Goal: Information Seeking & Learning: Check status

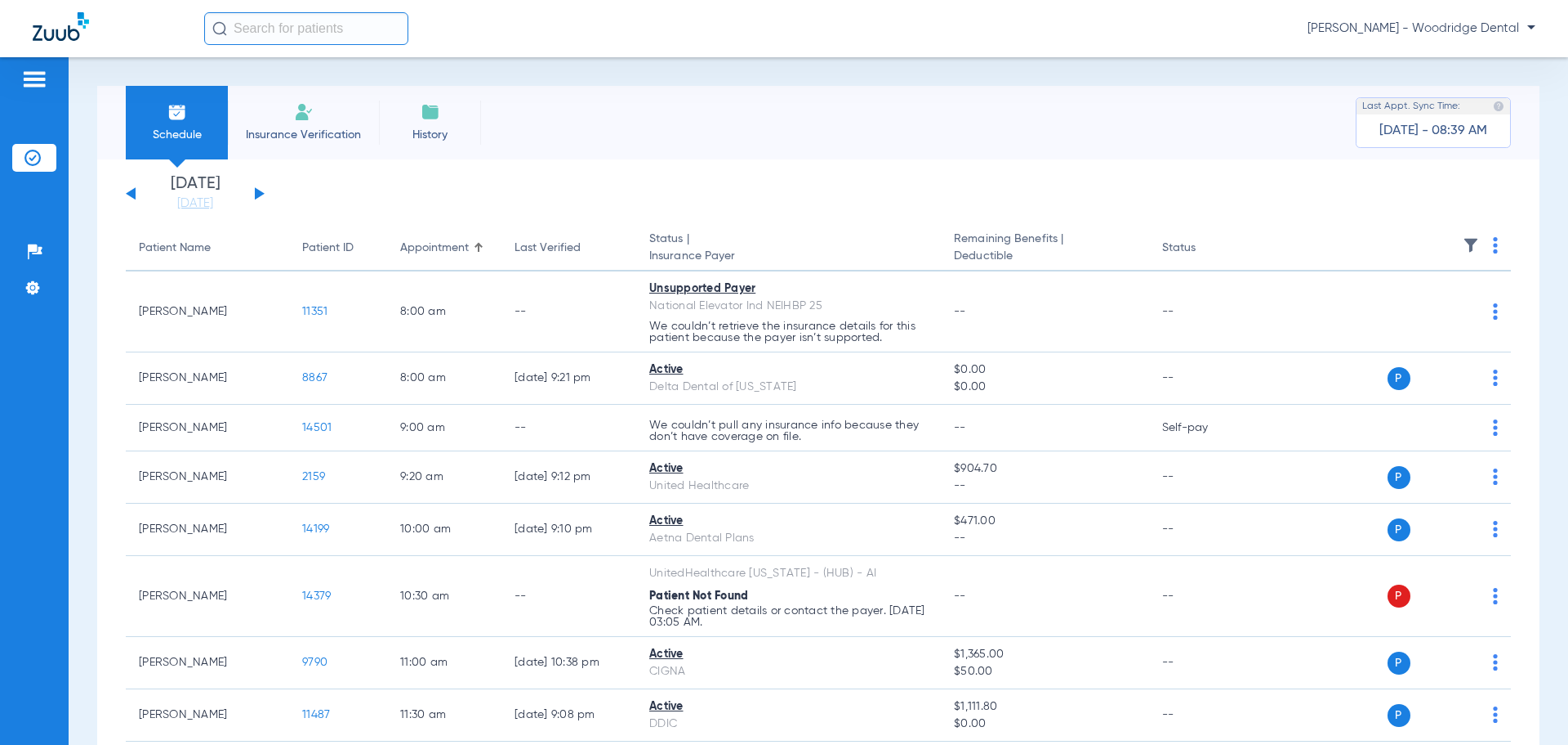
click at [259, 190] on div "Monday 08-11-2025 Tuesday 08-12-2025 Wednesday 08-13-2025 Thursday 08-14-2025 F…" at bounding box center [195, 194] width 139 height 36
click at [252, 193] on div "Monday 08-11-2025 Tuesday 08-12-2025 Wednesday 08-13-2025 Thursday 08-14-2025 F…" at bounding box center [195, 194] width 139 height 36
click at [259, 194] on button at bounding box center [260, 193] width 10 height 12
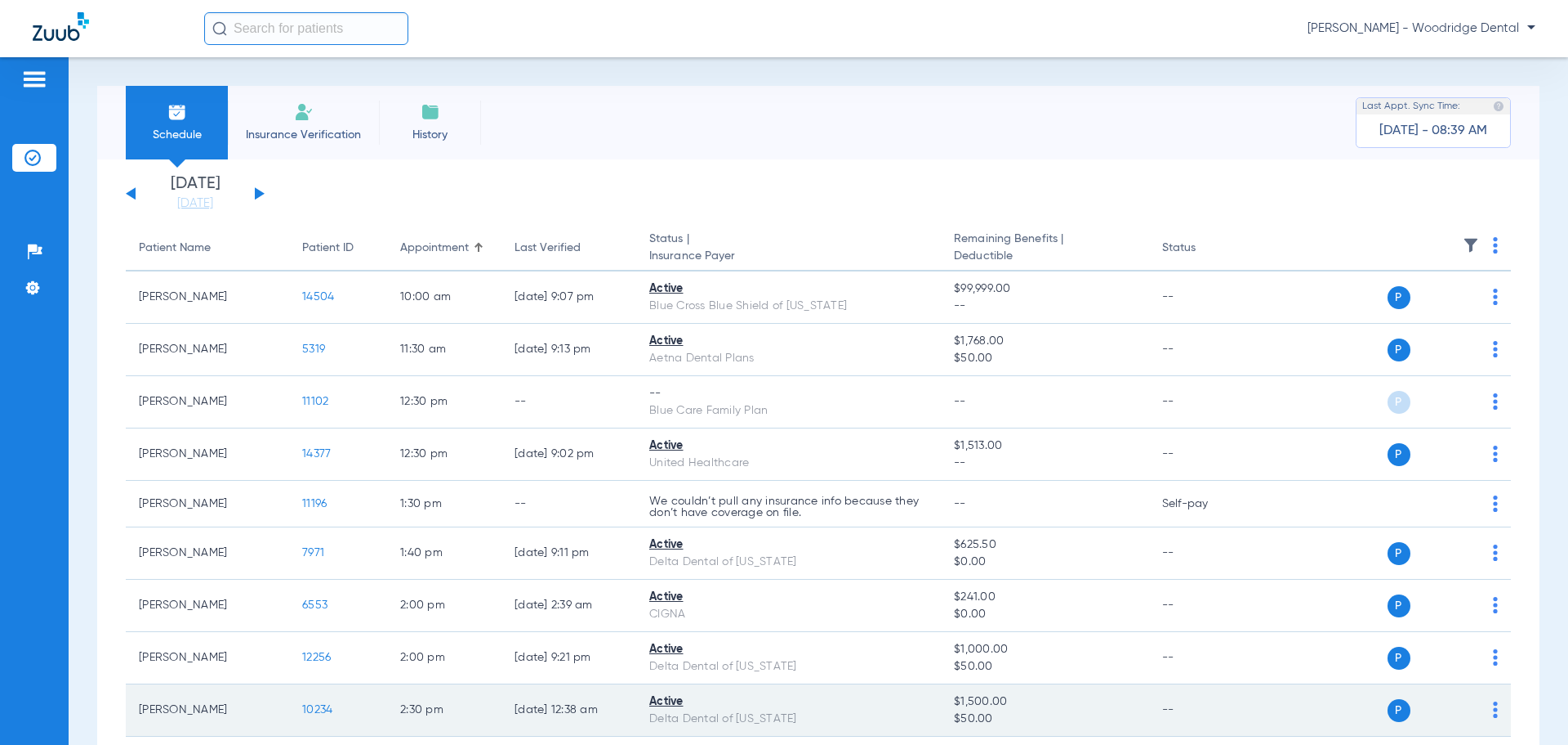
click at [322, 713] on span "10234" at bounding box center [317, 710] width 30 height 12
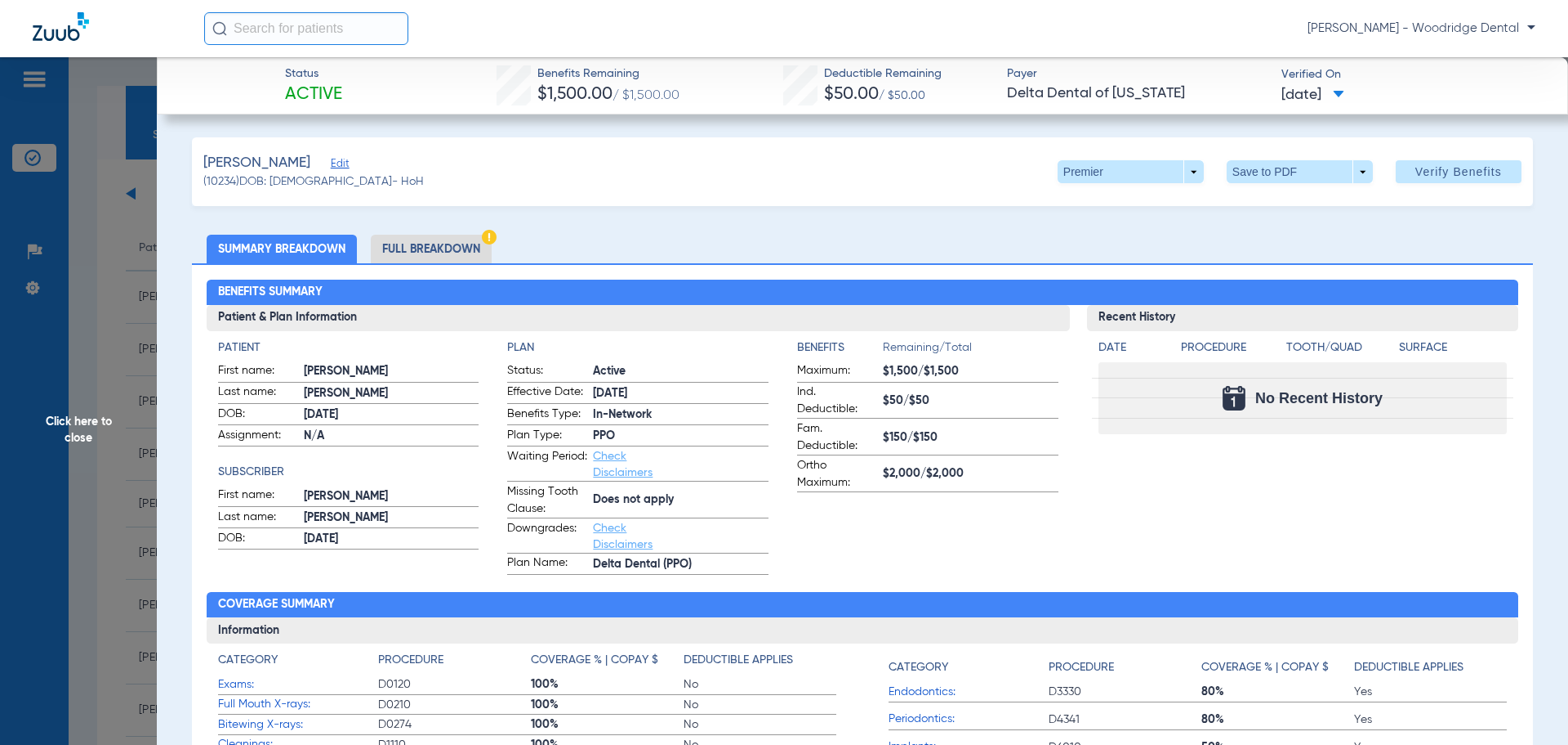
click at [468, 253] on li "Full Breakdown" at bounding box center [430, 248] width 121 height 28
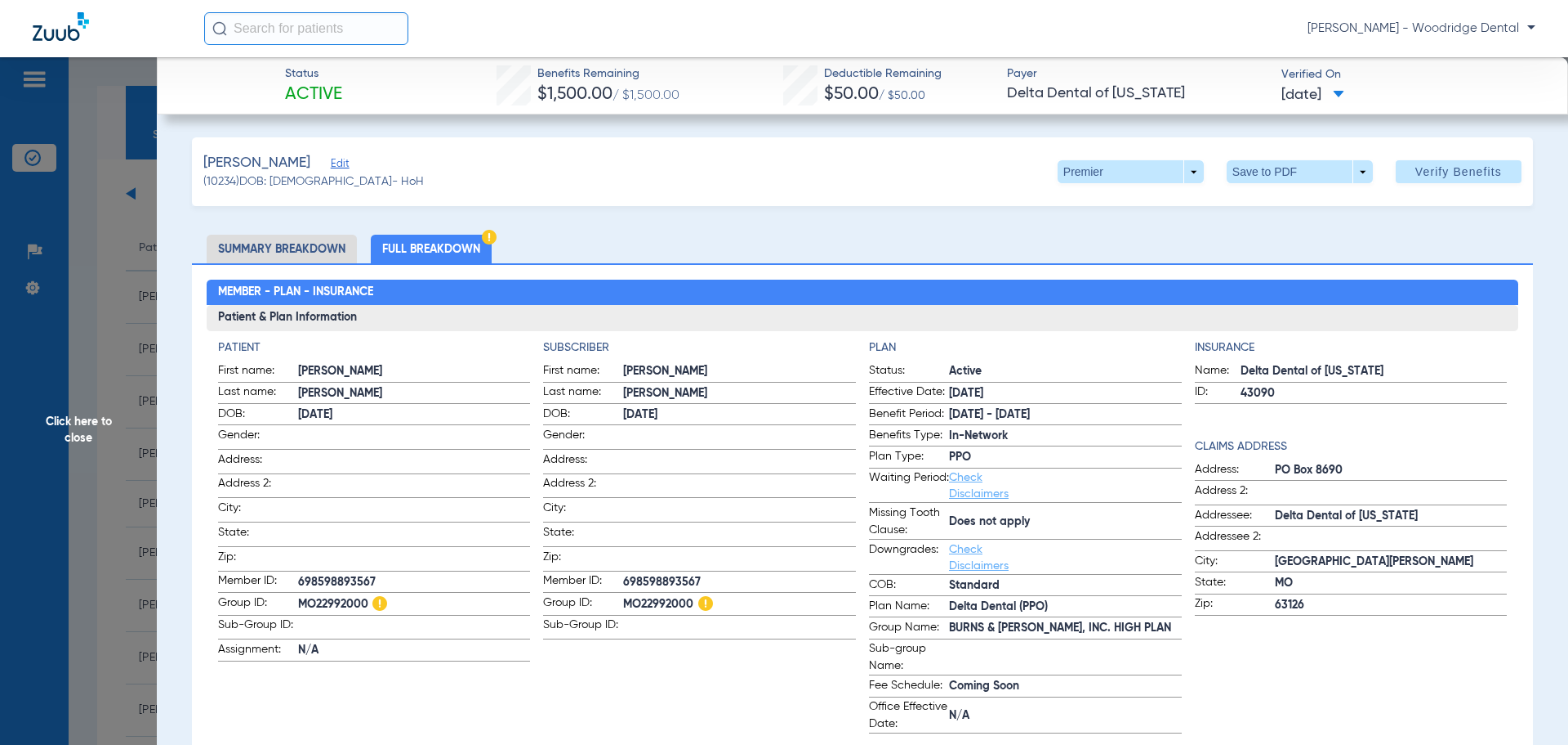
click at [333, 252] on li "Summary Breakdown" at bounding box center [282, 248] width 151 height 28
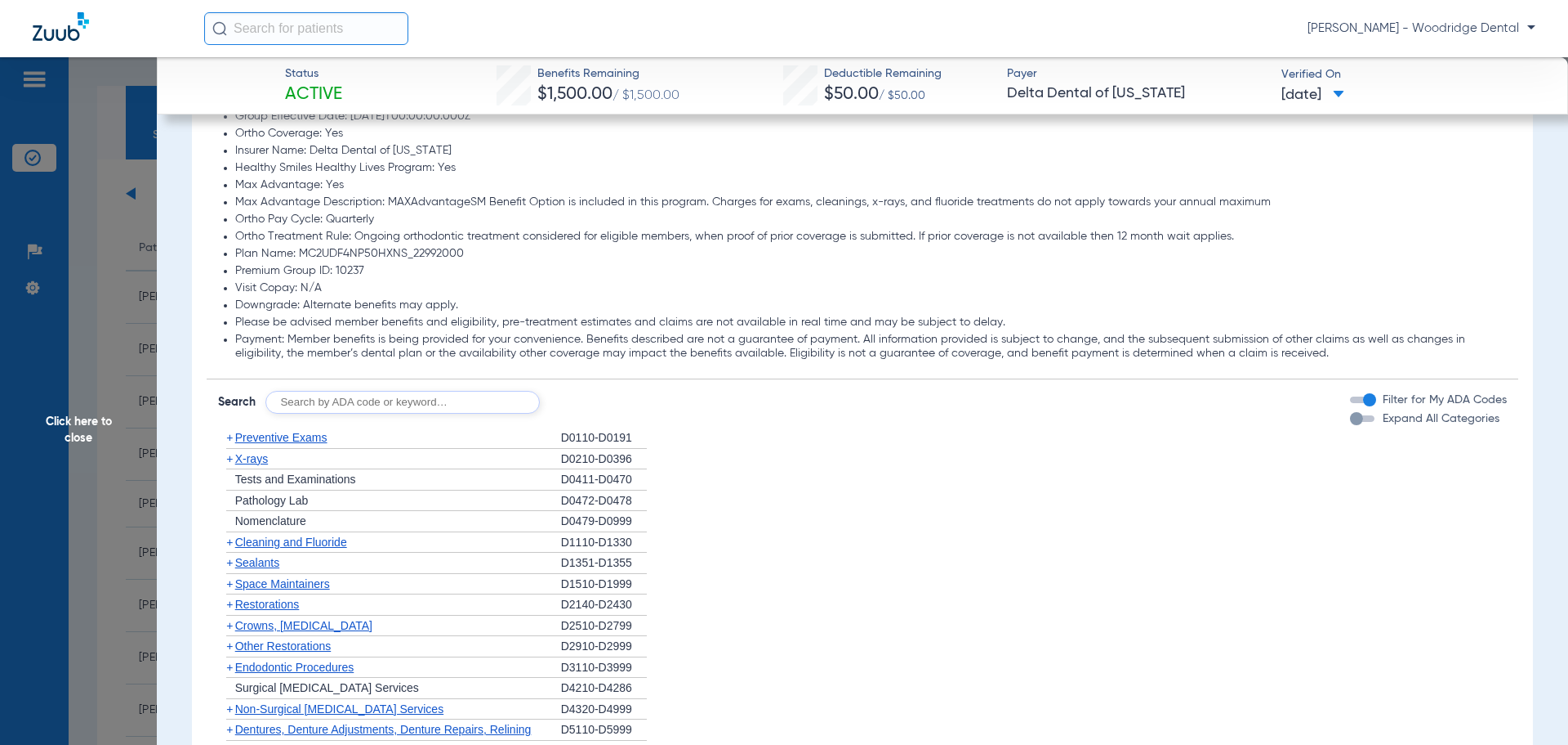
scroll to position [1068, 0]
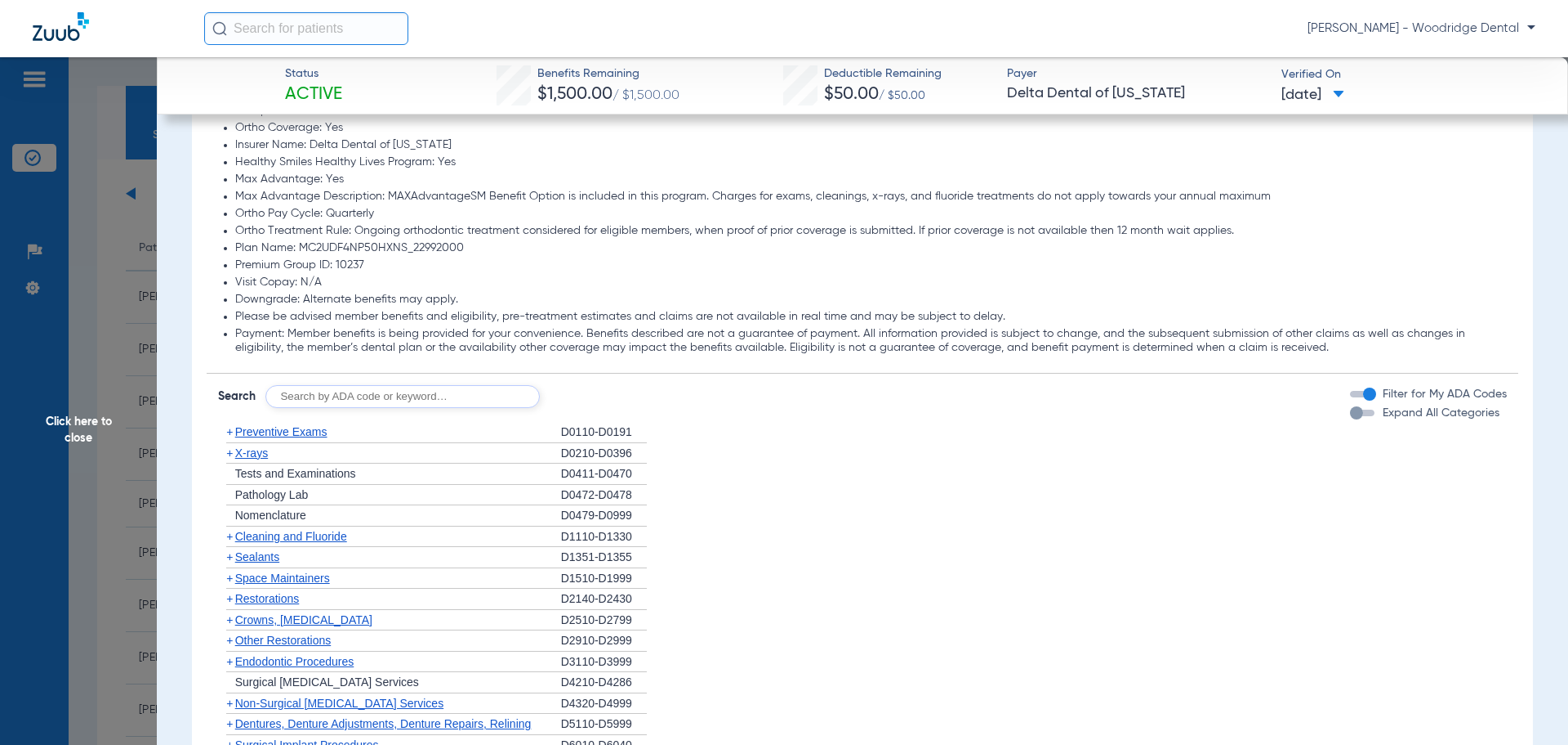
click at [229, 600] on span "+" at bounding box center [229, 598] width 6 height 13
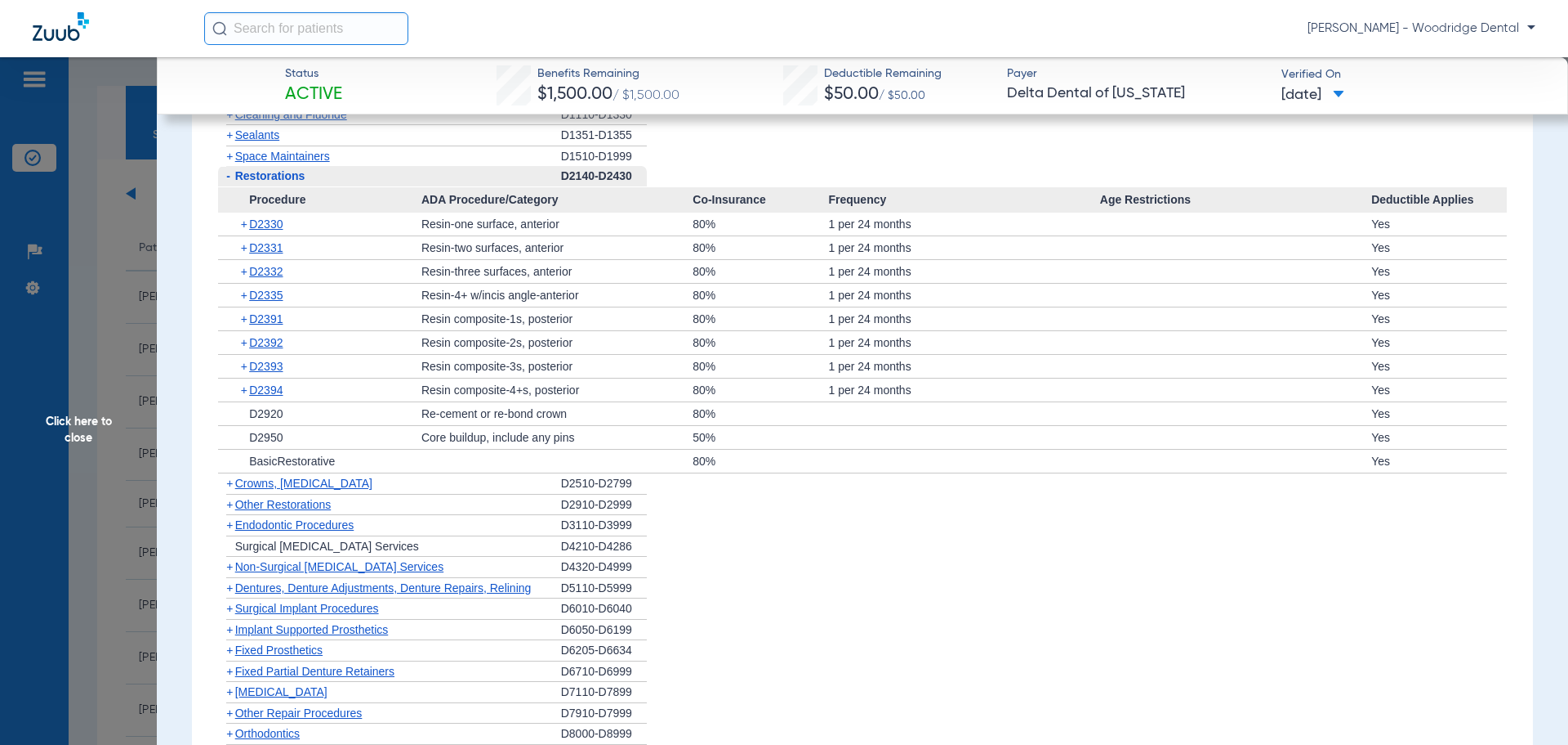
scroll to position [1525, 0]
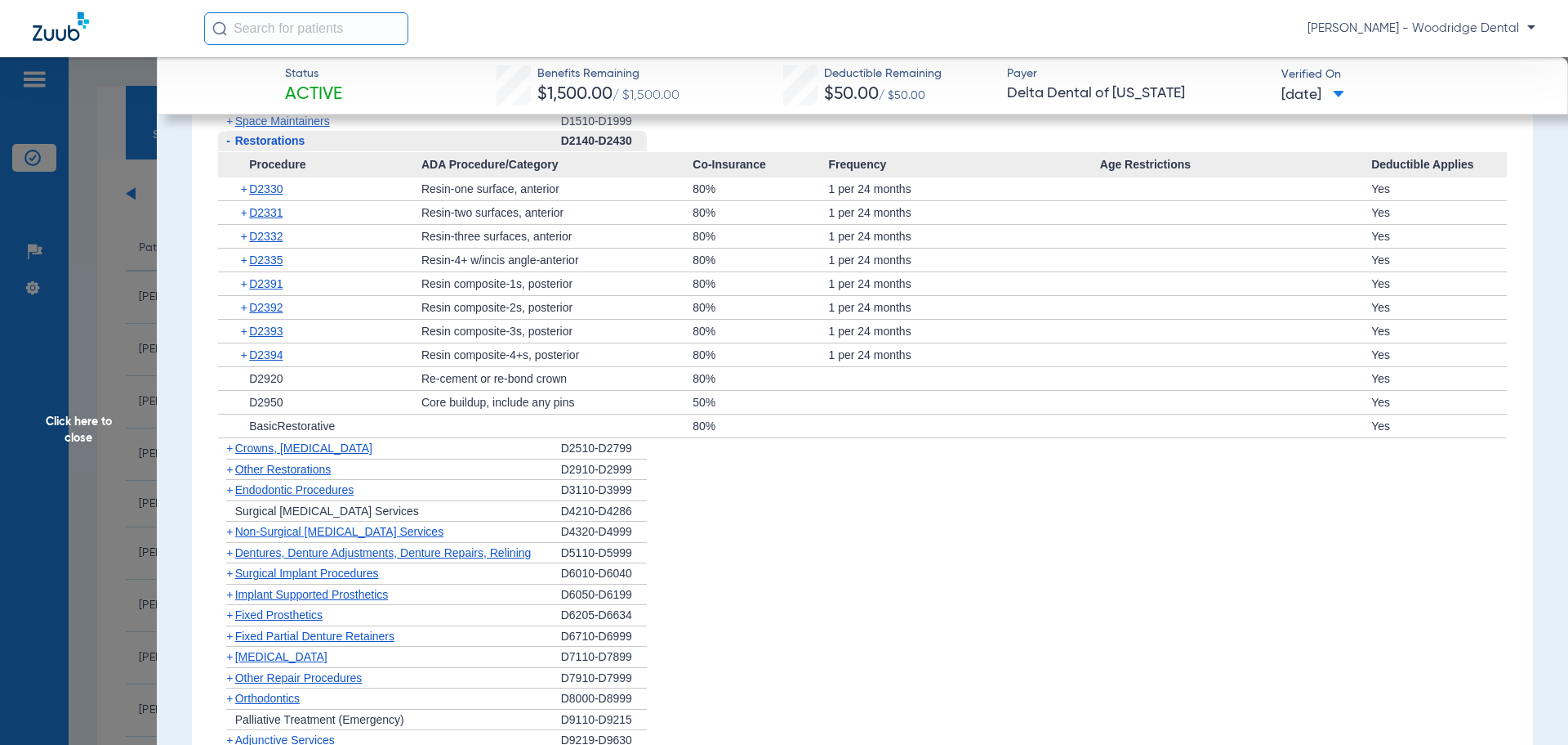
click at [232, 576] on span "+" at bounding box center [229, 572] width 6 height 13
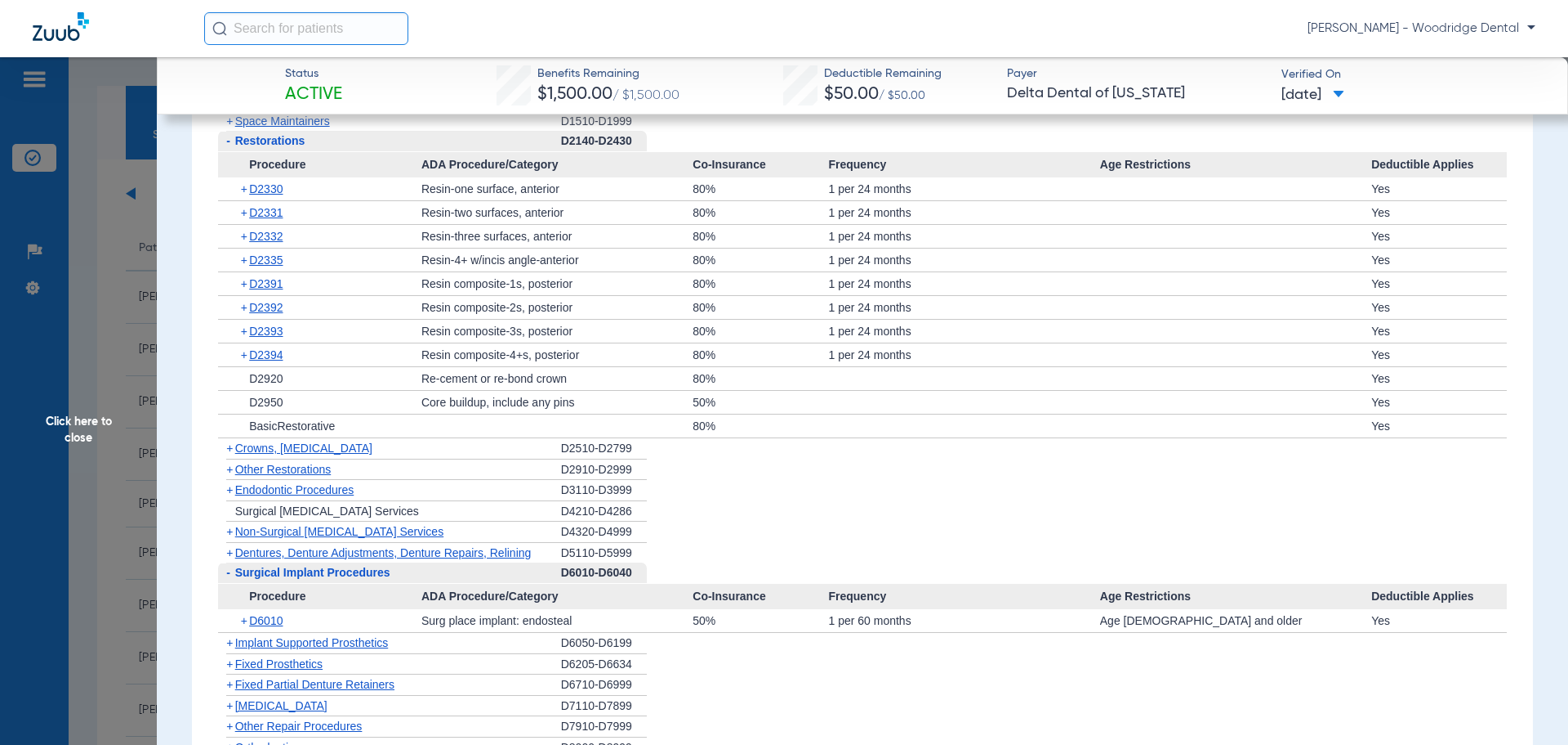
click at [230, 553] on span "+" at bounding box center [229, 552] width 6 height 13
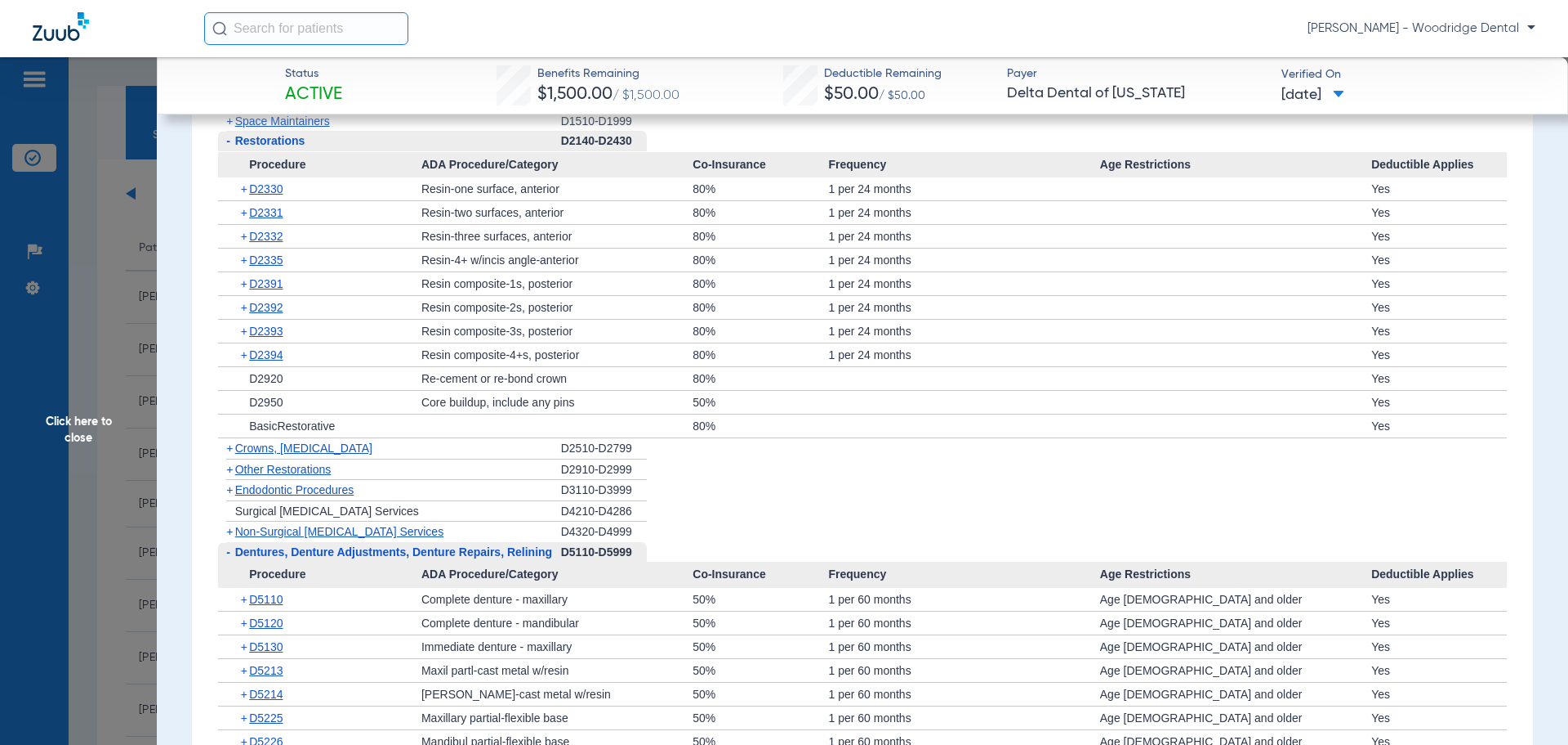
click at [232, 533] on span "+" at bounding box center [229, 531] width 6 height 13
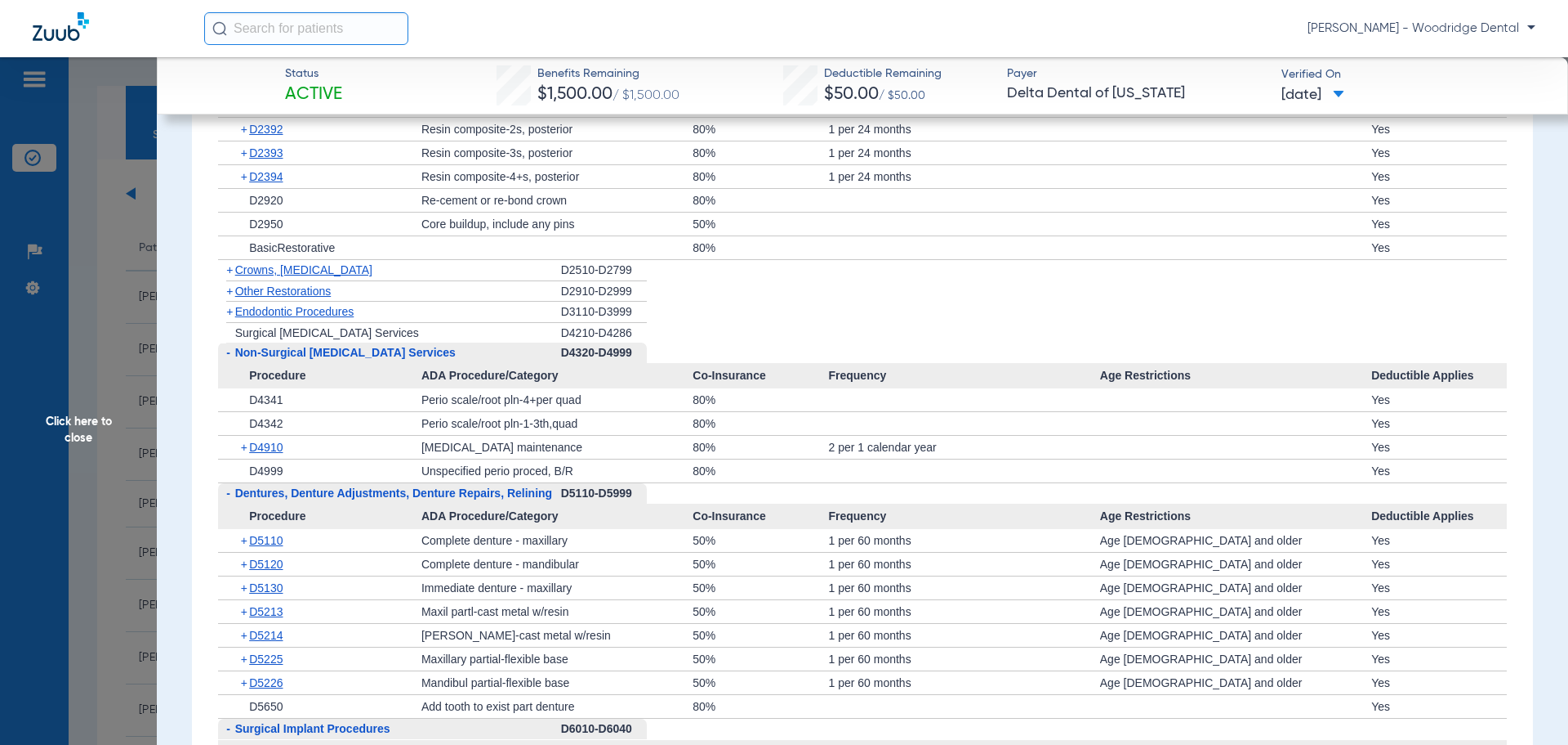
scroll to position [1699, 0]
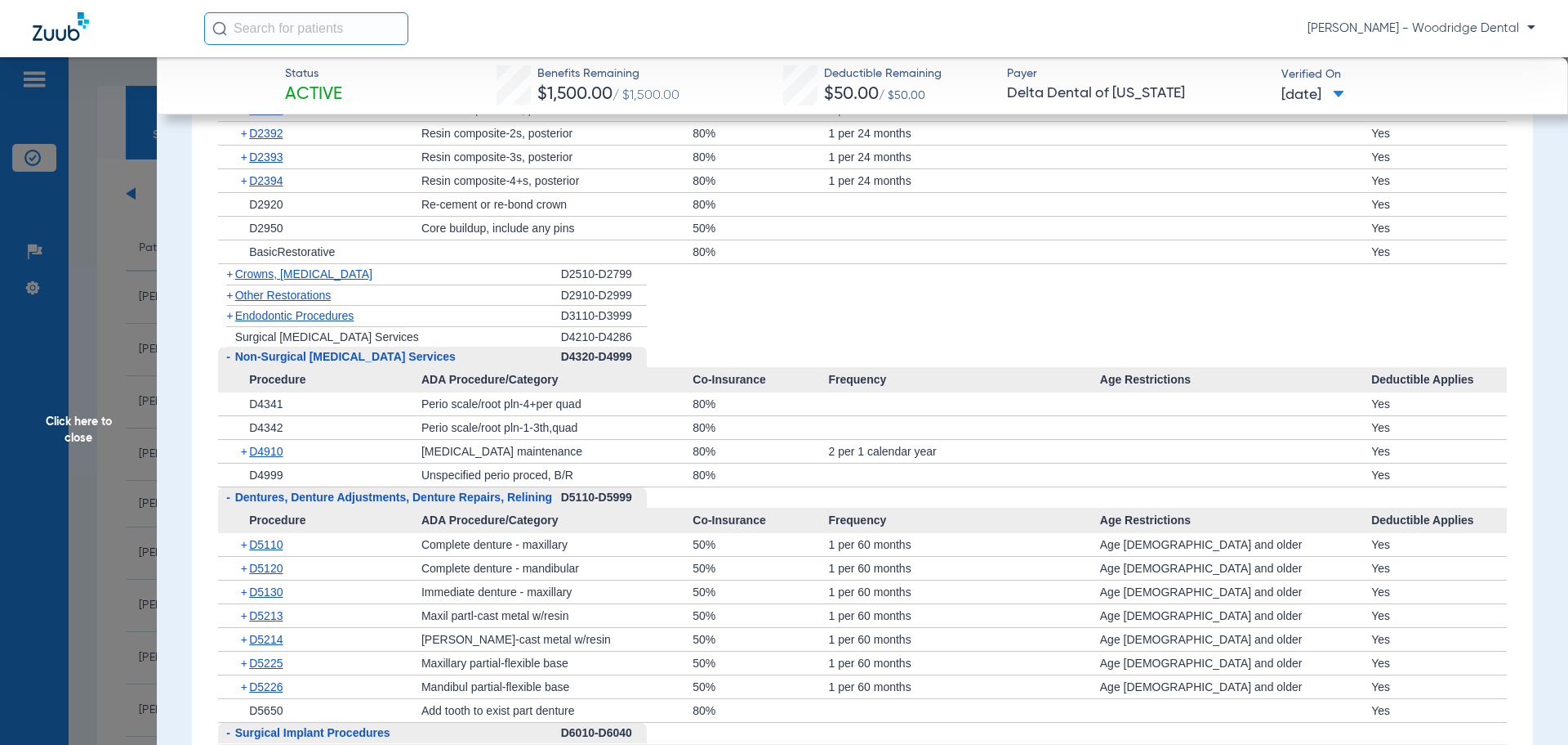
click at [232, 321] on span "+" at bounding box center [229, 315] width 6 height 13
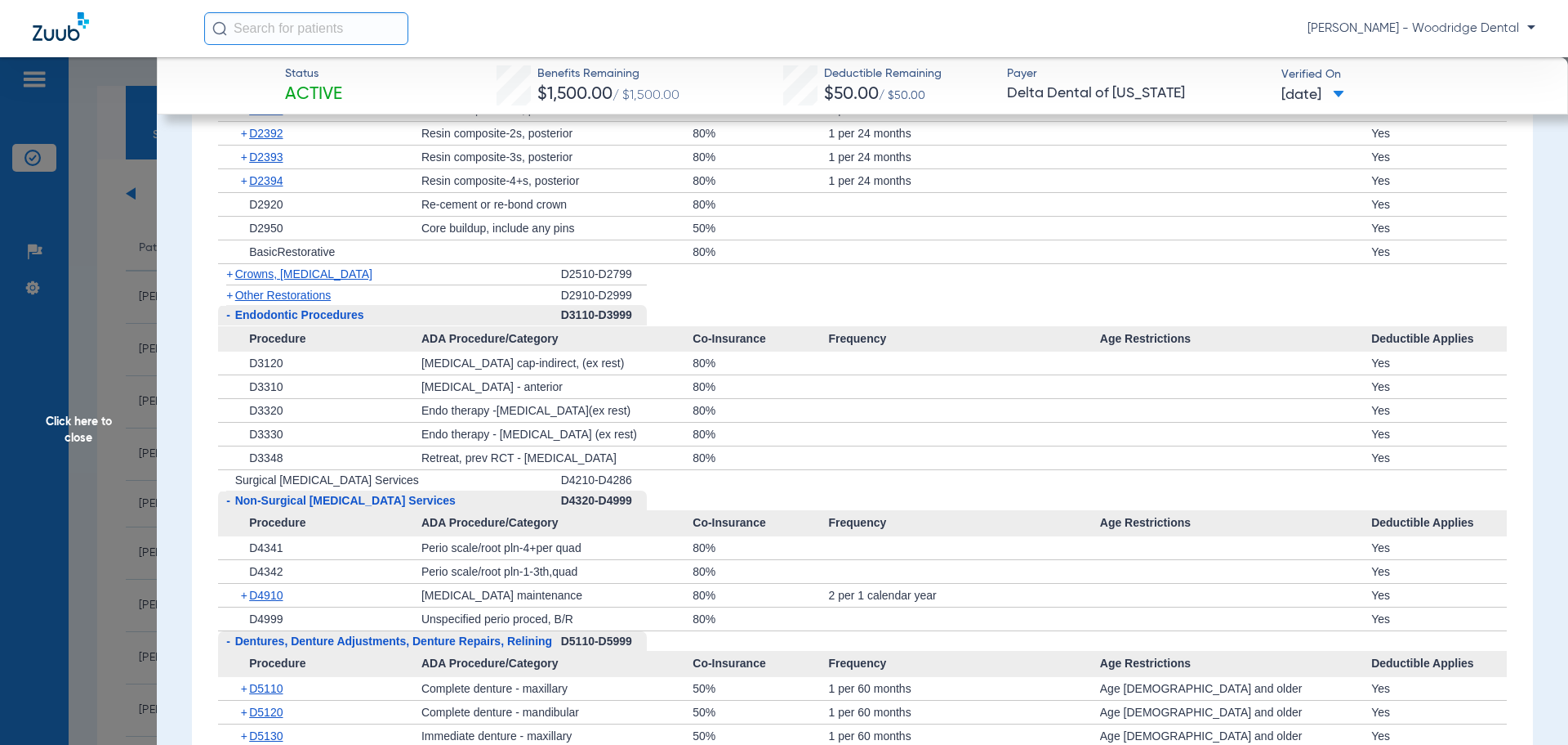
click at [232, 300] on span "+" at bounding box center [229, 295] width 6 height 13
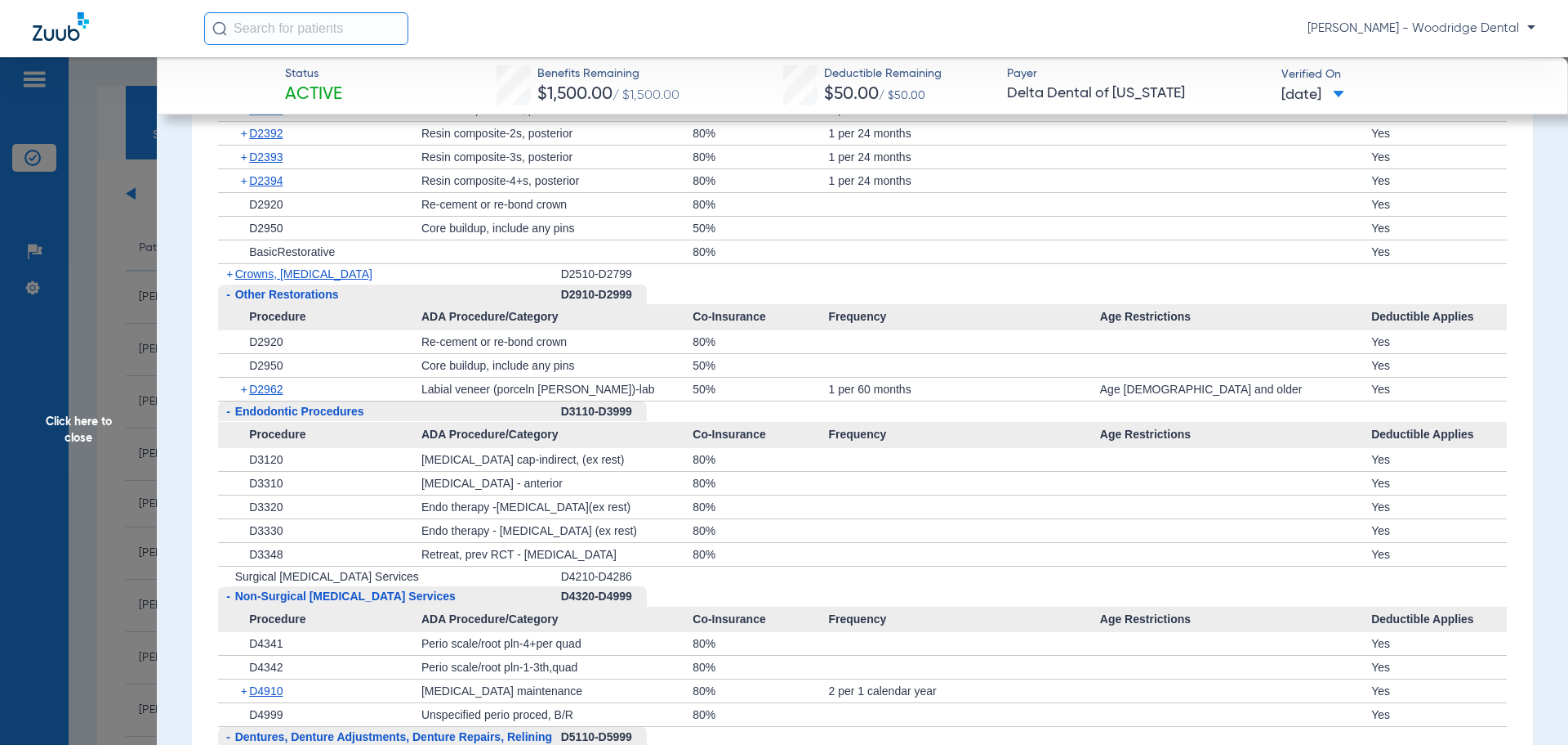
click at [235, 278] on span "Crowns, [MEDICAL_DATA]" at bounding box center [303, 273] width 137 height 13
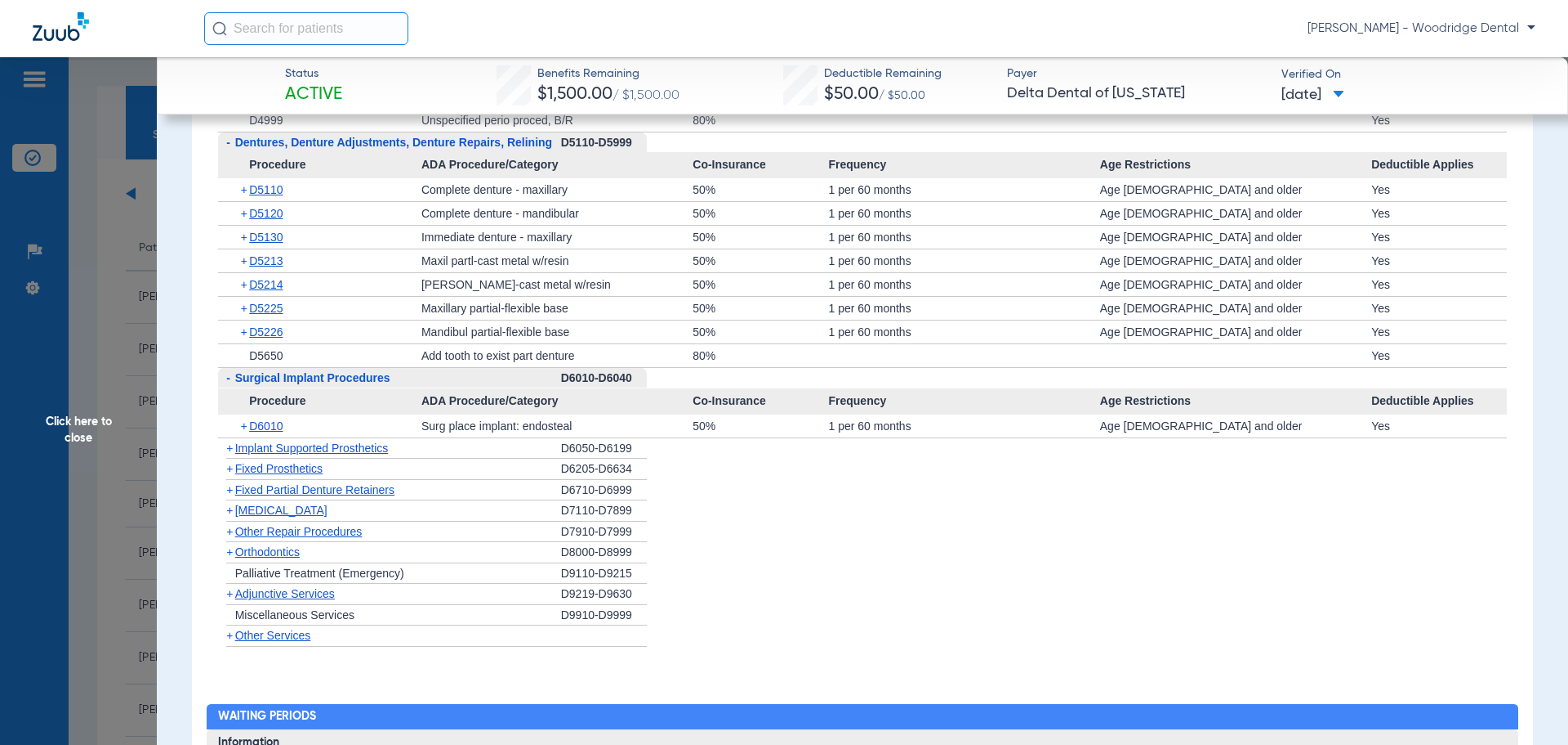
scroll to position [2528, 0]
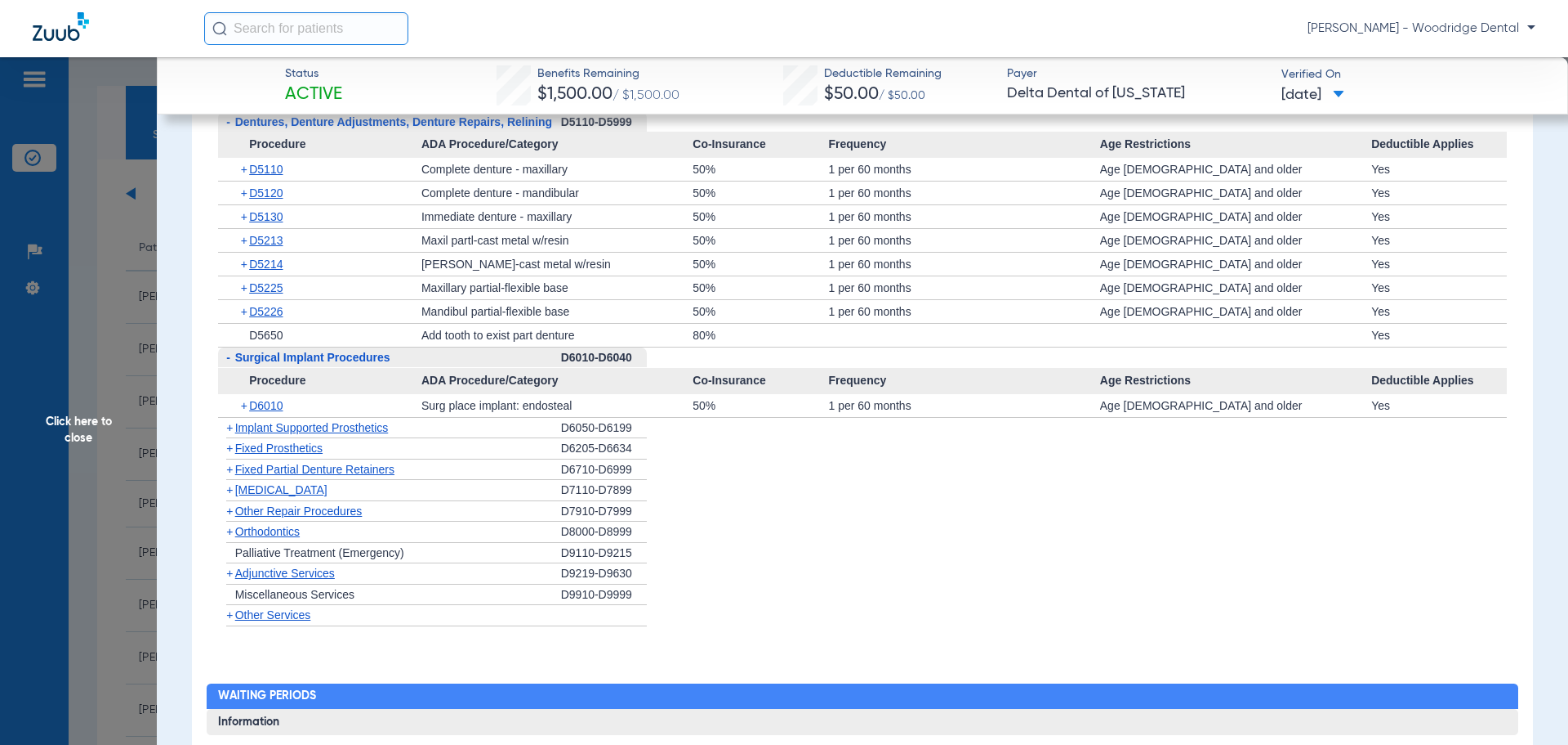
click at [233, 533] on span "+" at bounding box center [226, 531] width 17 height 20
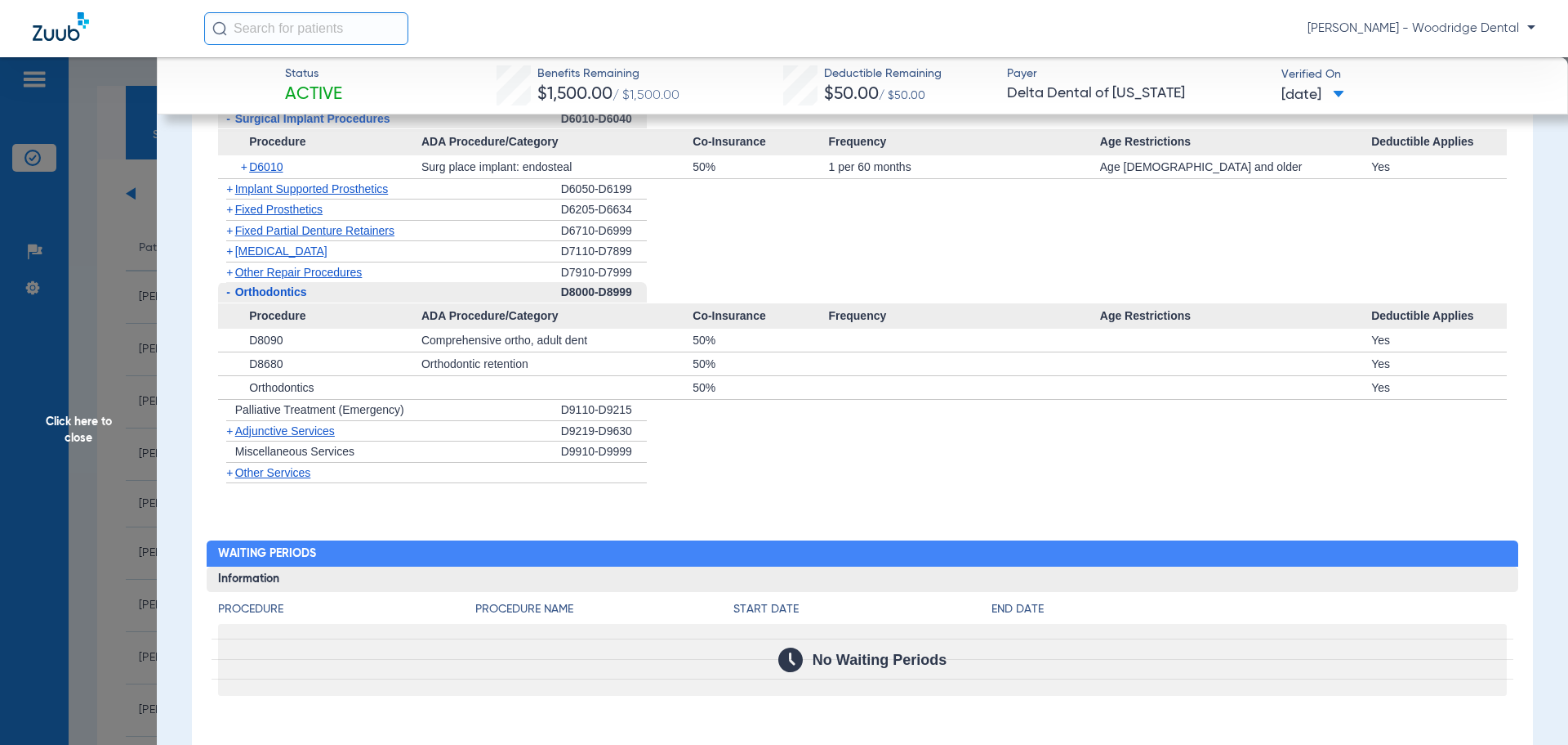
scroll to position [2818, 0]
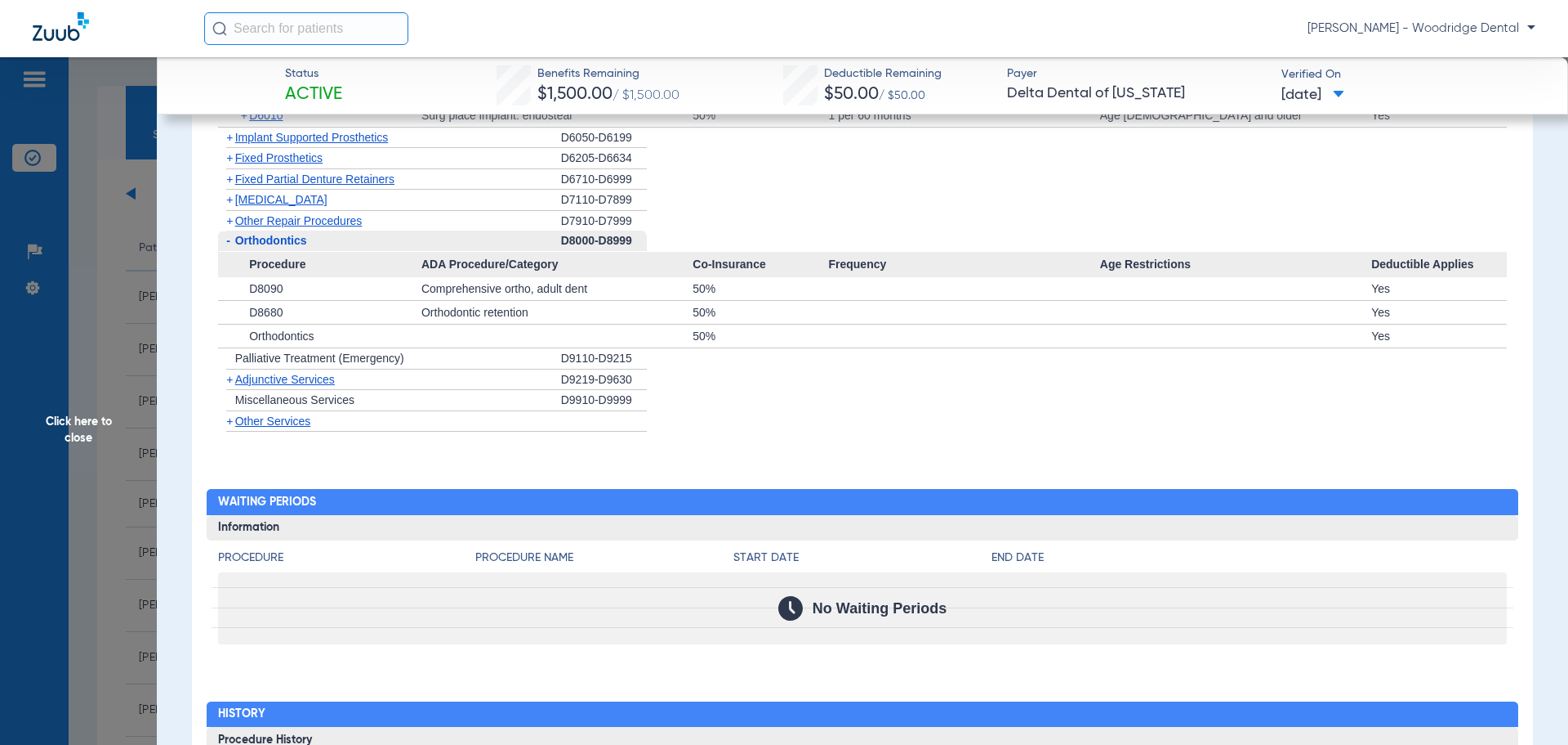
click at [248, 388] on div "+ Adjunctive Services" at bounding box center [390, 380] width 343 height 21
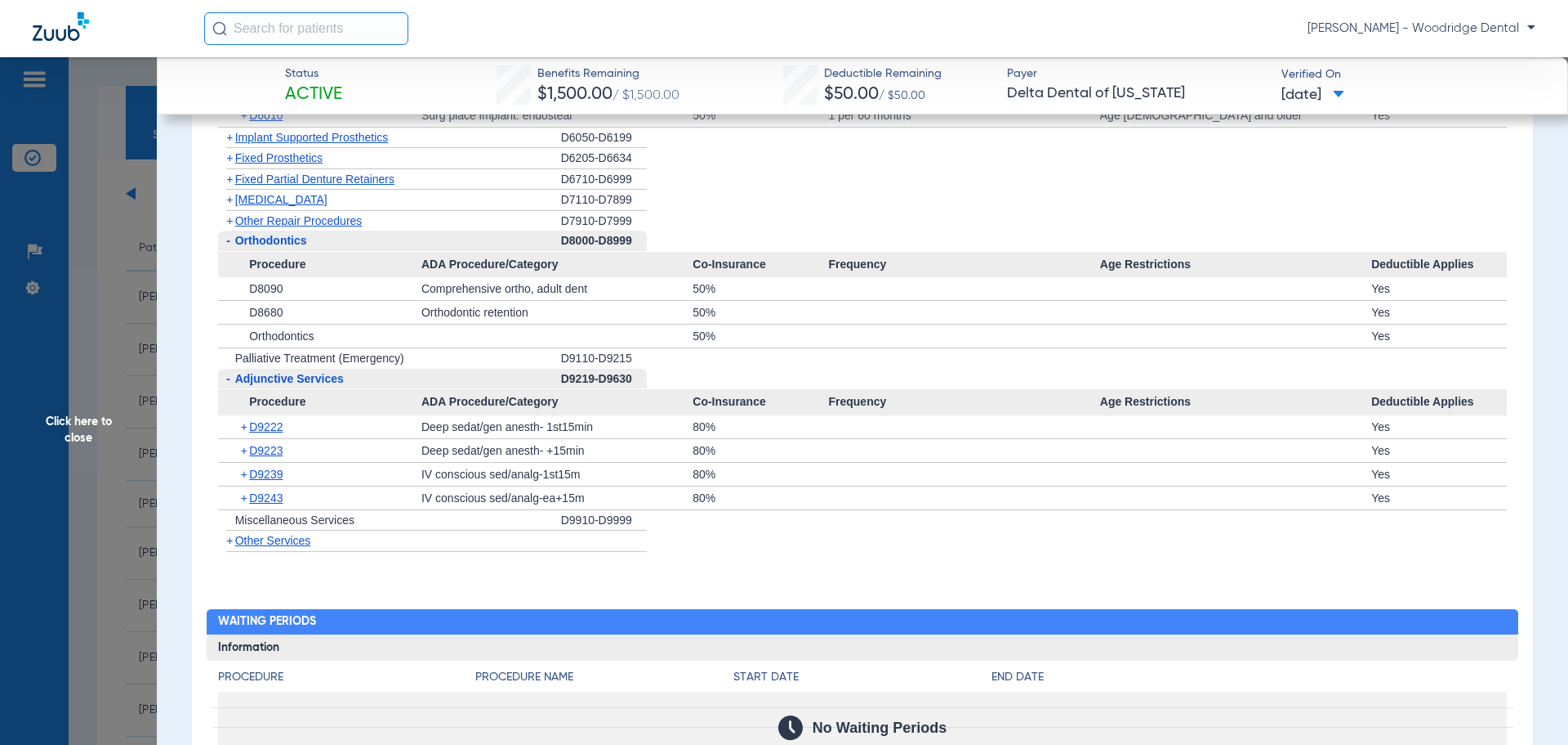
click at [256, 526] on span "Miscellaneous Services" at bounding box center [294, 520] width 119 height 13
click at [257, 526] on span "Miscellaneous Services" at bounding box center [294, 520] width 119 height 13
click at [227, 540] on span "+" at bounding box center [229, 540] width 6 height 13
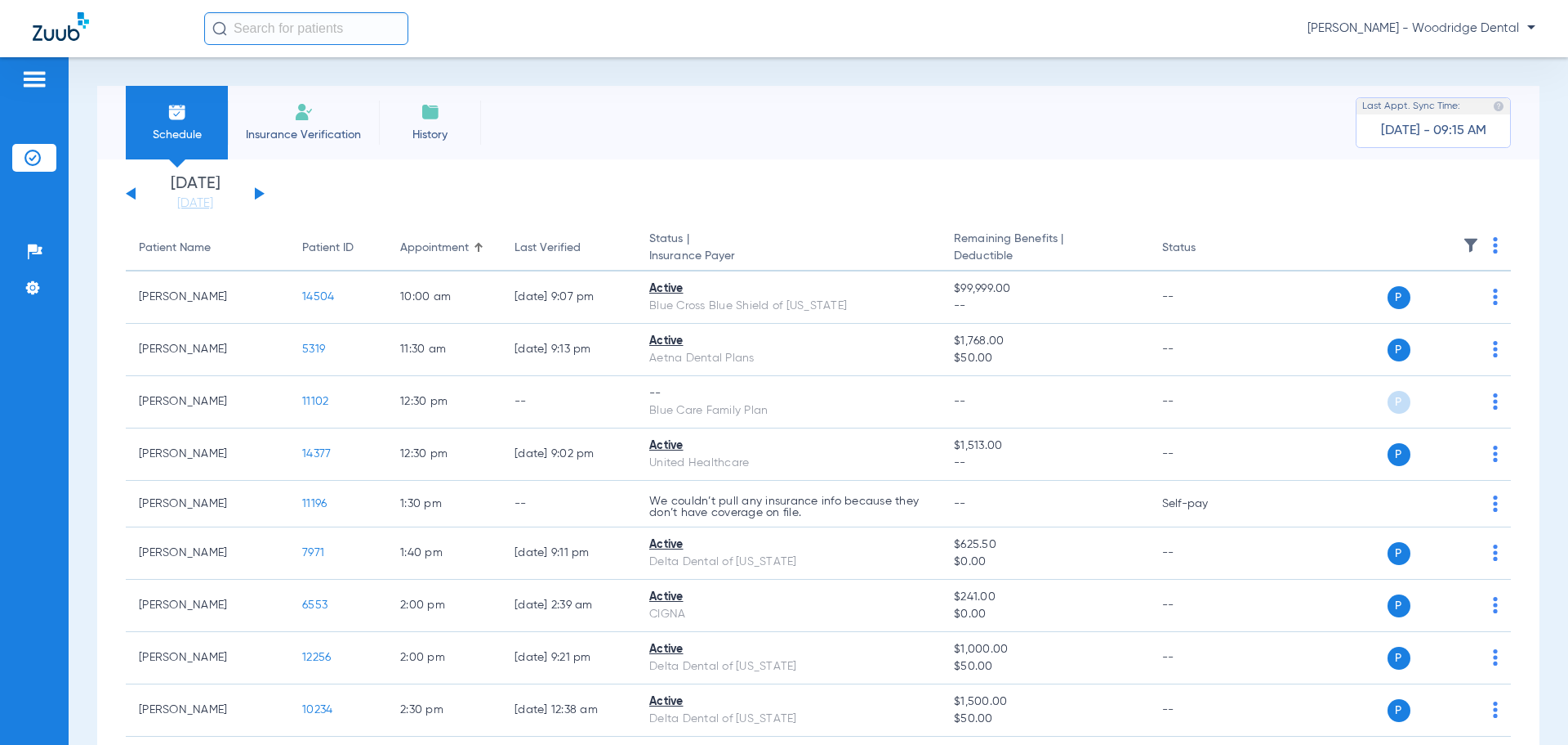
click at [261, 192] on button at bounding box center [260, 193] width 10 height 12
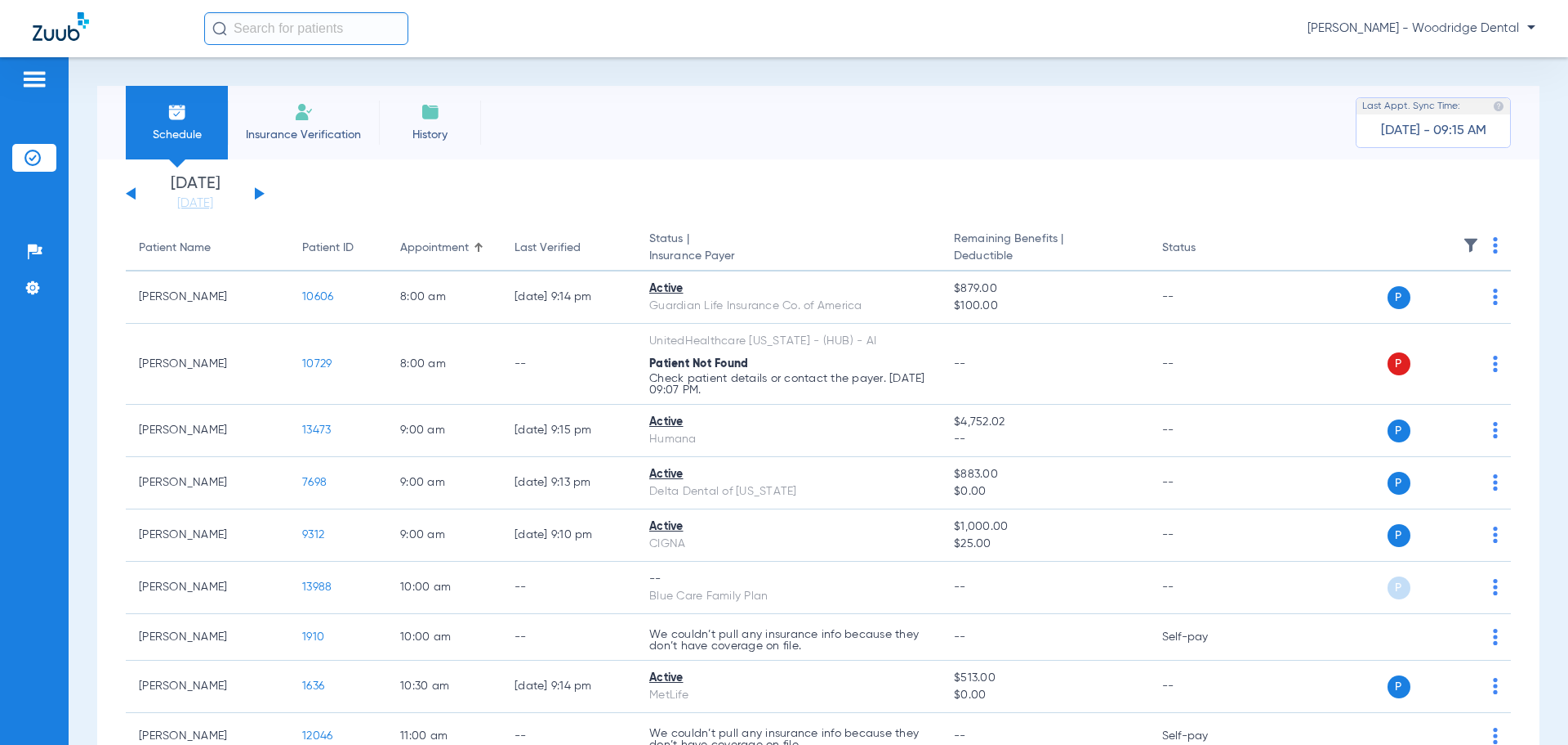
click at [126, 193] on div "Monday 08-11-2025 Tuesday 08-12-2025 Wednesday 08-13-2025 Thursday 08-14-2025 F…" at bounding box center [195, 194] width 139 height 36
click at [133, 193] on button at bounding box center [131, 193] width 10 height 12
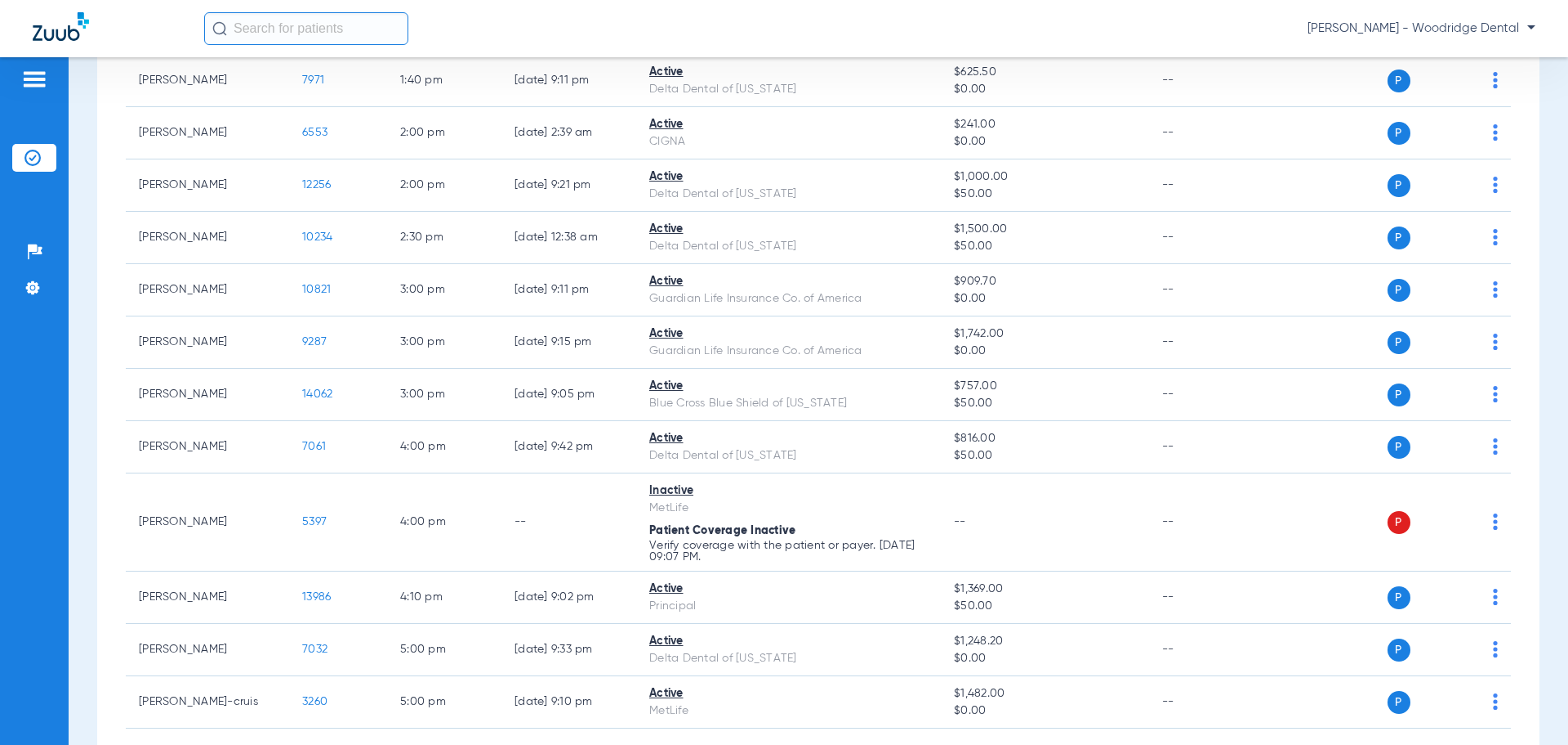
scroll to position [561, 0]
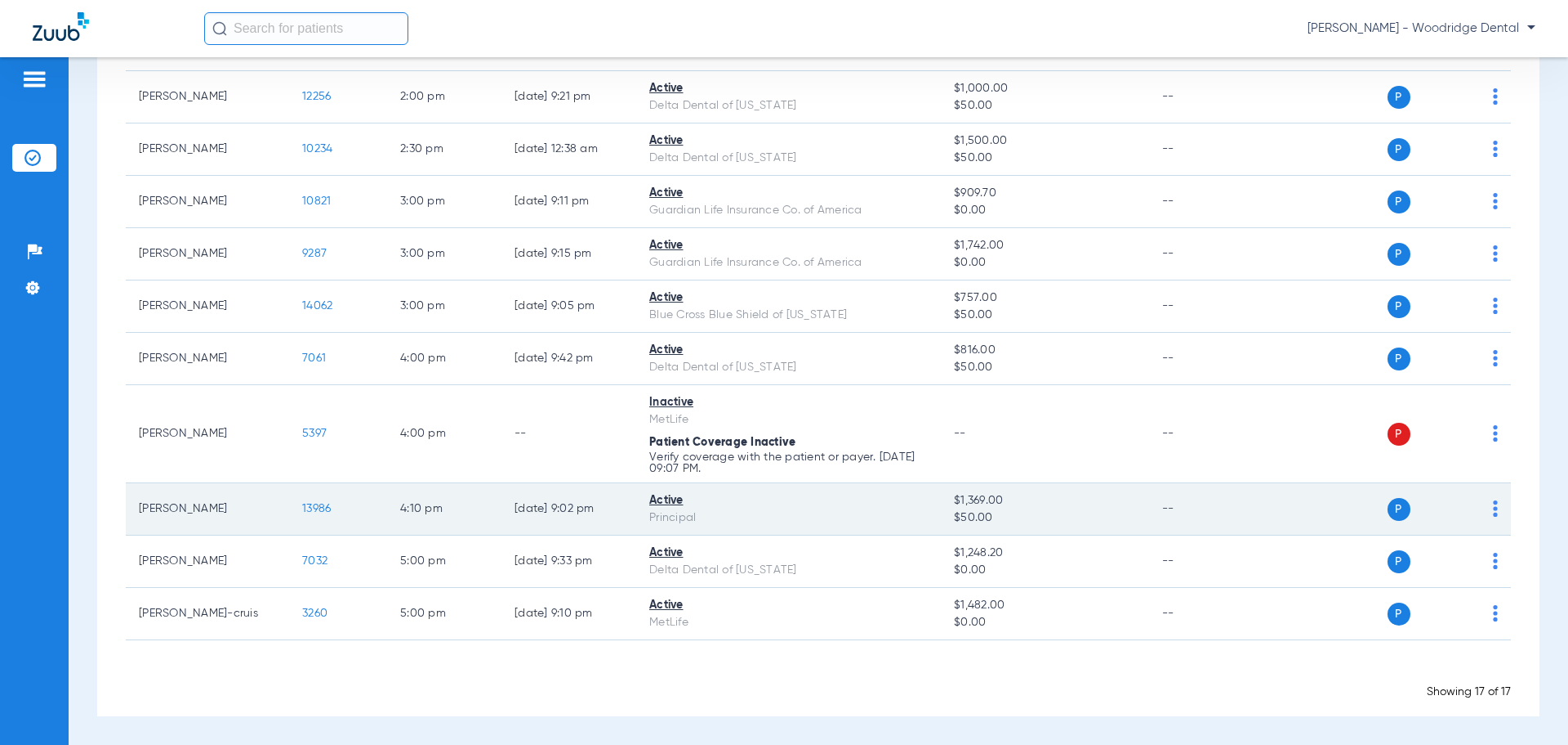
click at [322, 513] on span "13986" at bounding box center [316, 508] width 28 height 12
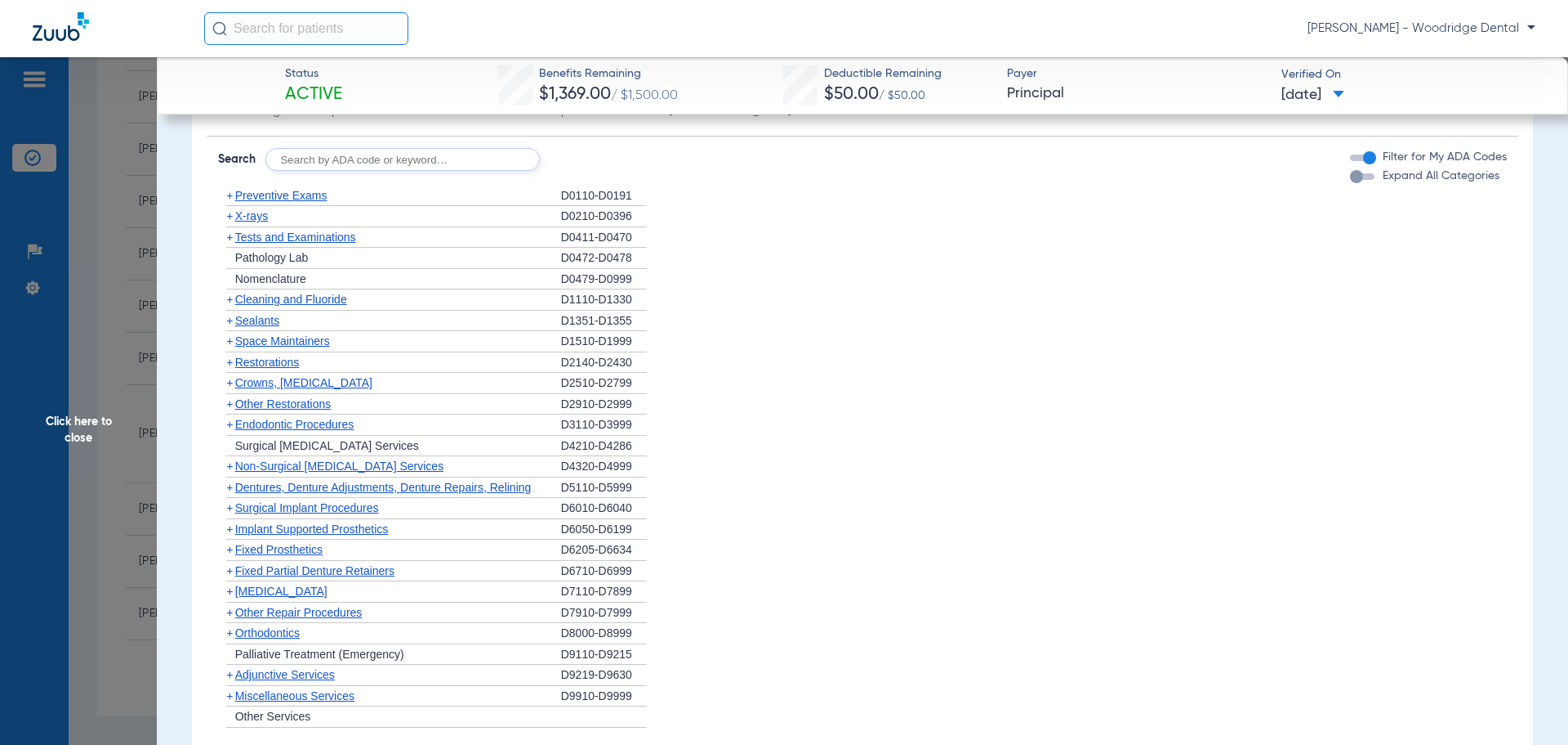
scroll to position [1005, 0]
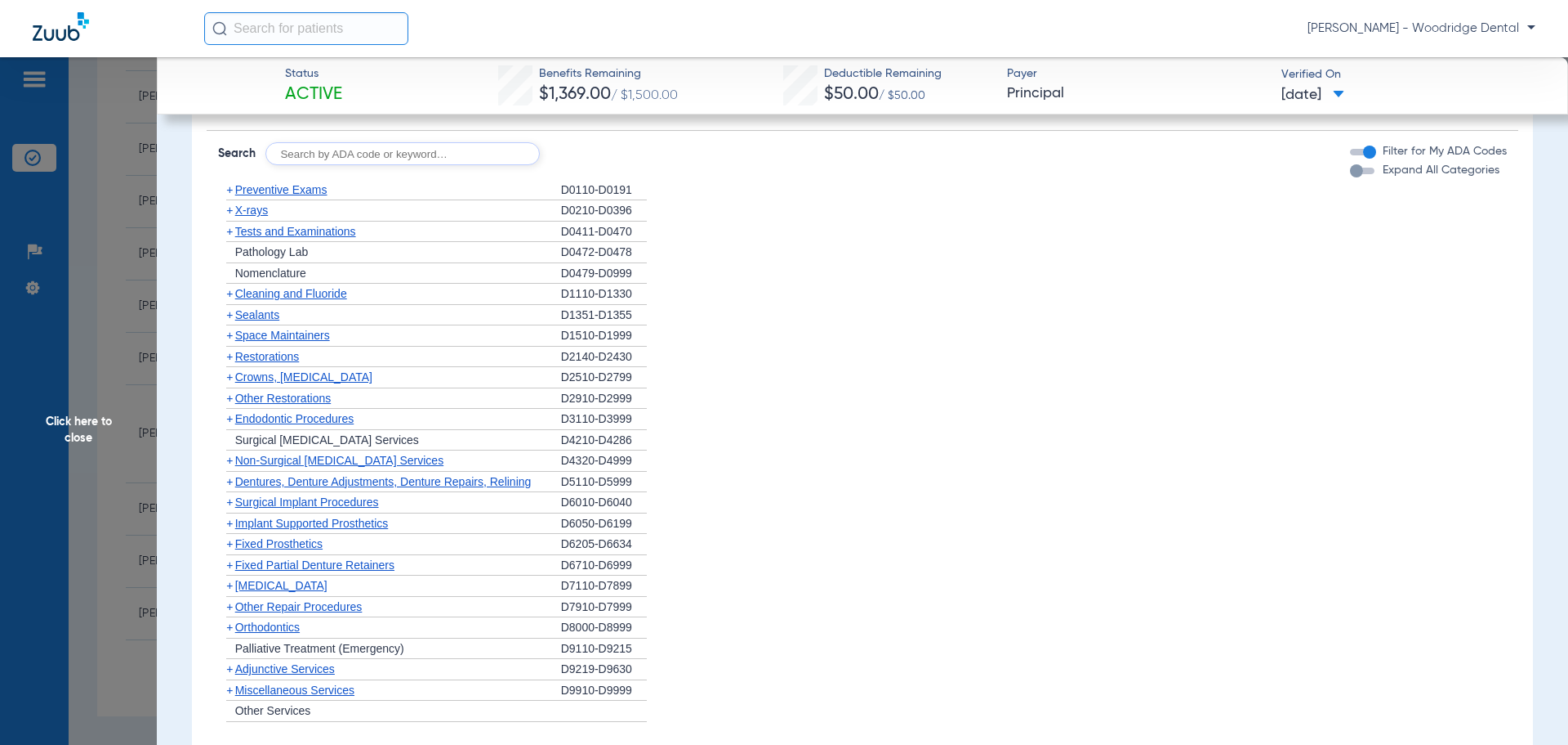
click at [232, 362] on span "+" at bounding box center [229, 356] width 6 height 13
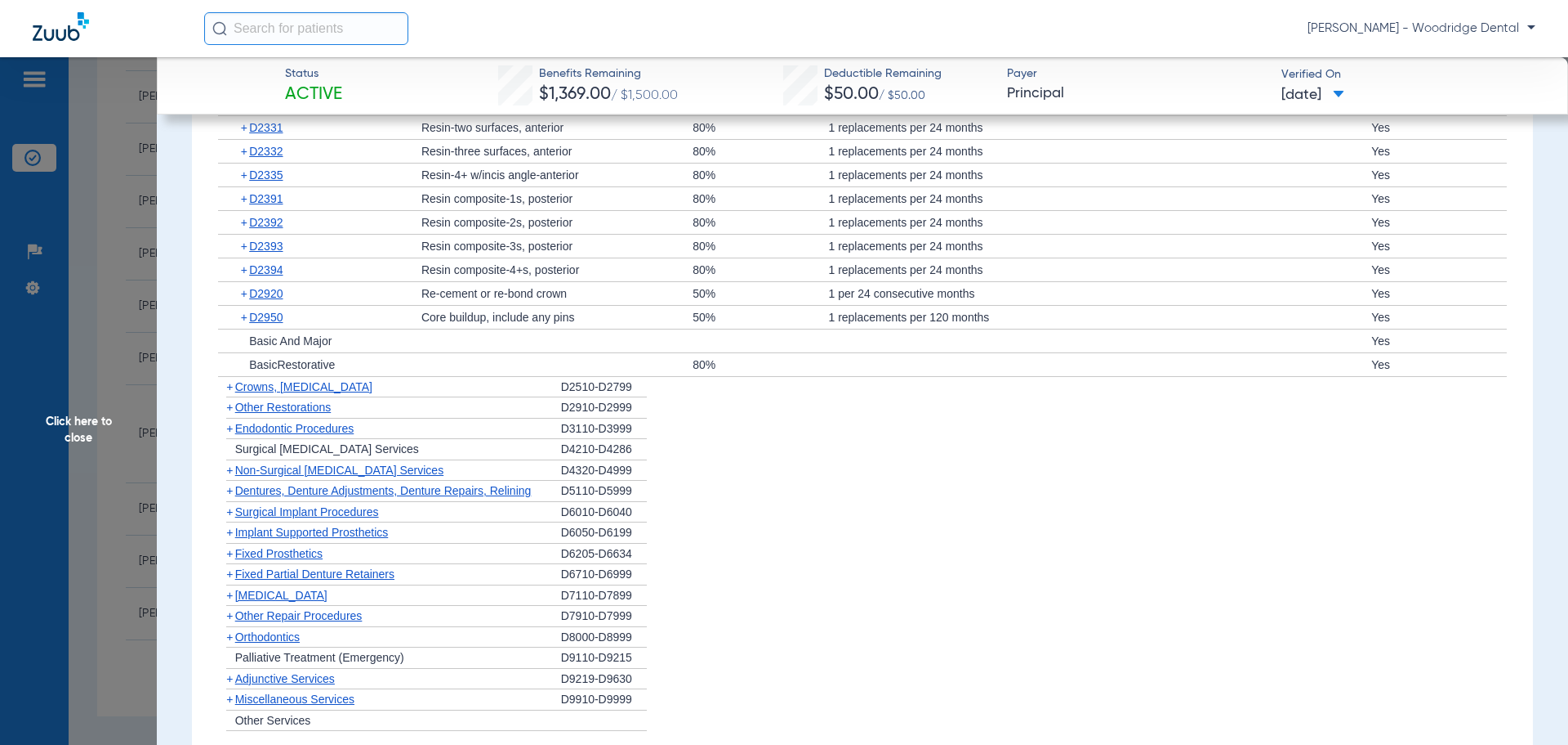
scroll to position [1367, 0]
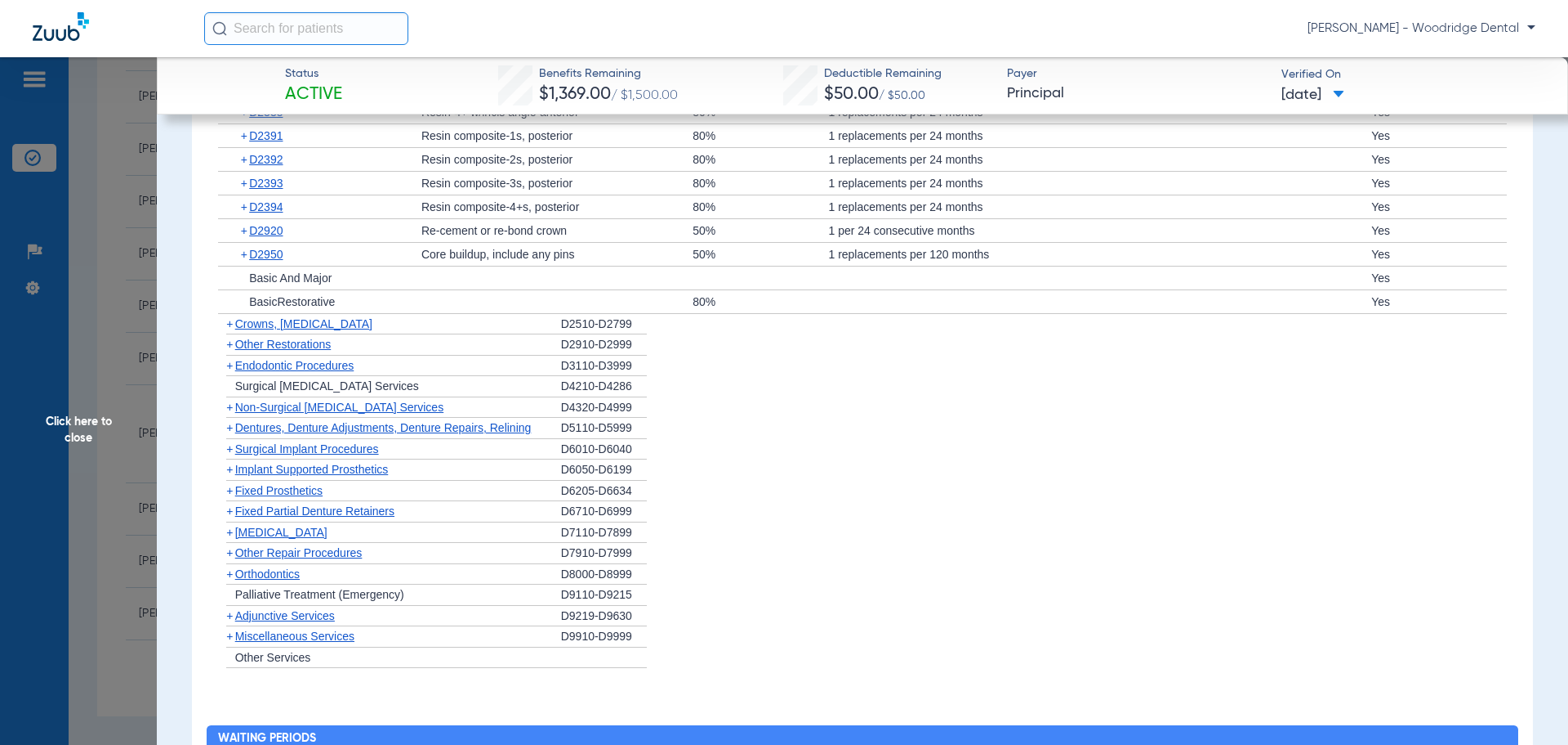
drag, startPoint x: 227, startPoint y: 324, endPoint x: 224, endPoint y: 336, distance: 12.4
click at [224, 336] on ul "+ Preventive Exams D0110-D0191 + X-rays D0210-D0396 + Tests and Examinations D0…" at bounding box center [863, 242] width 1290 height 851
click at [225, 334] on span "+" at bounding box center [226, 323] width 17 height 20
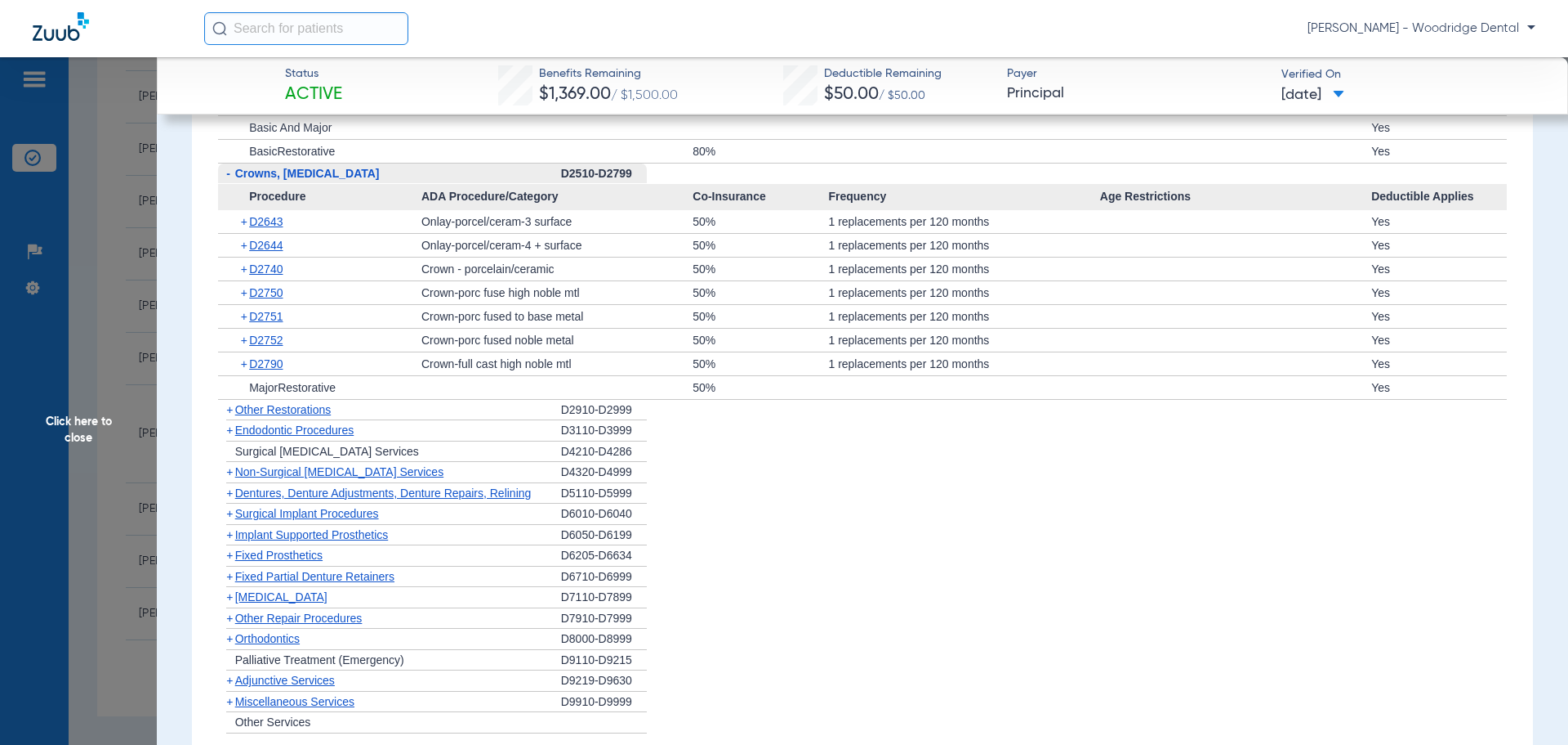
scroll to position [1543, 0]
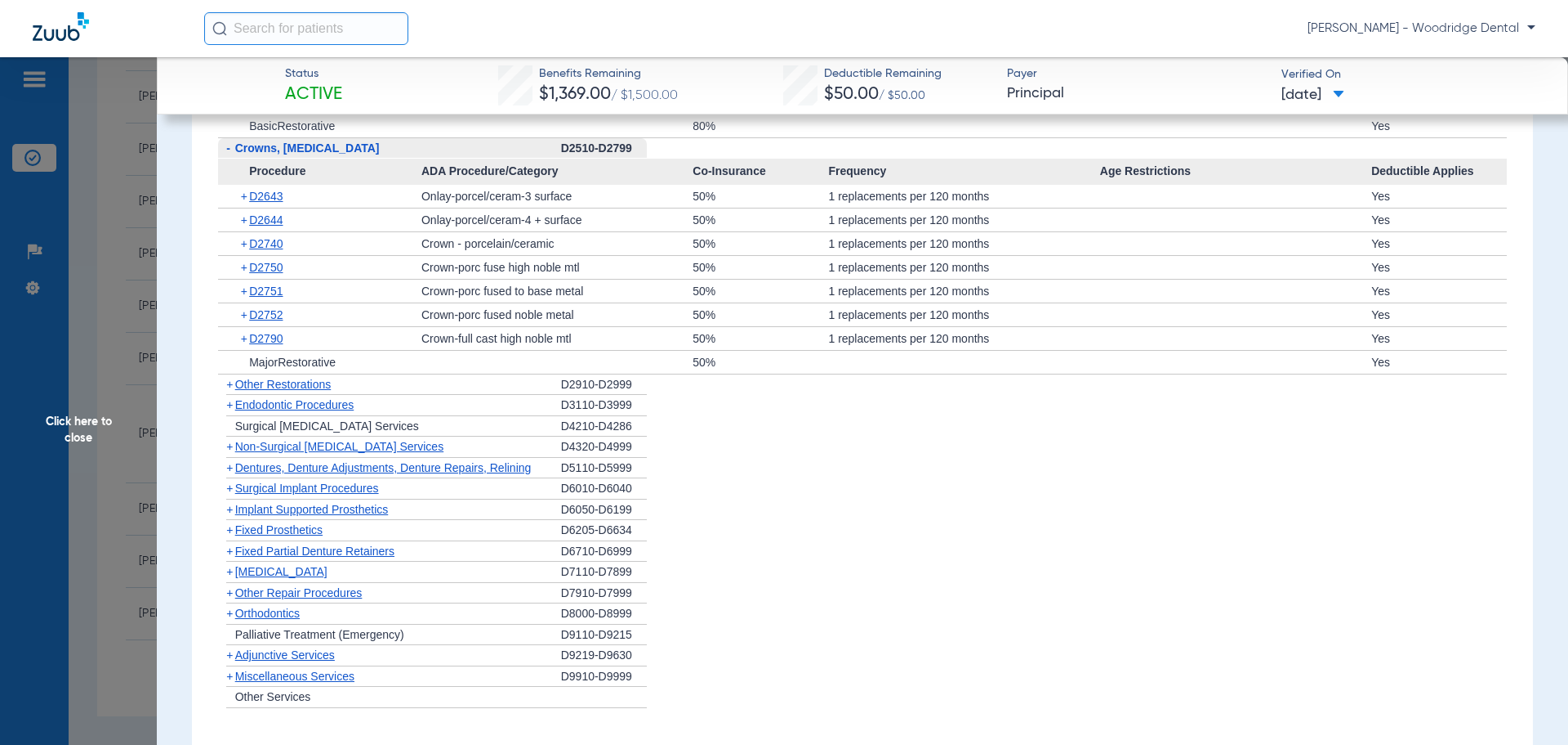
click at [231, 614] on span "+" at bounding box center [229, 613] width 6 height 13
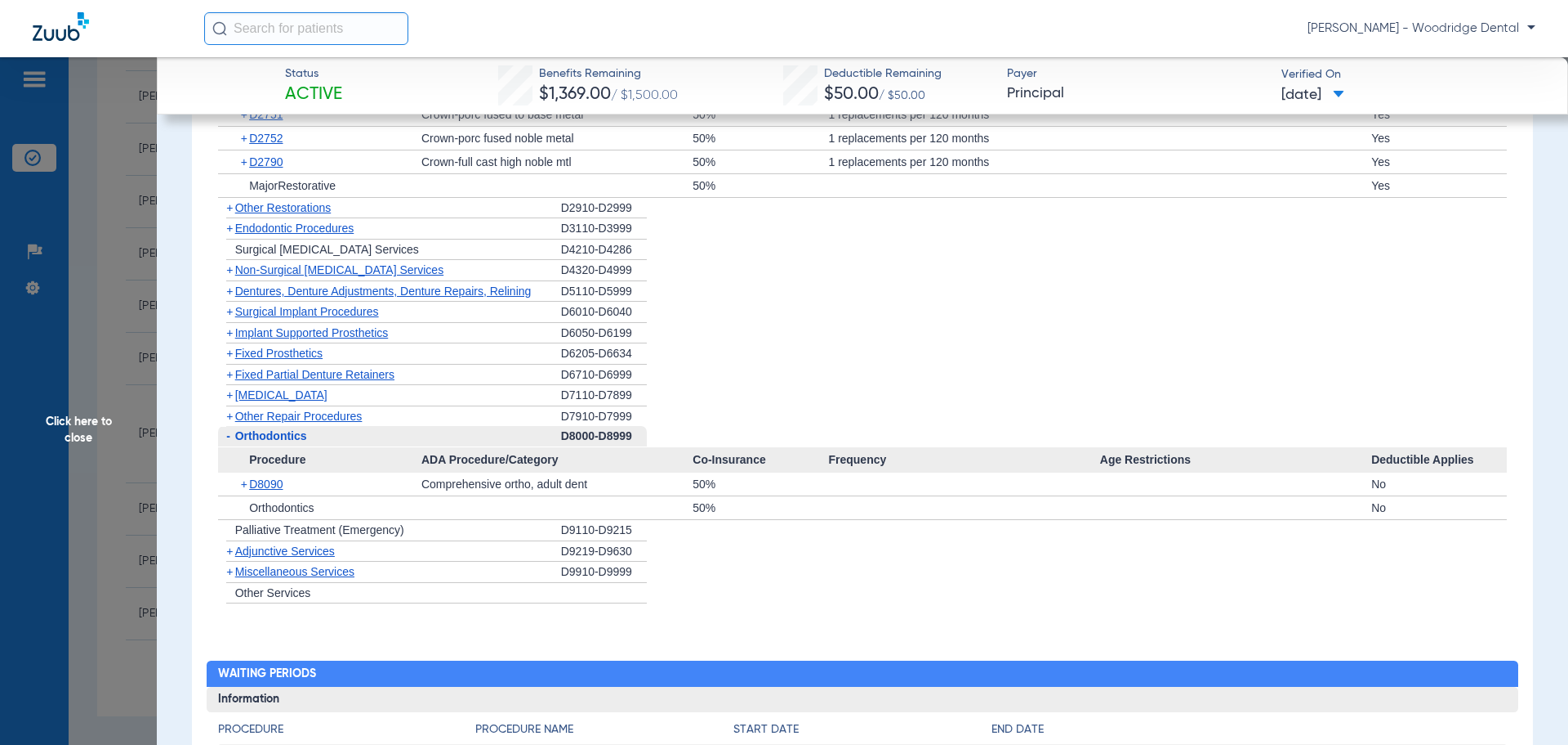
scroll to position [1738, 0]
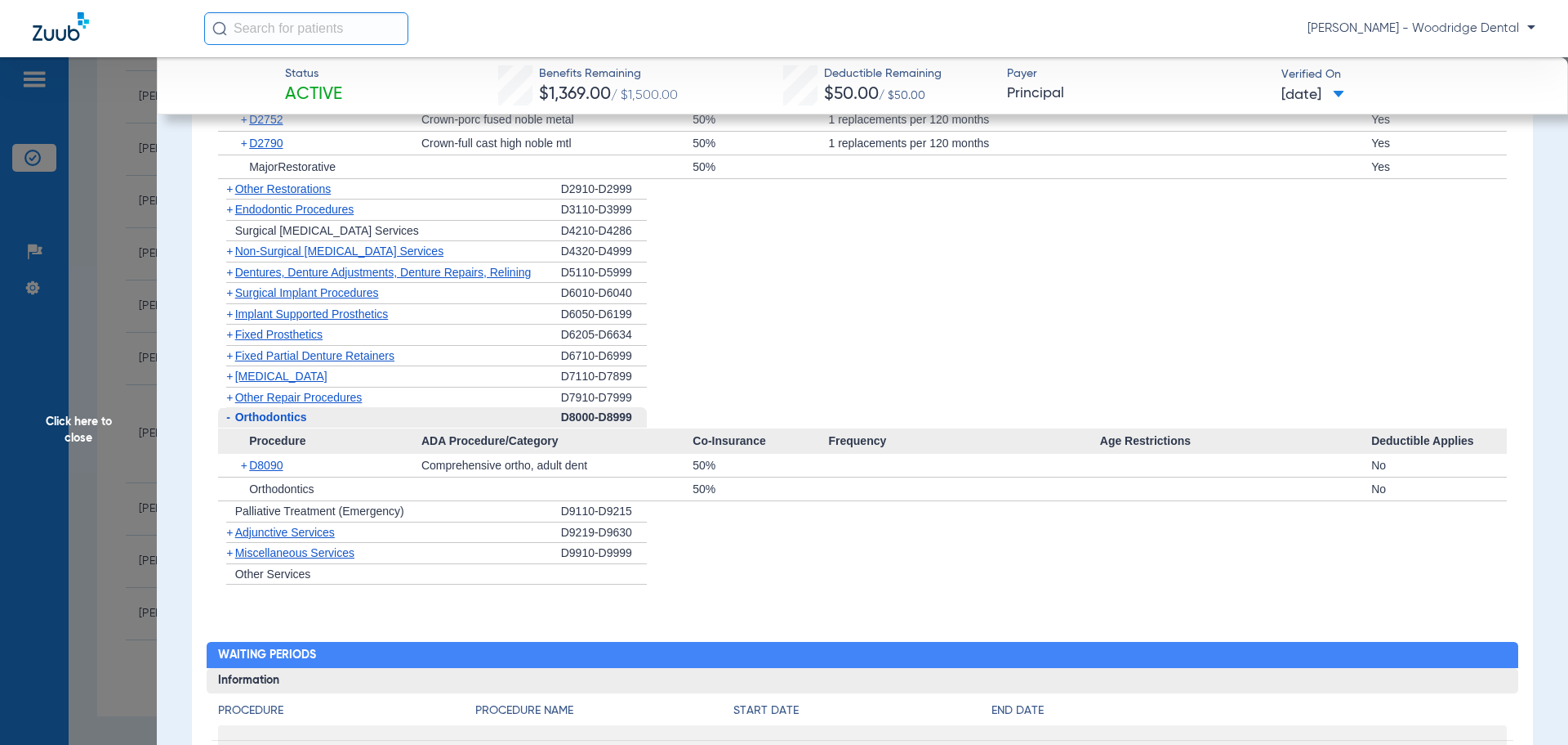
click at [232, 557] on span "+" at bounding box center [229, 552] width 6 height 13
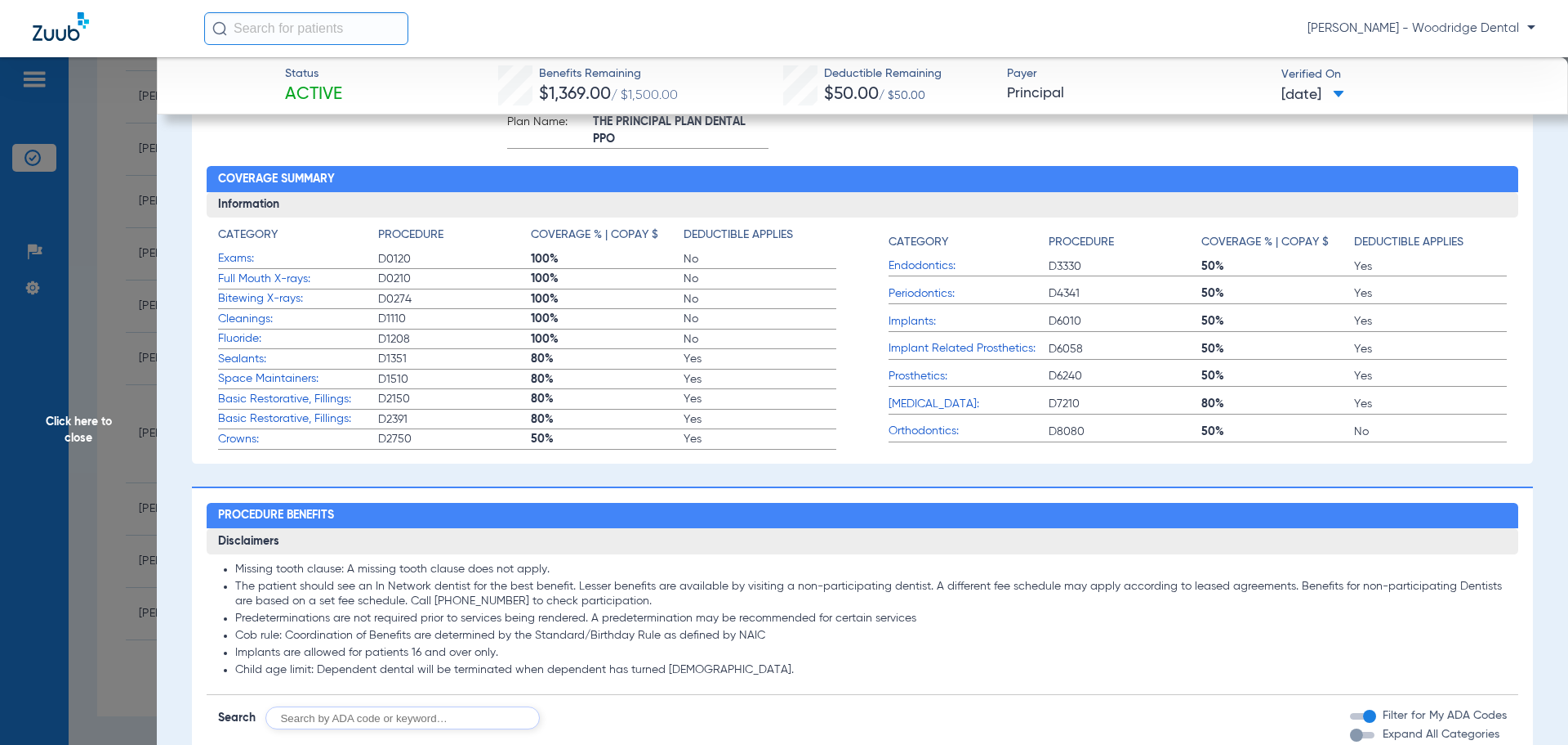
scroll to position [0, 0]
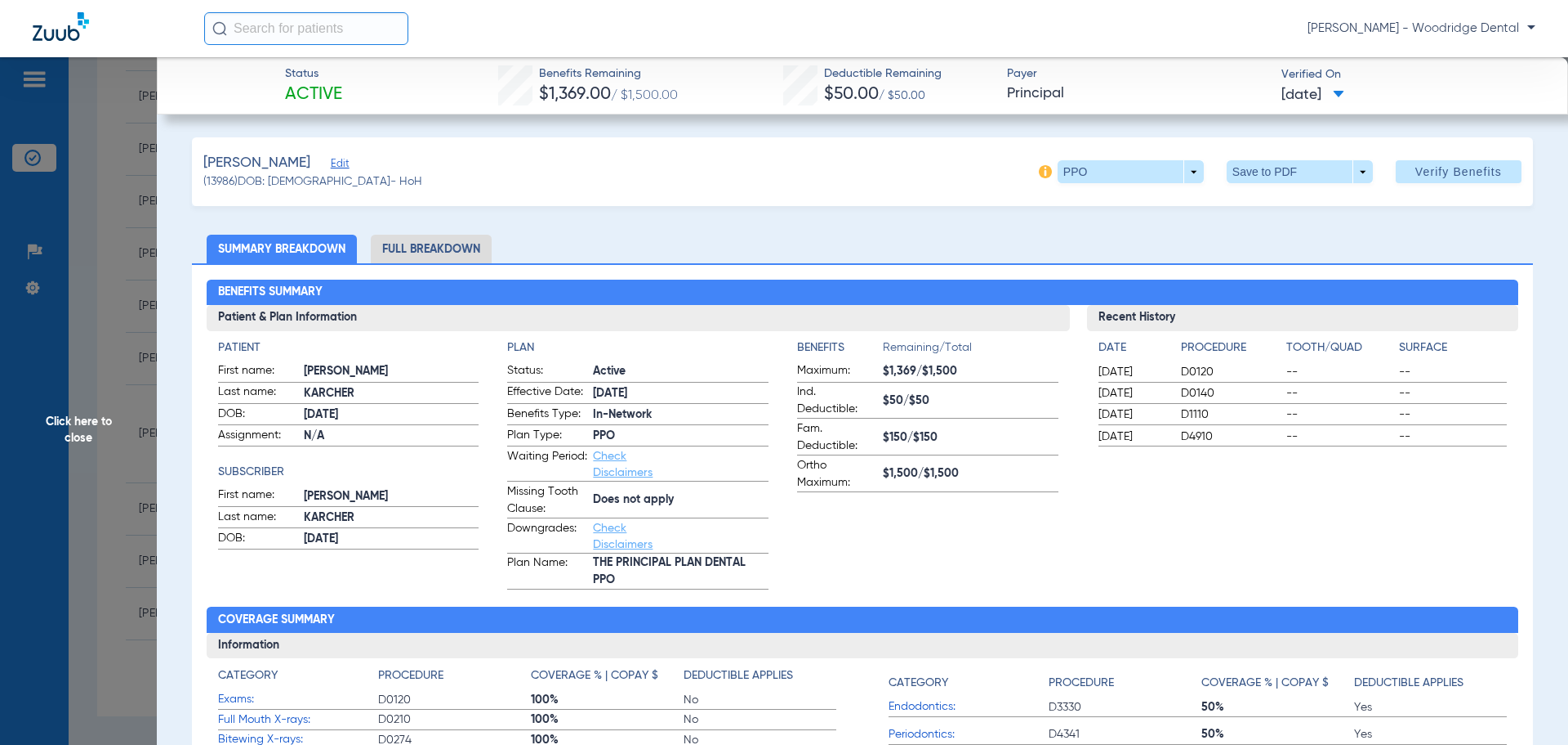
click at [435, 250] on li "Full Breakdown" at bounding box center [430, 248] width 121 height 28
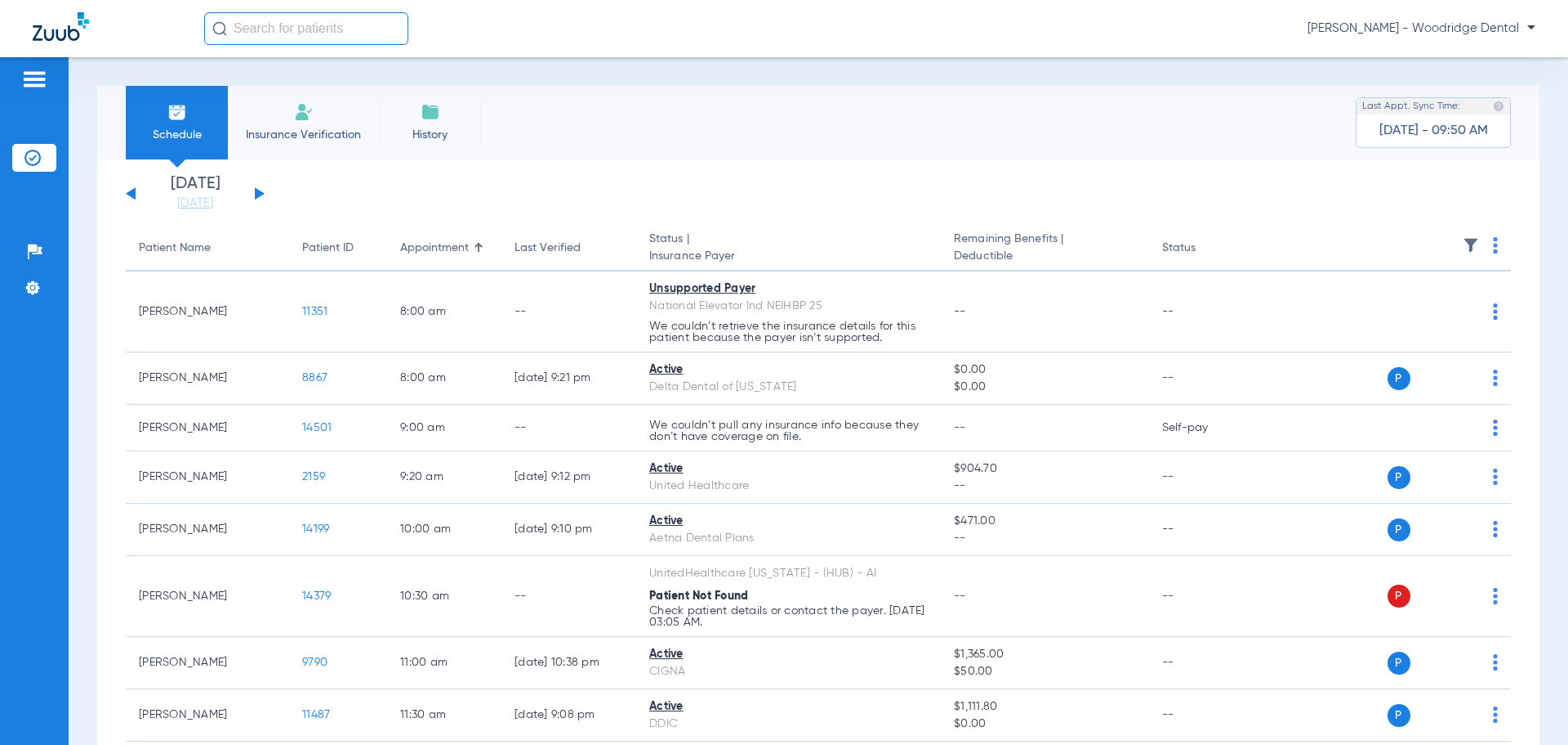
click at [257, 191] on button at bounding box center [260, 193] width 10 height 12
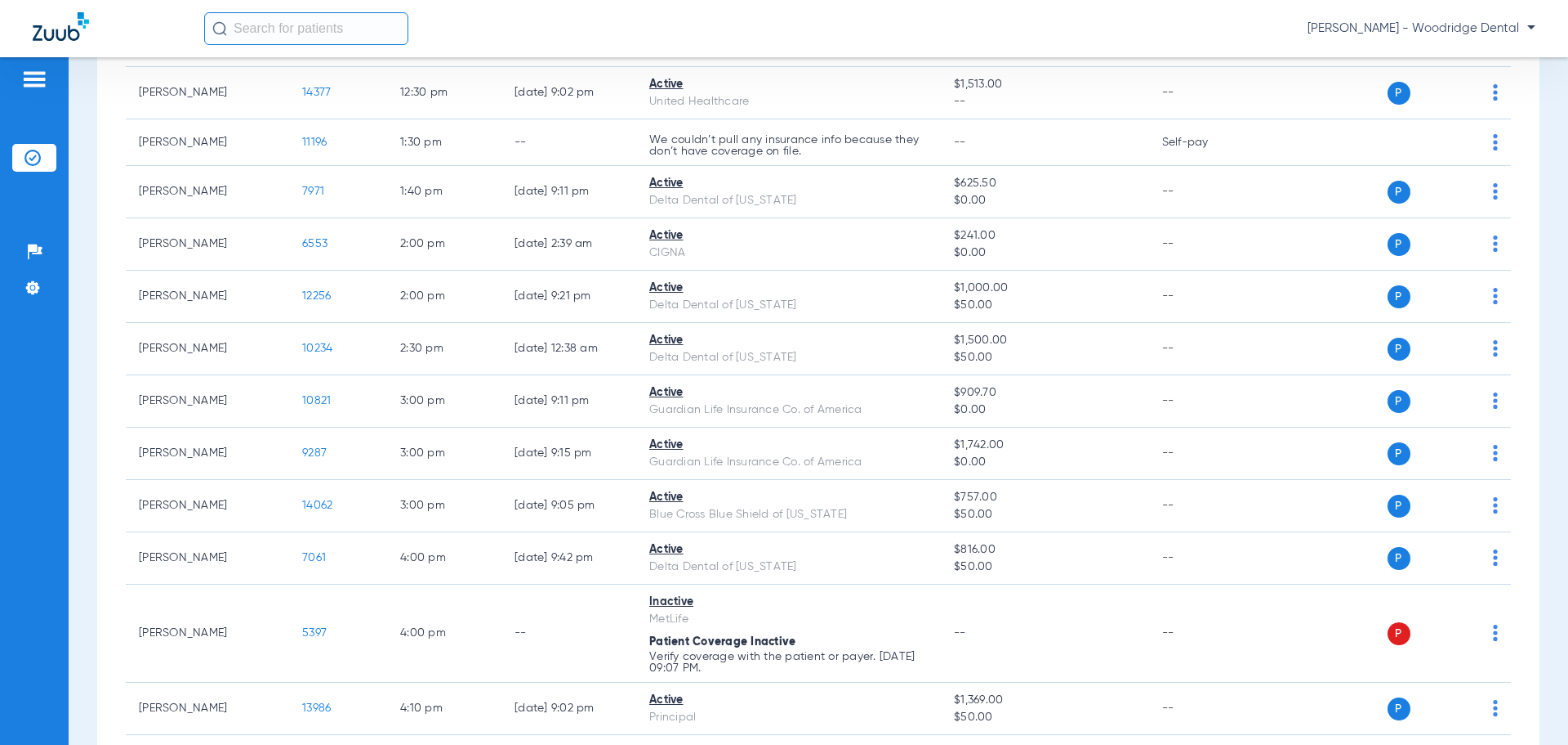
scroll to position [346, 0]
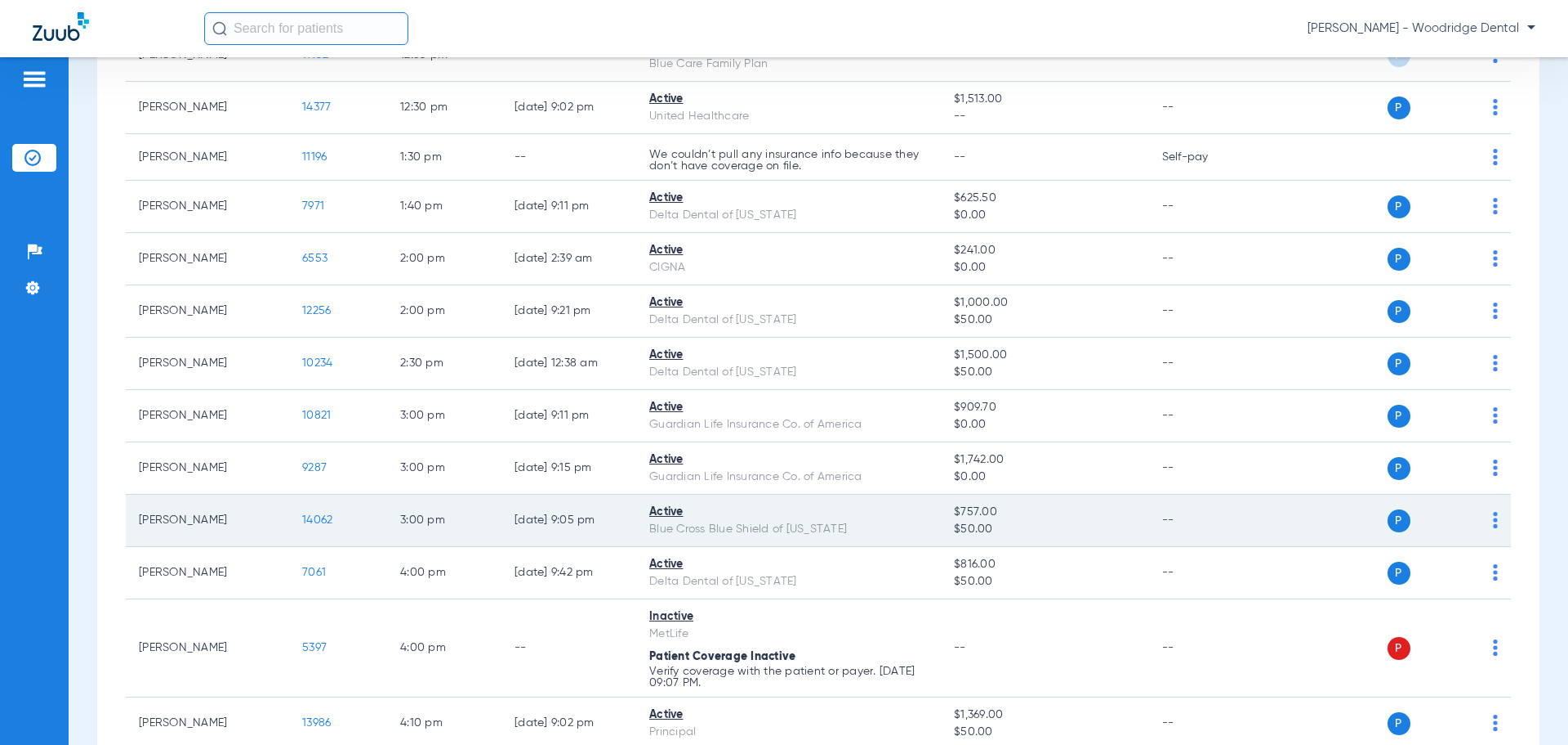
click at [314, 523] on span "14062" at bounding box center [317, 520] width 30 height 12
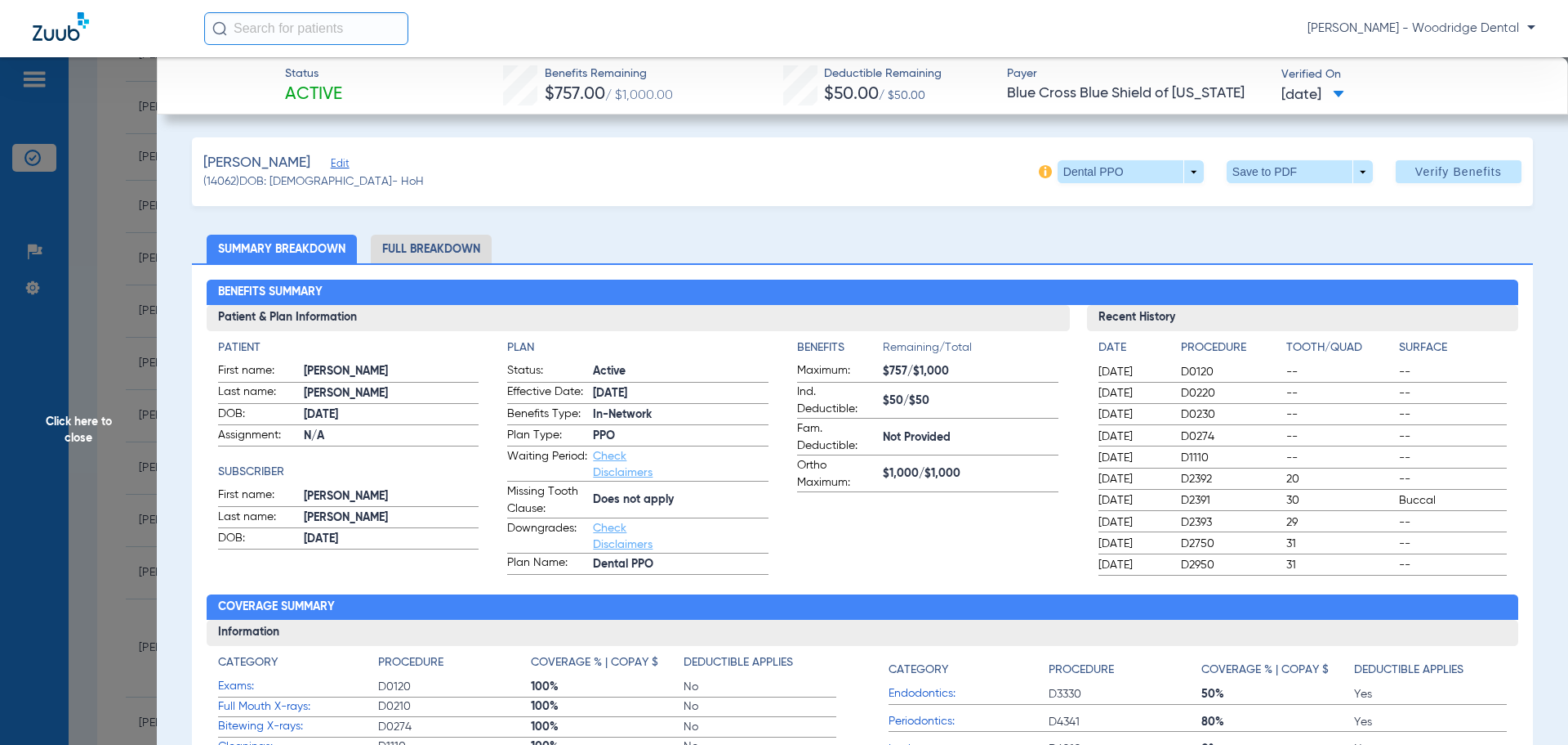
click at [411, 245] on li "Full Breakdown" at bounding box center [430, 248] width 121 height 28
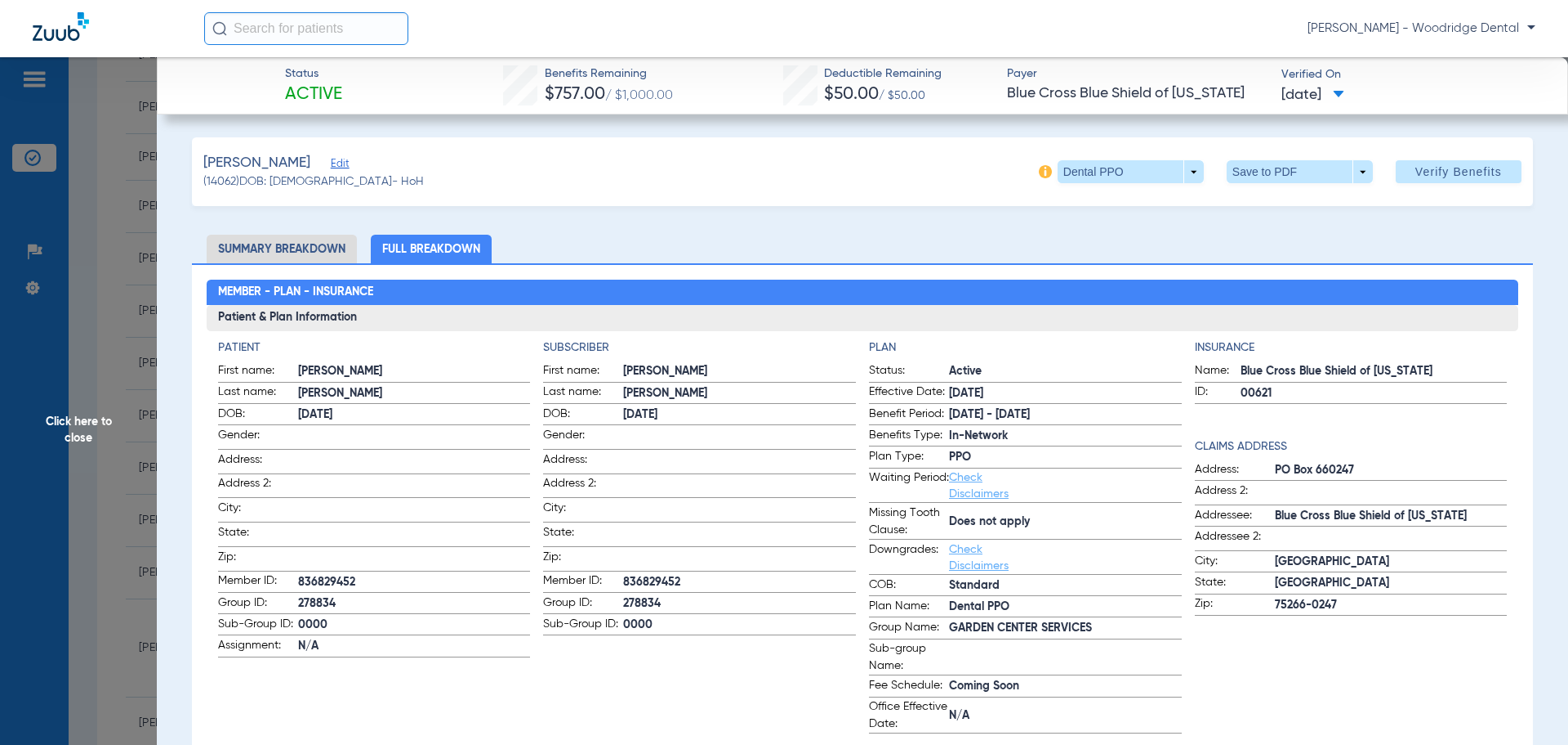
click at [338, 249] on li "Summary Breakdown" at bounding box center [282, 248] width 151 height 28
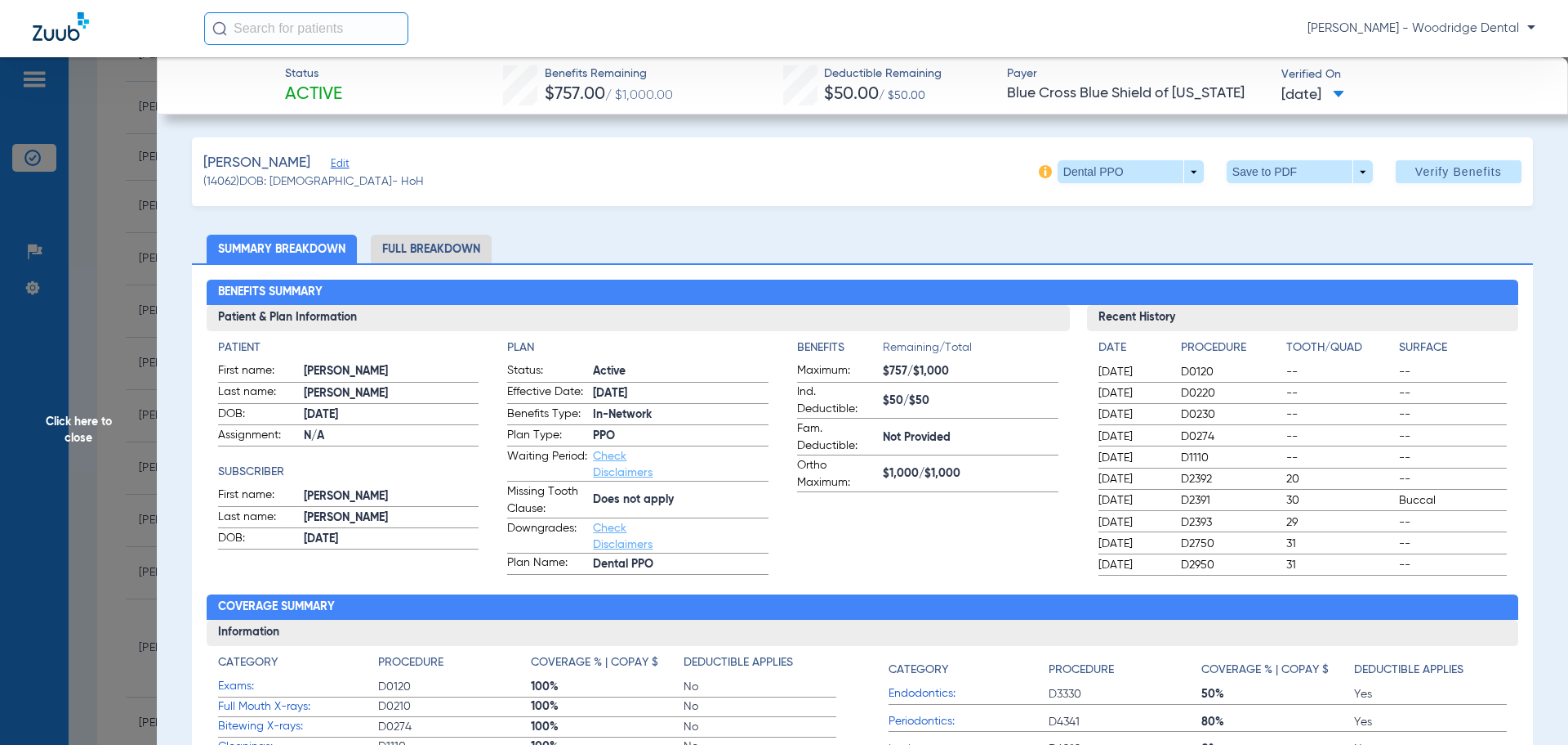
click at [480, 256] on li "Full Breakdown" at bounding box center [430, 248] width 121 height 28
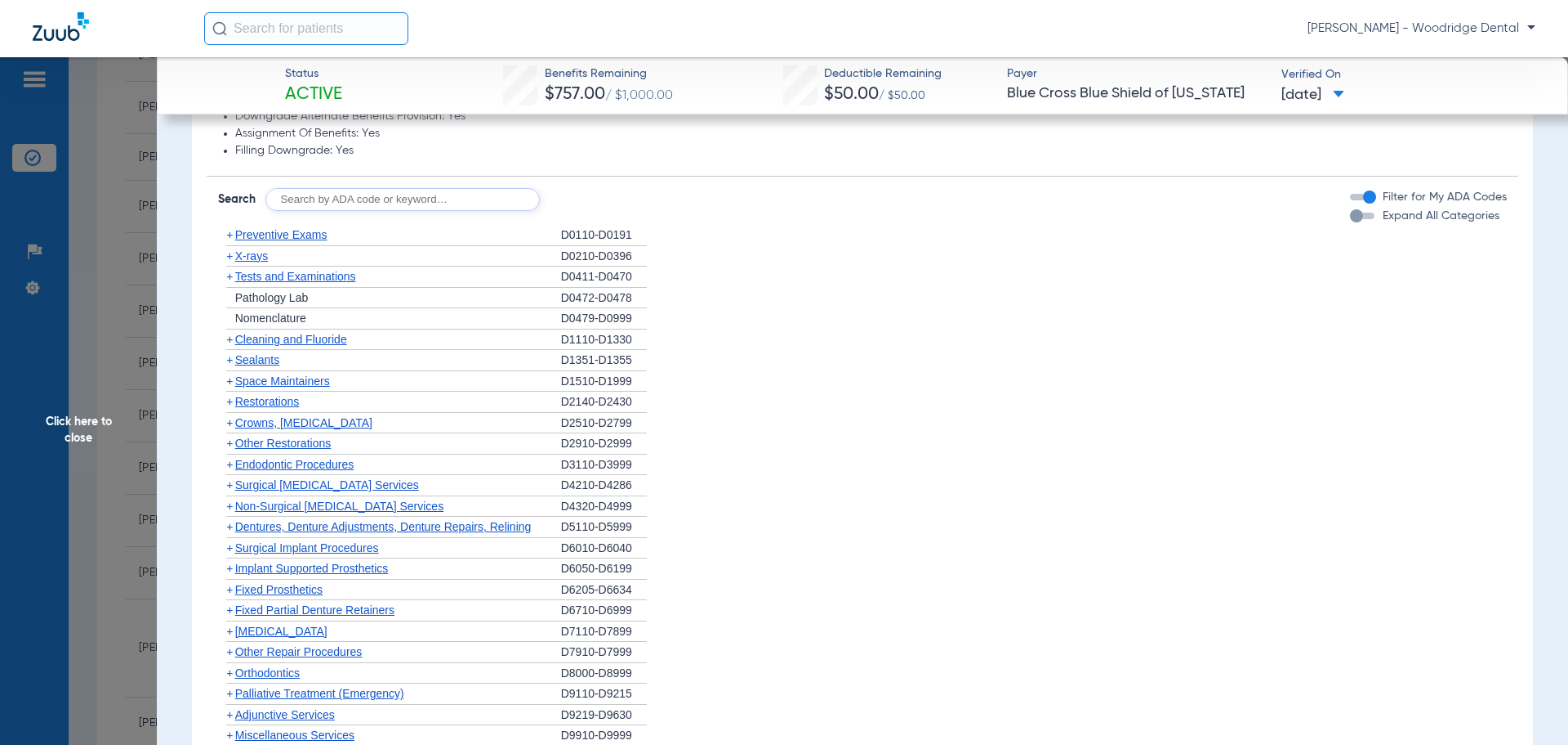
scroll to position [1483, 0]
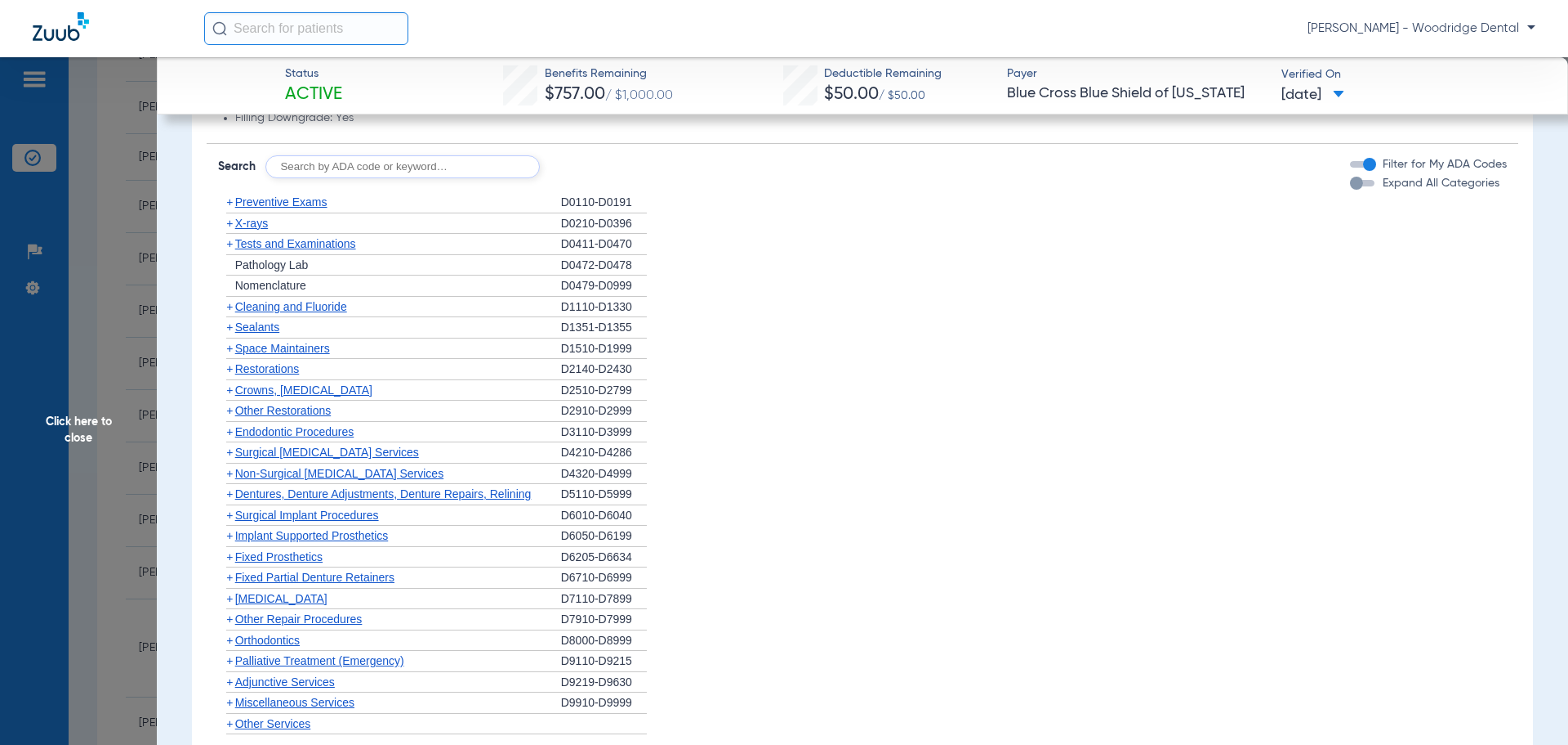
click at [230, 367] on span "+" at bounding box center [229, 369] width 6 height 13
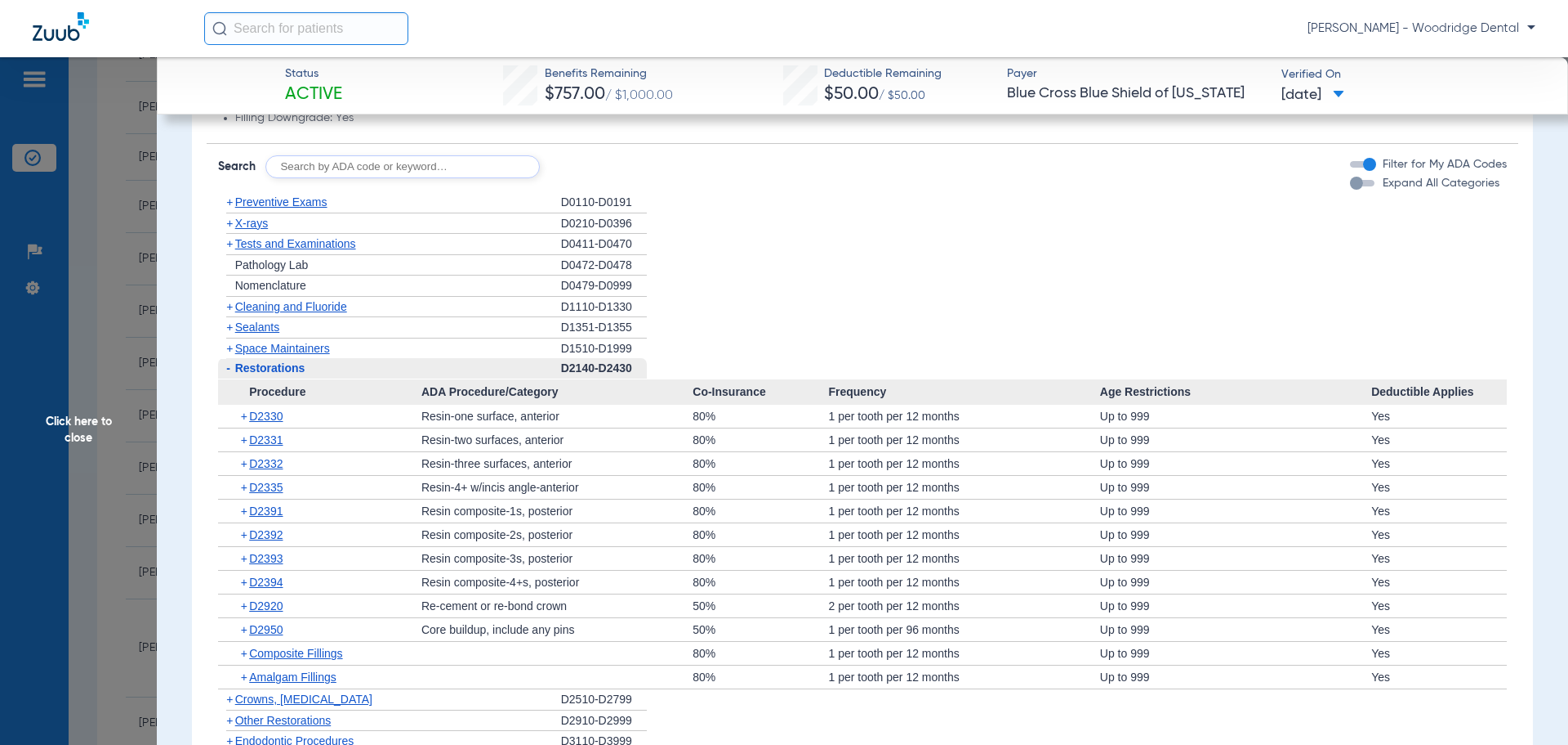
click at [229, 700] on span "+" at bounding box center [229, 699] width 6 height 13
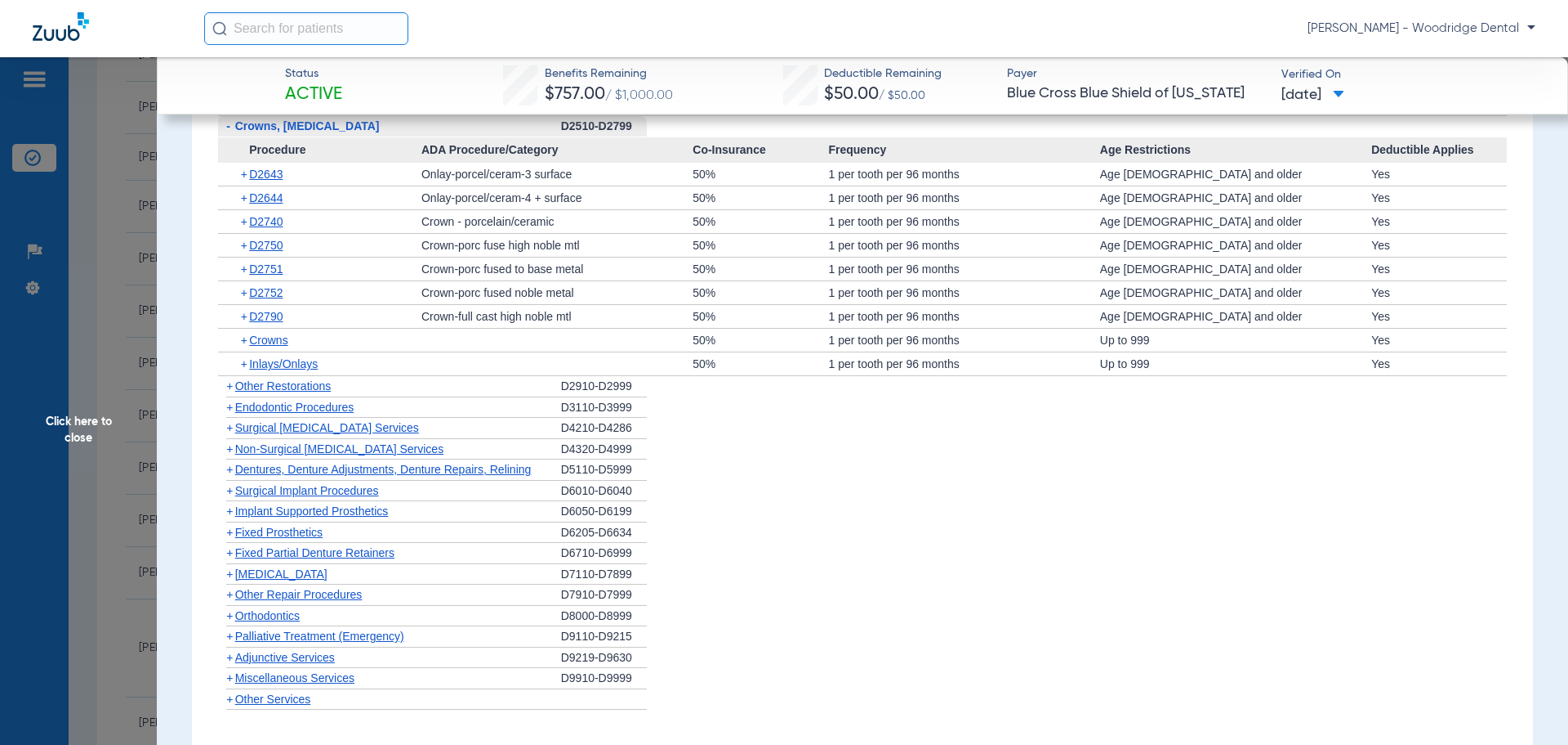
scroll to position [2072, 0]
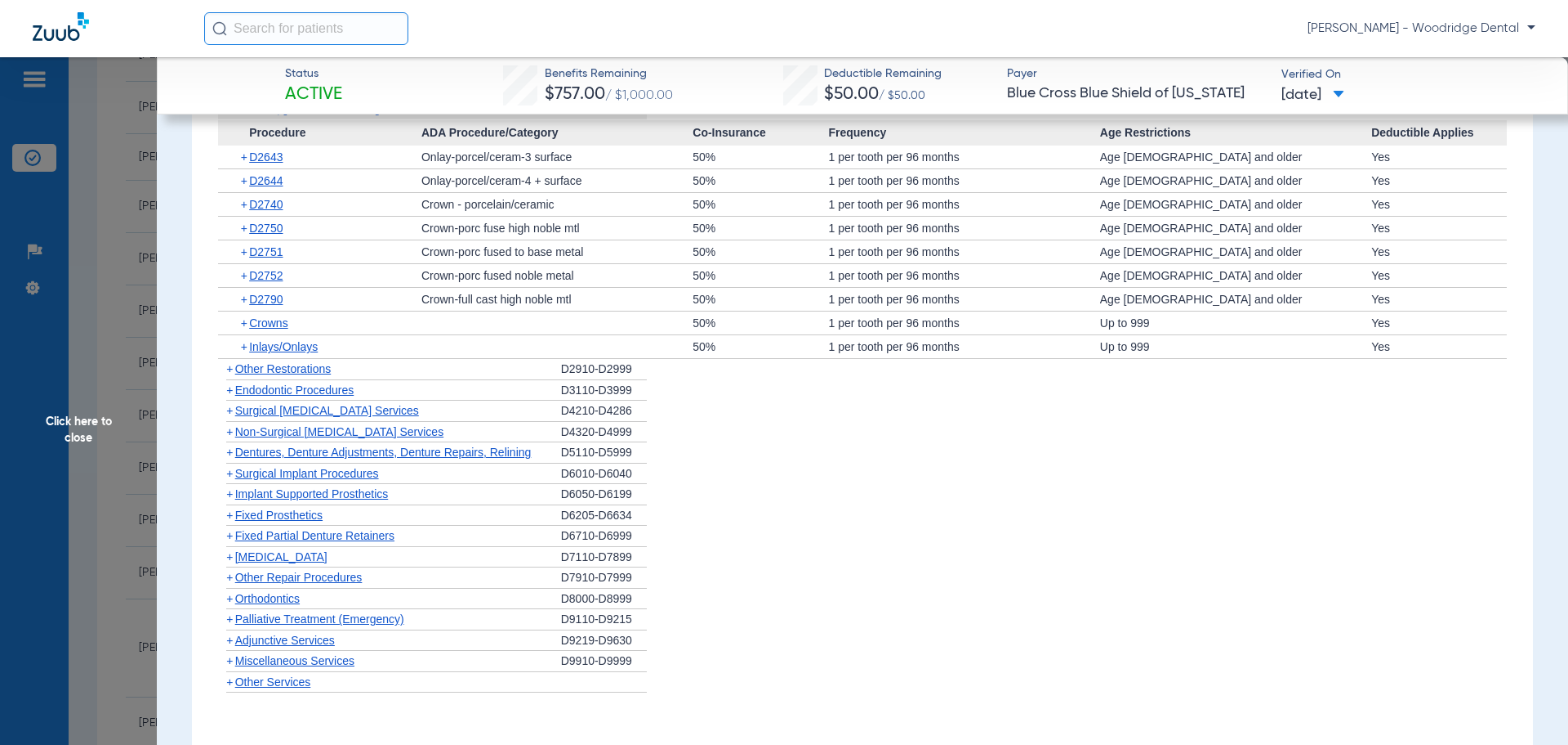
click at [232, 603] on span "+" at bounding box center [229, 598] width 6 height 13
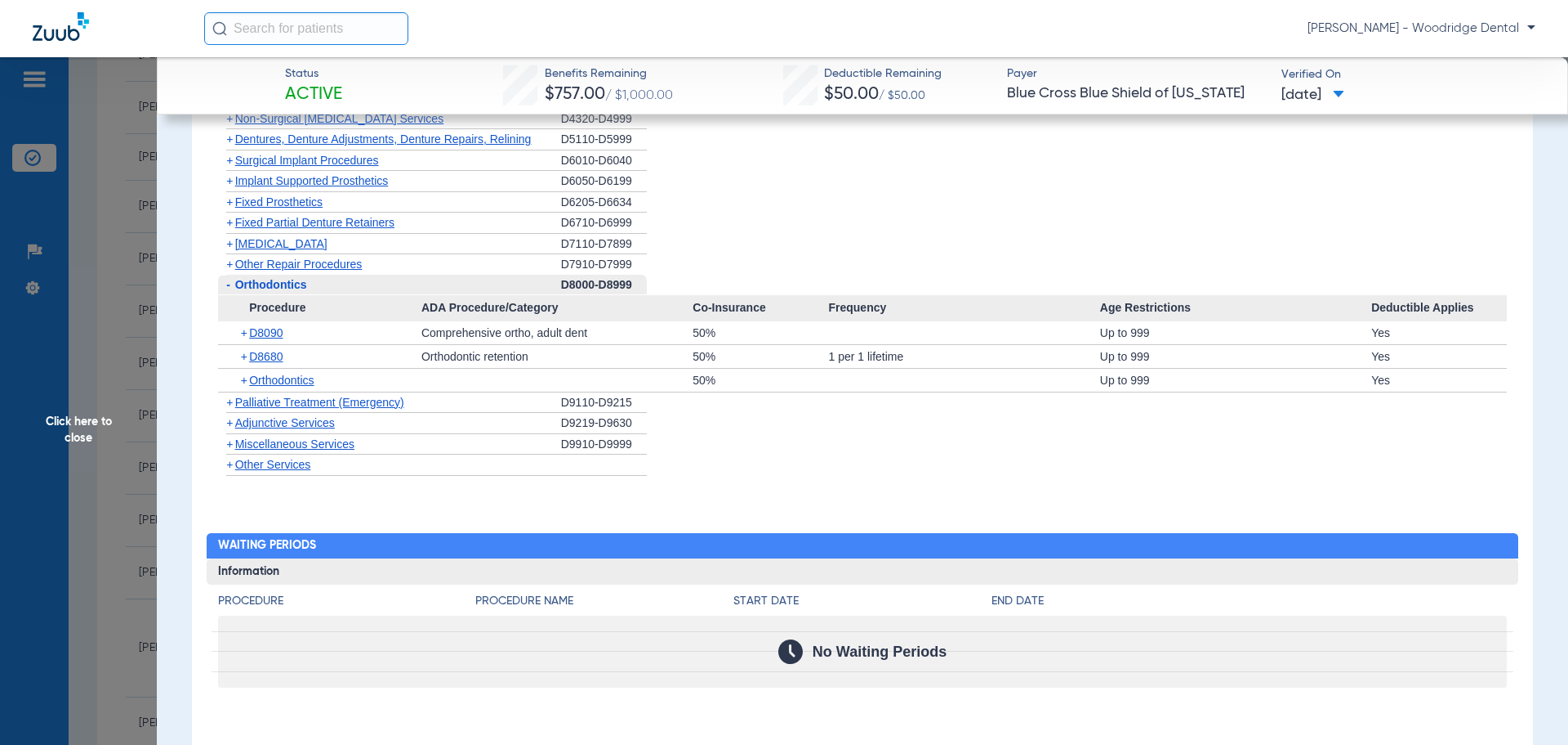
scroll to position [2424, 0]
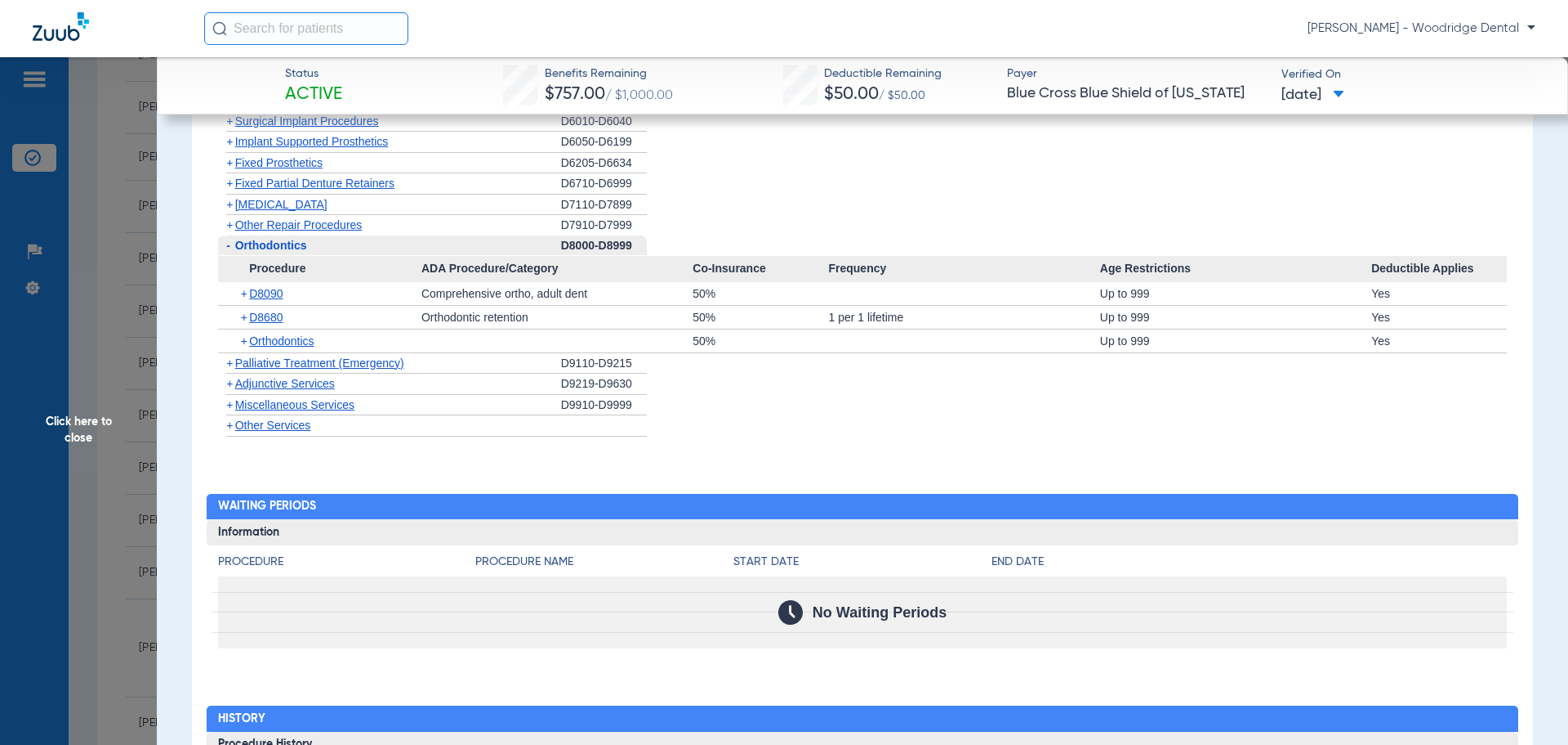
click at [230, 406] on span "+" at bounding box center [229, 404] width 6 height 13
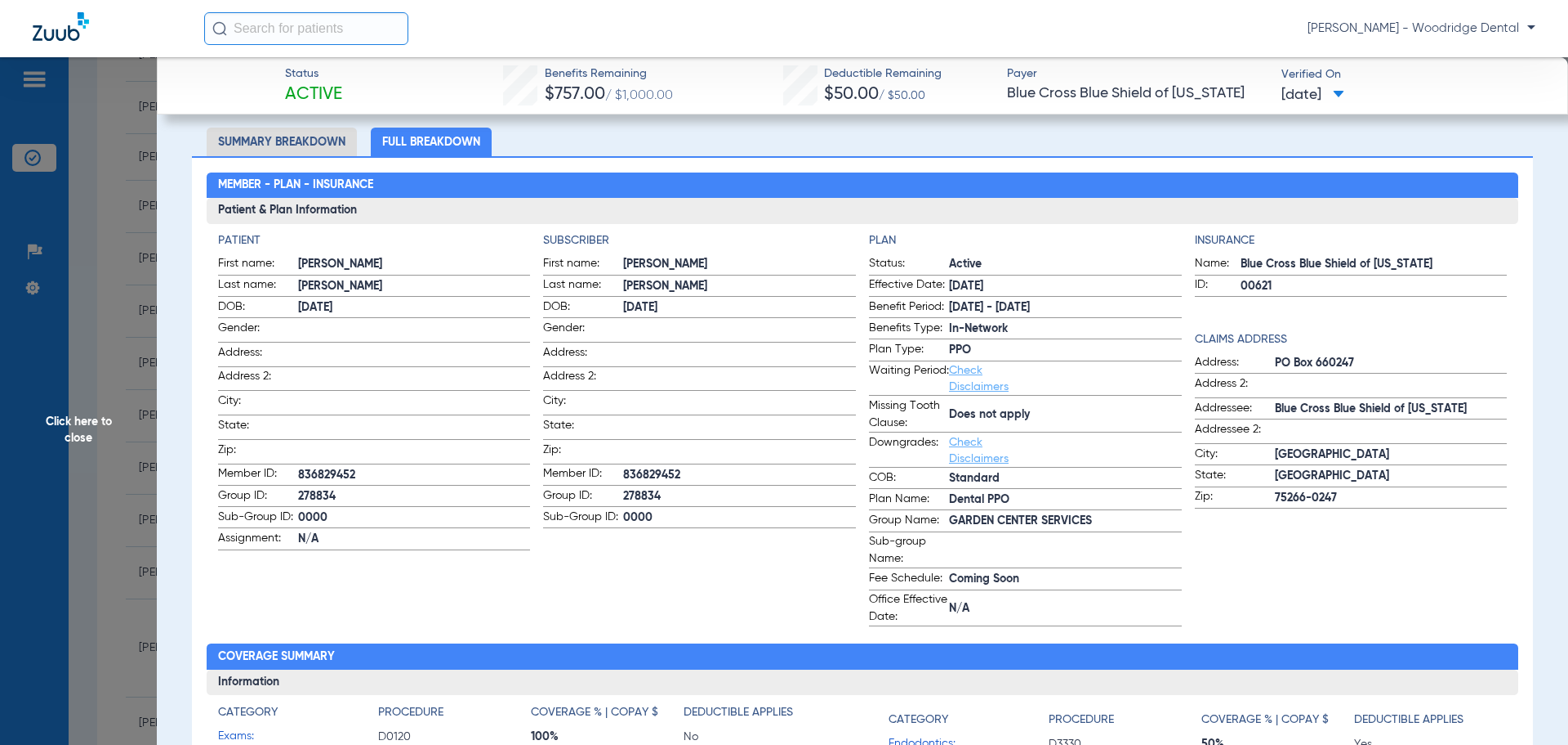
scroll to position [0, 0]
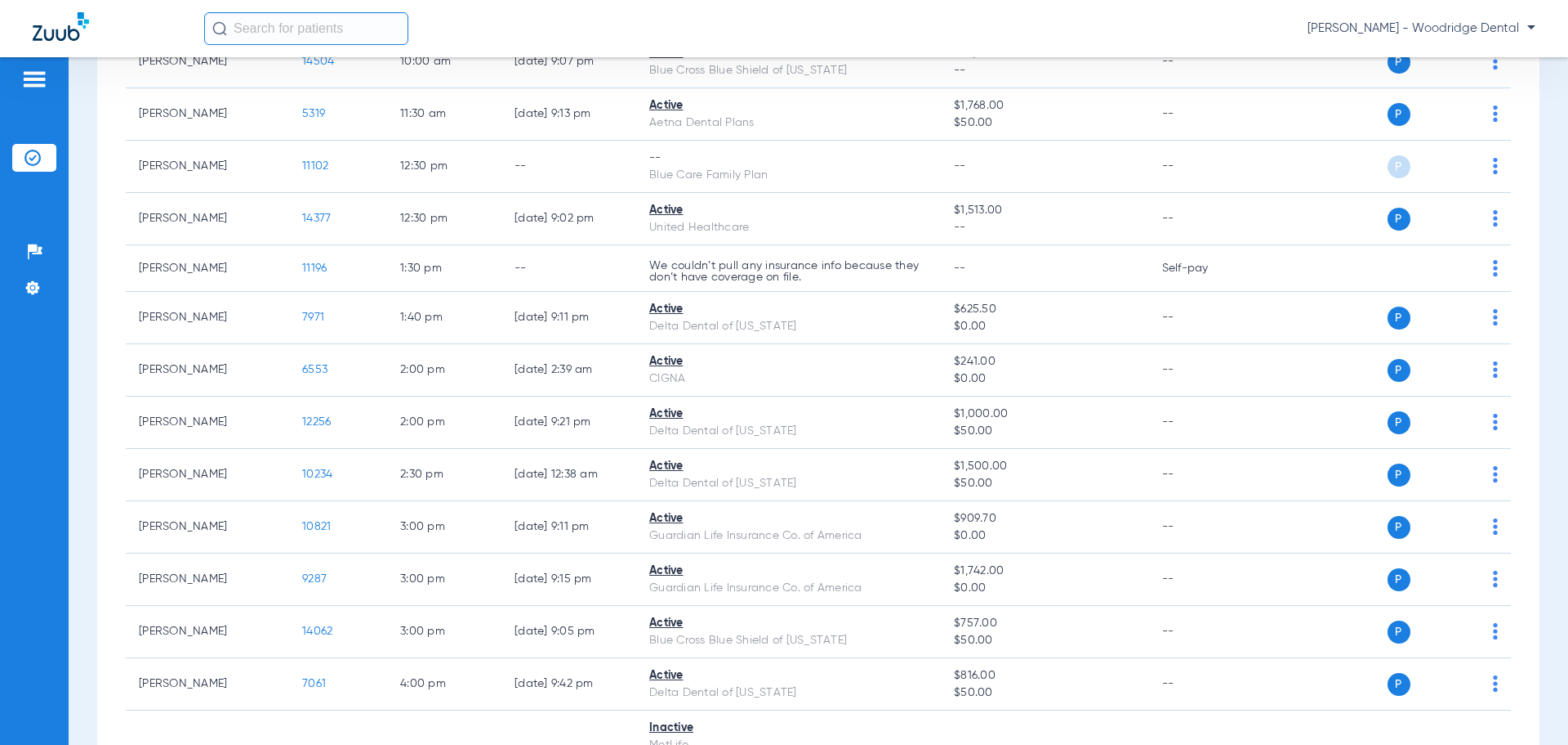
scroll to position [237, 0]
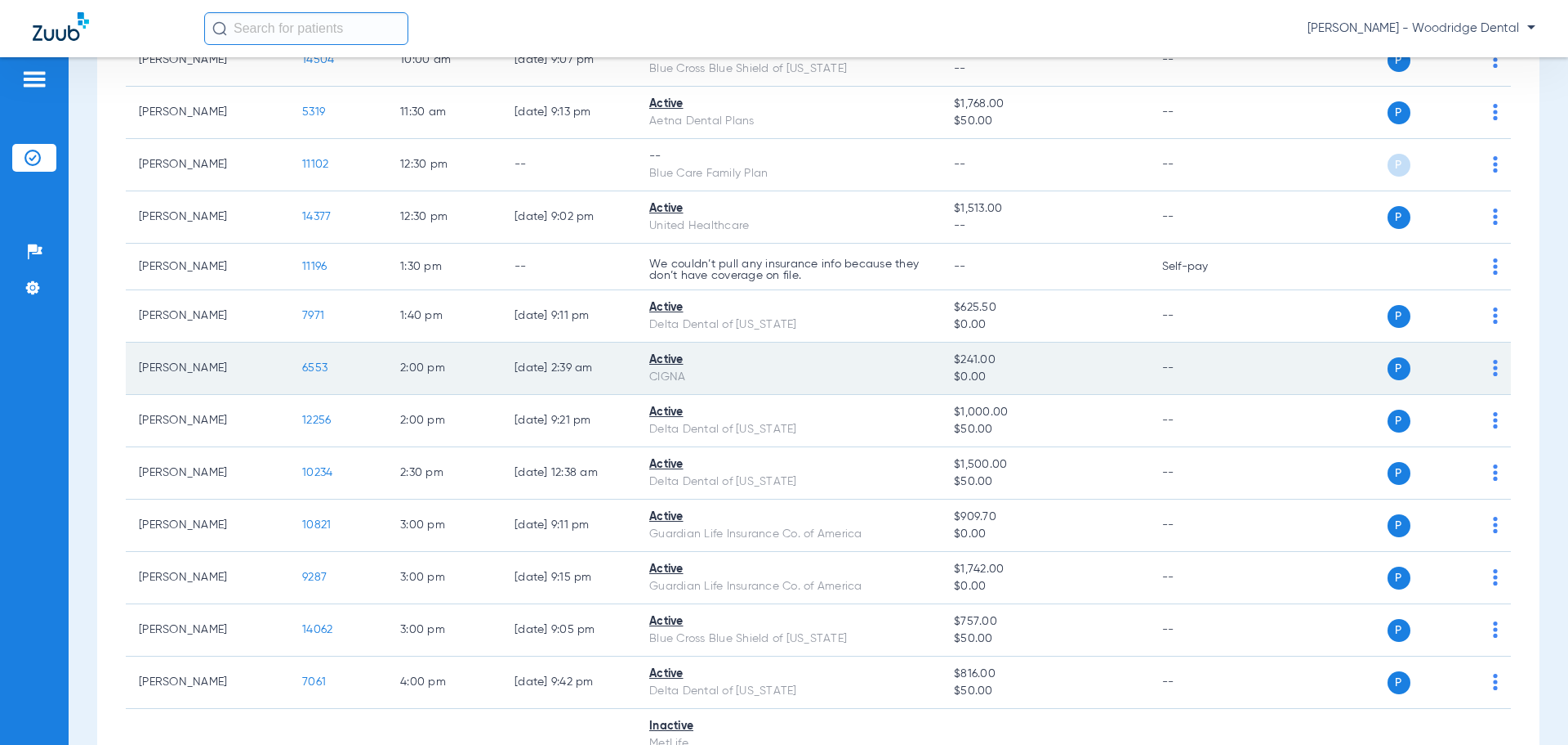
click at [313, 371] on span "6553" at bounding box center [315, 368] width 25 height 12
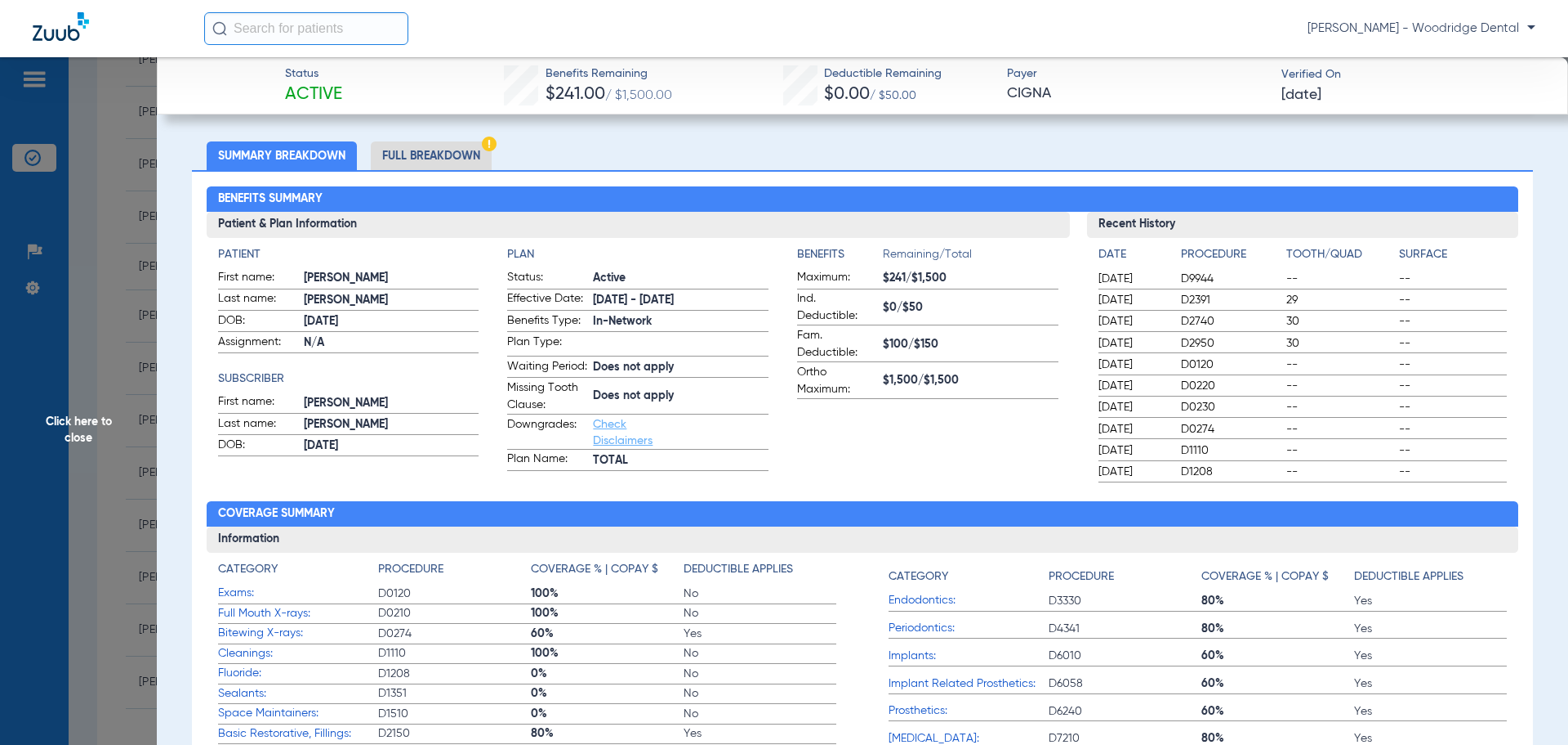
scroll to position [74, 0]
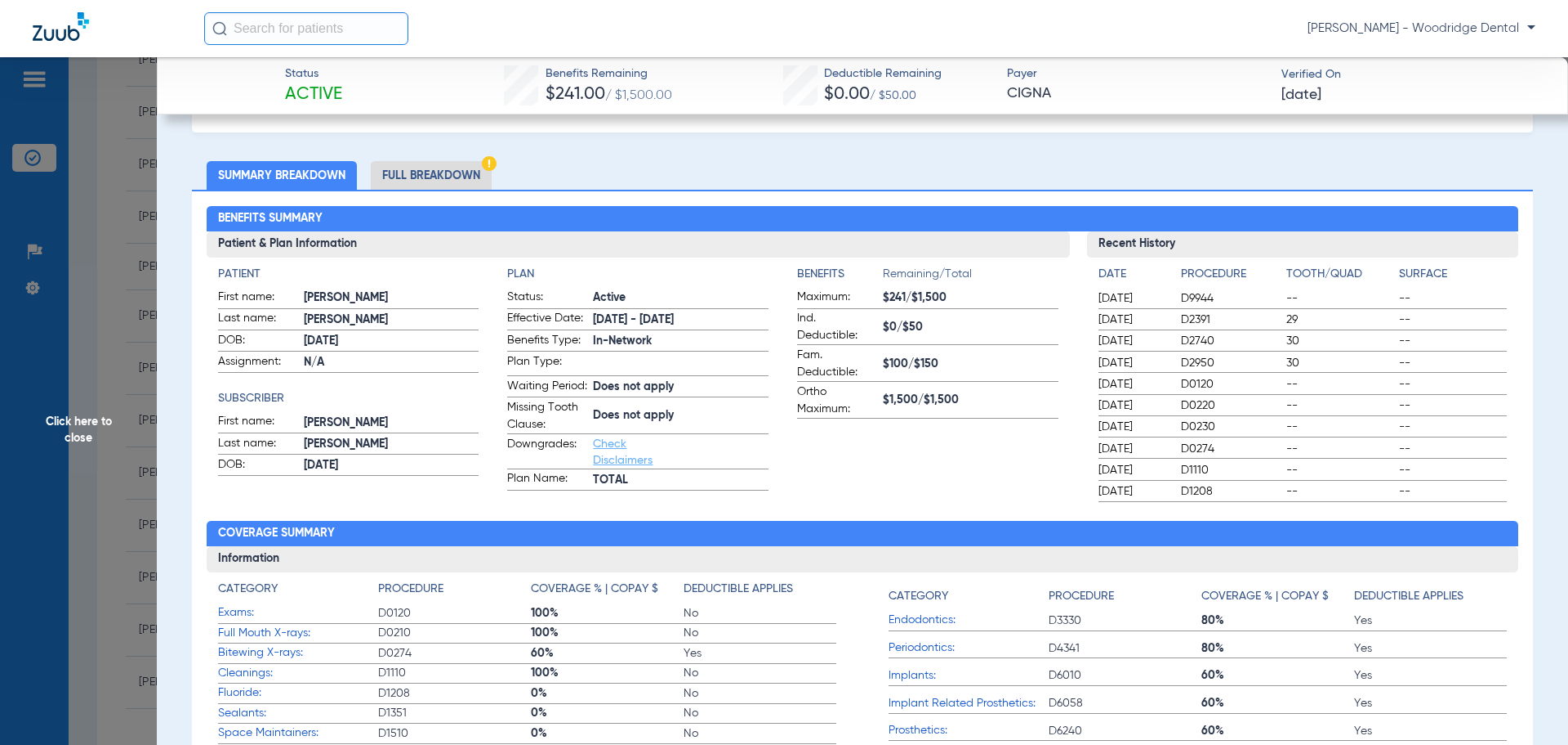
click at [416, 173] on li "Full Breakdown" at bounding box center [430, 174] width 121 height 28
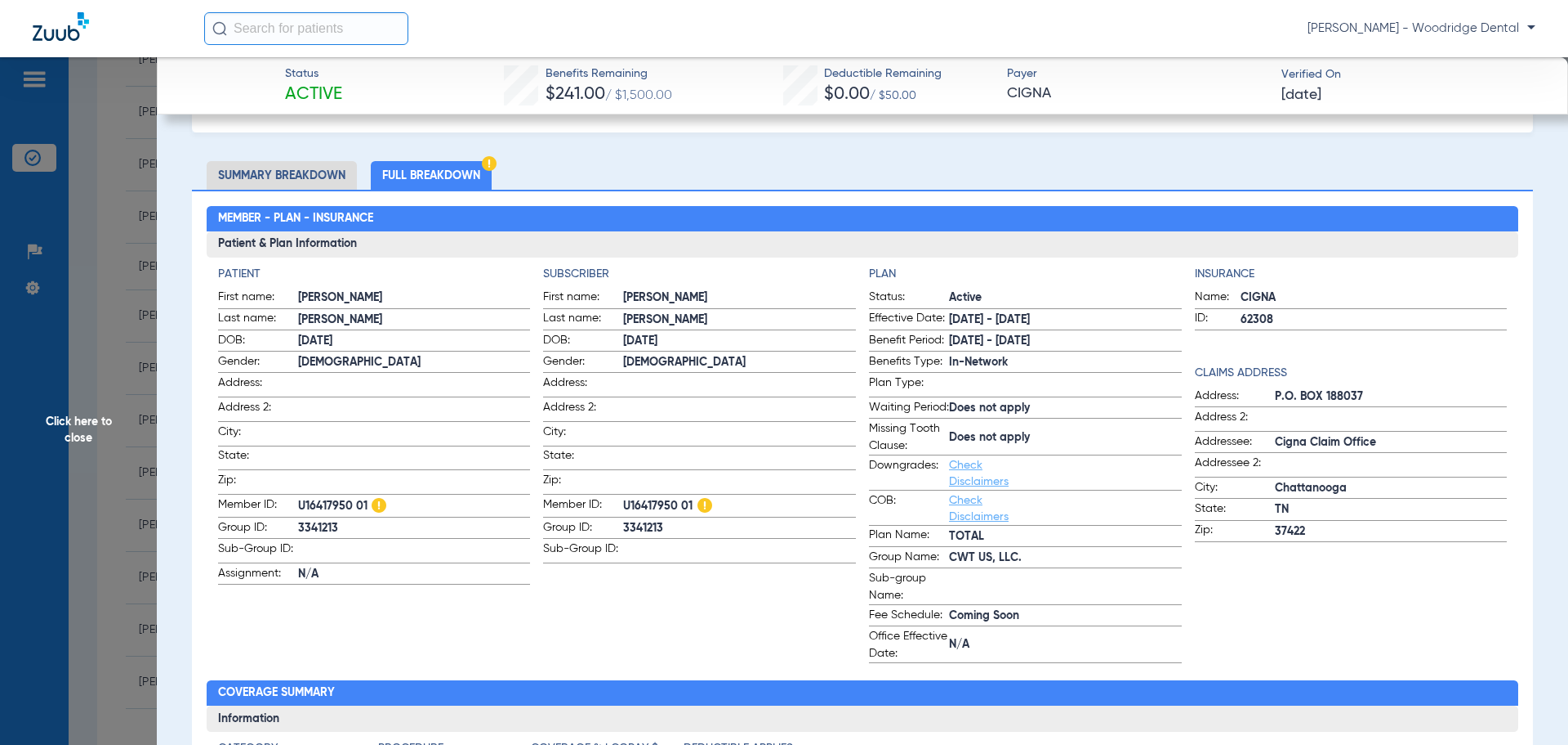
click at [299, 171] on li "Summary Breakdown" at bounding box center [282, 174] width 151 height 28
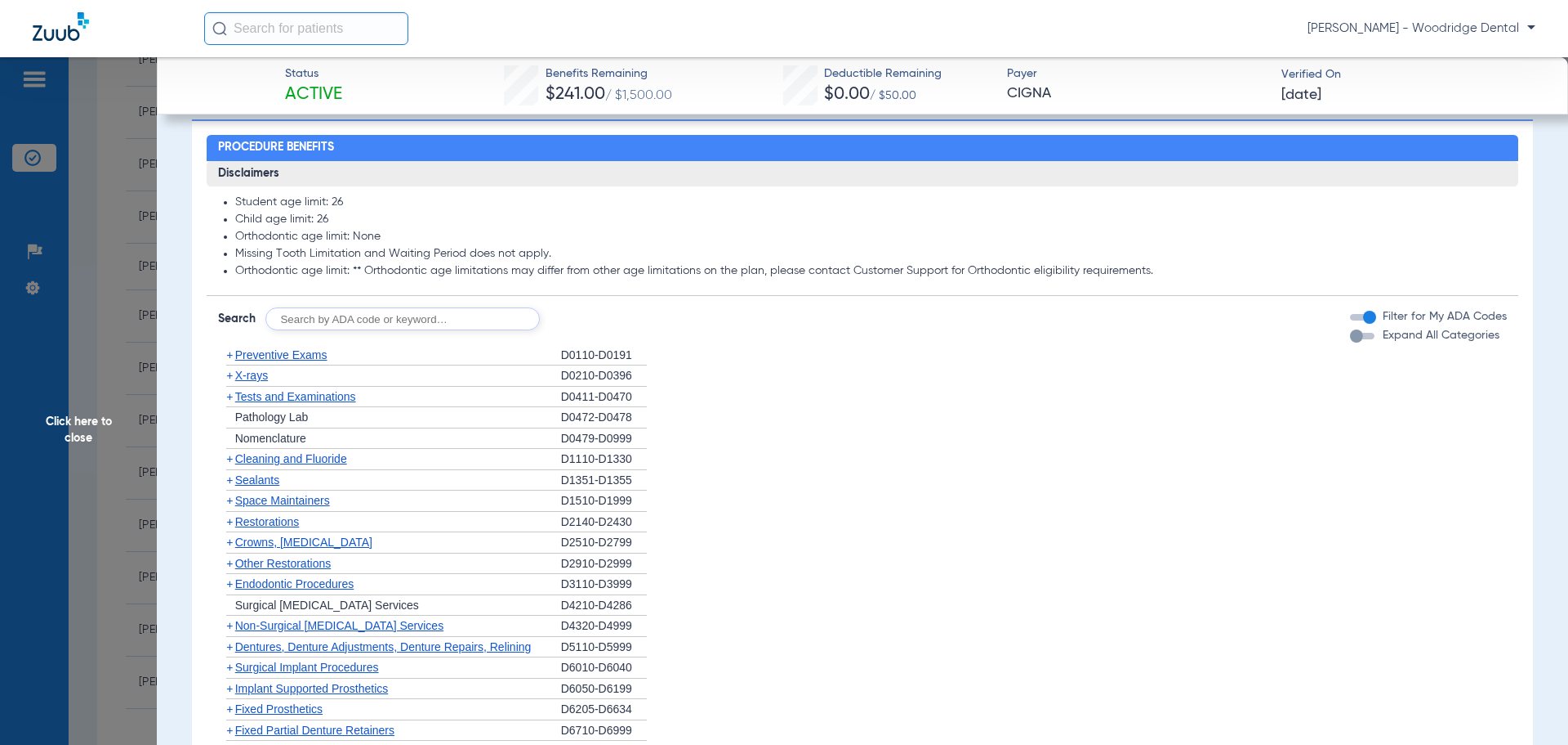
scroll to position [815, 0]
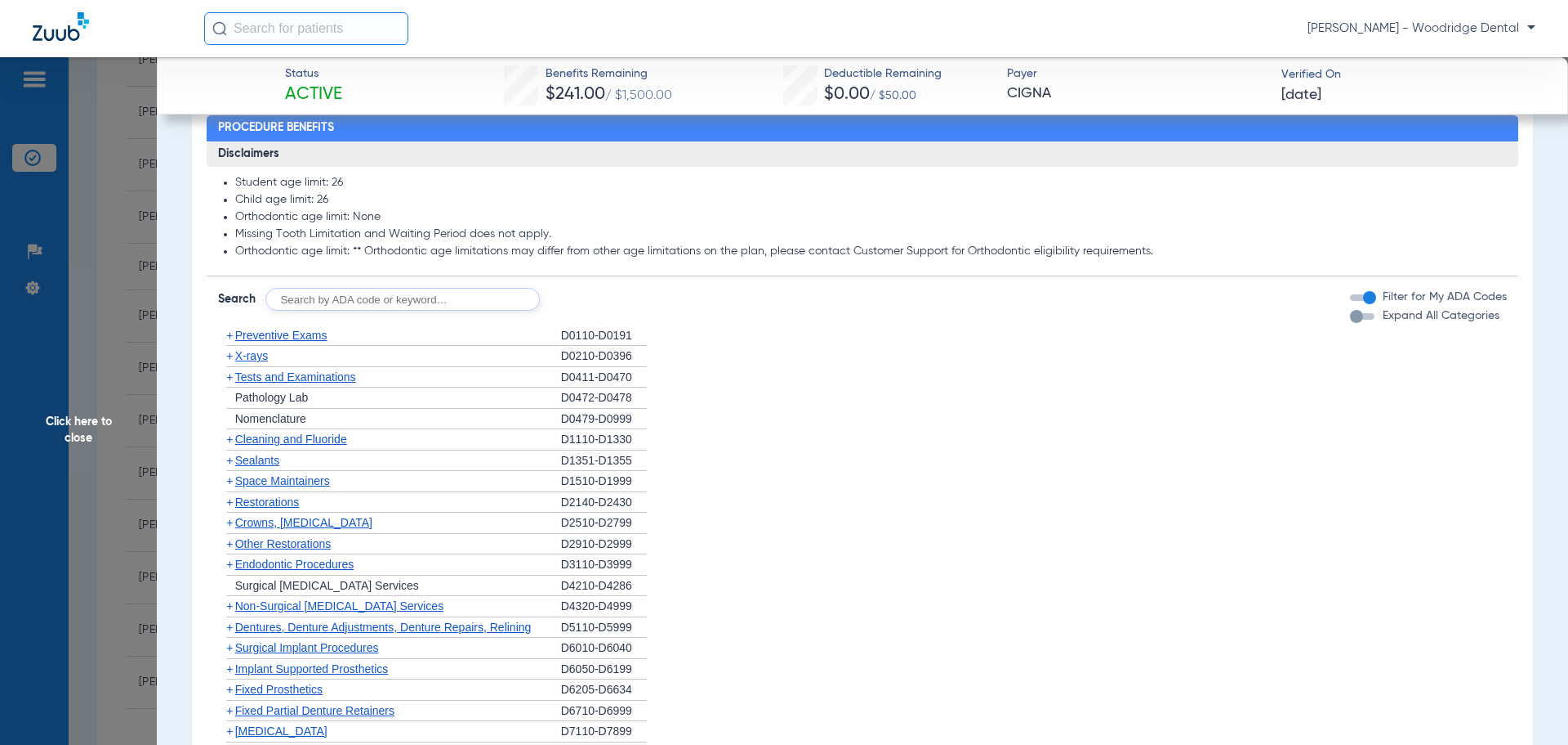
click at [228, 334] on span "+" at bounding box center [229, 335] width 6 height 13
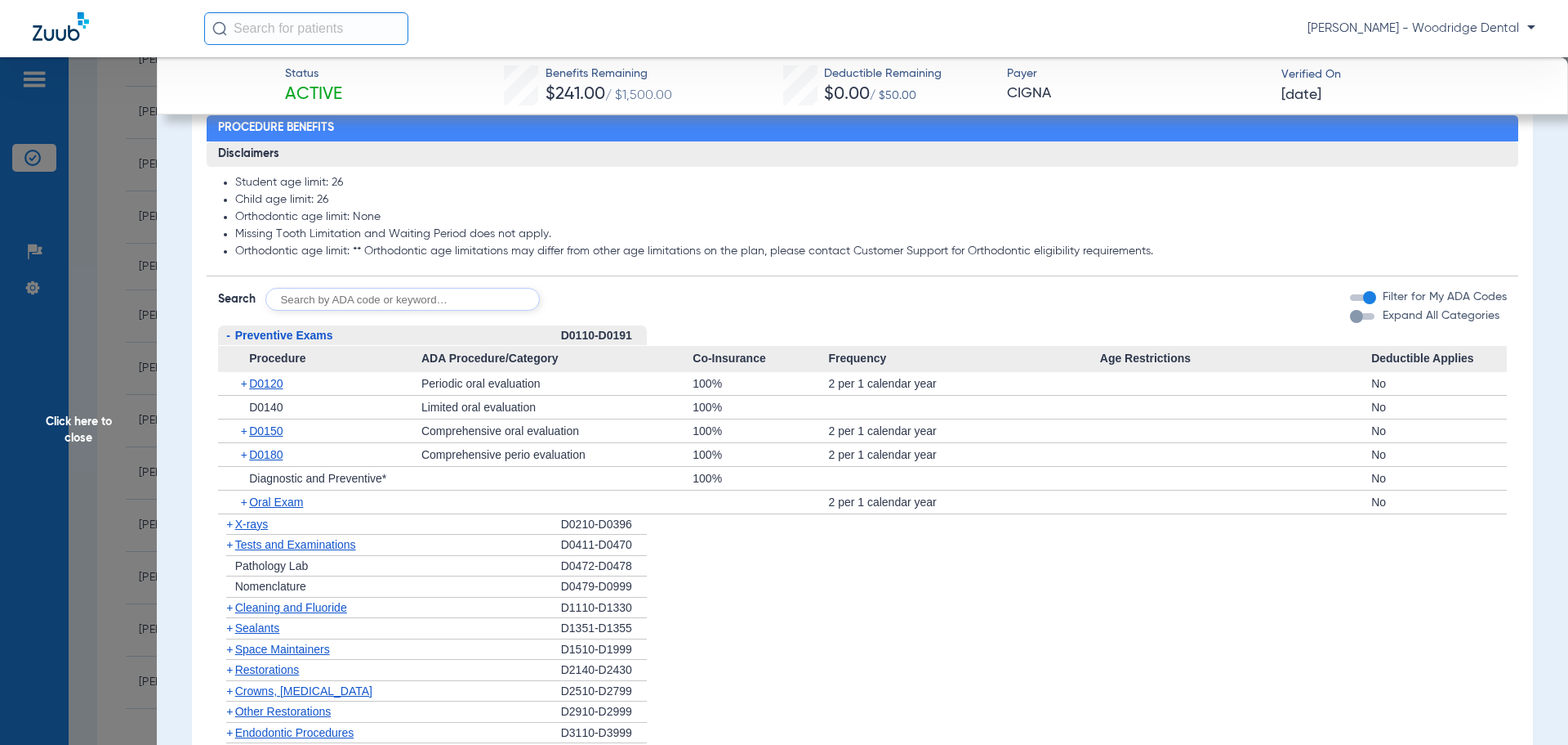
click at [230, 608] on span "+" at bounding box center [229, 607] width 6 height 13
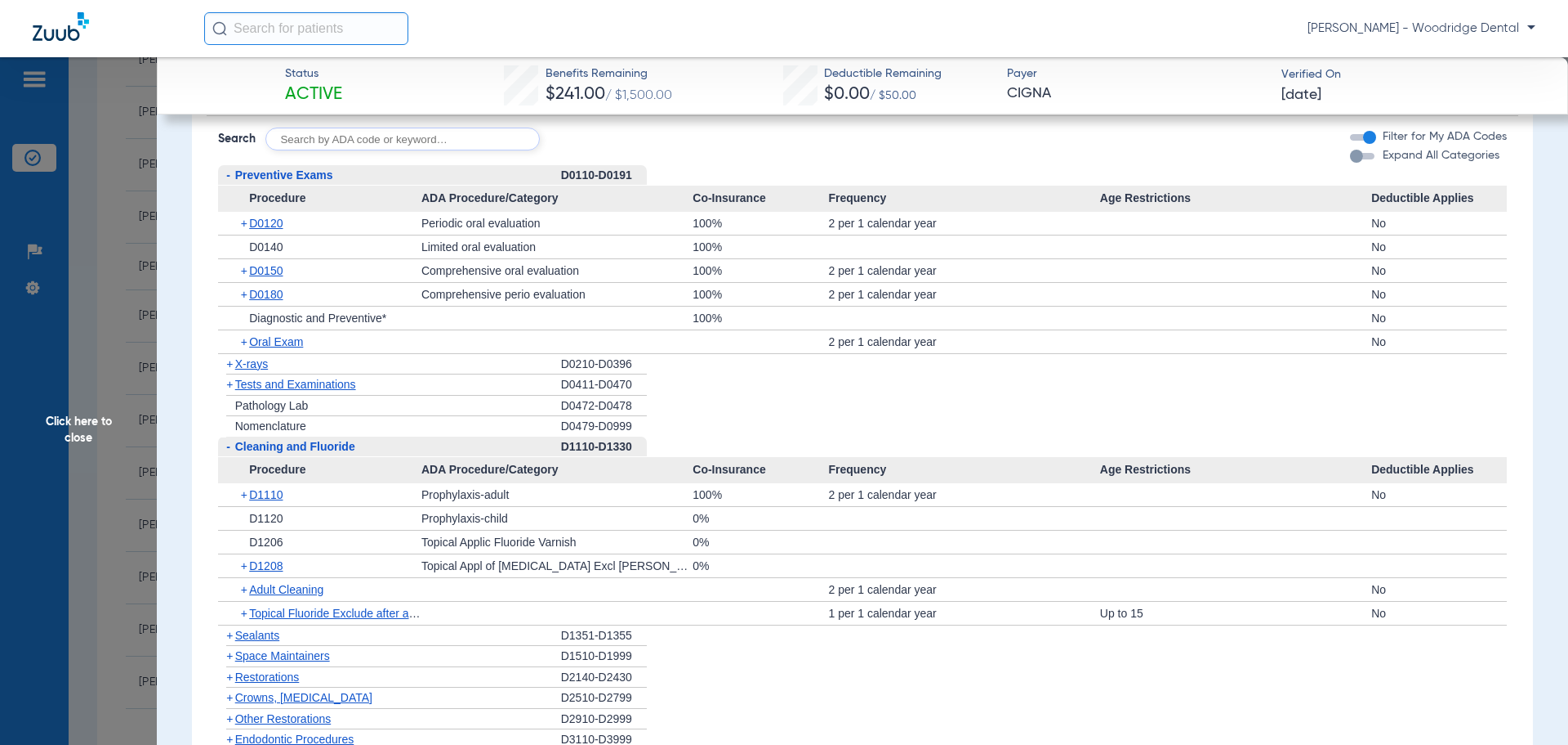
scroll to position [991, 0]
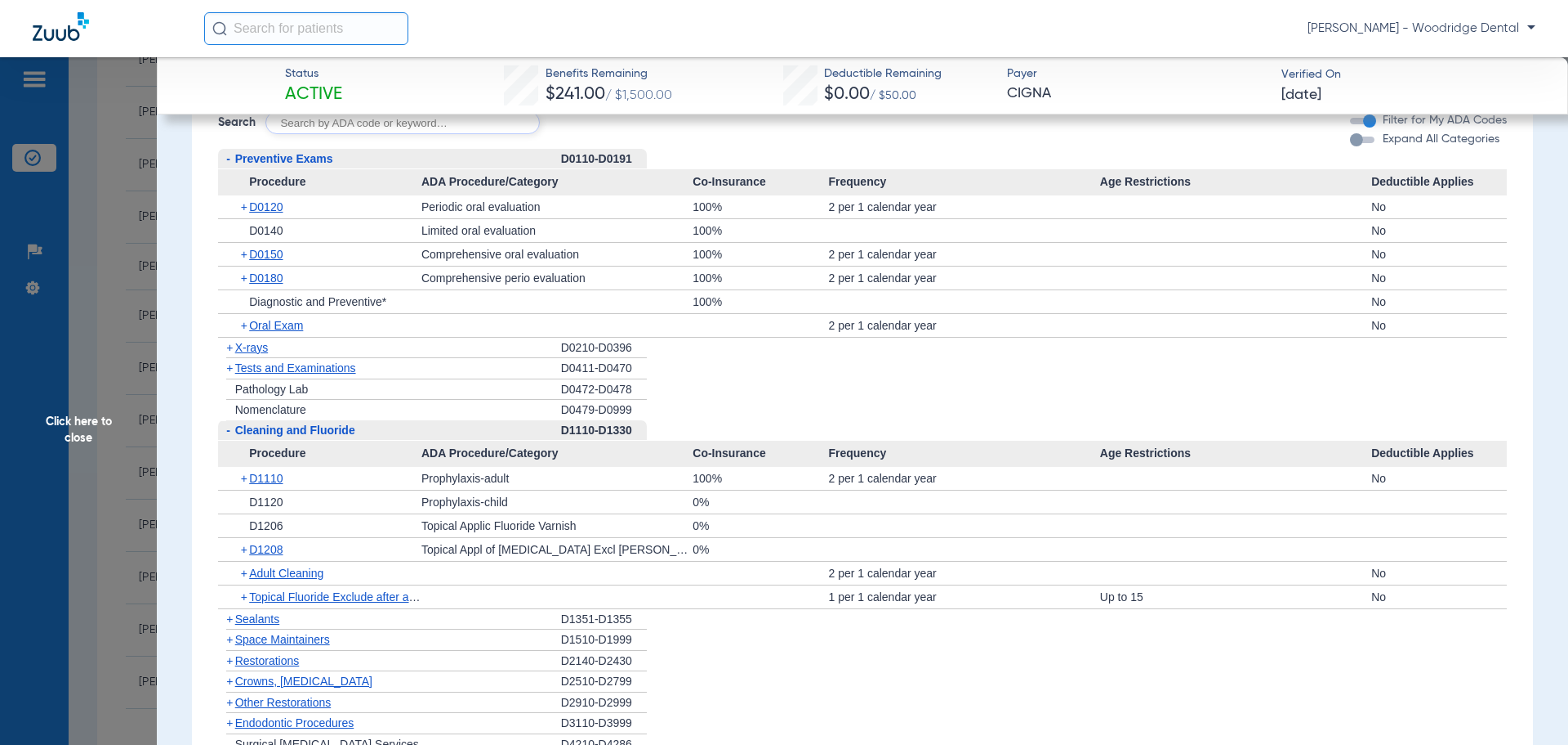
click at [226, 620] on span "+" at bounding box center [229, 619] width 6 height 13
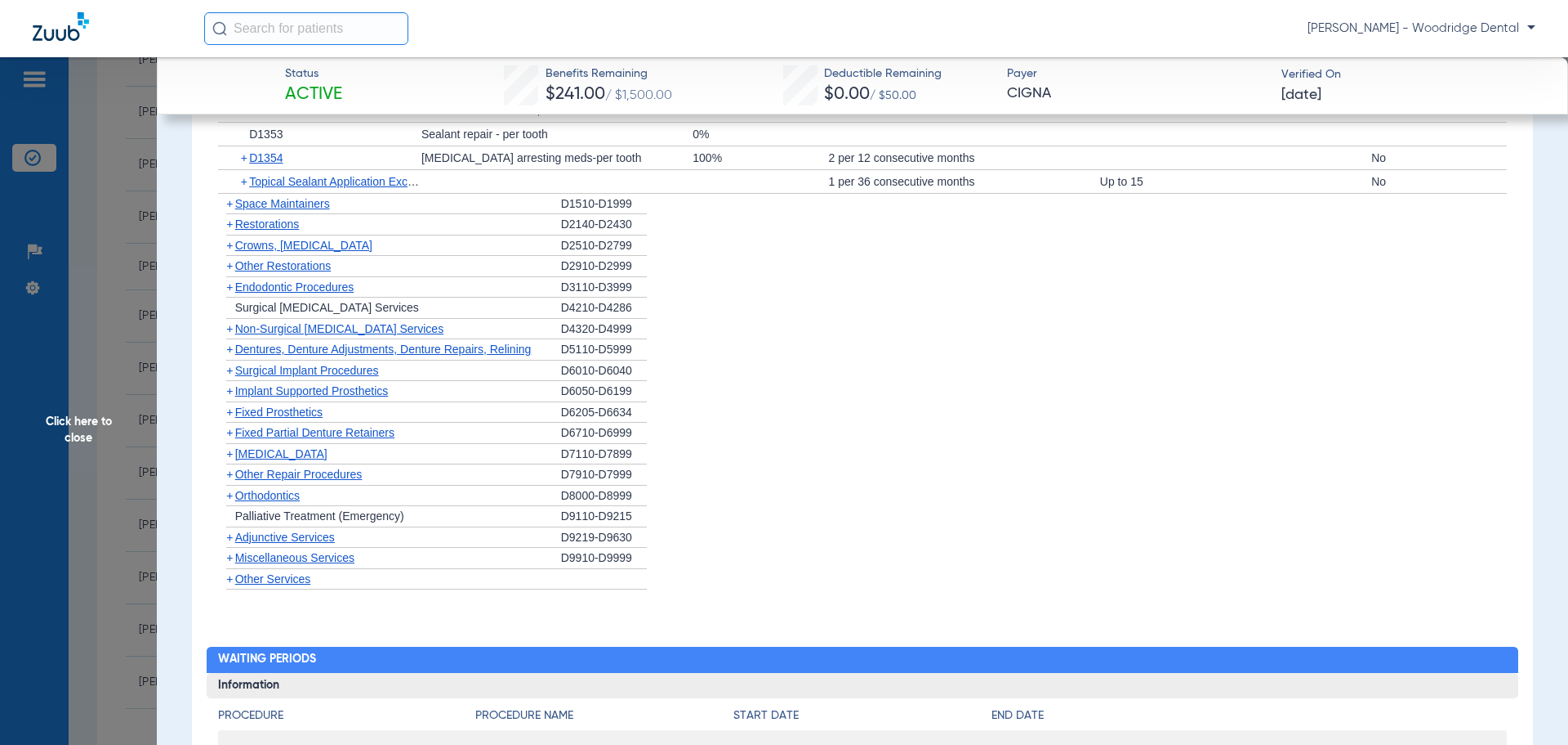
scroll to position [1594, 0]
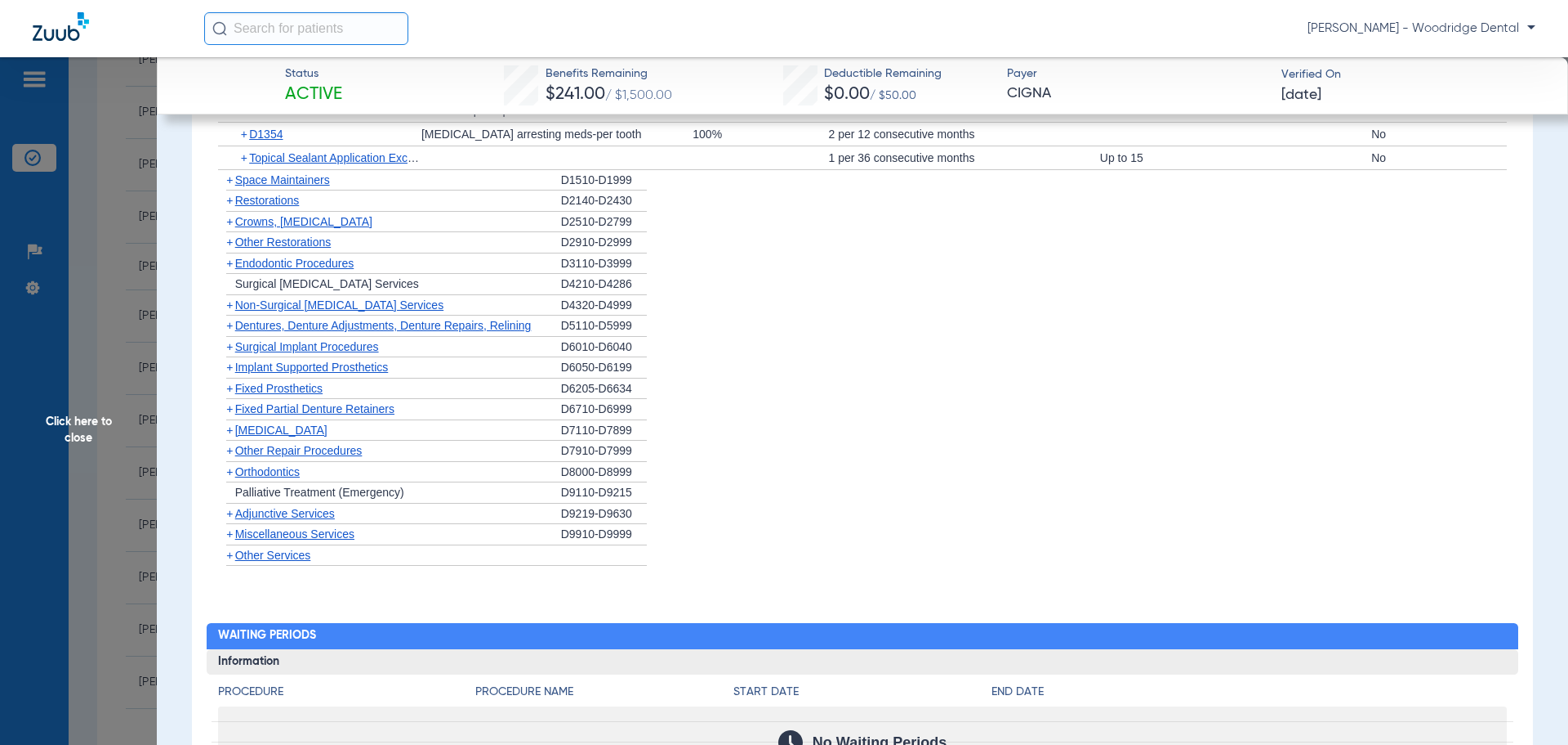
click at [228, 434] on span "+" at bounding box center [229, 430] width 6 height 13
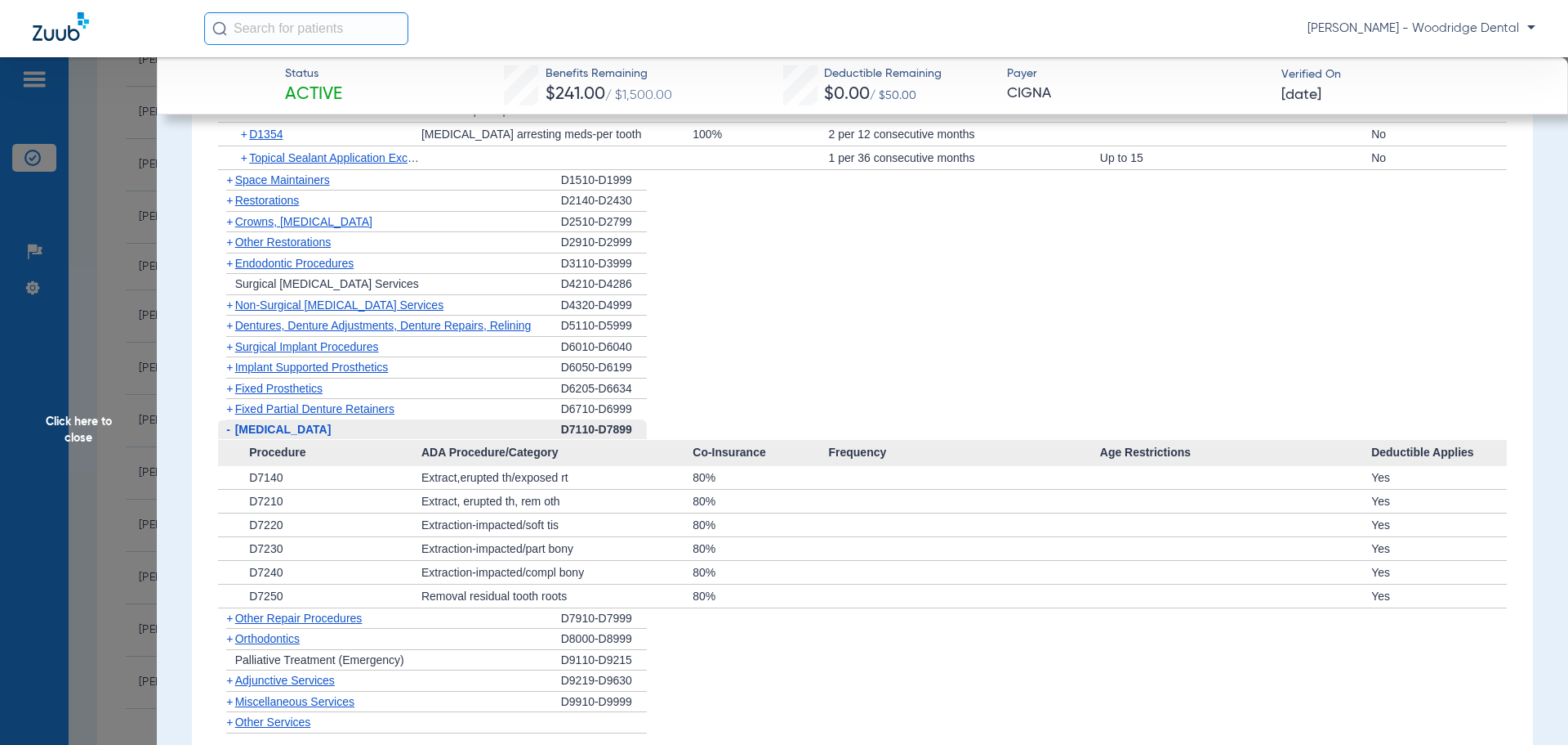
click at [233, 641] on span "+" at bounding box center [226, 639] width 17 height 20
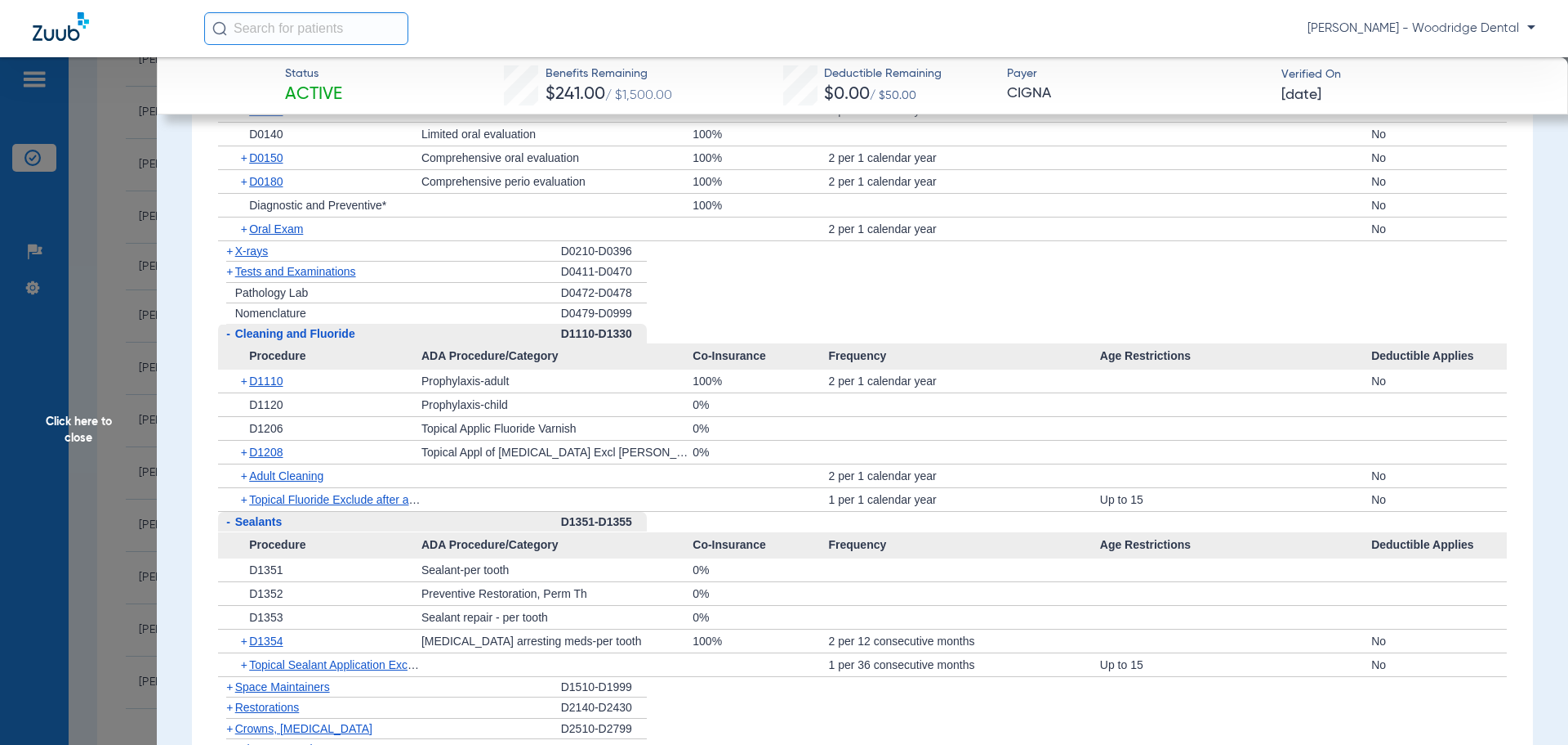
scroll to position [1099, 0]
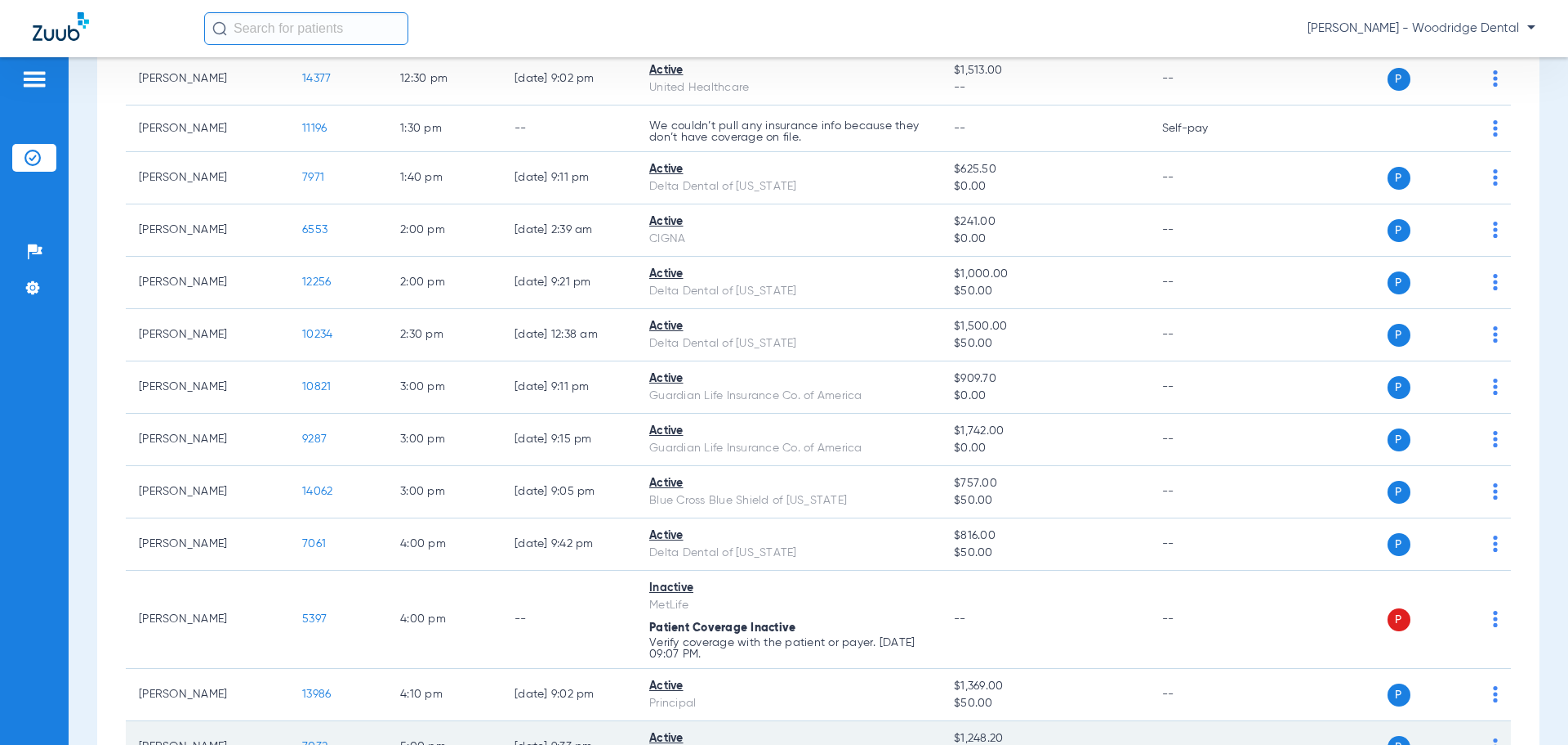
scroll to position [378, 0]
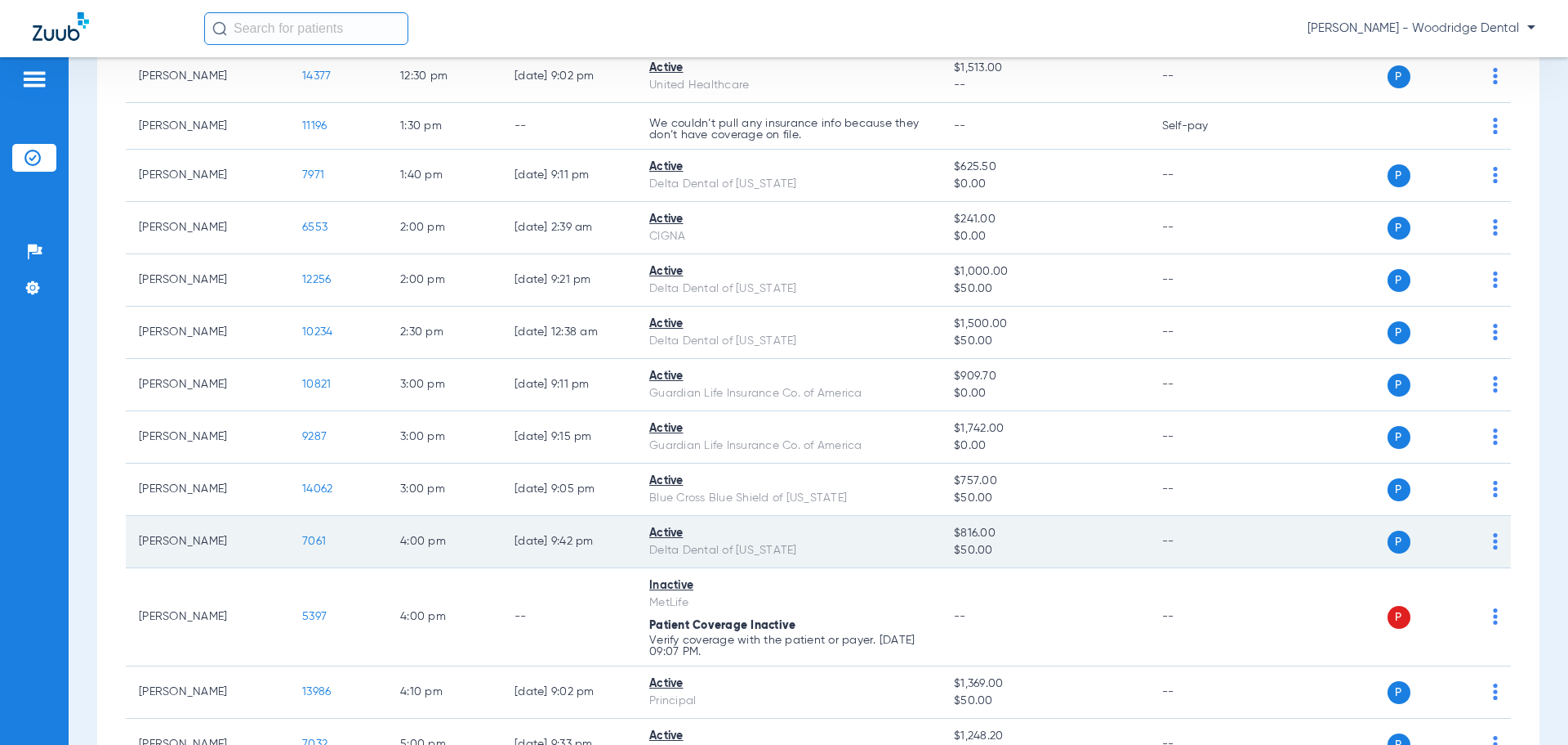
click at [319, 545] on span "7061" at bounding box center [314, 541] width 24 height 12
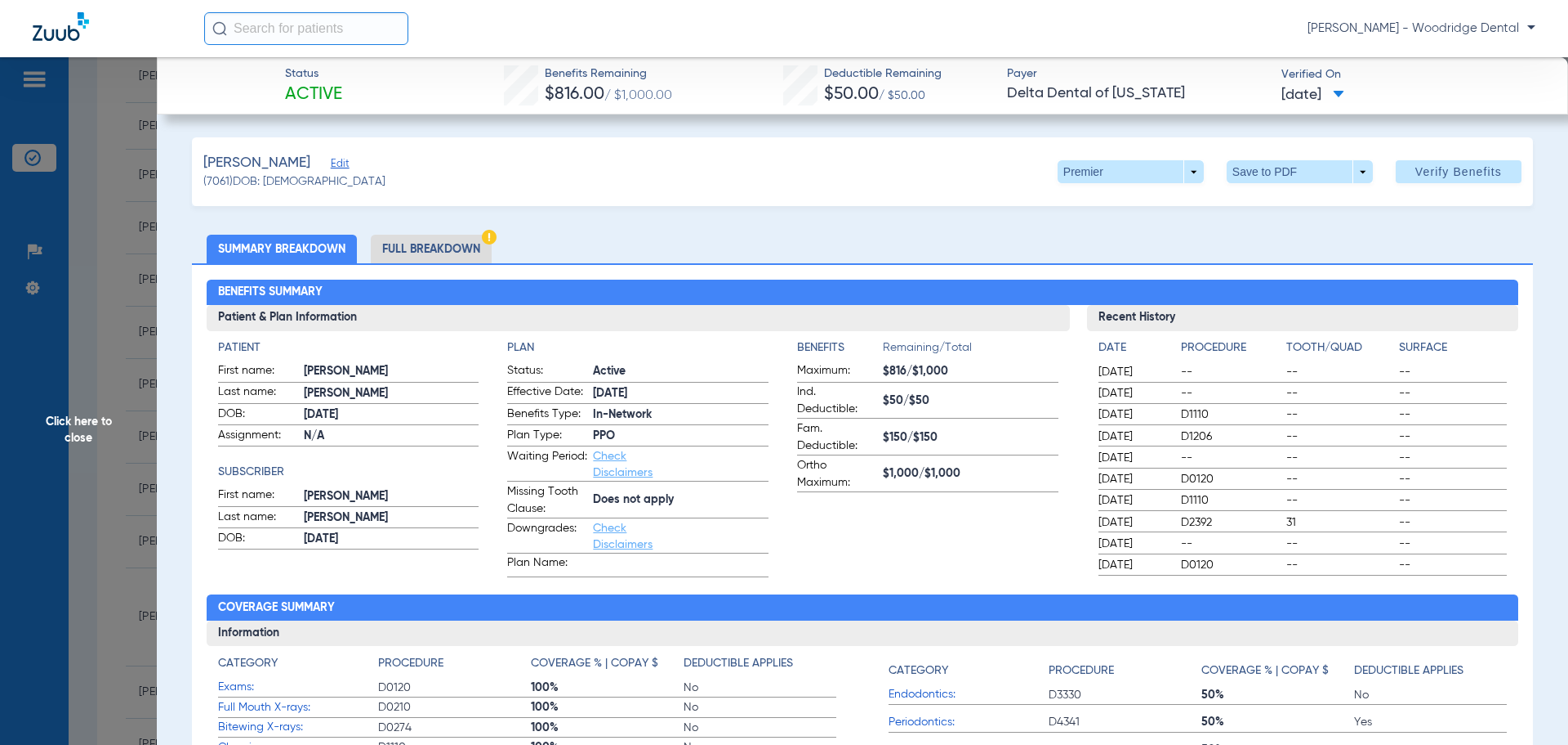
click at [469, 244] on li "Full Breakdown" at bounding box center [430, 248] width 121 height 28
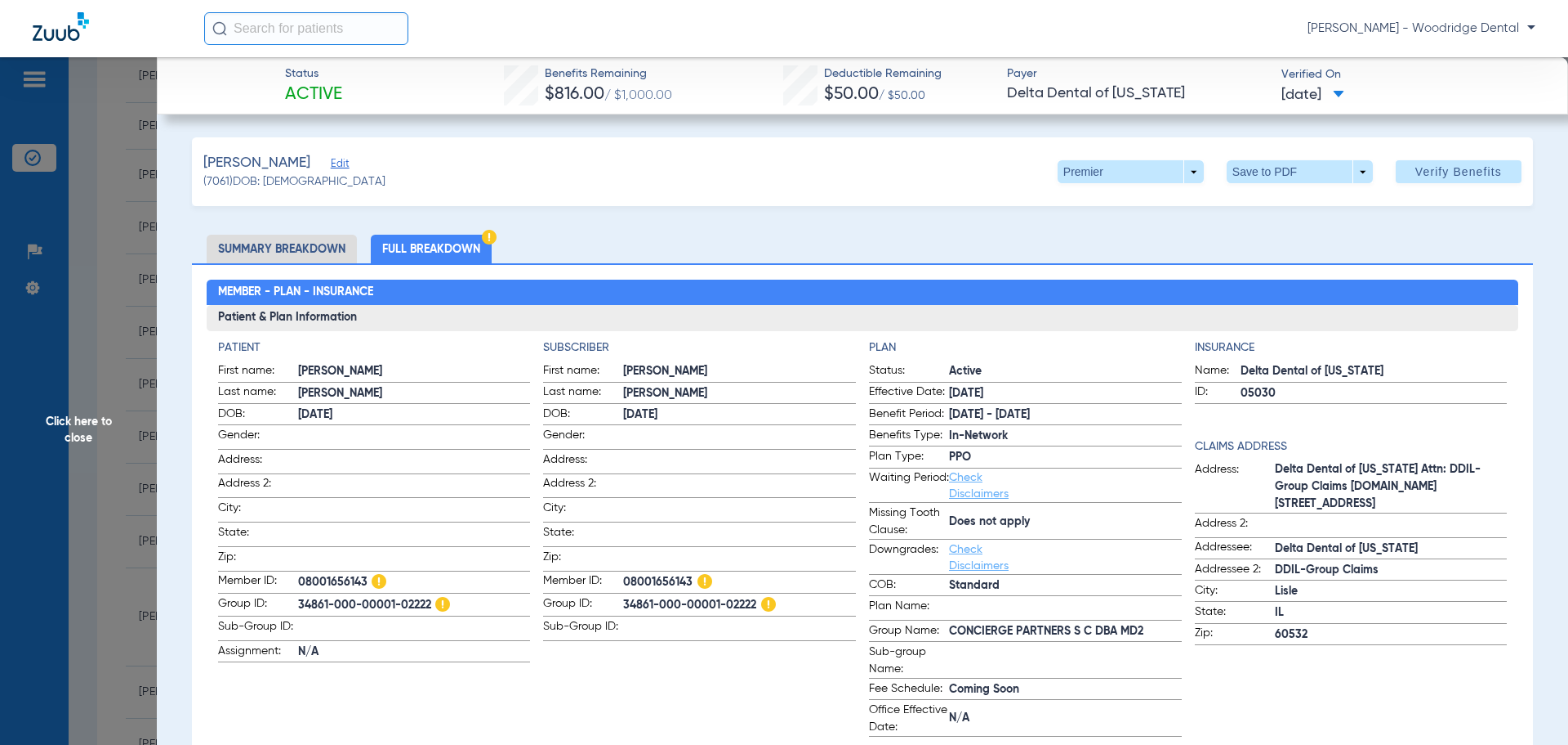
click at [305, 243] on li "Summary Breakdown" at bounding box center [282, 248] width 151 height 28
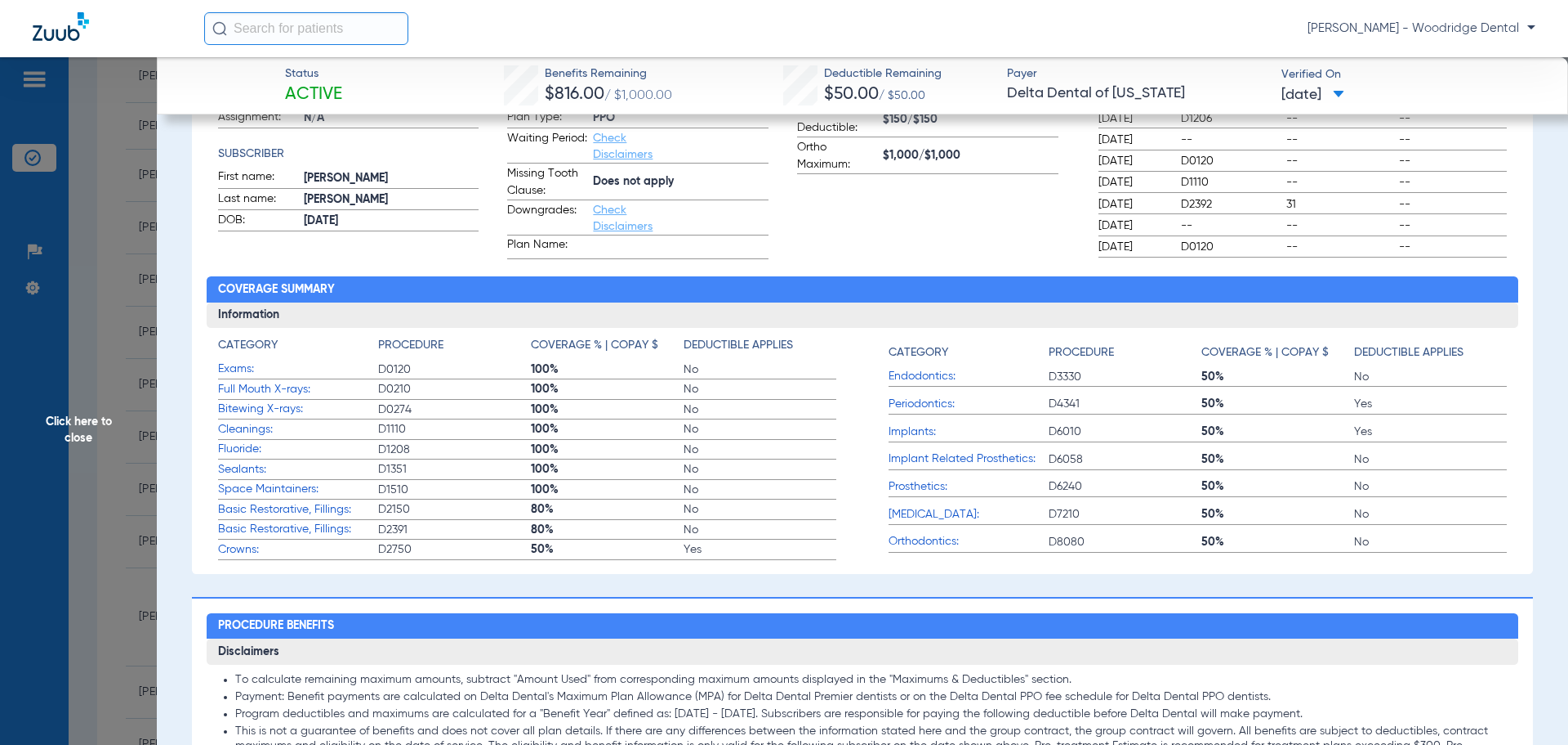
scroll to position [333, 0]
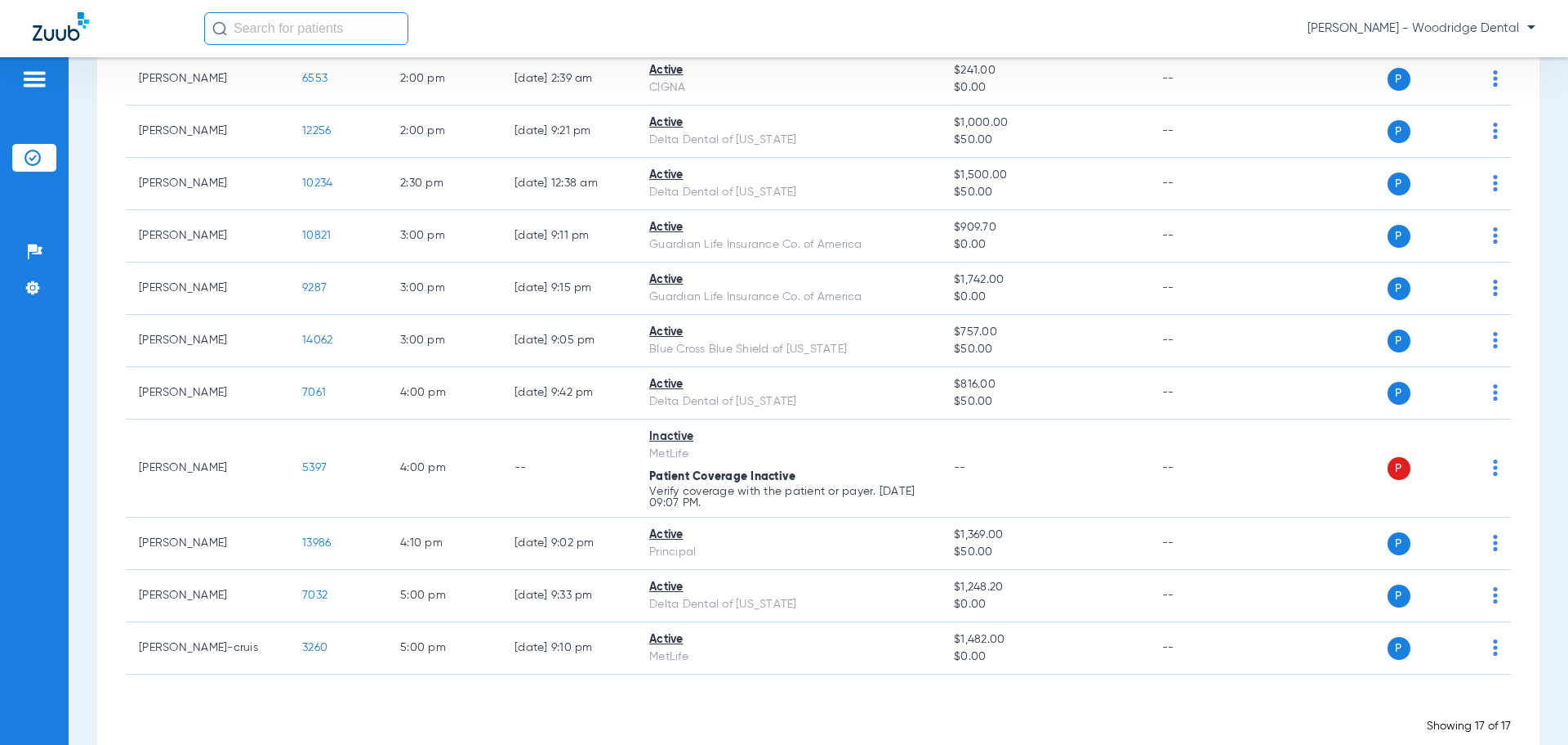
scroll to position [561, 0]
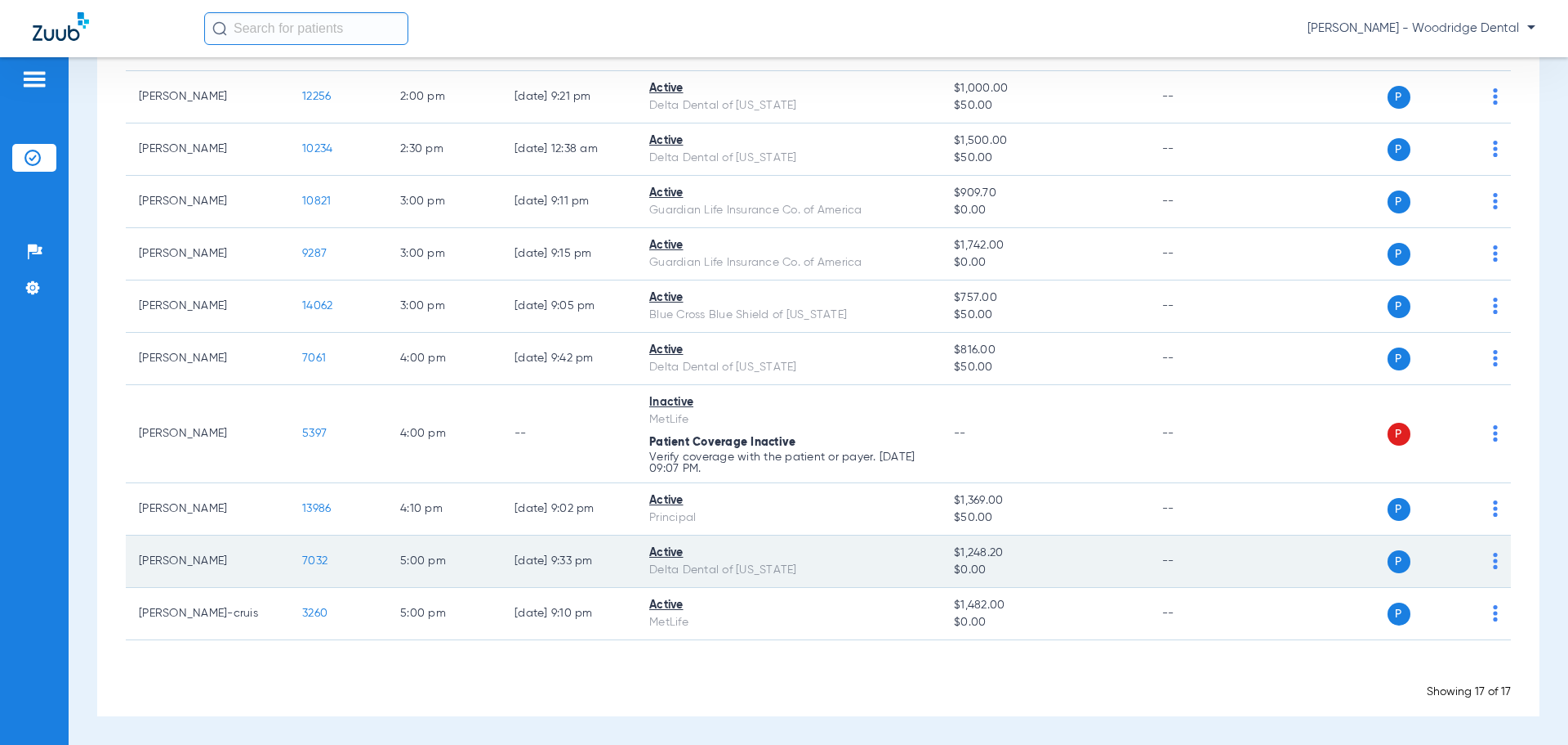
click at [312, 558] on span "7032" at bounding box center [315, 561] width 25 height 12
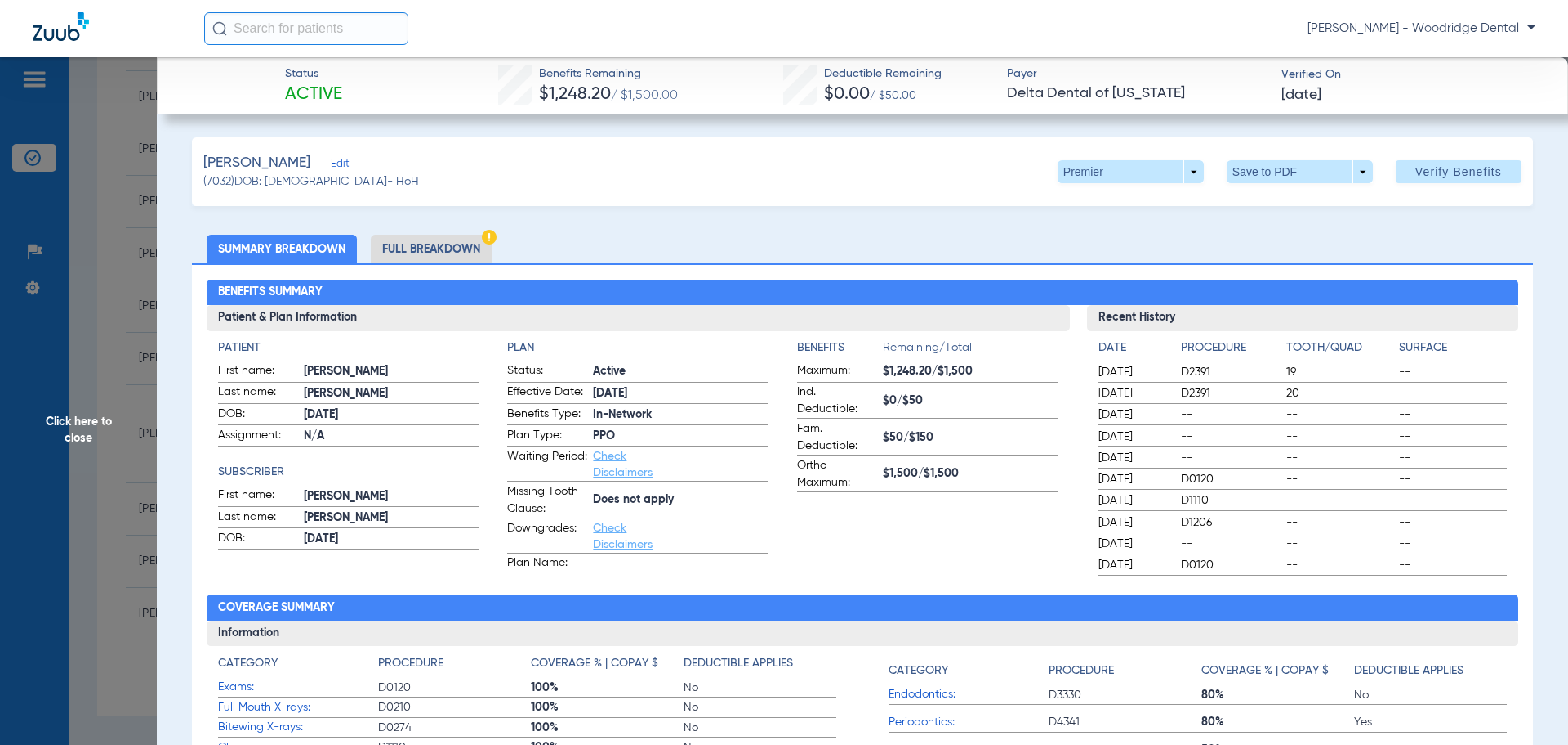
click at [452, 252] on li "Full Breakdown" at bounding box center [430, 248] width 121 height 28
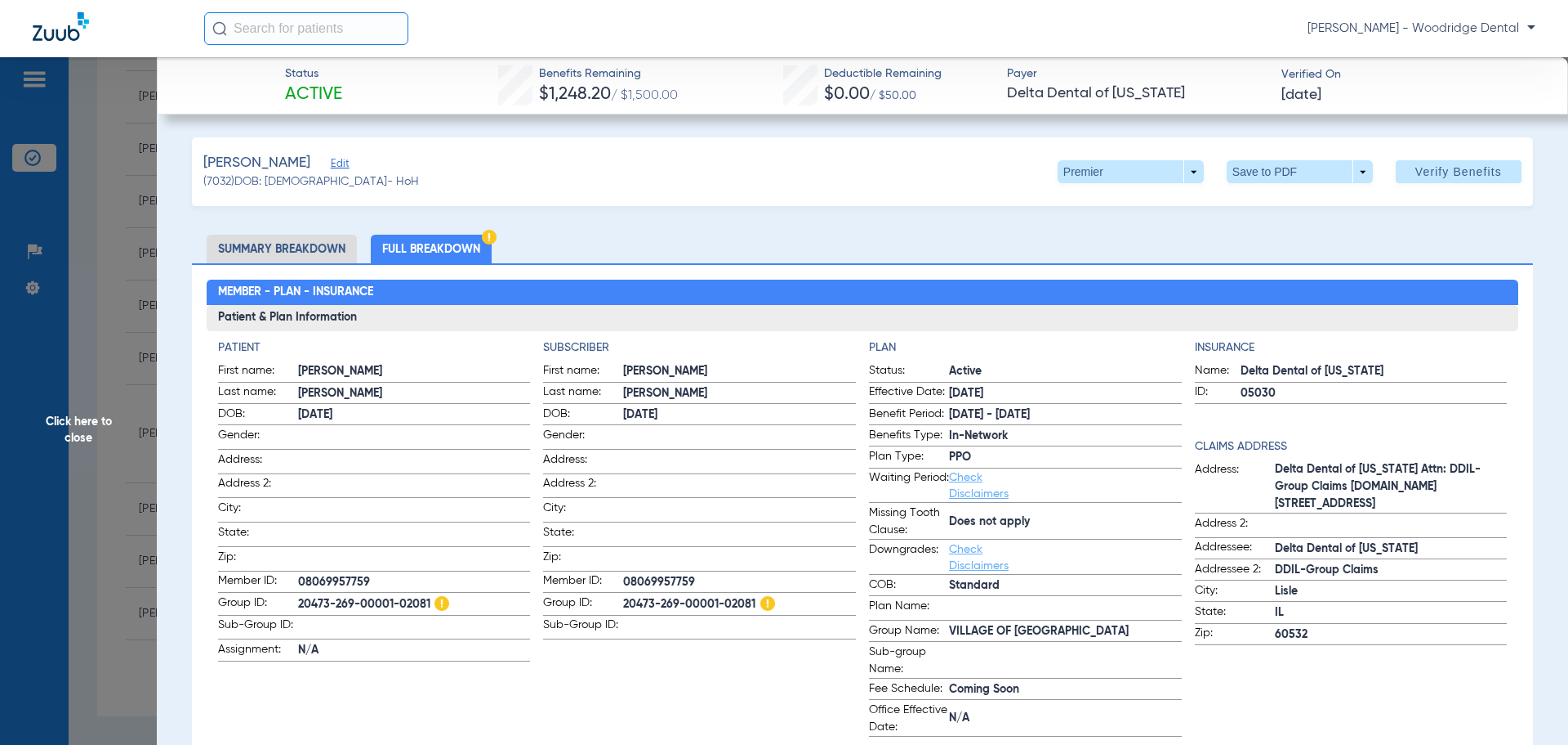
click at [277, 246] on li "Summary Breakdown" at bounding box center [282, 248] width 151 height 28
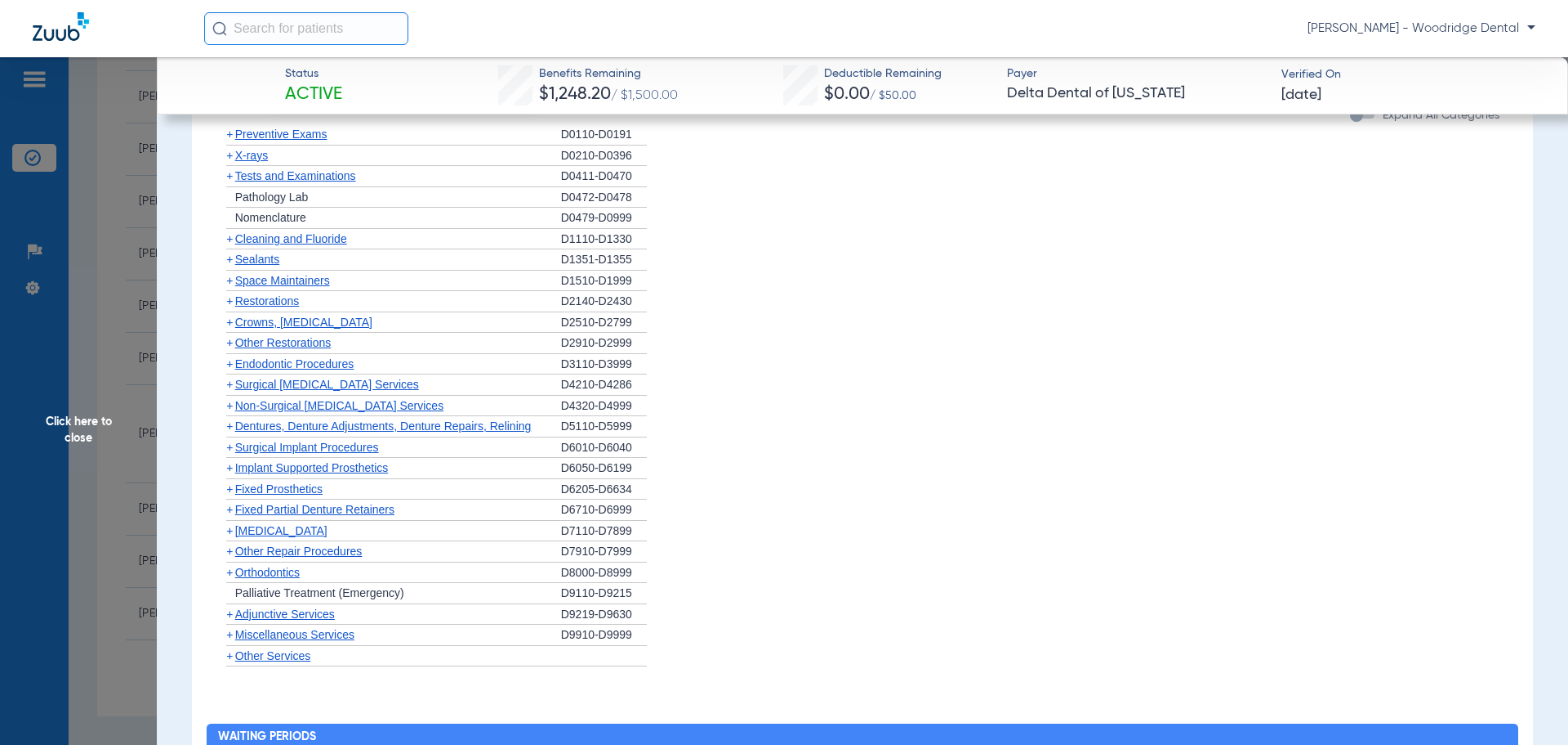
scroll to position [1251, 0]
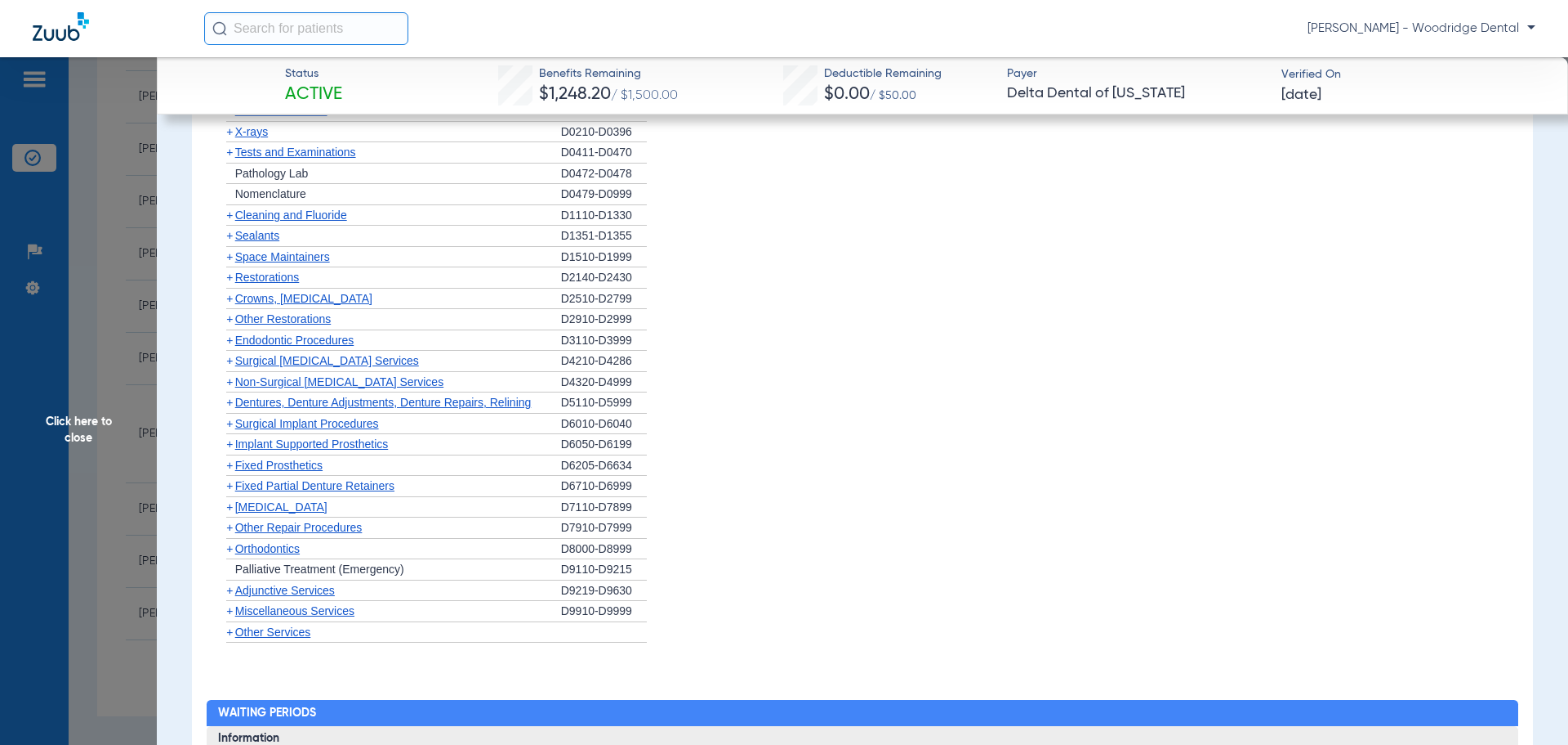
click at [232, 552] on span "+" at bounding box center [229, 548] width 6 height 13
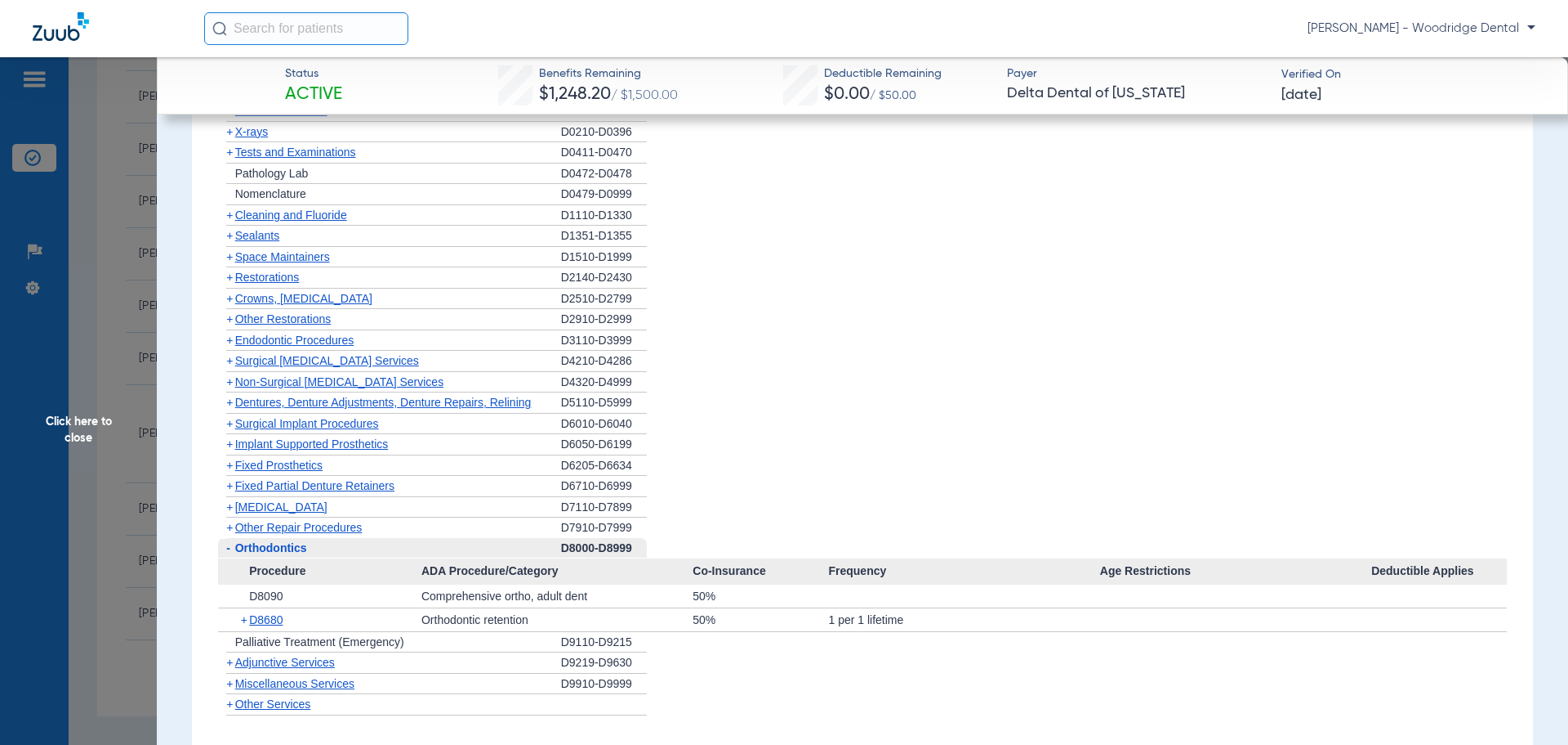
click at [232, 686] on span "+" at bounding box center [229, 683] width 6 height 13
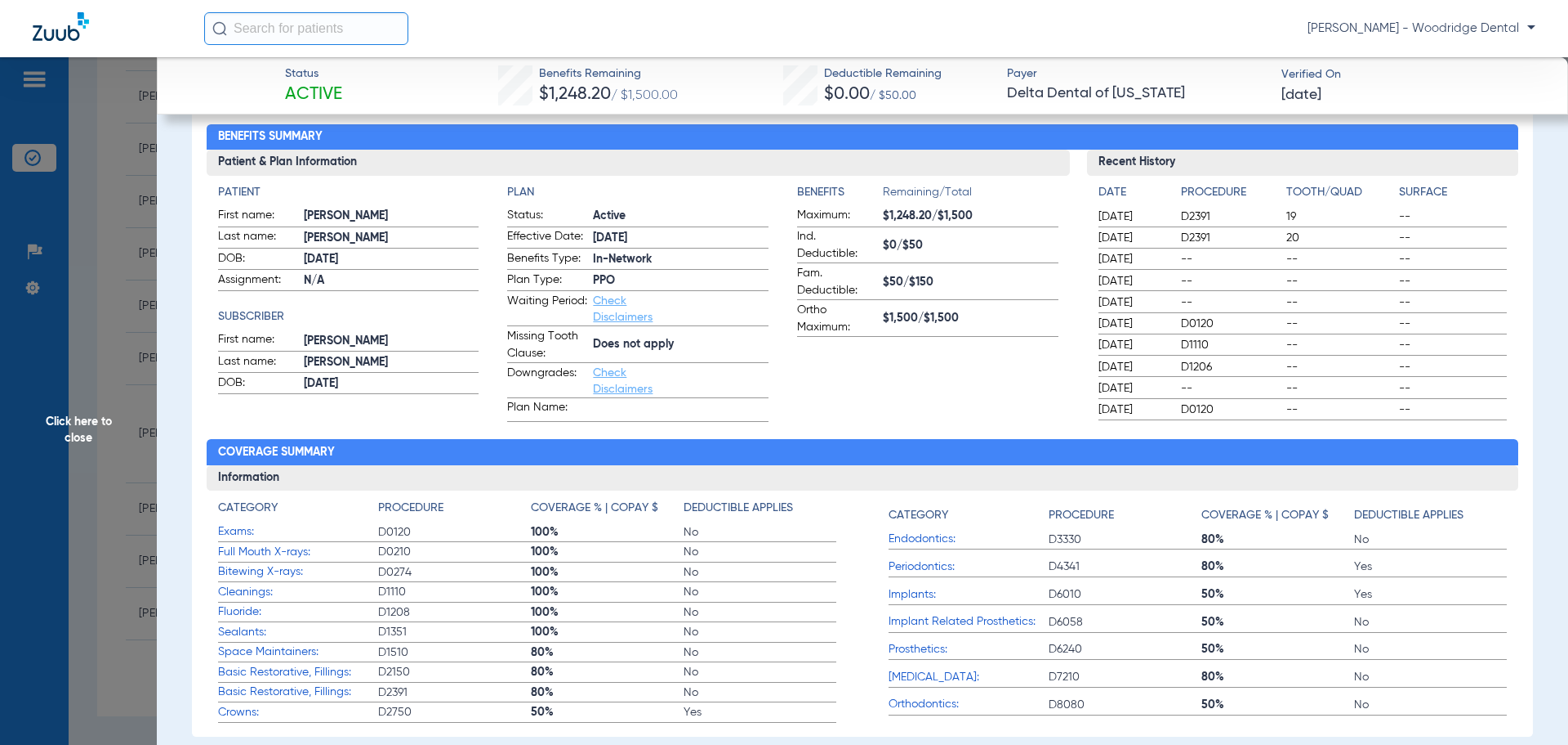
scroll to position [0, 0]
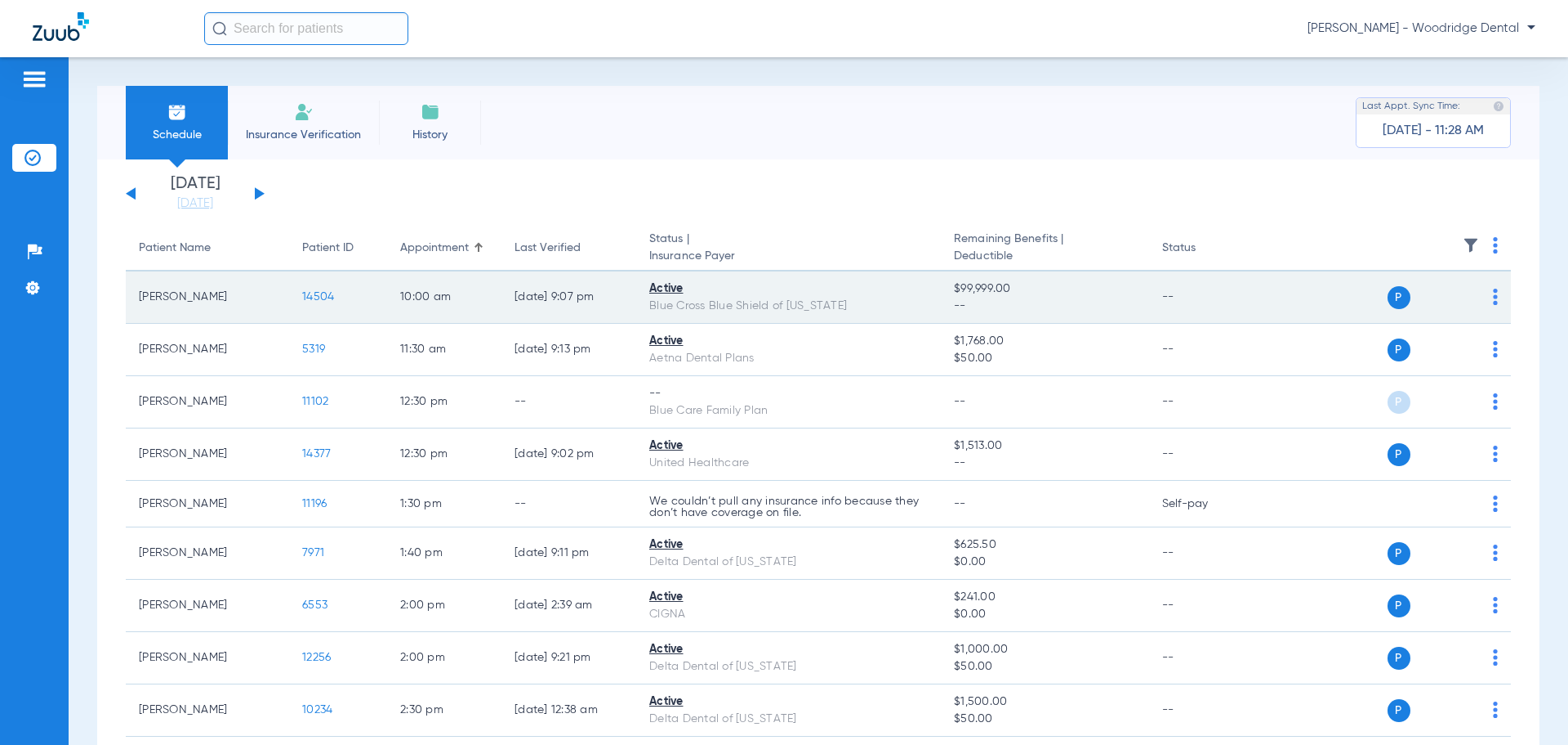
click at [326, 296] on span "14504" at bounding box center [318, 296] width 32 height 12
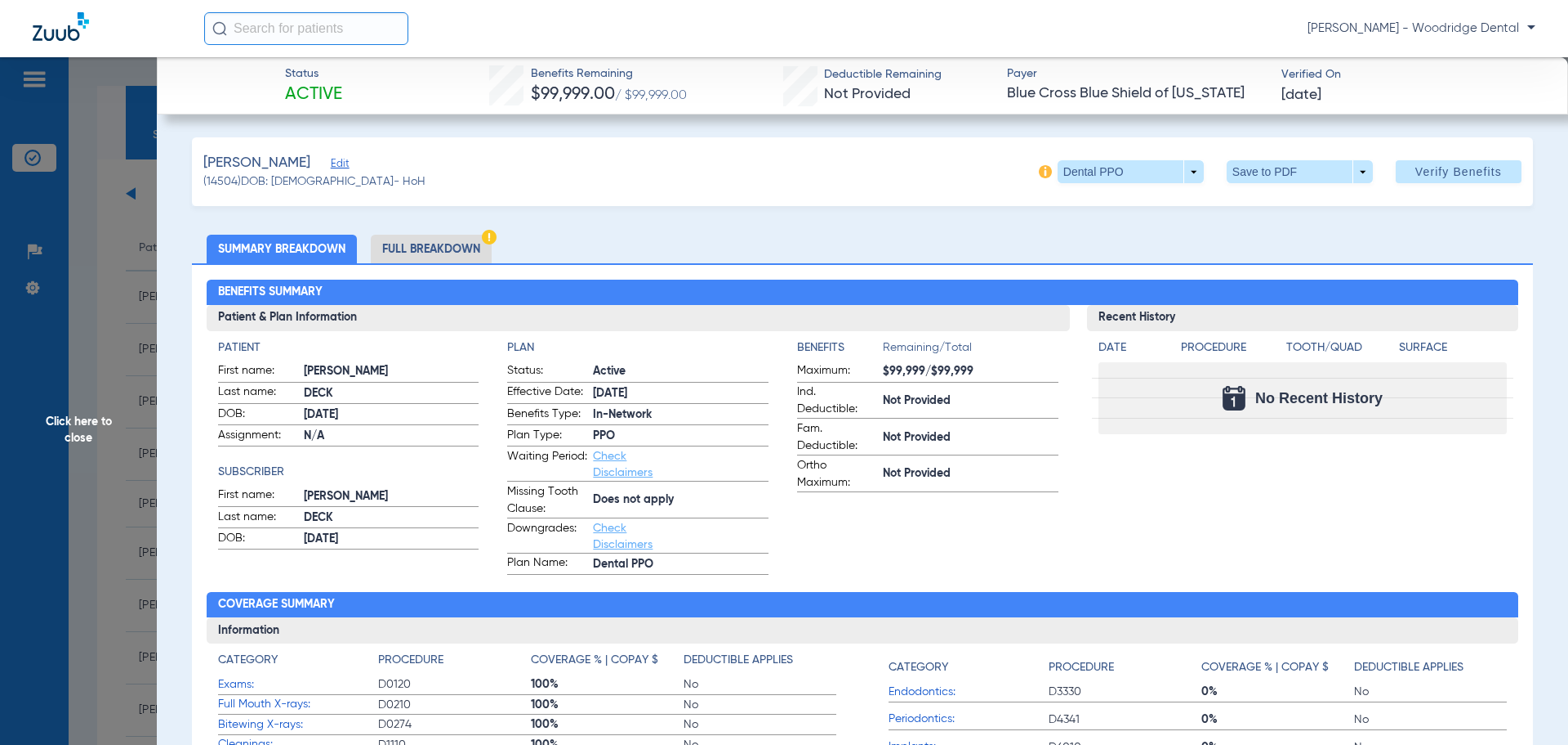
click at [416, 253] on li "Full Breakdown" at bounding box center [430, 248] width 121 height 28
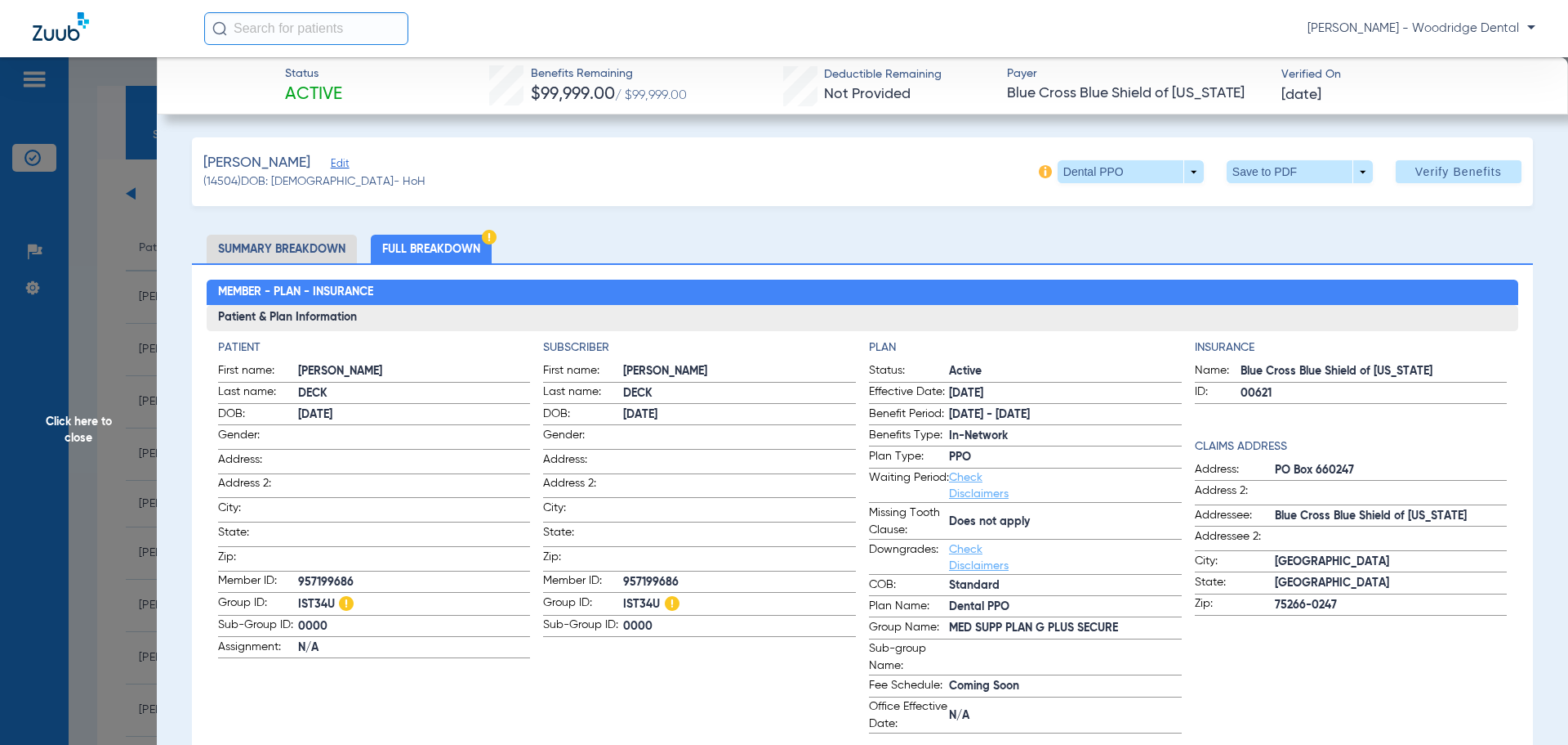
click at [313, 242] on li "Summary Breakdown" at bounding box center [282, 248] width 151 height 28
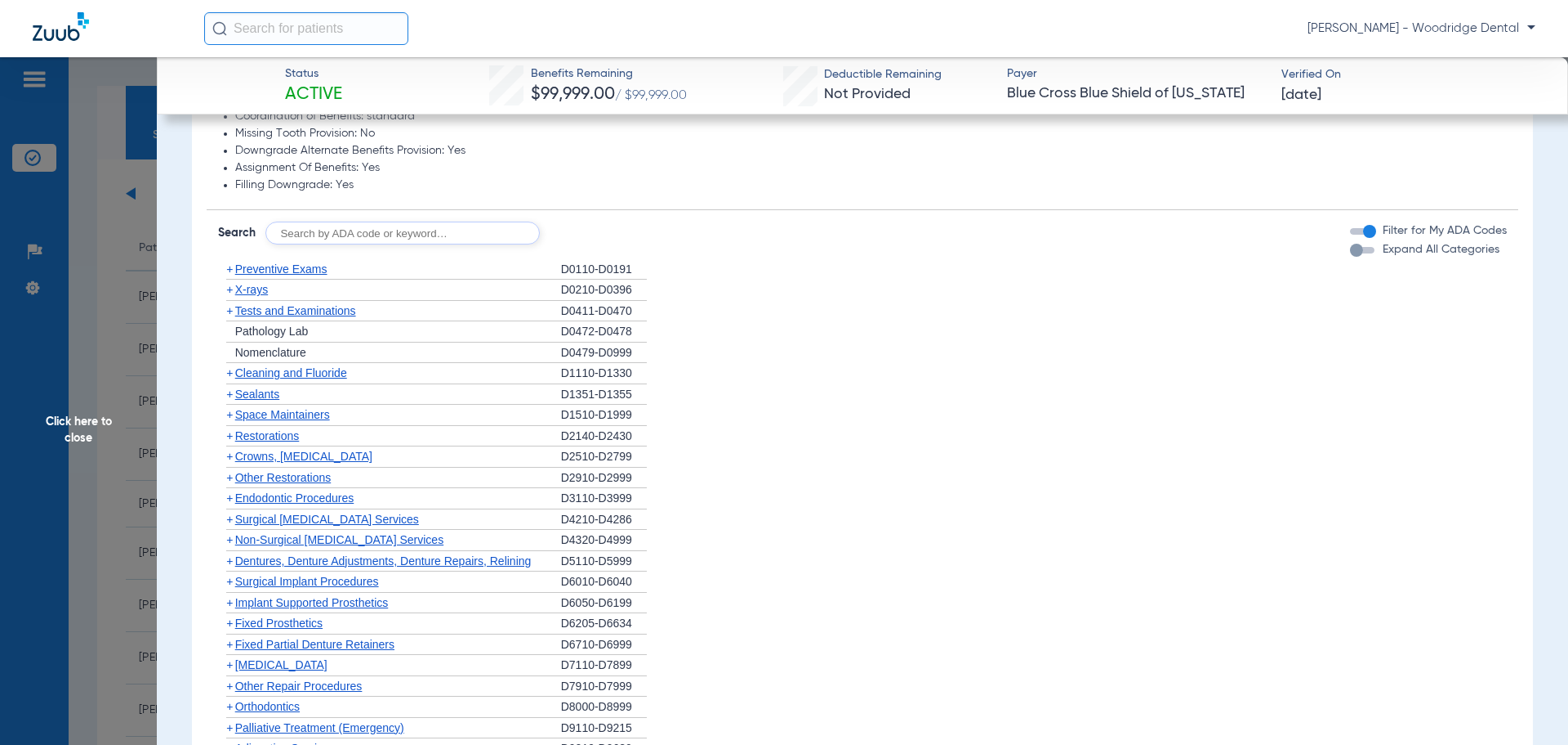
scroll to position [889, 0]
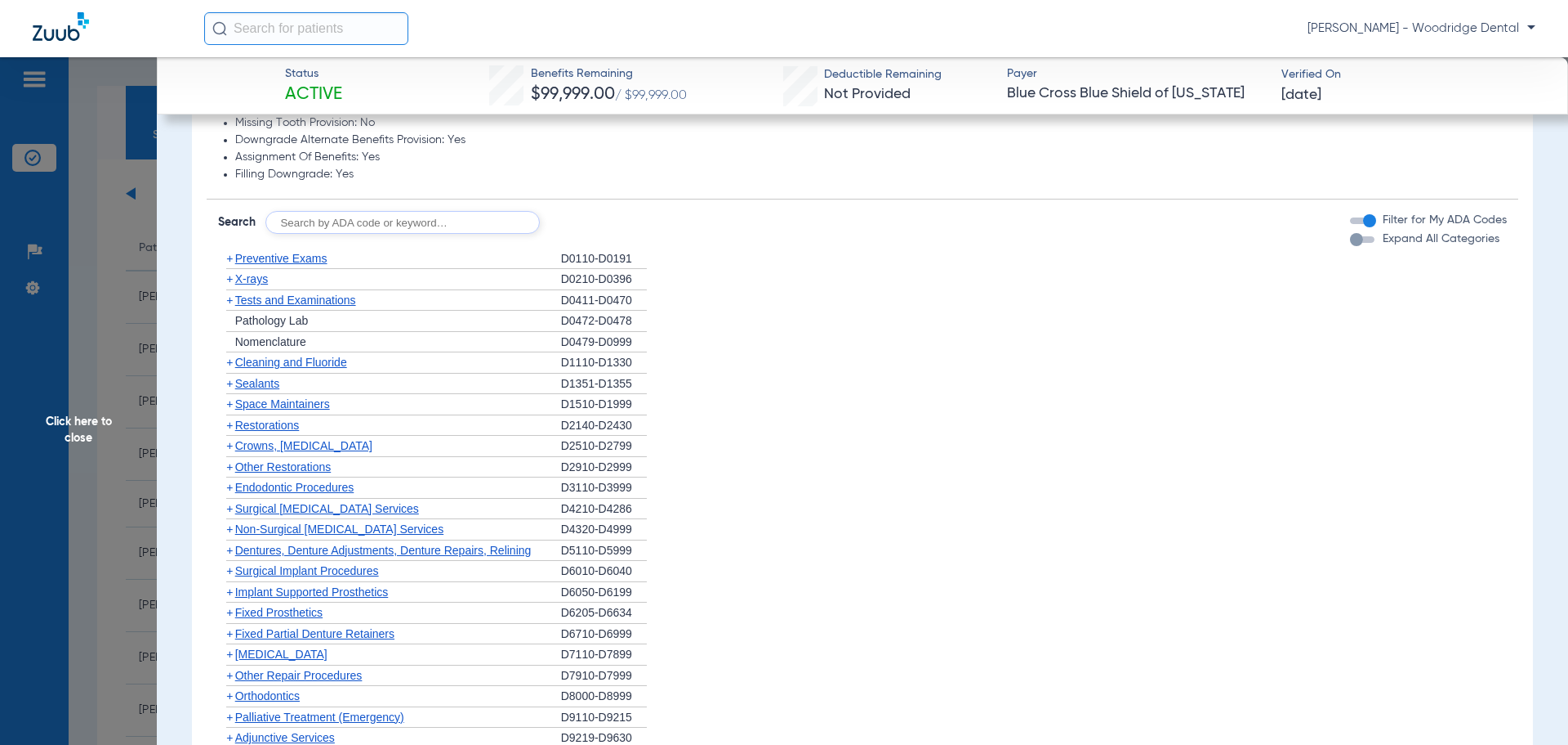
click at [232, 451] on span "+" at bounding box center [229, 445] width 6 height 13
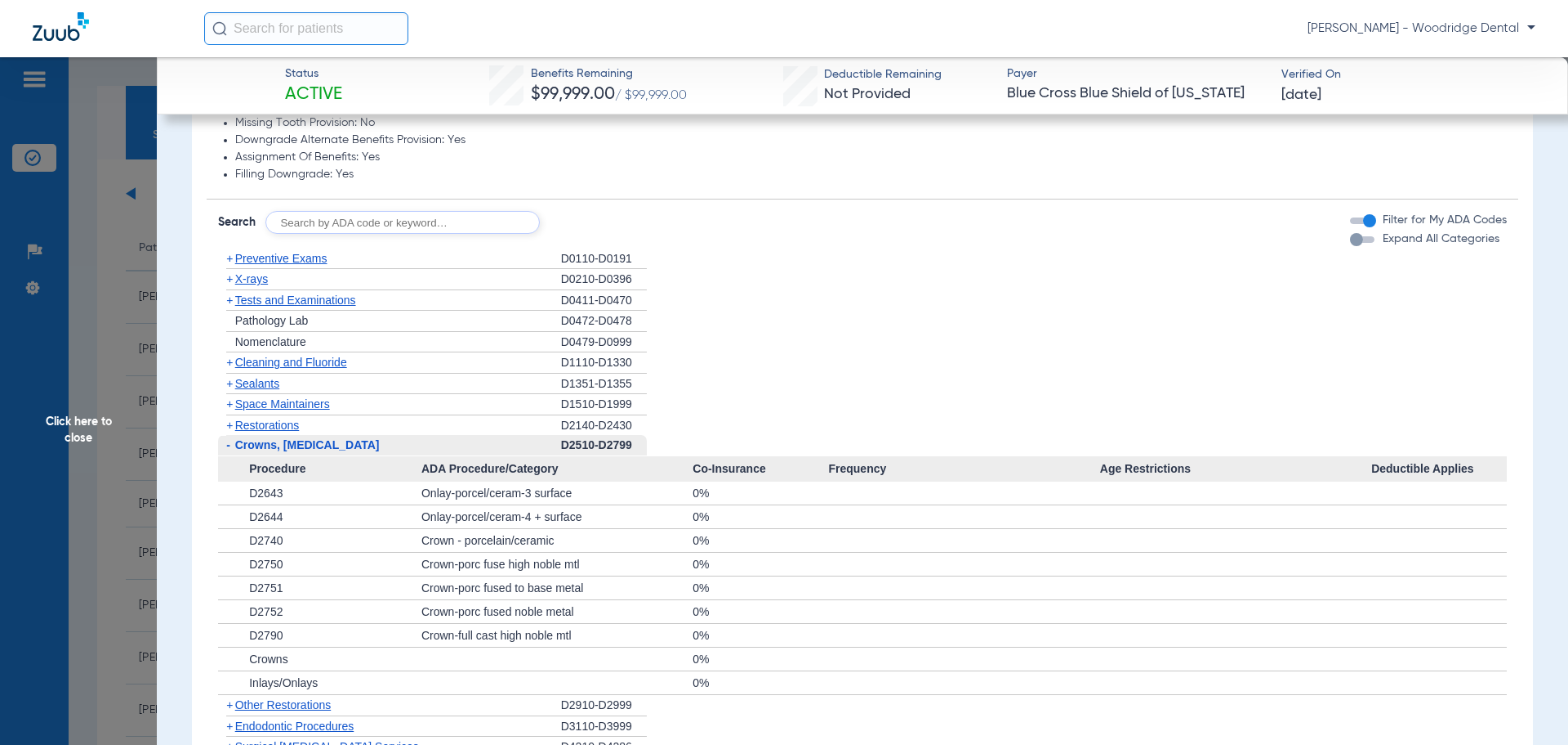
click at [235, 430] on span "Restorations" at bounding box center [267, 425] width 64 height 13
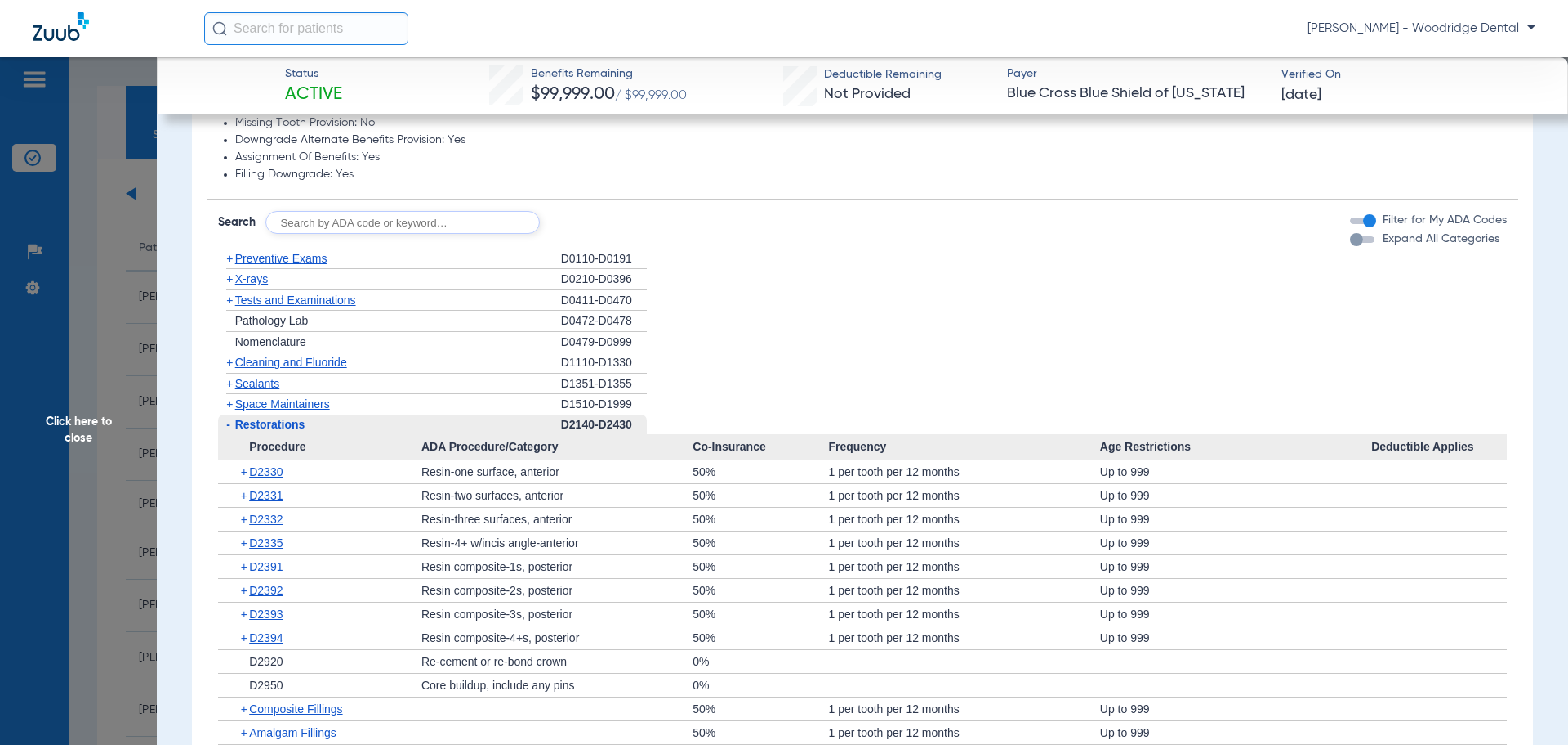
click at [232, 407] on span "+" at bounding box center [229, 403] width 6 height 13
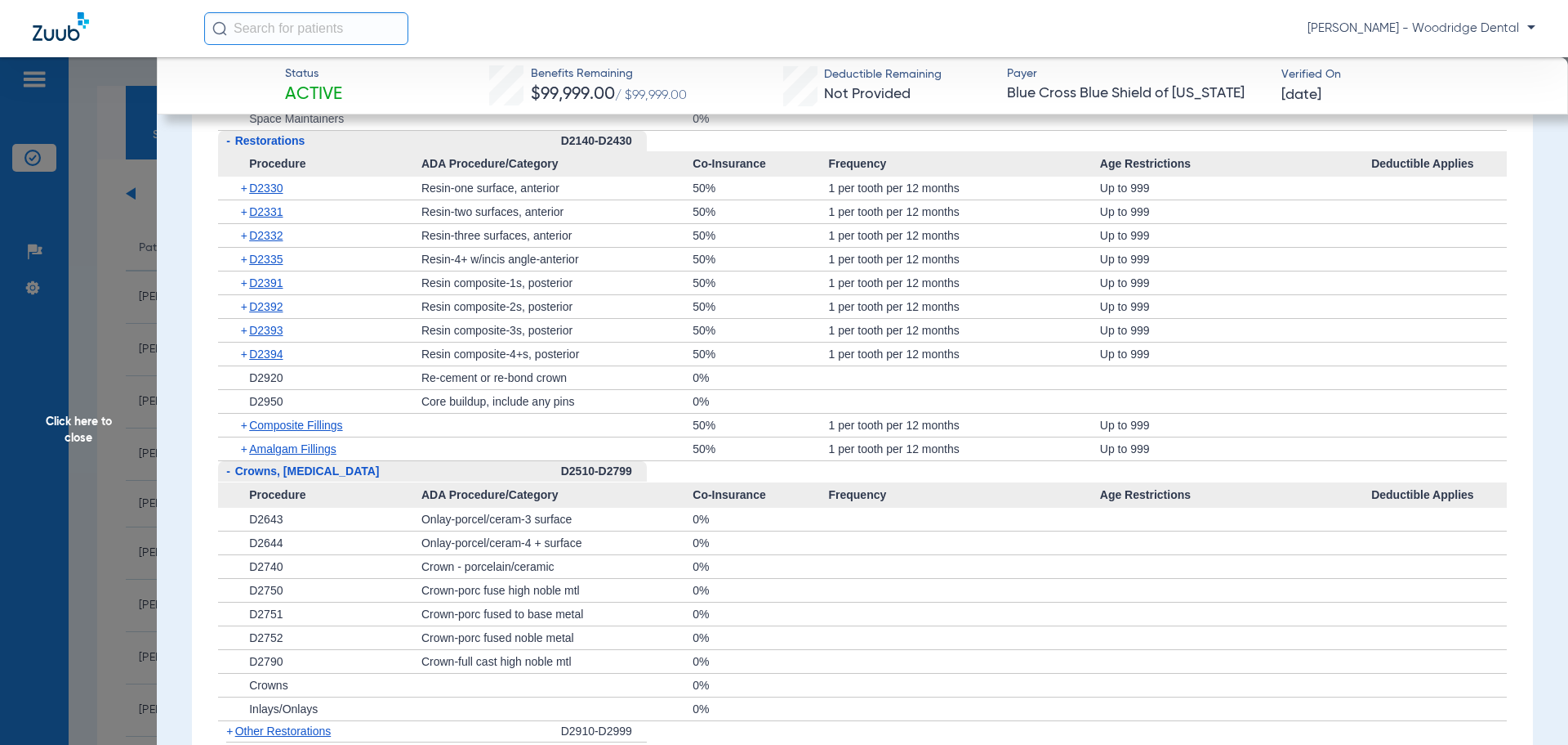
scroll to position [1251, 0]
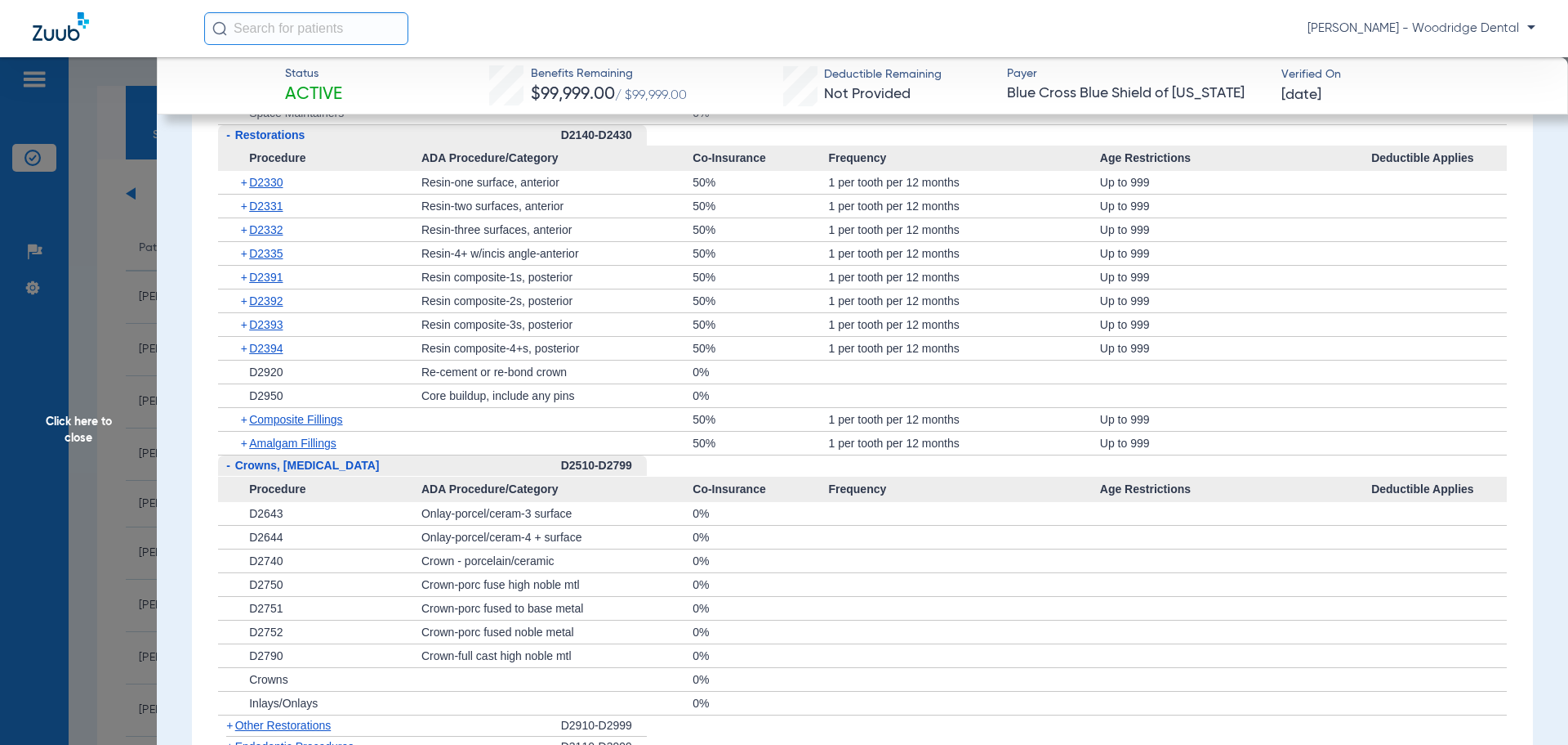
click at [242, 423] on span "+" at bounding box center [245, 419] width 9 height 23
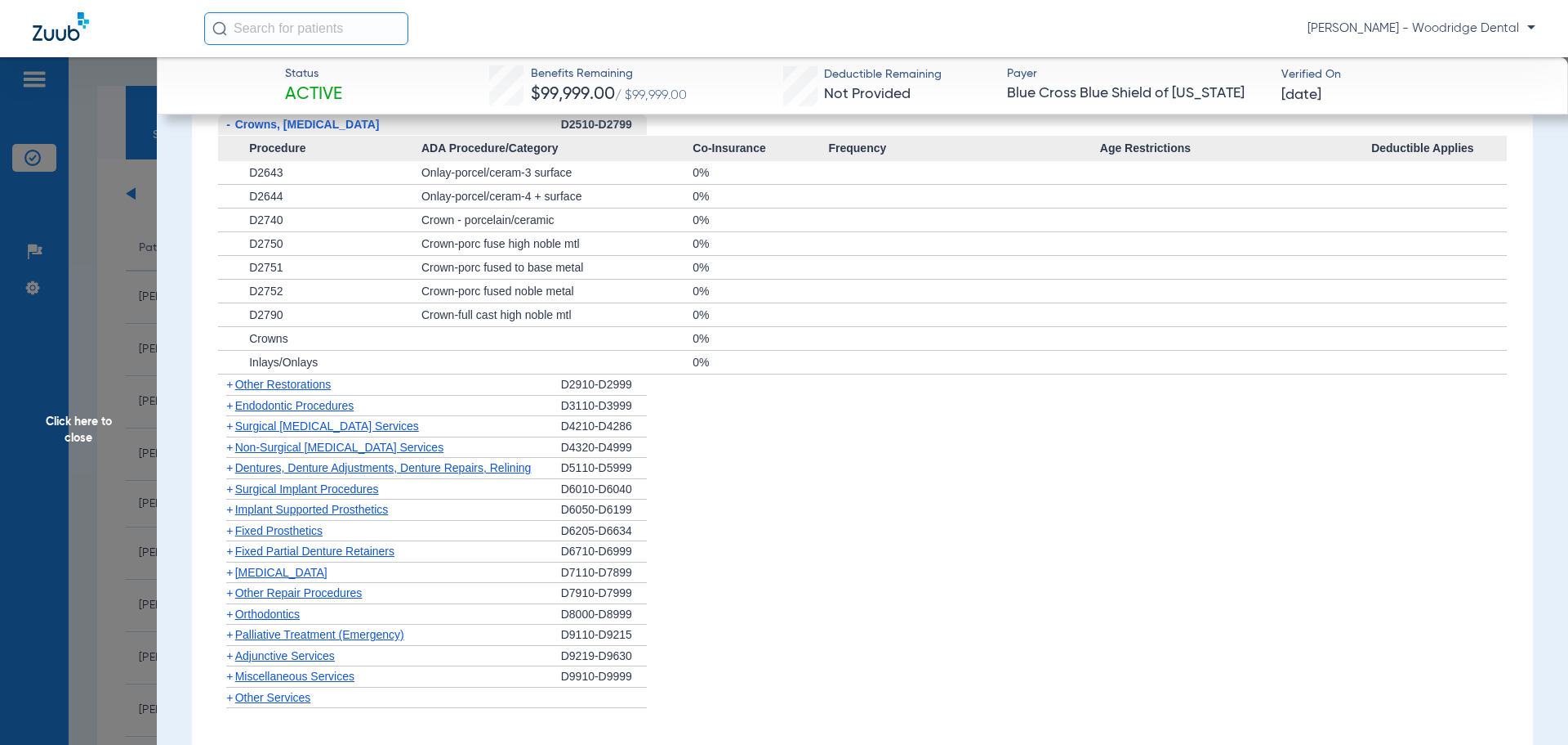
scroll to position [1674, 0]
click at [229, 386] on span "+" at bounding box center [229, 384] width 6 height 13
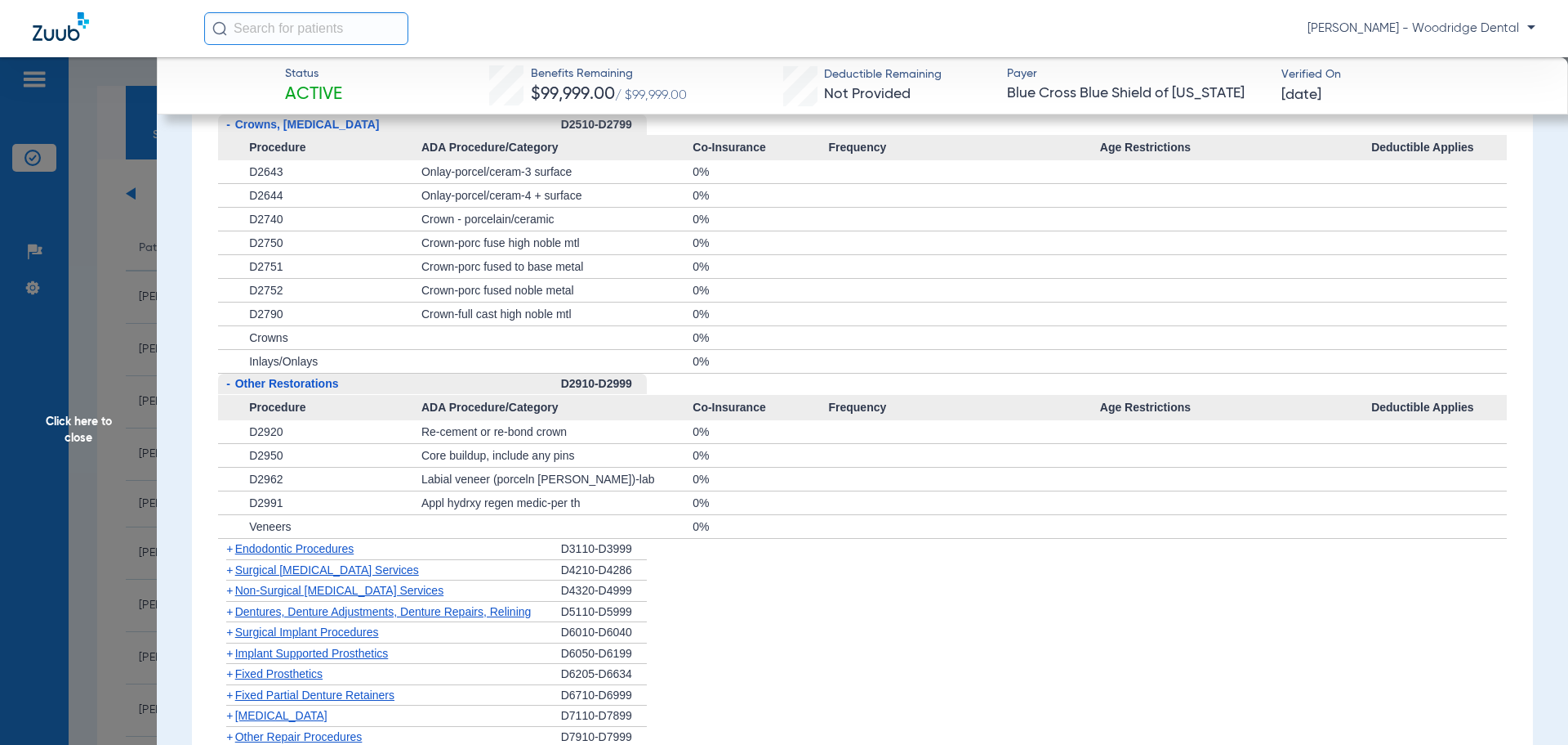
click at [224, 551] on span "+" at bounding box center [226, 549] width 17 height 20
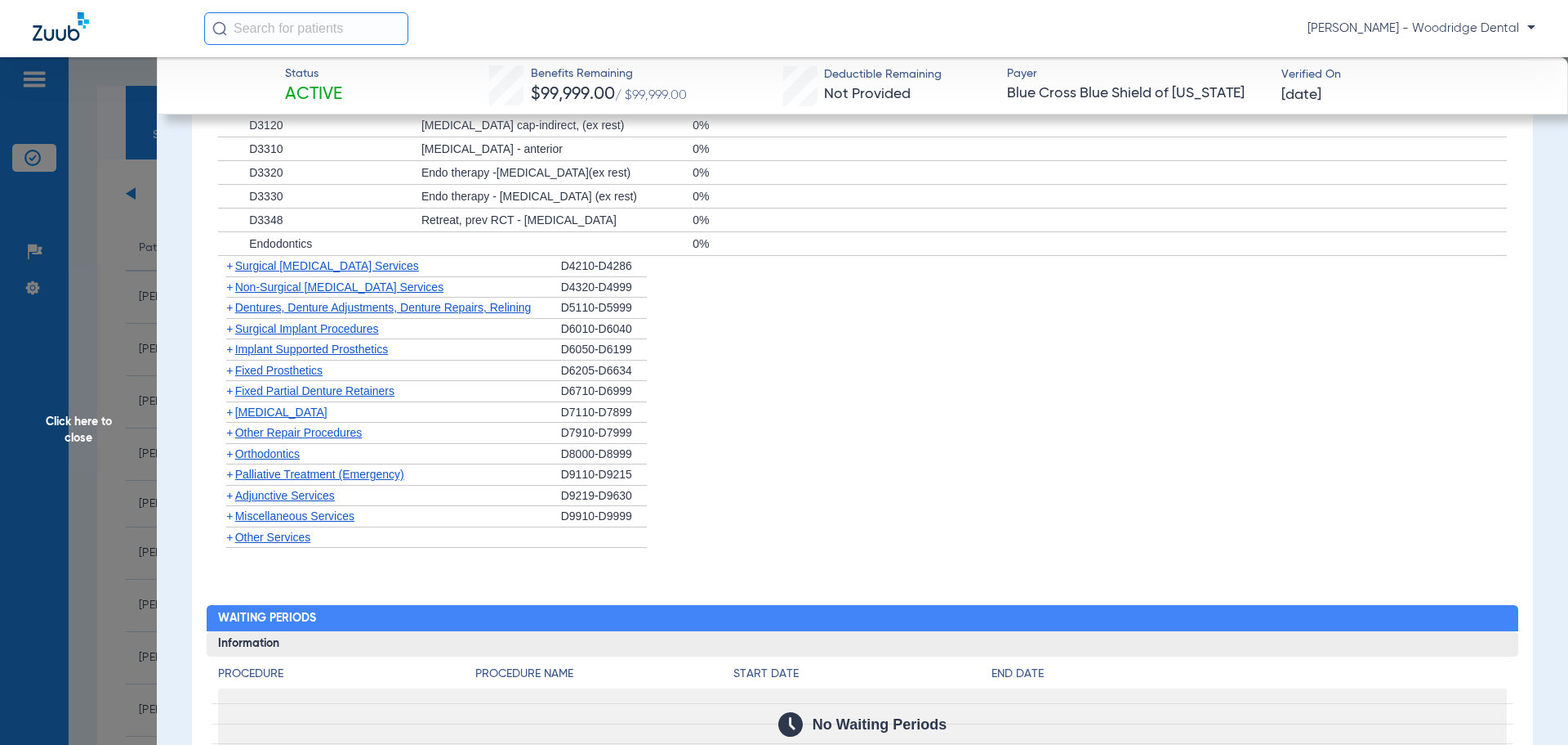
scroll to position [2122, 0]
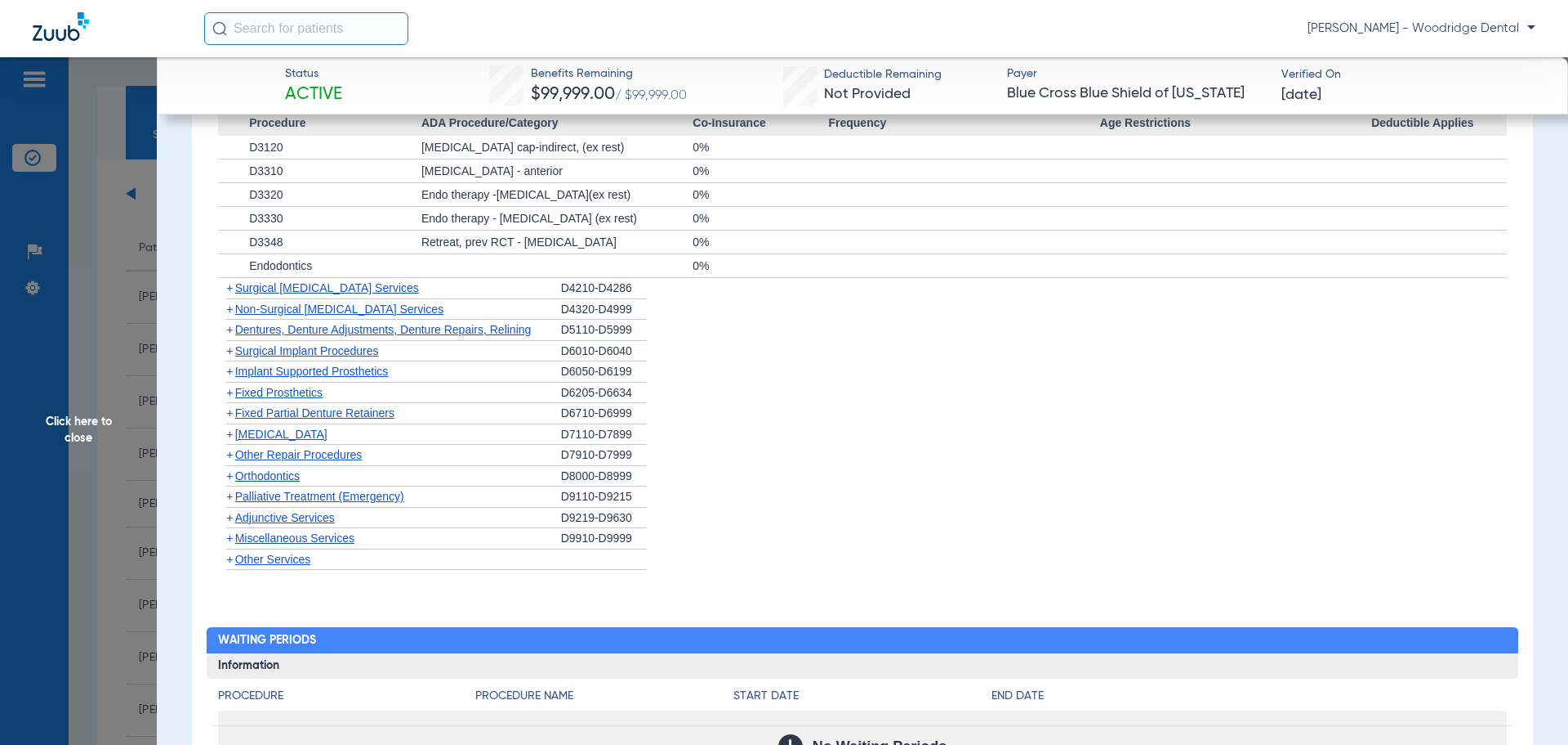
click at [232, 293] on span "+" at bounding box center [229, 287] width 6 height 13
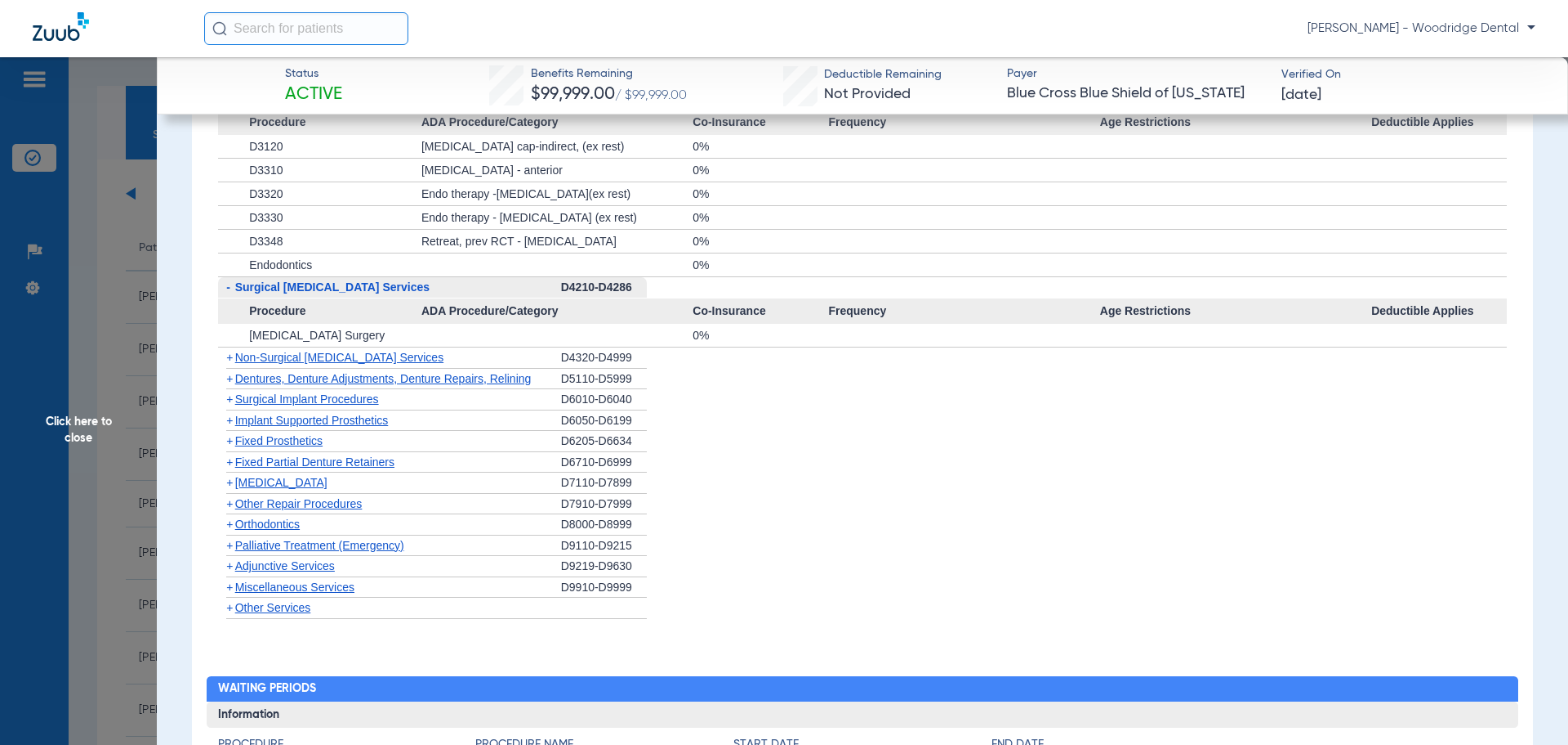
click at [232, 367] on span "+" at bounding box center [226, 357] width 17 height 20
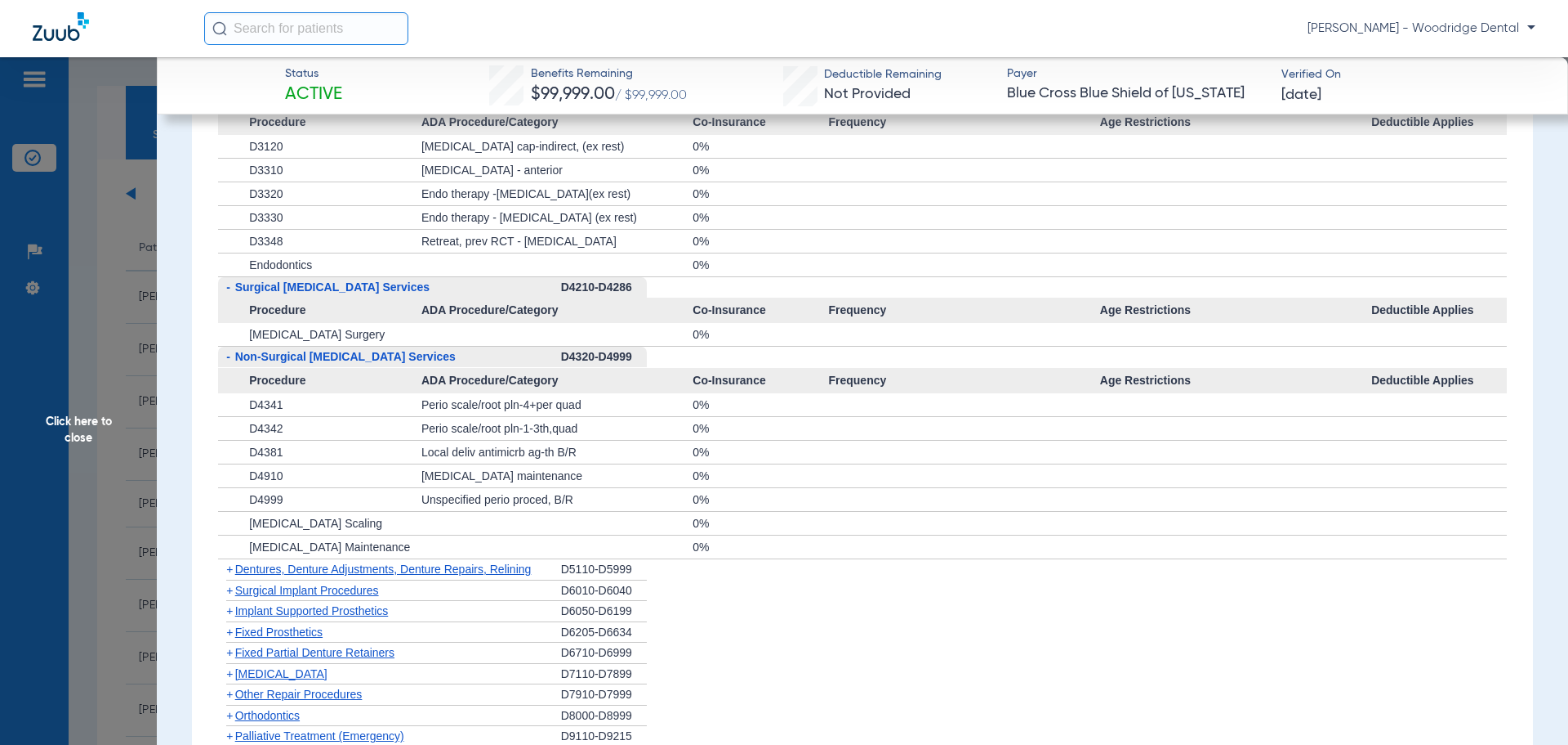
click at [232, 574] on span "+" at bounding box center [229, 569] width 6 height 13
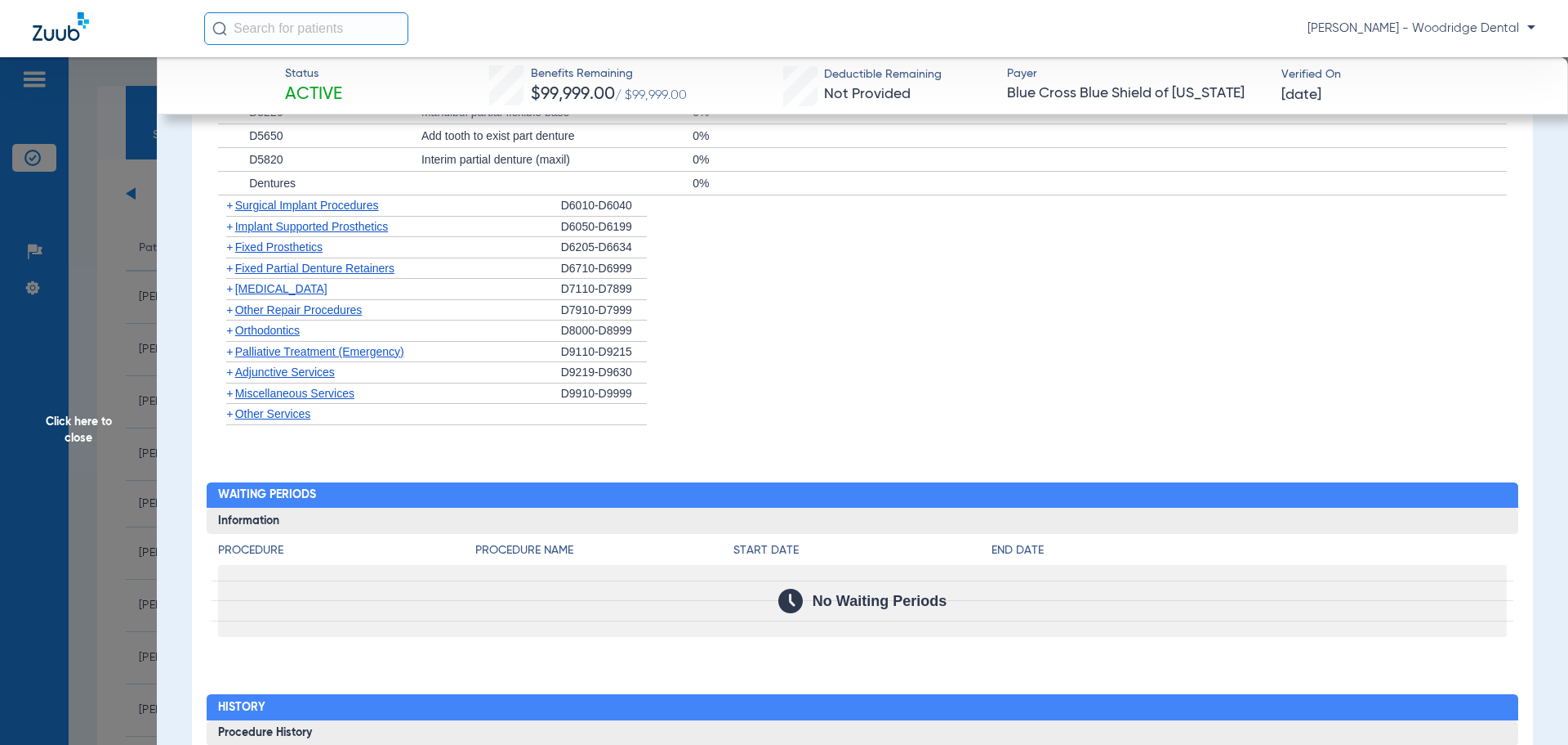
scroll to position [2756, 0]
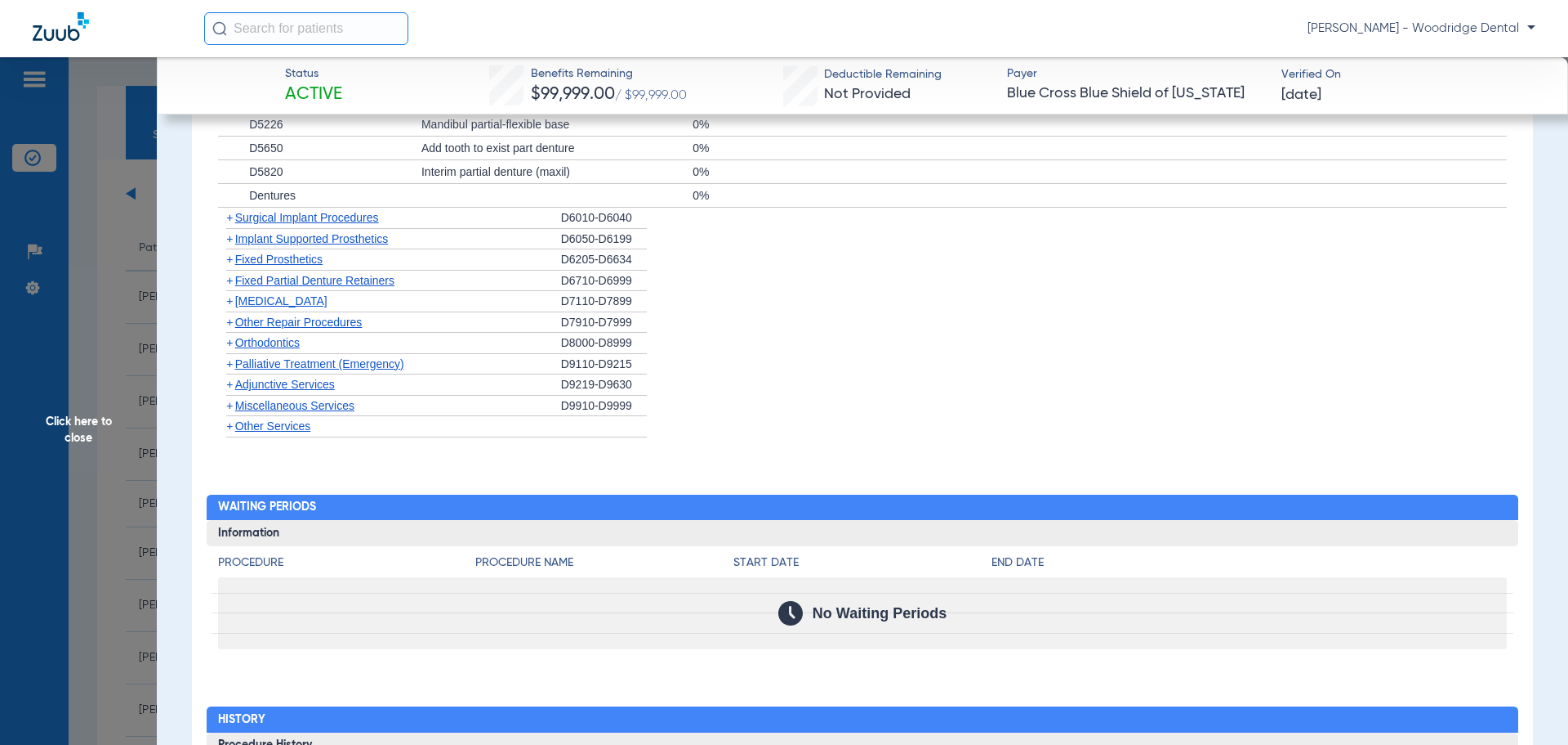
click at [232, 217] on span "+" at bounding box center [229, 217] width 6 height 13
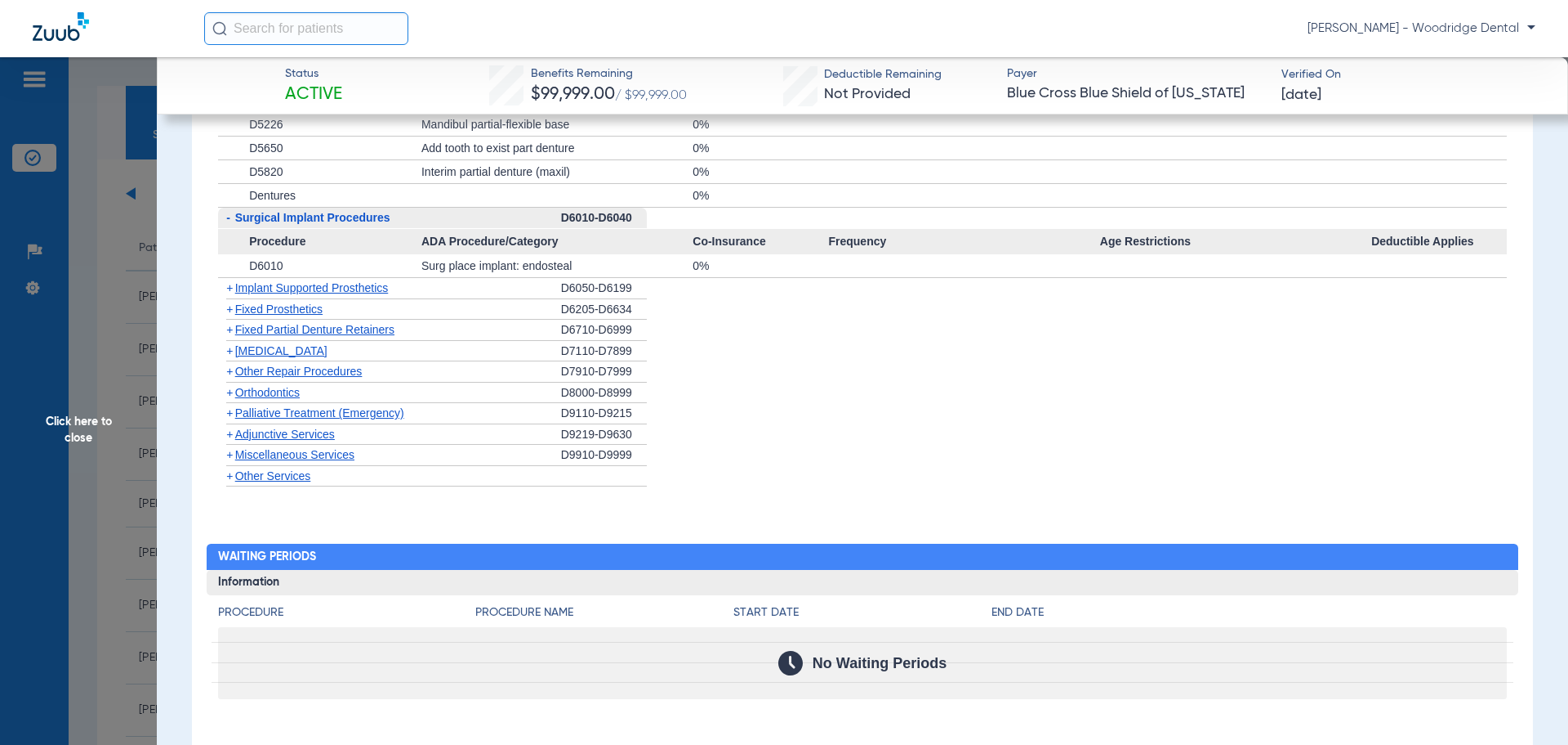
click at [232, 290] on span "+" at bounding box center [229, 287] width 6 height 13
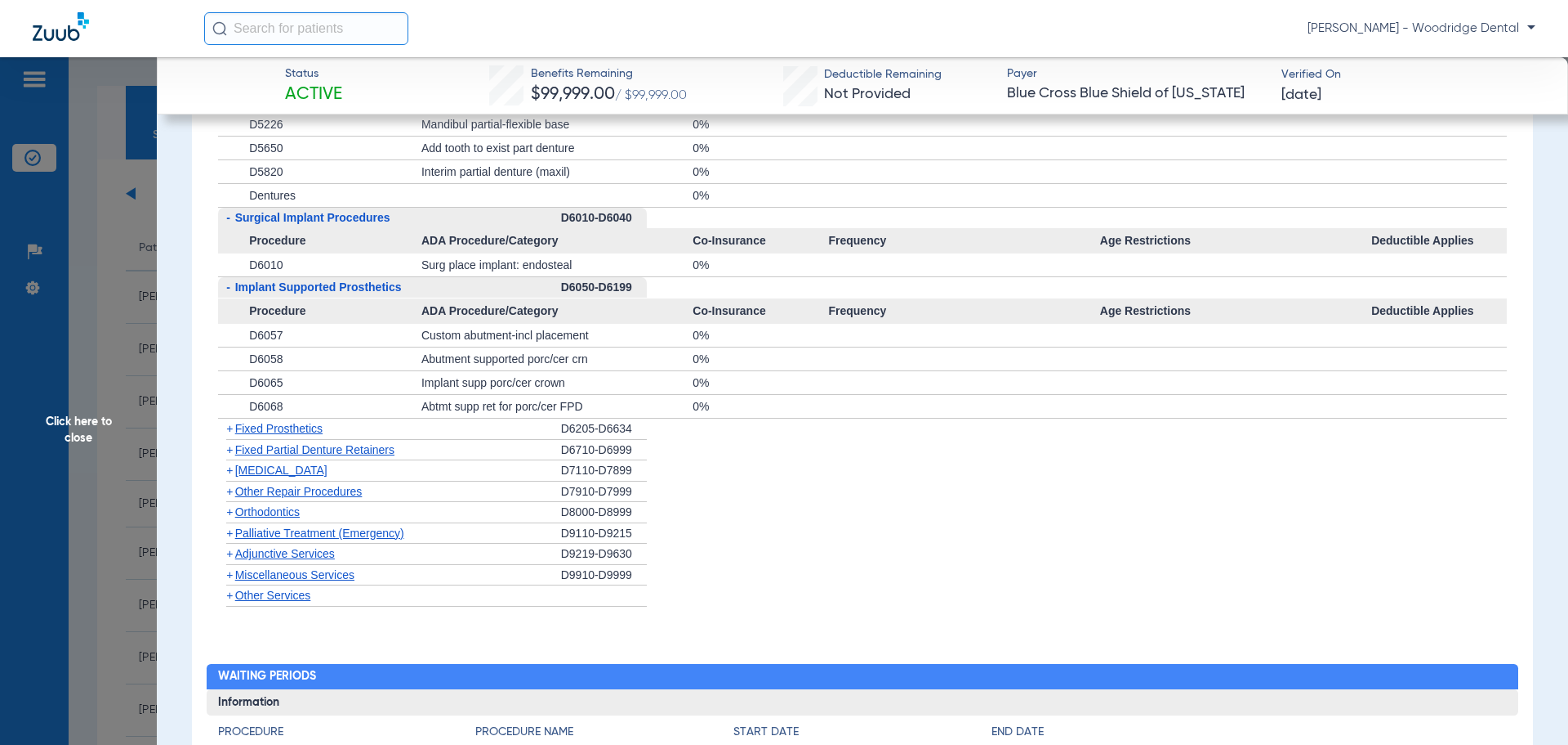
click at [230, 433] on span "+" at bounding box center [229, 428] width 6 height 13
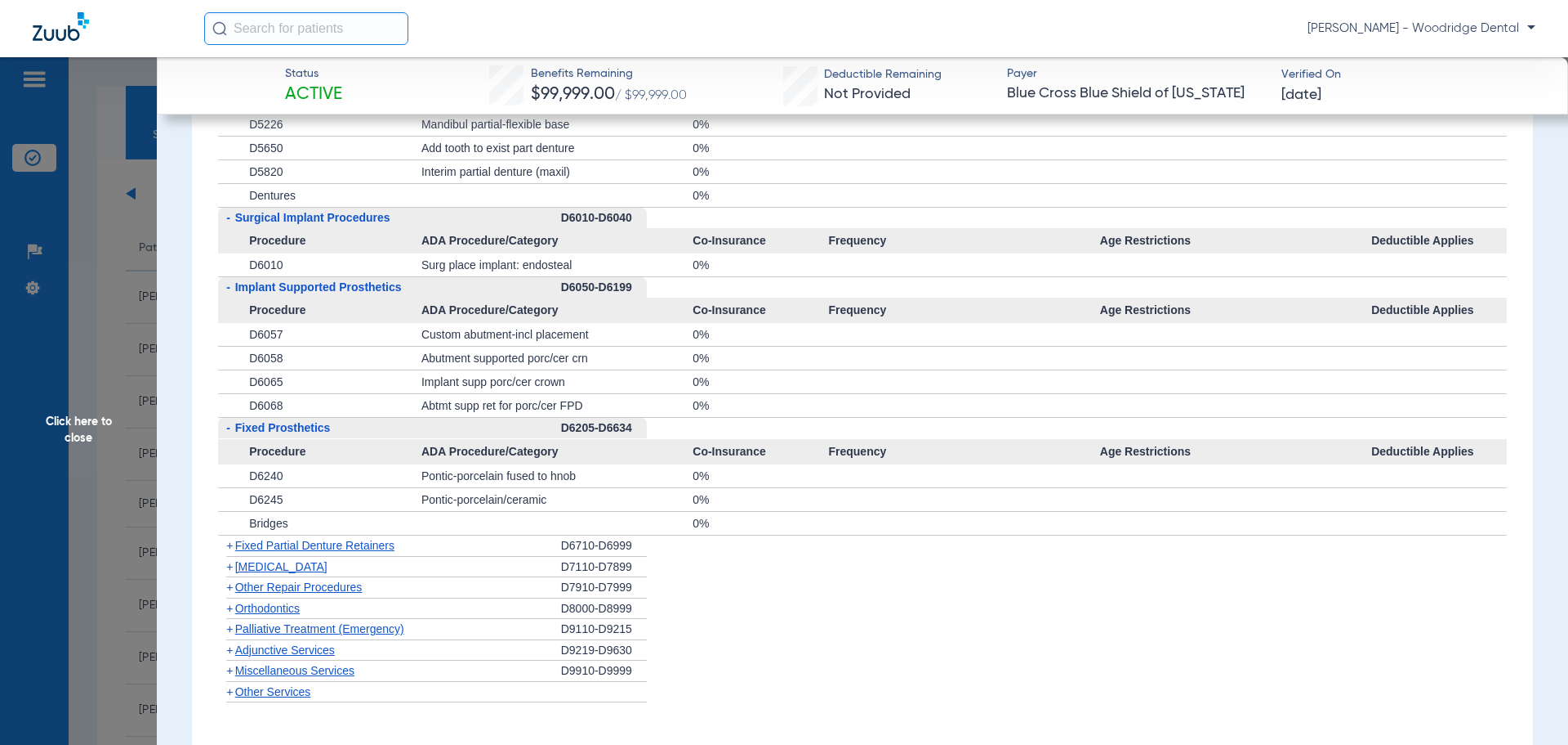
click at [232, 551] on span "+" at bounding box center [229, 545] width 6 height 13
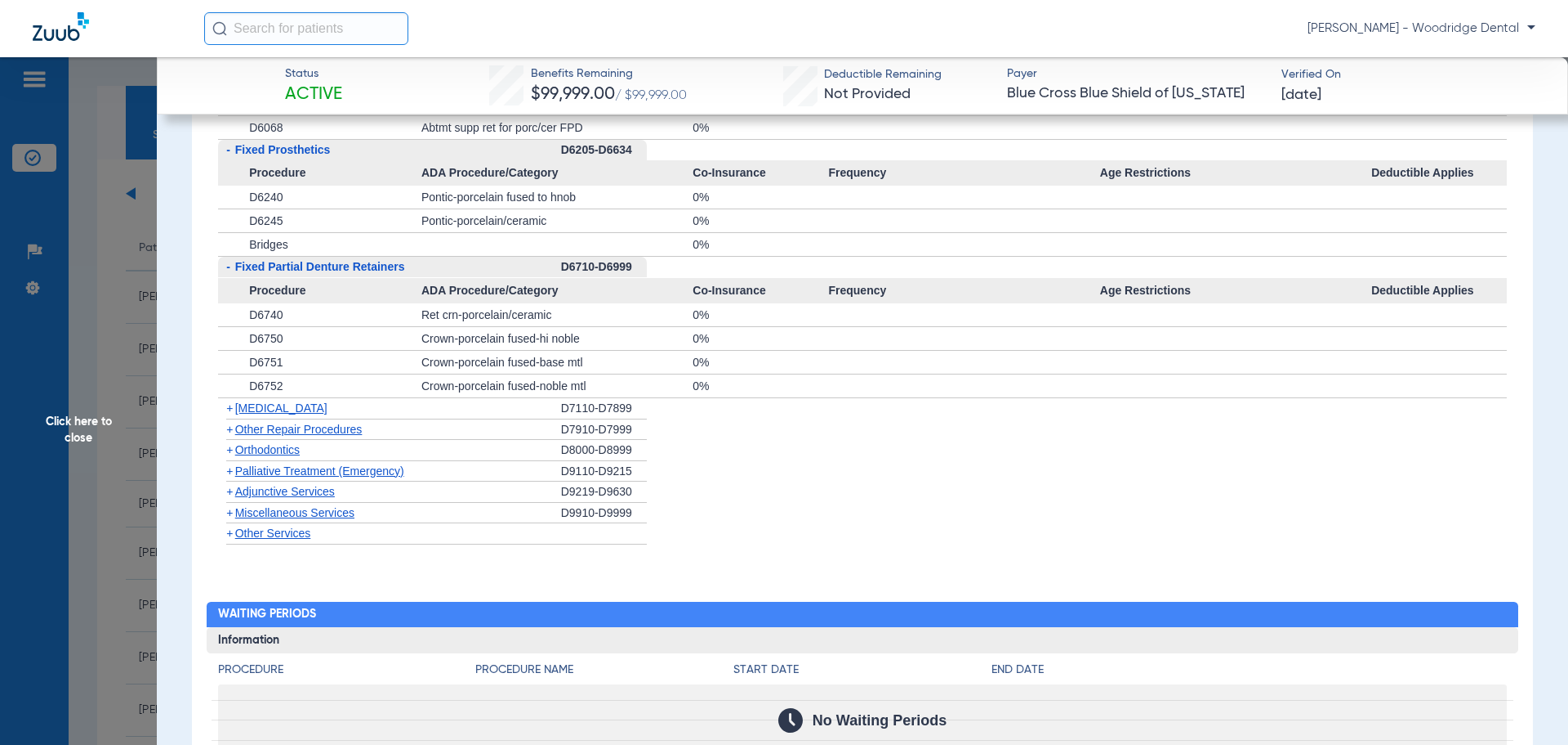
scroll to position [3075, 0]
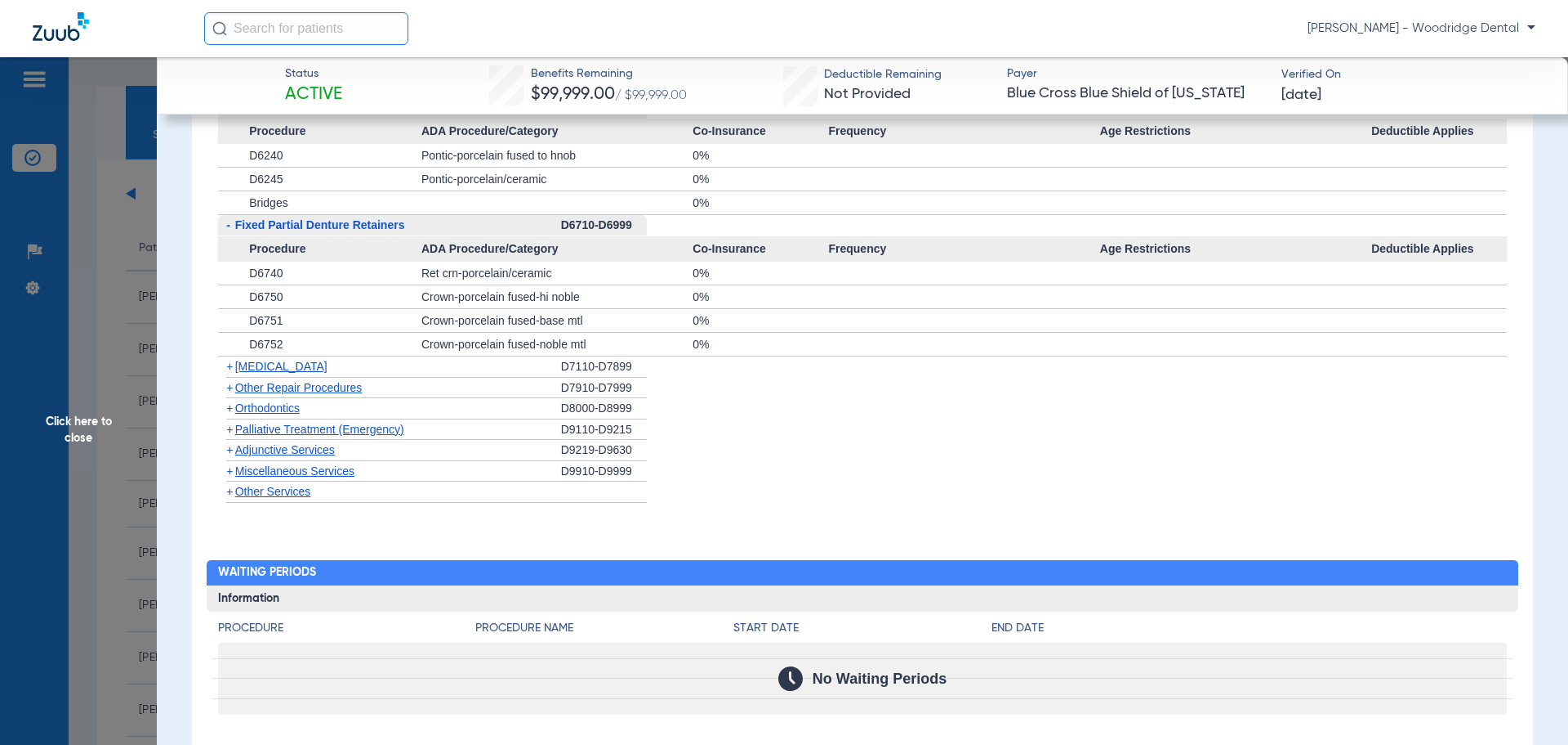
click at [233, 370] on span "+" at bounding box center [226, 366] width 17 height 20
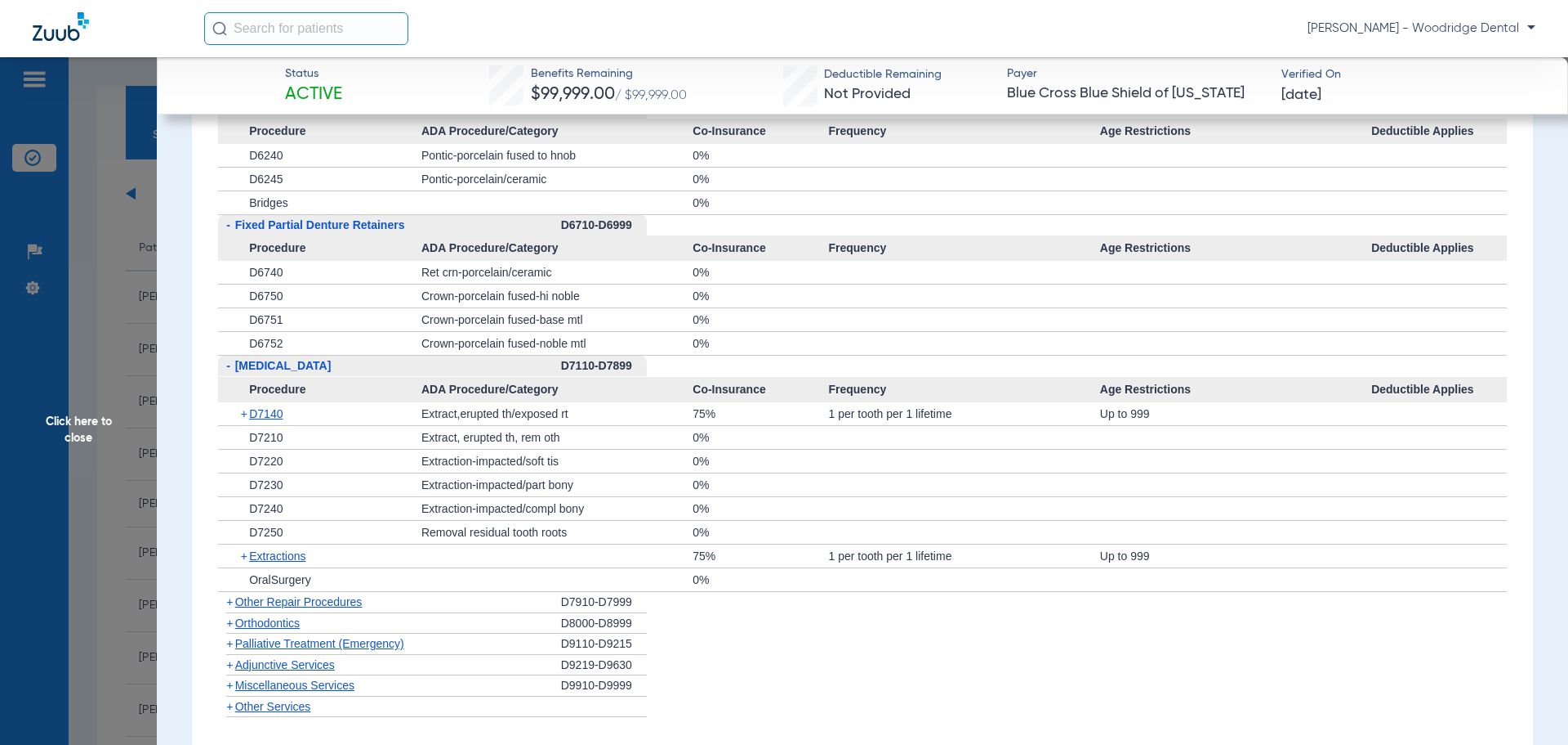
click at [242, 554] on span "+" at bounding box center [245, 555] width 9 height 23
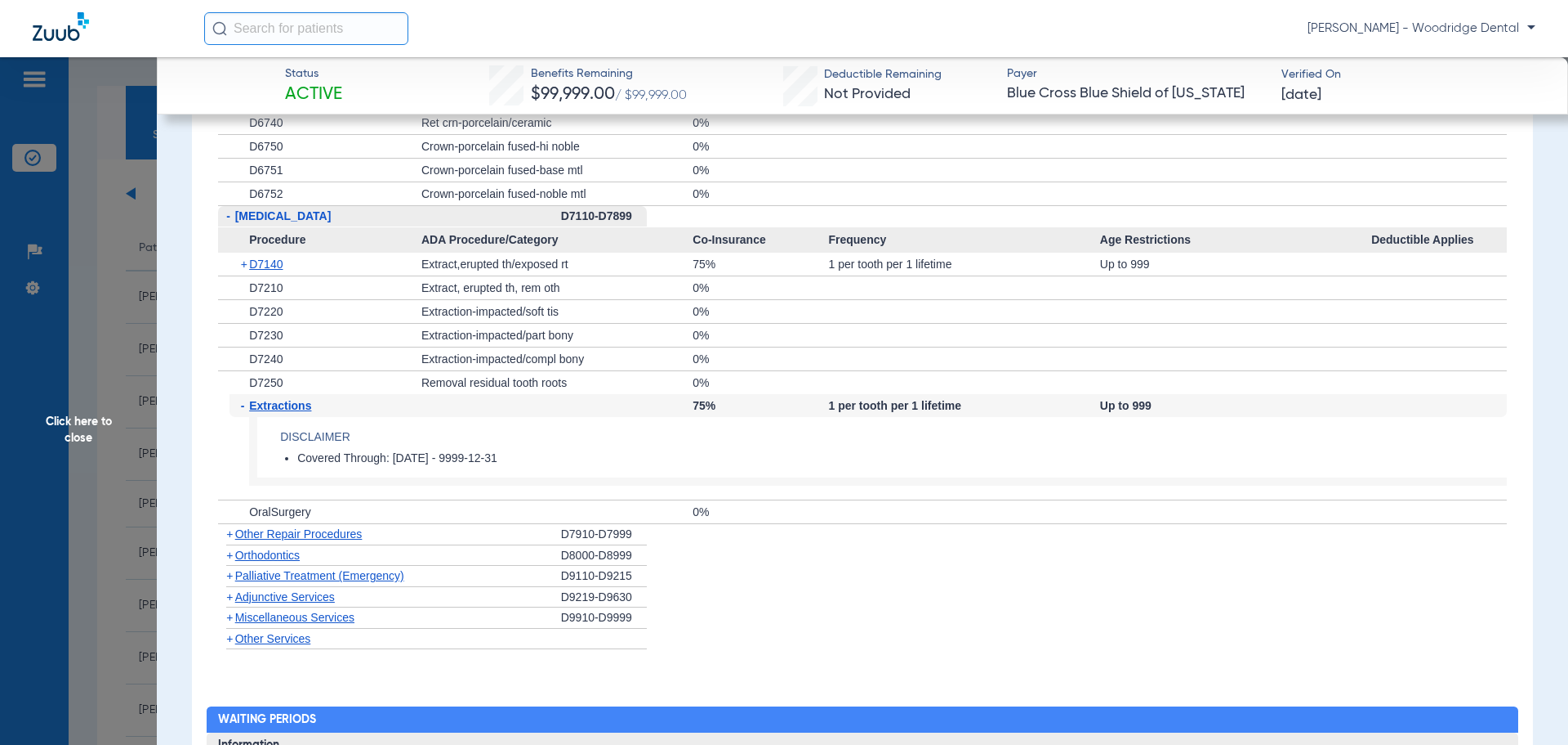
scroll to position [3349, 0]
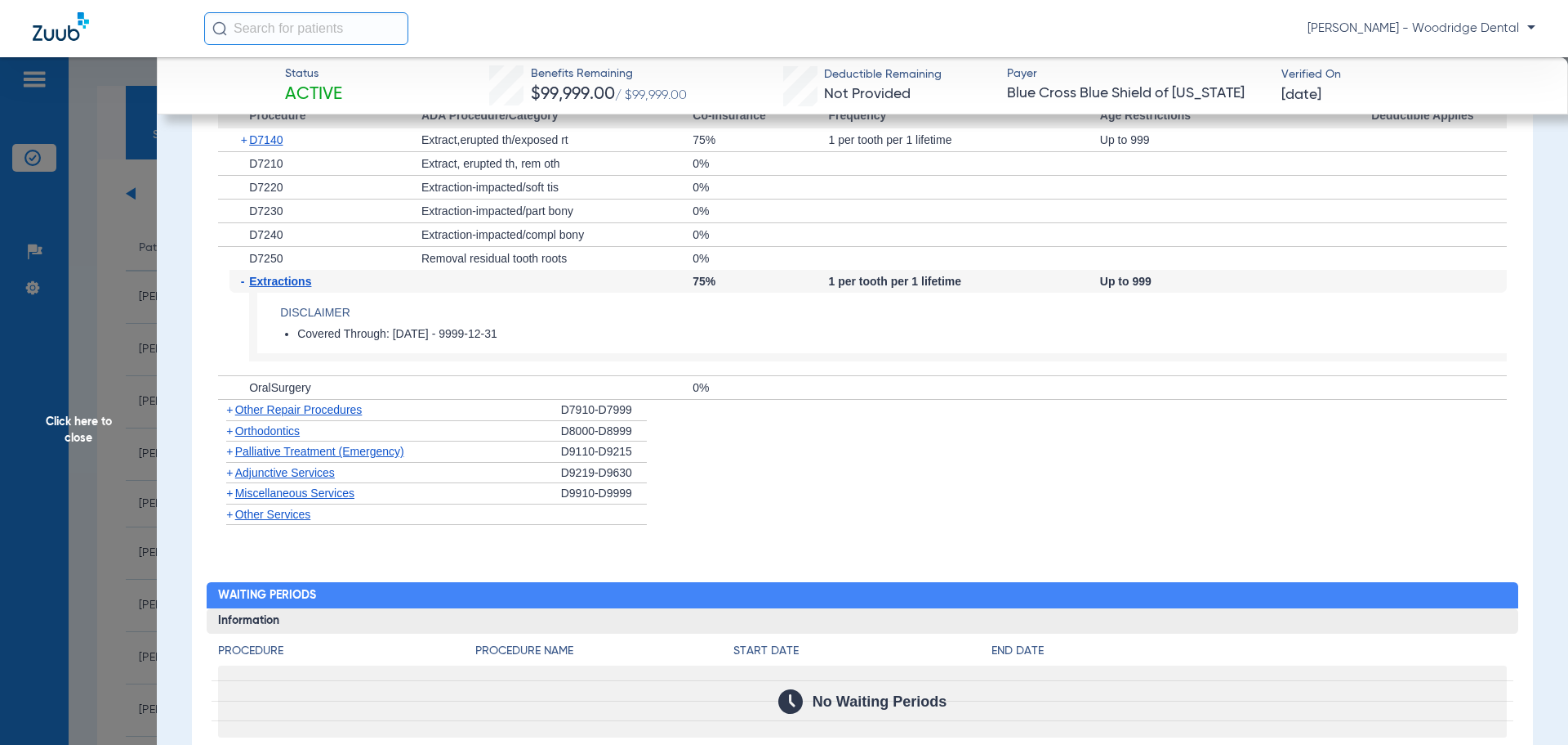
click at [231, 414] on span "+" at bounding box center [229, 410] width 6 height 13
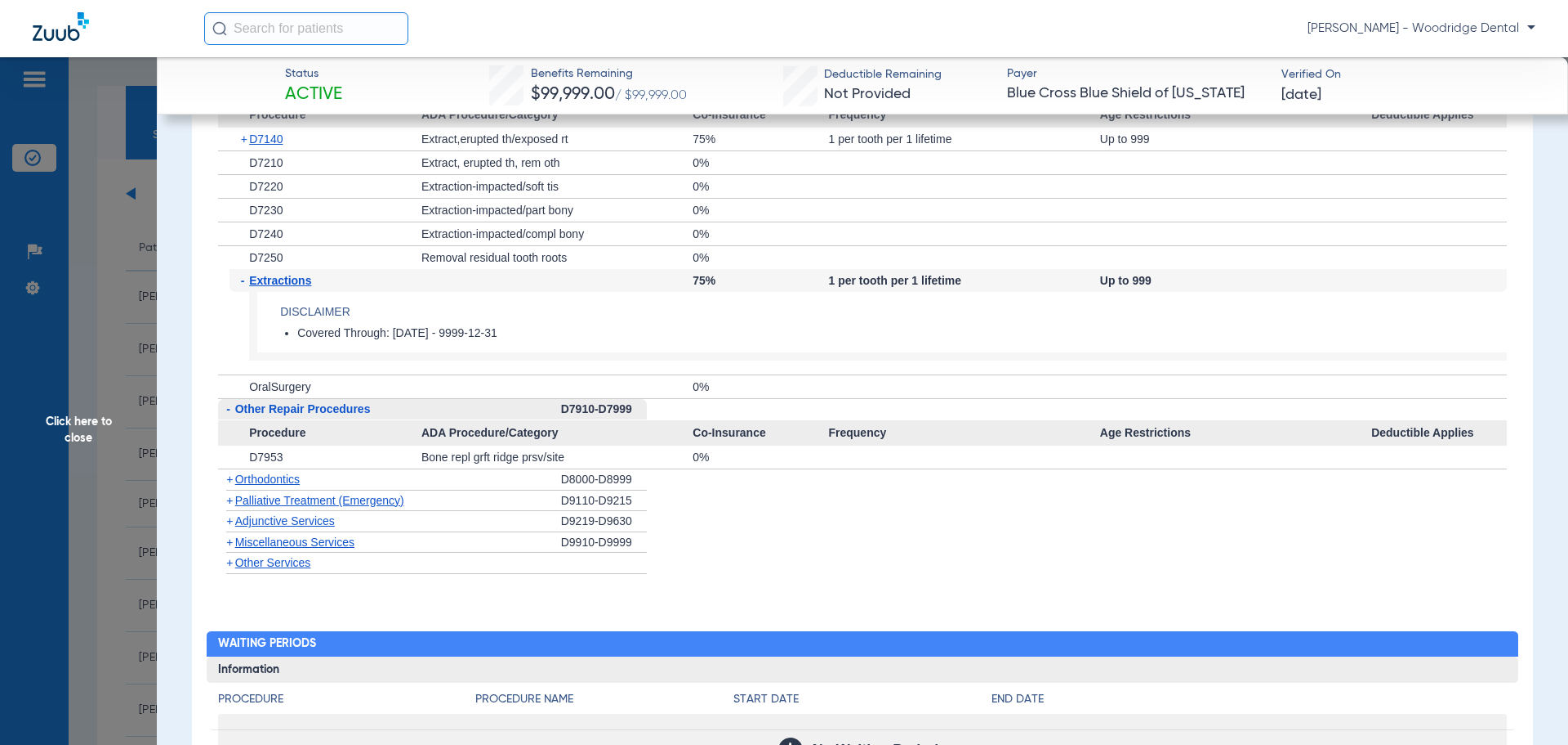
click at [227, 480] on span "+" at bounding box center [229, 479] width 6 height 13
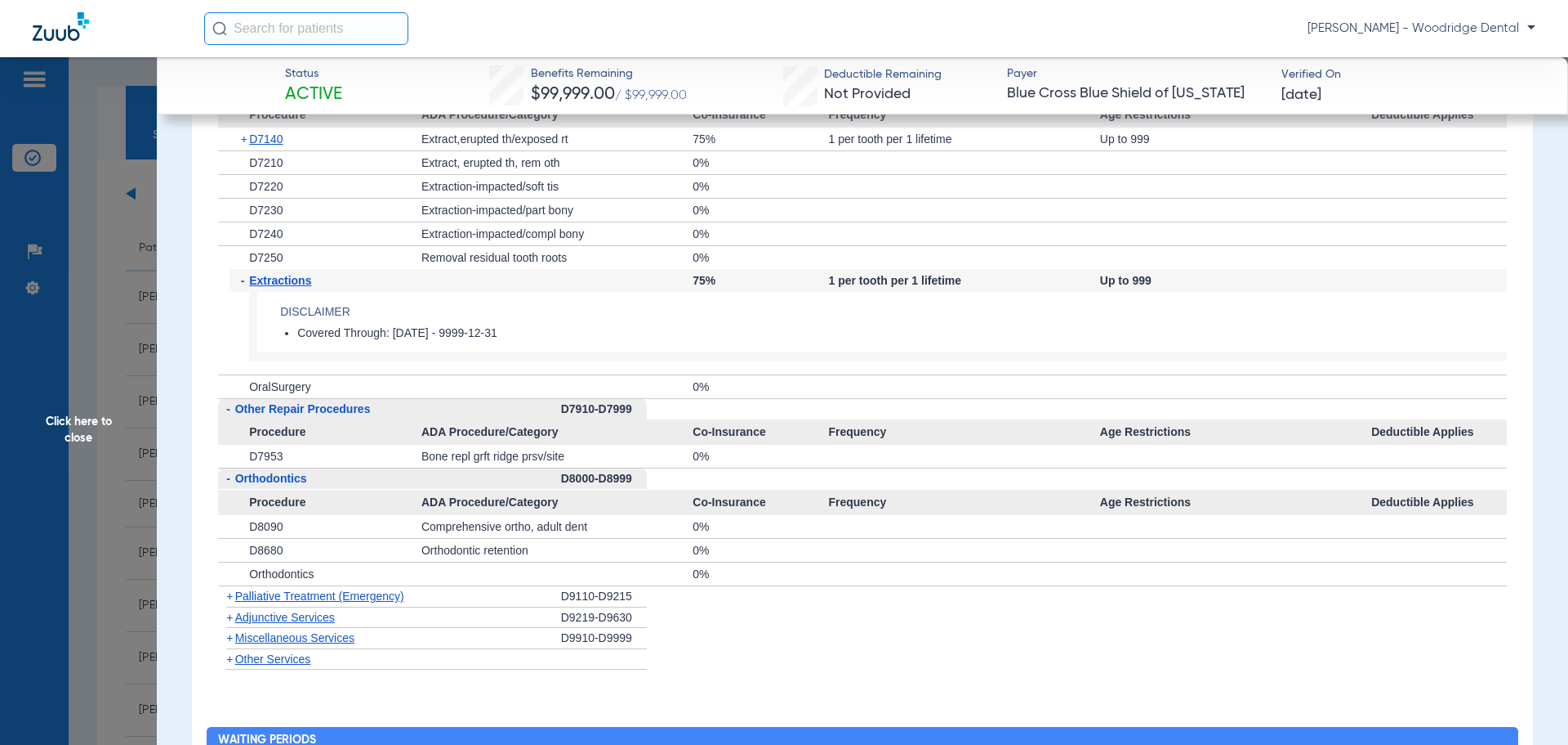
click at [232, 599] on span "+" at bounding box center [229, 596] width 6 height 13
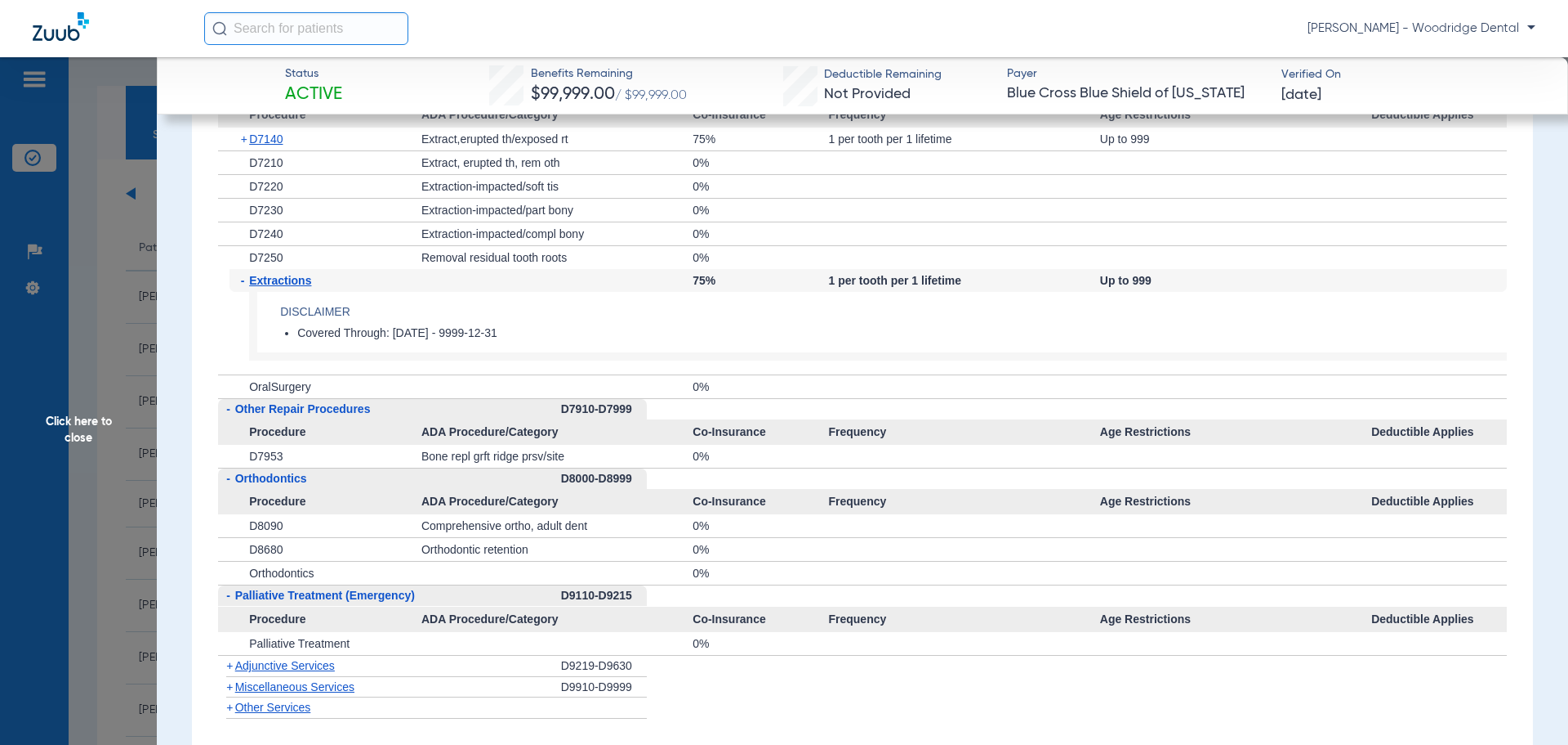
click at [241, 672] on span "Adjunctive Services" at bounding box center [285, 665] width 100 height 13
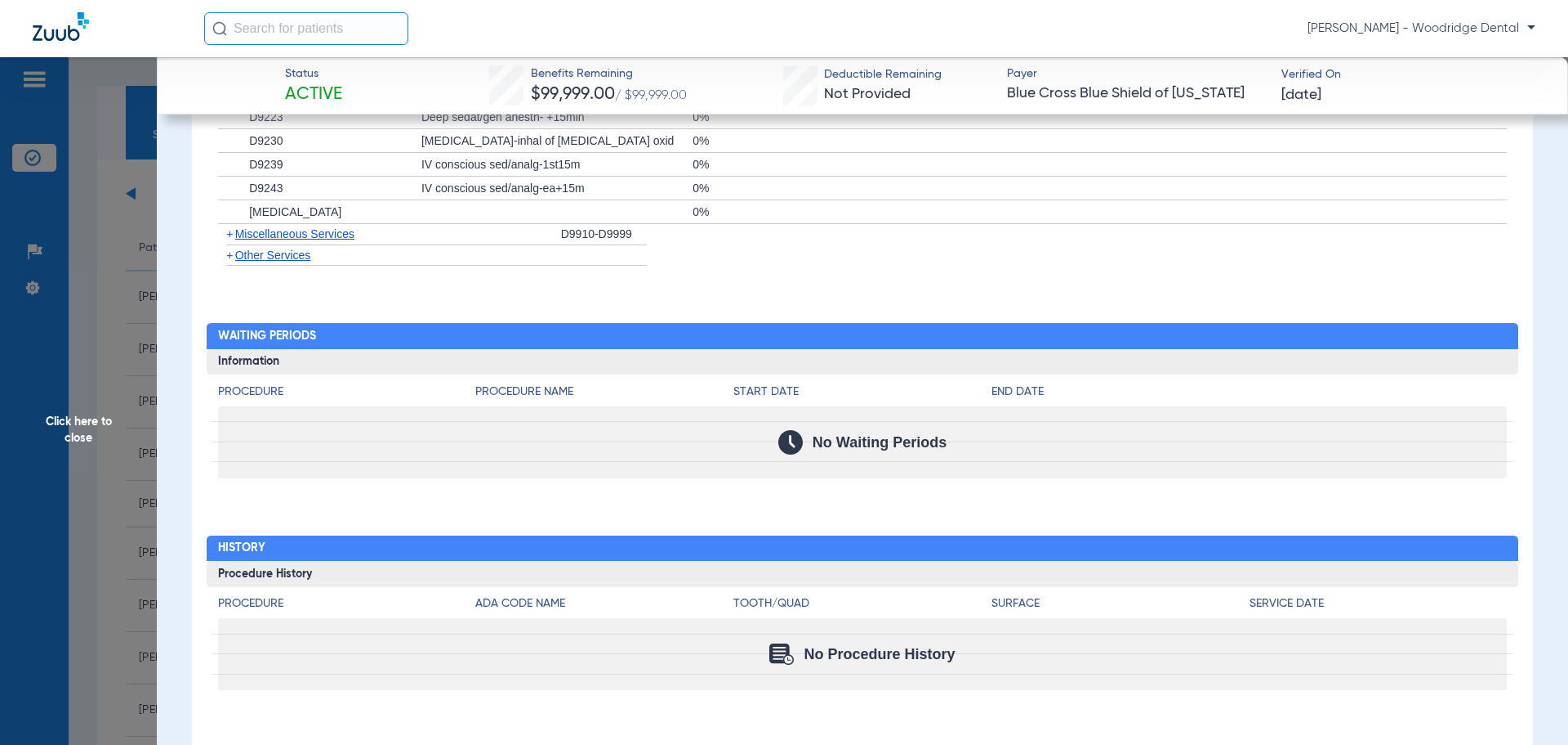
scroll to position [3909, 0]
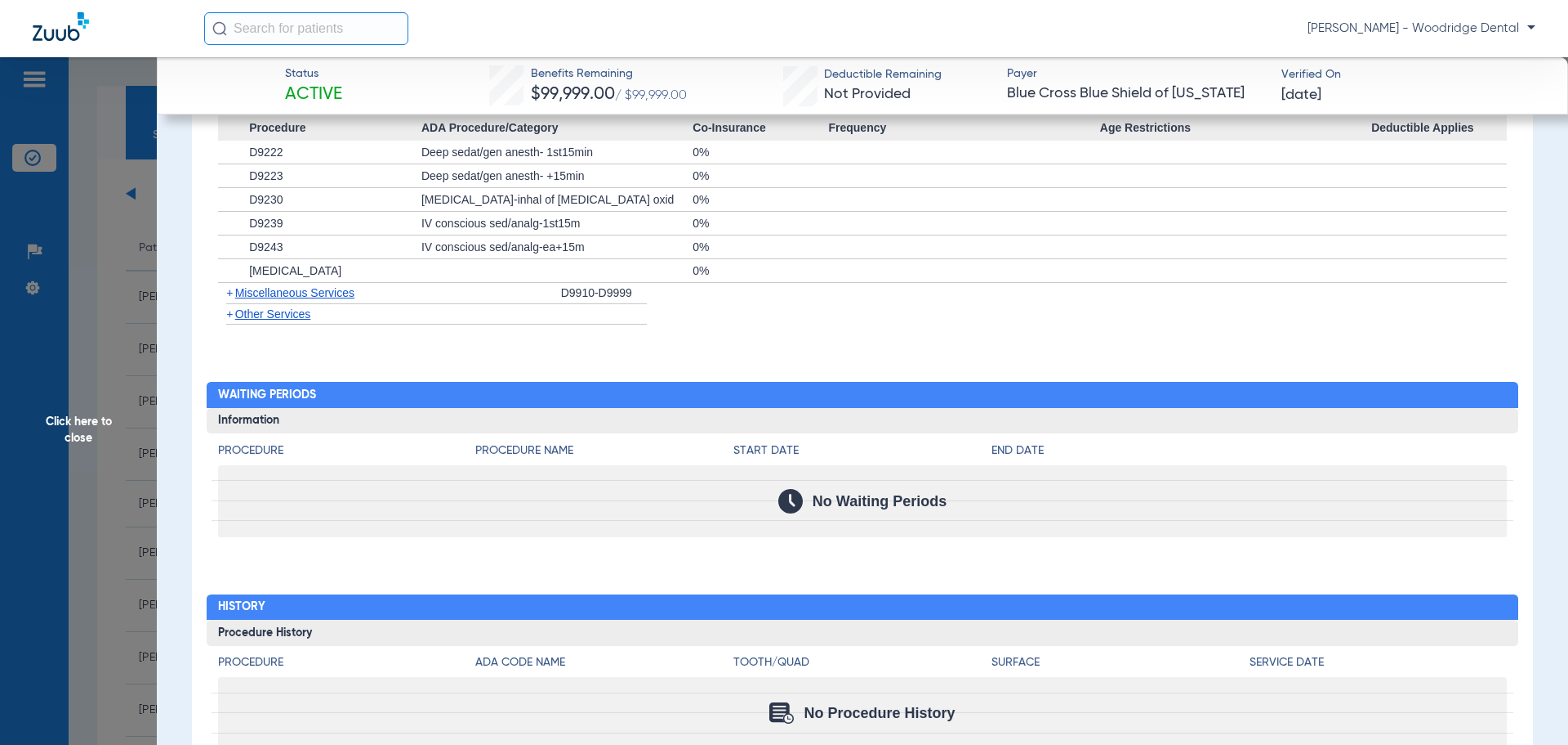
click at [231, 294] on span "+" at bounding box center [229, 293] width 6 height 13
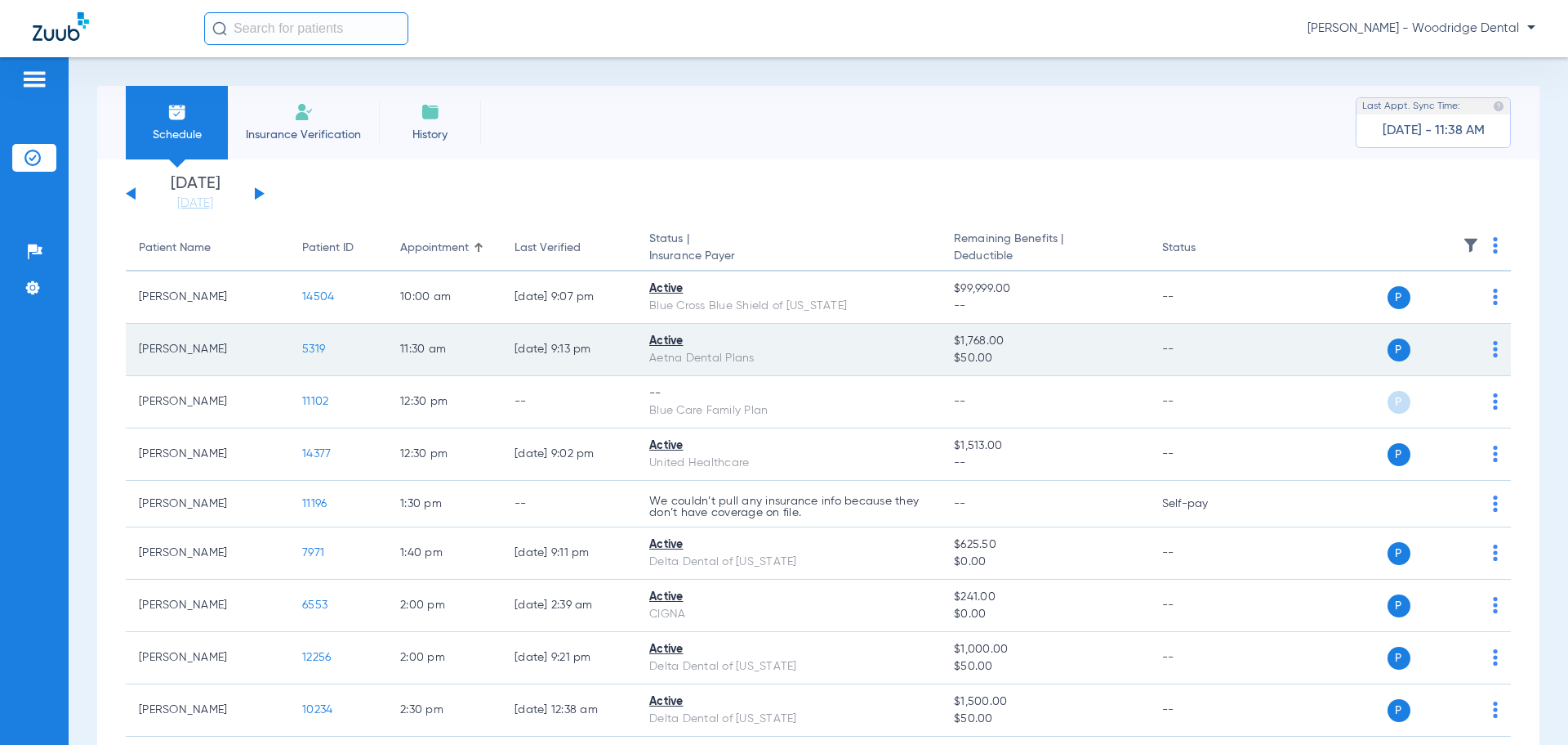
click at [314, 347] on span "5319" at bounding box center [313, 349] width 23 height 12
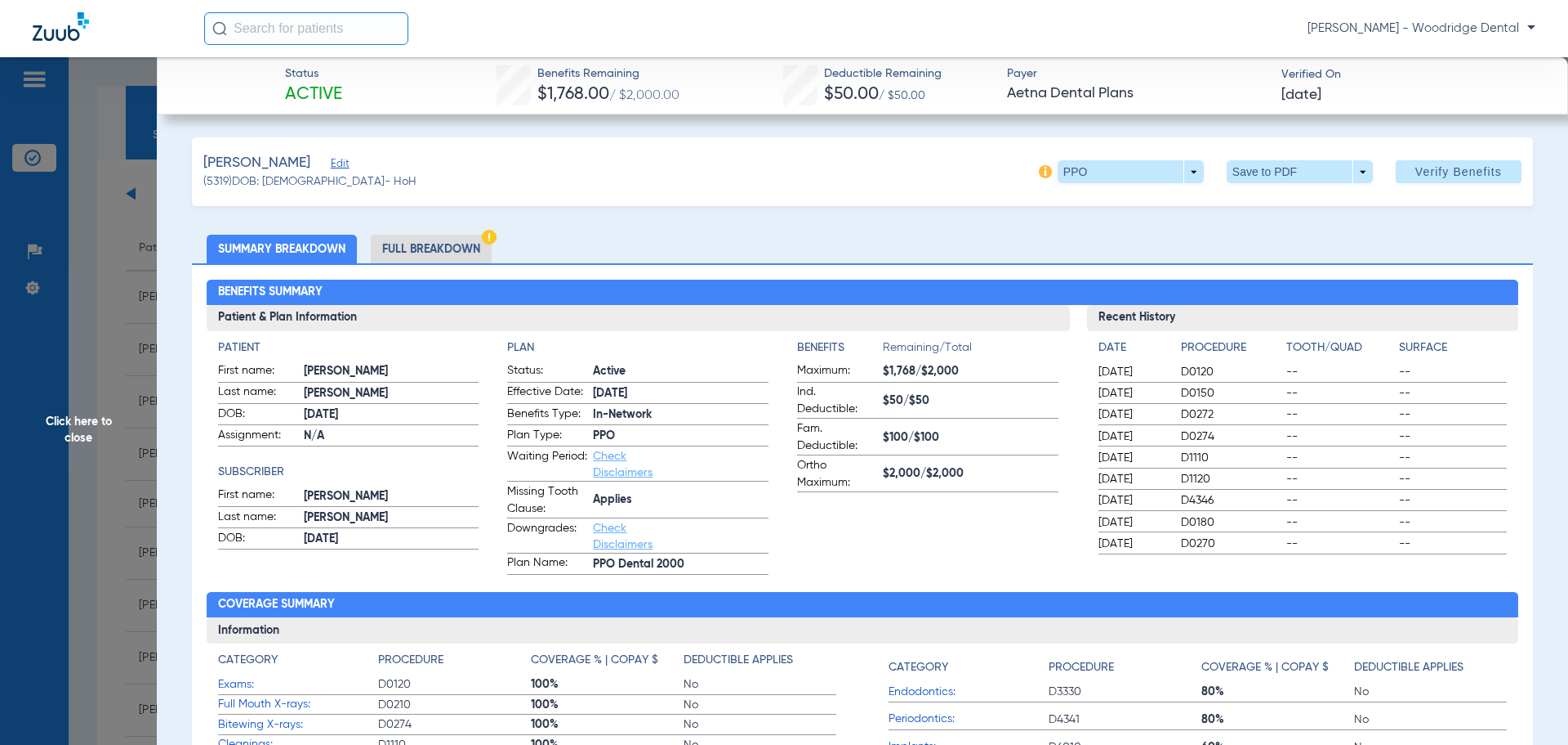
click at [453, 245] on li "Full Breakdown" at bounding box center [430, 248] width 121 height 28
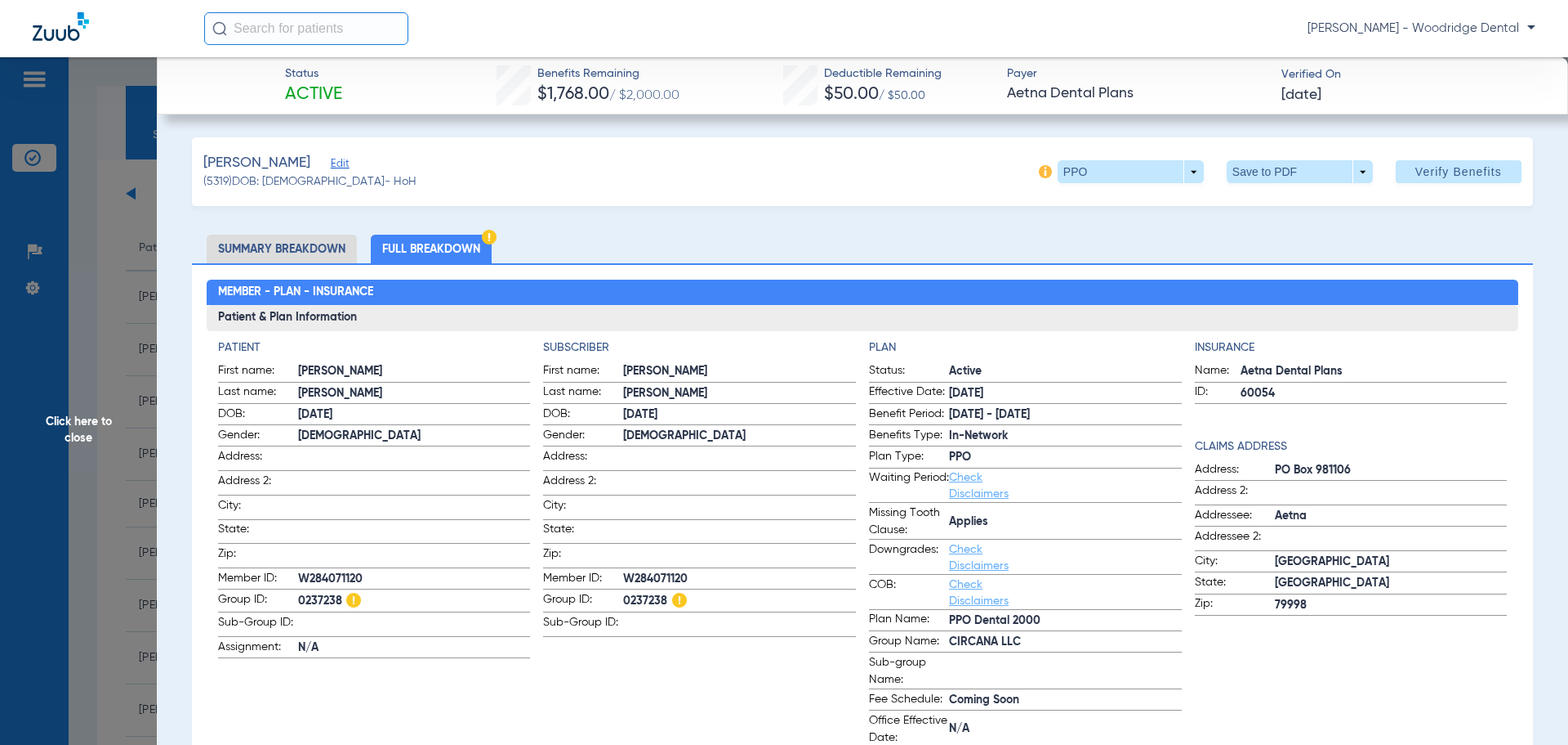
click at [300, 247] on li "Summary Breakdown" at bounding box center [282, 248] width 151 height 28
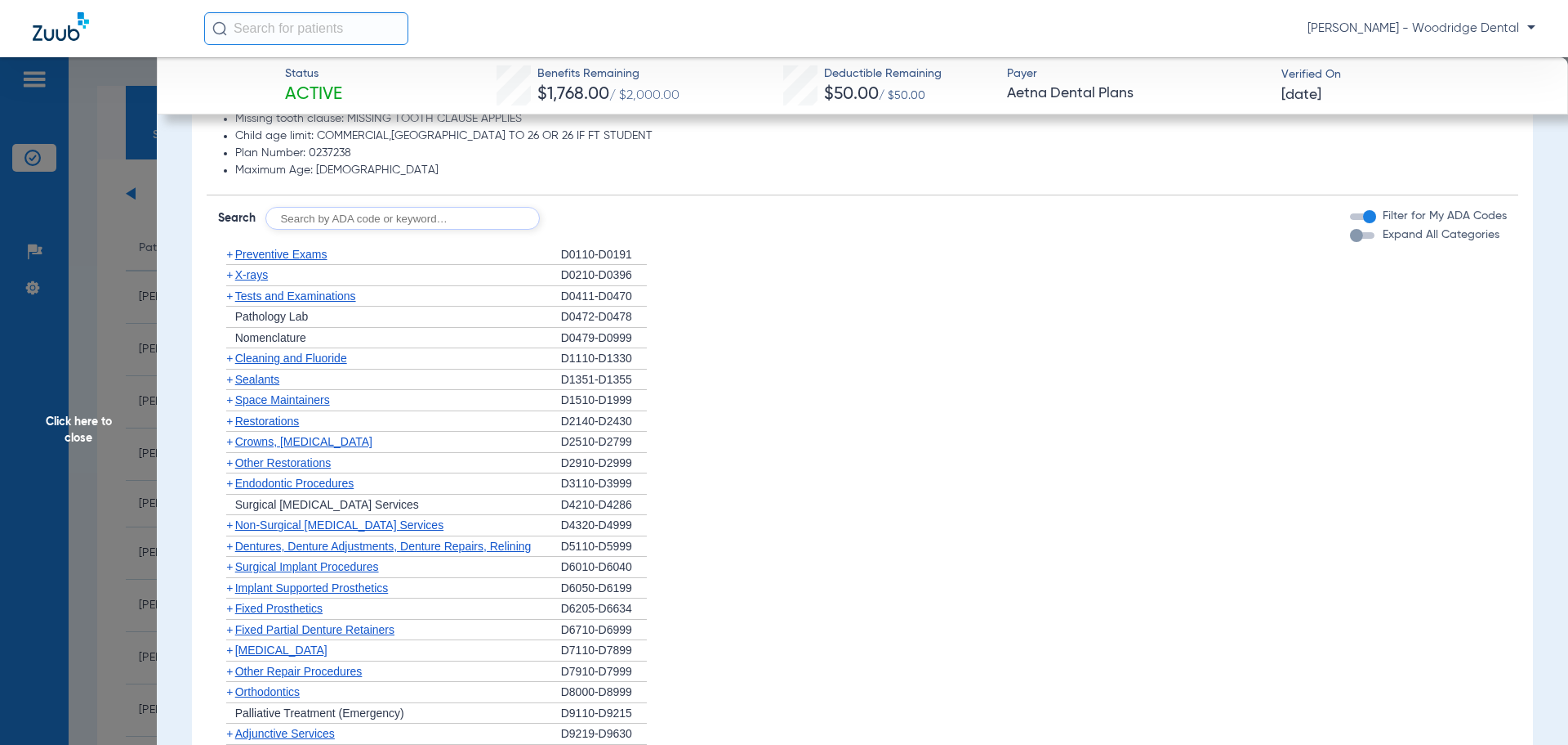
scroll to position [887, 0]
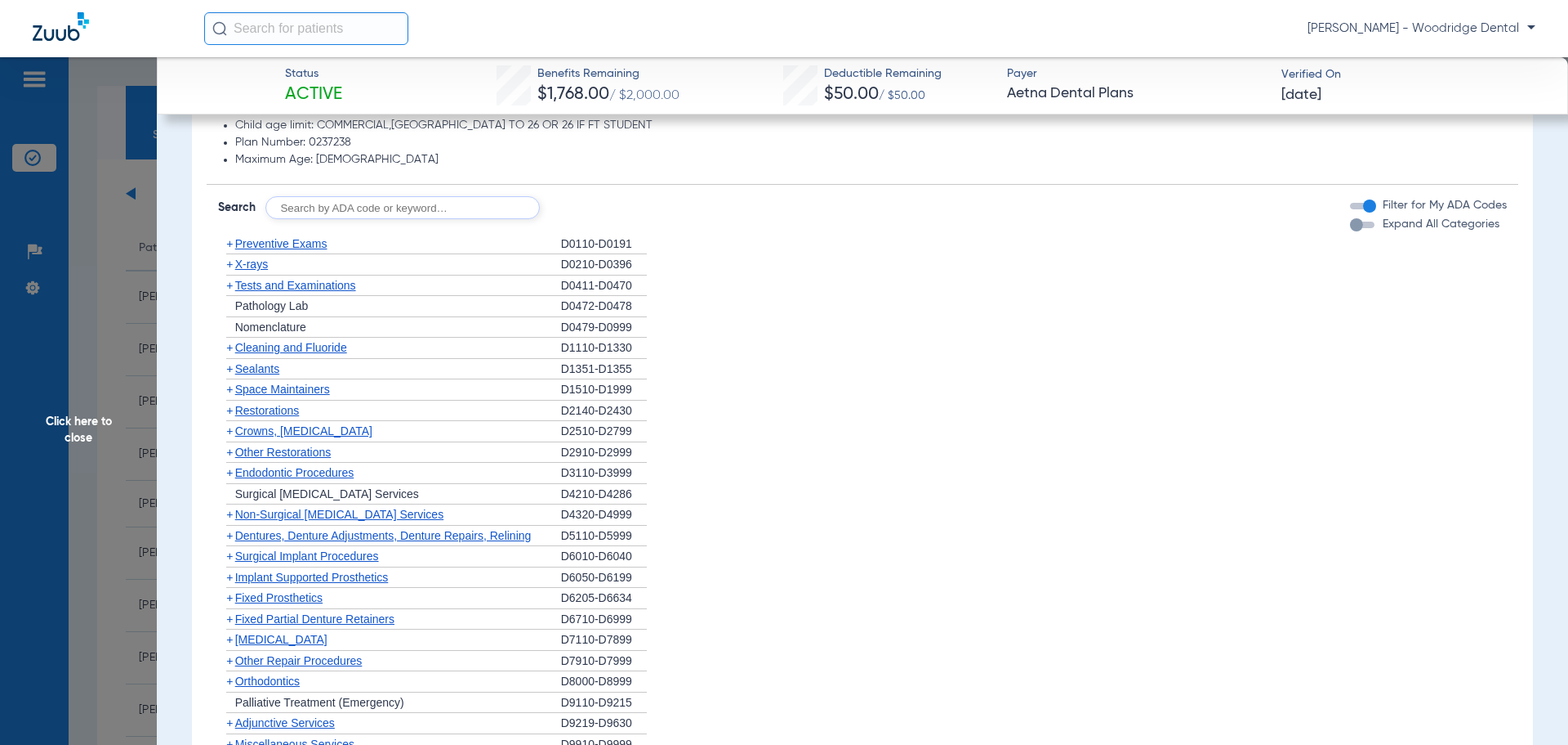
click at [229, 410] on span "+" at bounding box center [229, 410] width 6 height 13
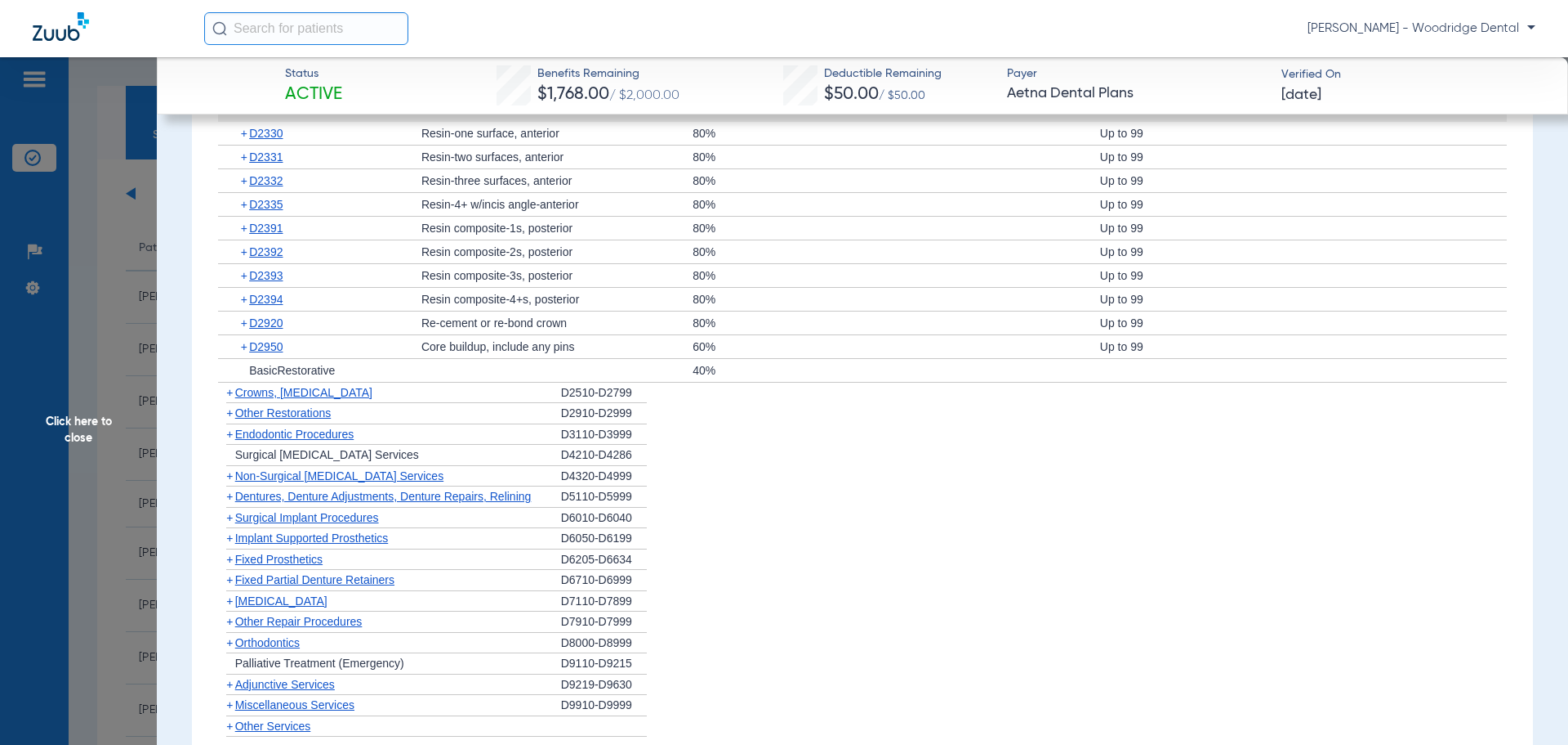
scroll to position [1215, 0]
click at [230, 395] on span "+" at bounding box center [229, 389] width 6 height 13
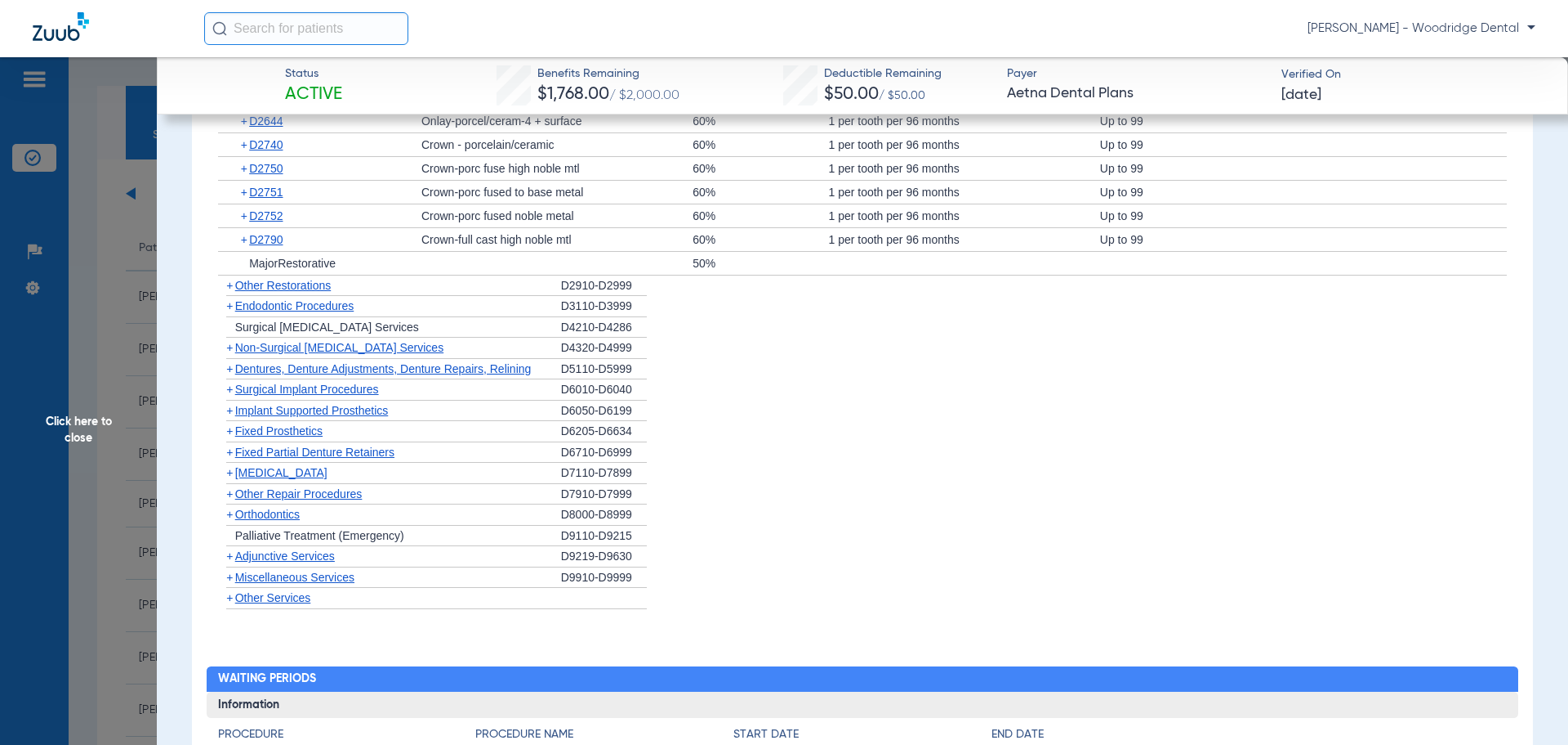
scroll to position [1564, 0]
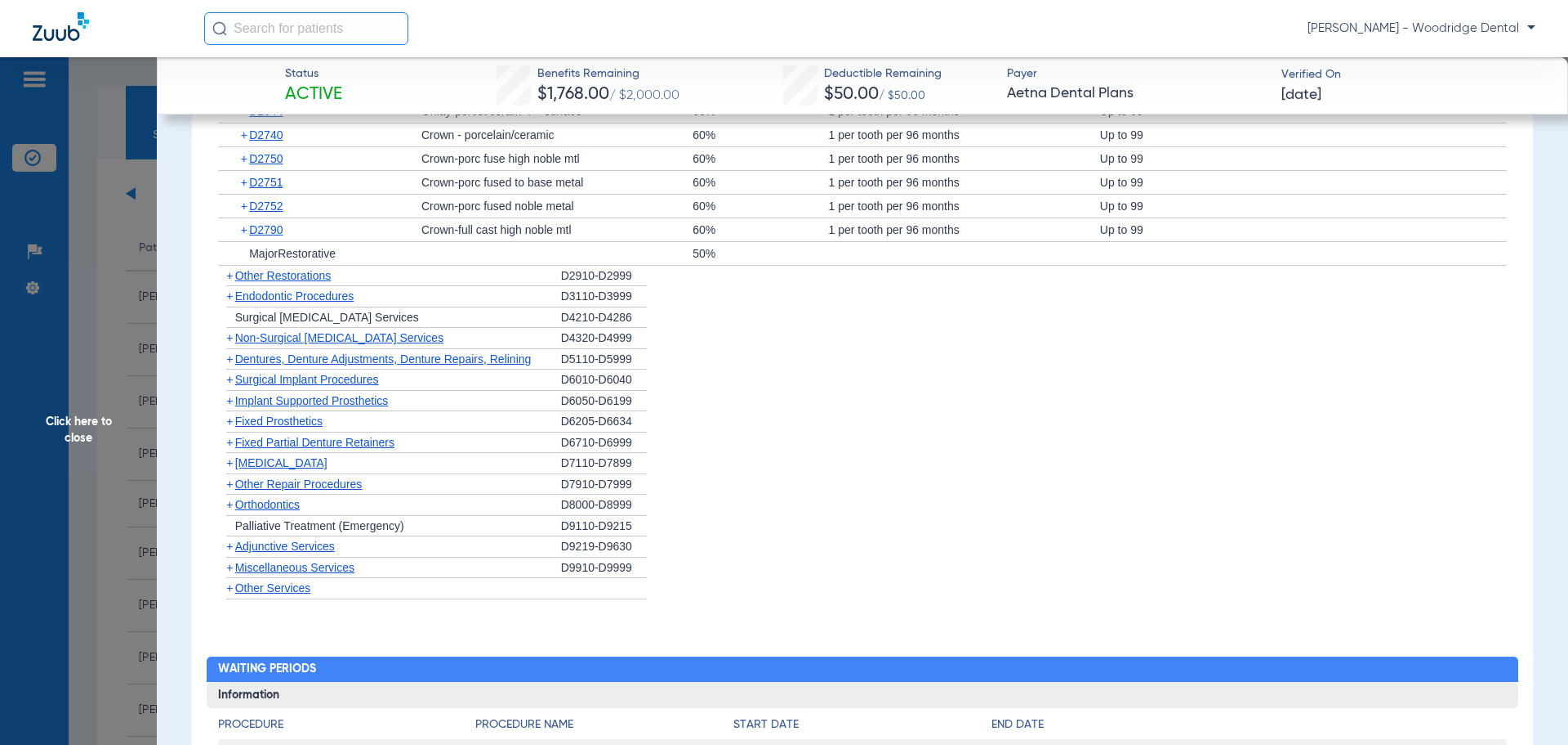
click at [232, 505] on span "+" at bounding box center [229, 504] width 6 height 13
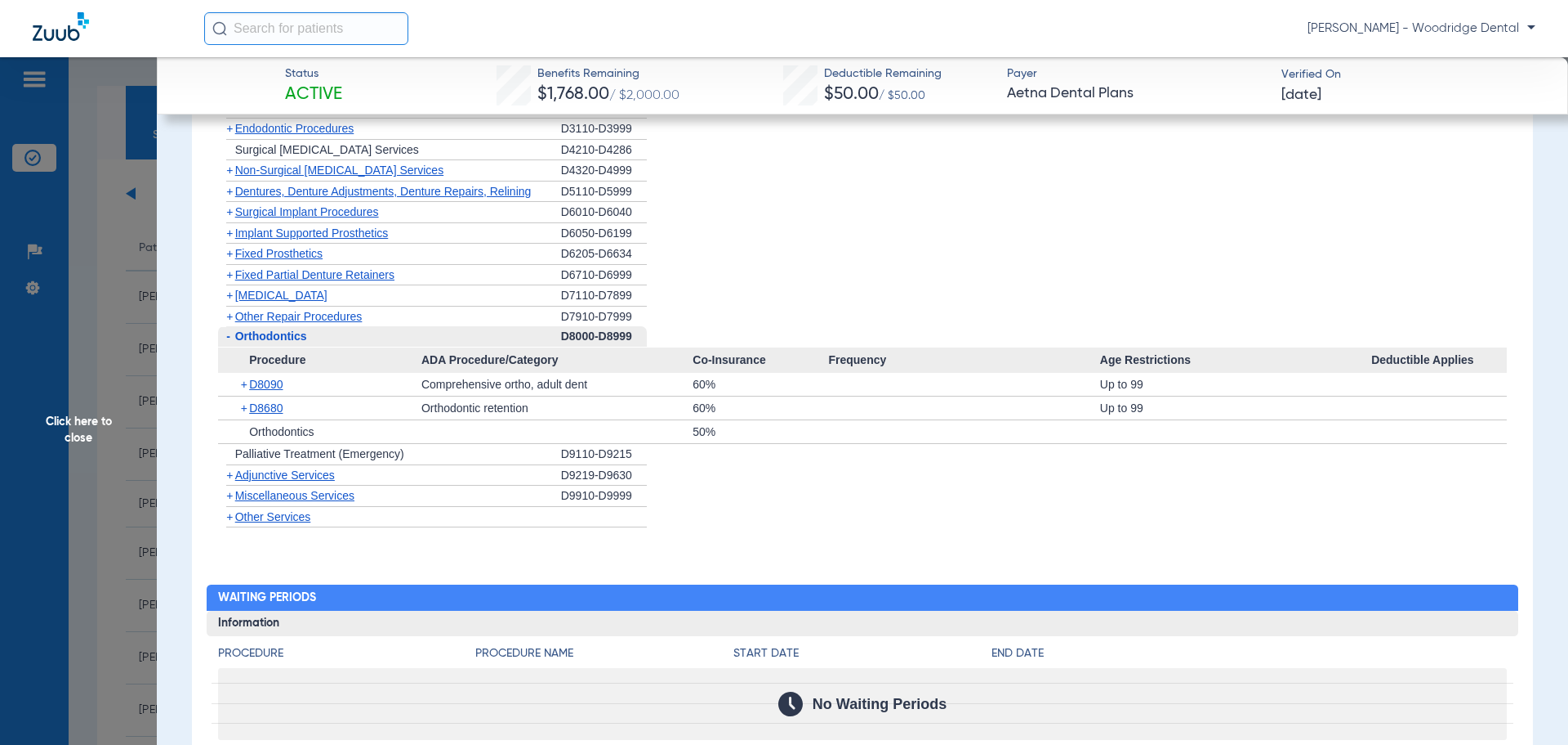
scroll to position [1724, 0]
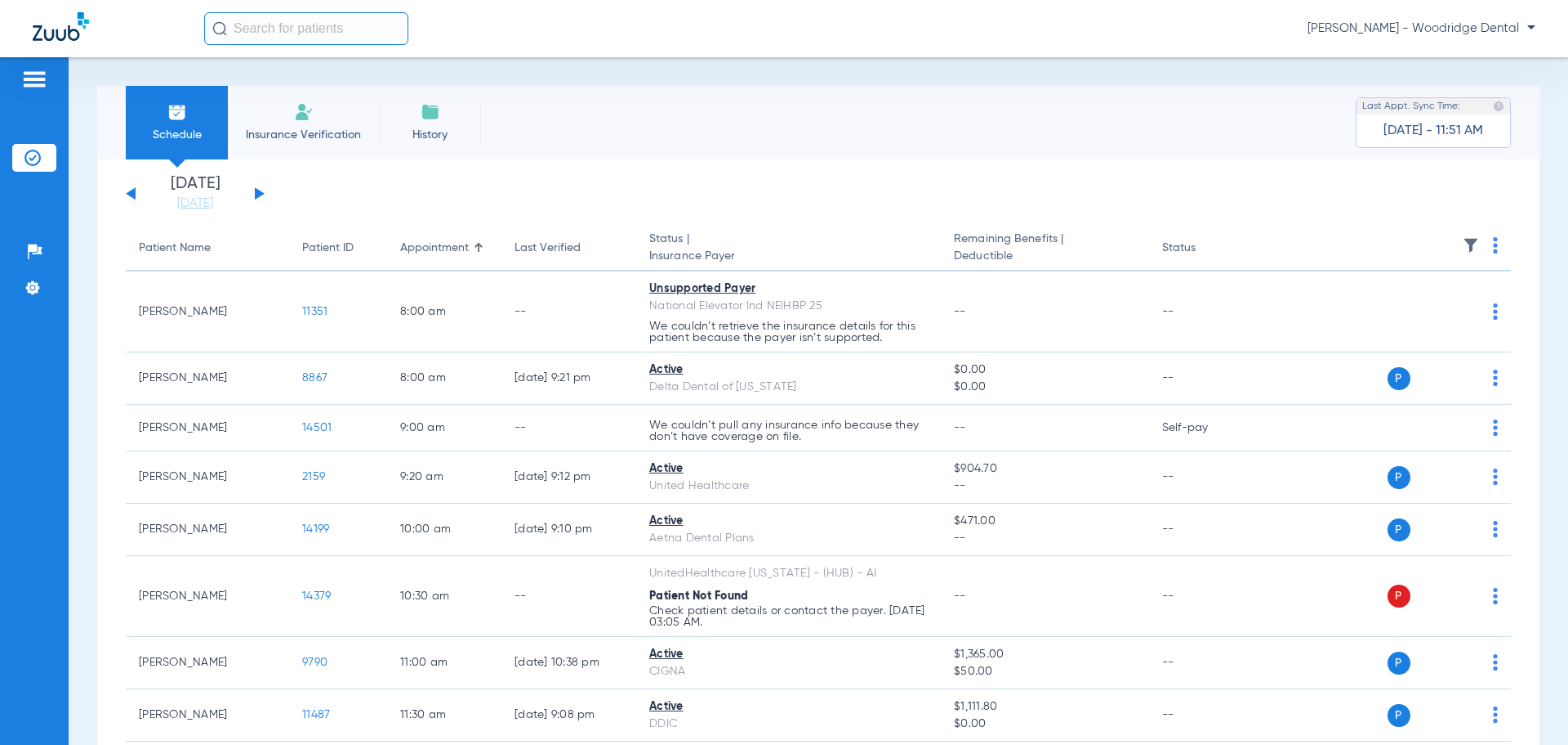
click at [261, 192] on button at bounding box center [260, 193] width 10 height 12
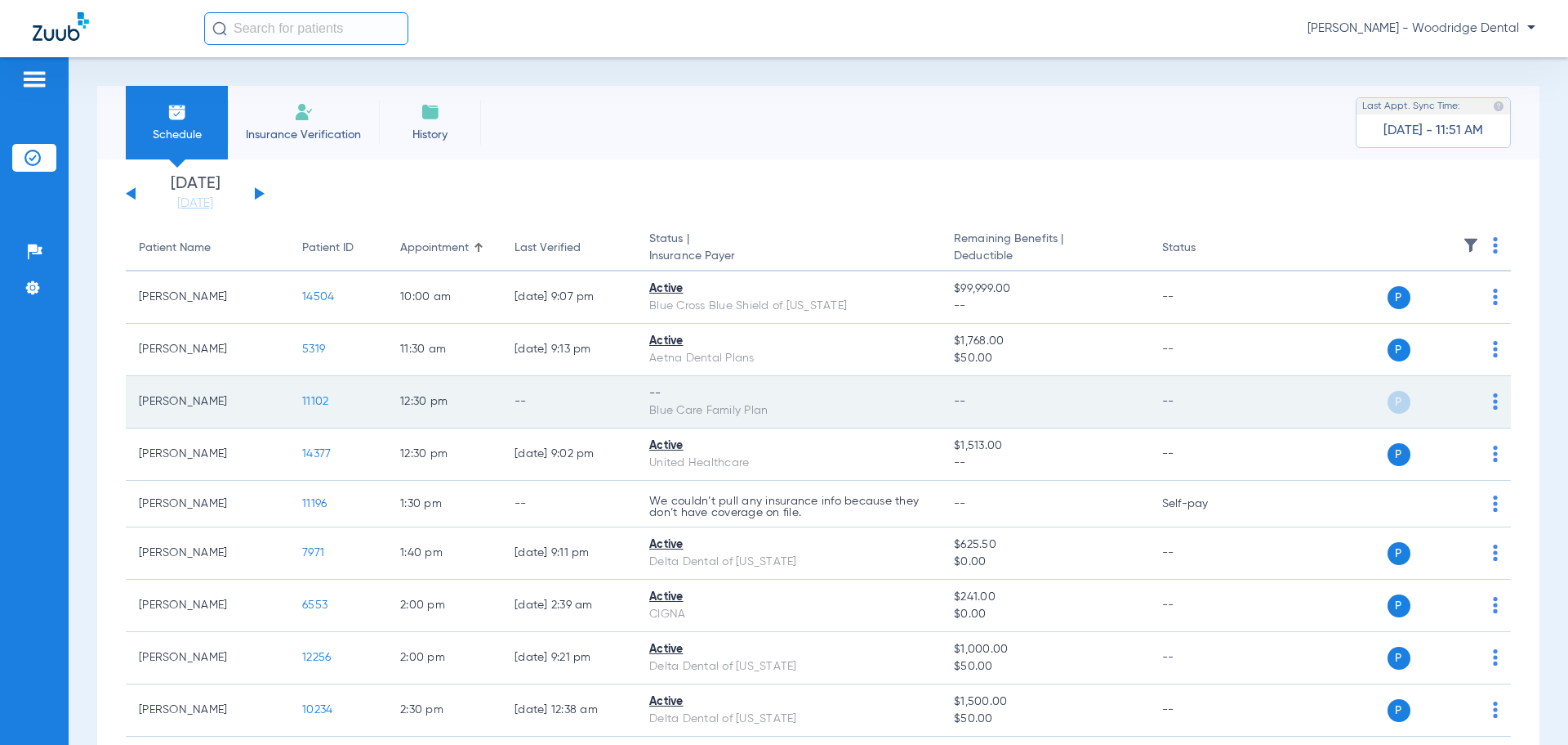
click at [317, 403] on span "11102" at bounding box center [315, 401] width 26 height 12
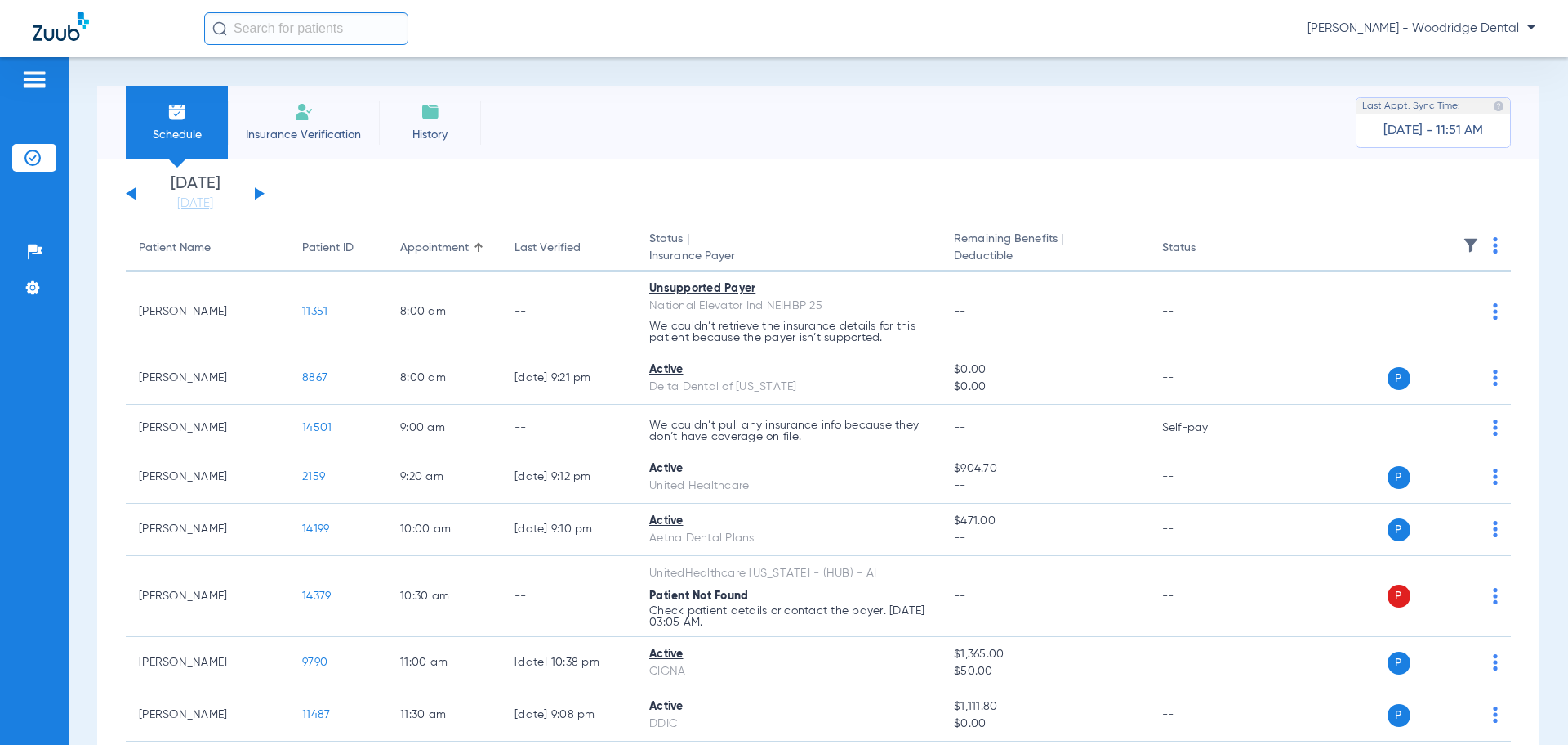
click at [262, 193] on button at bounding box center [260, 193] width 10 height 12
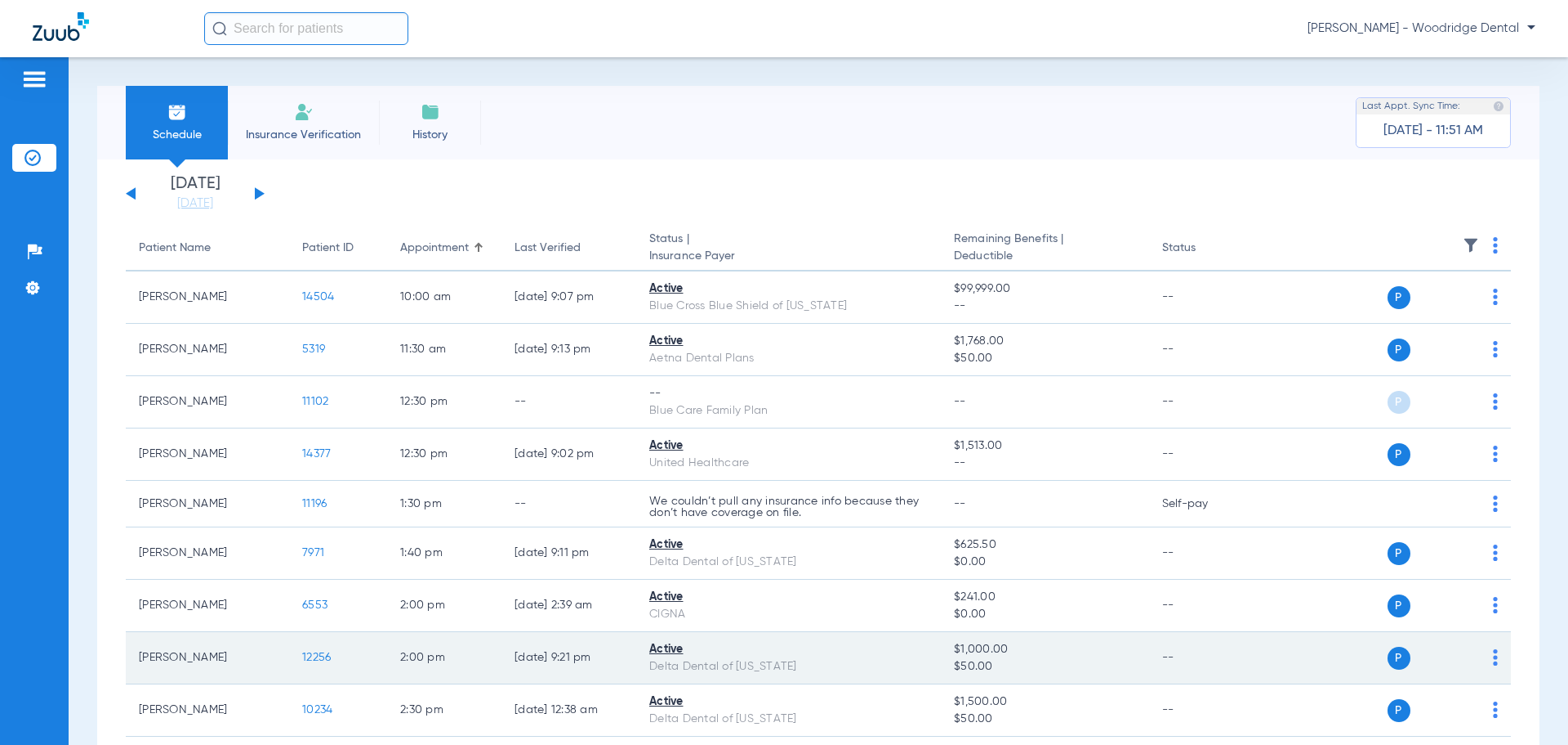
click at [326, 656] on span "12256" at bounding box center [316, 657] width 28 height 12
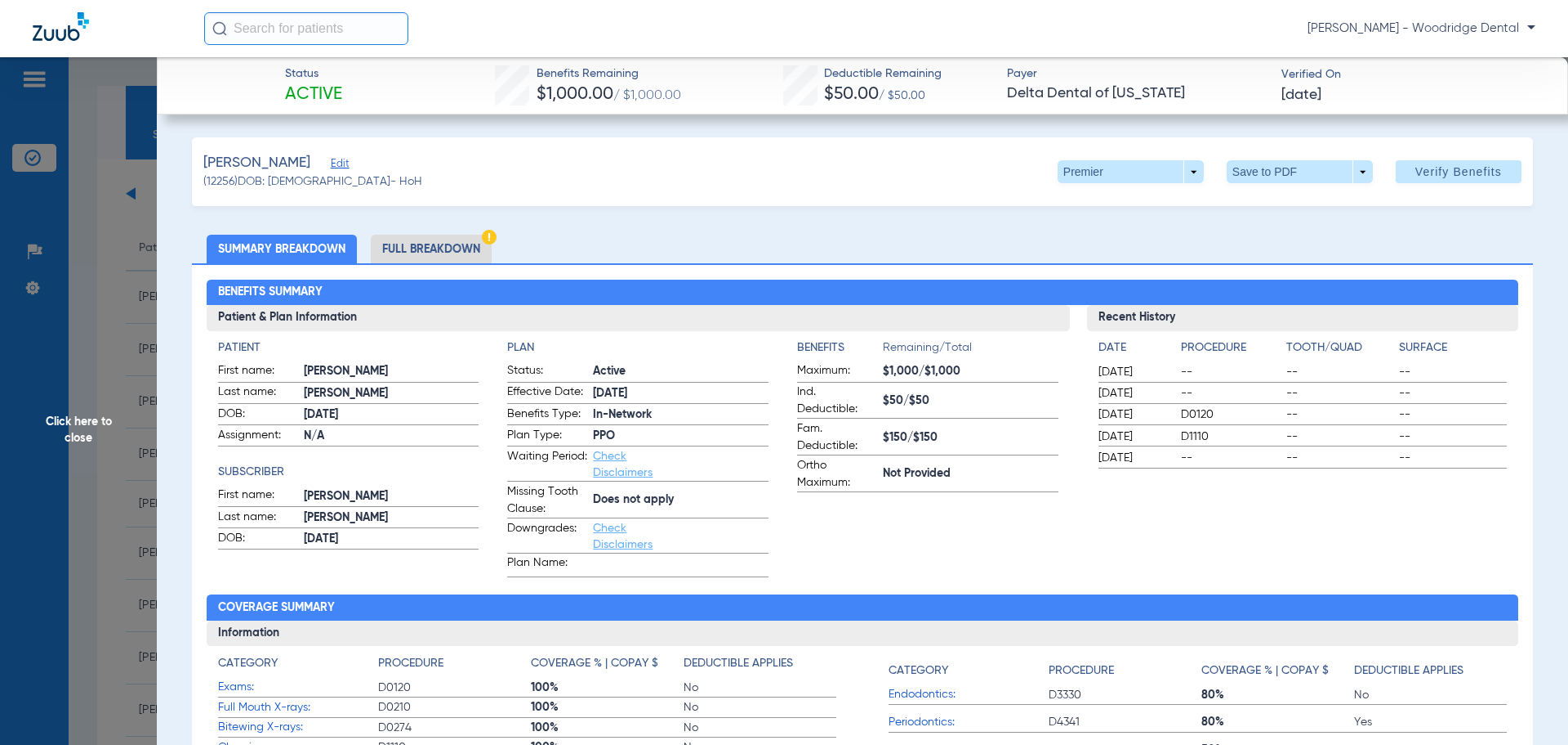
click at [444, 243] on li "Full Breakdown" at bounding box center [430, 248] width 121 height 28
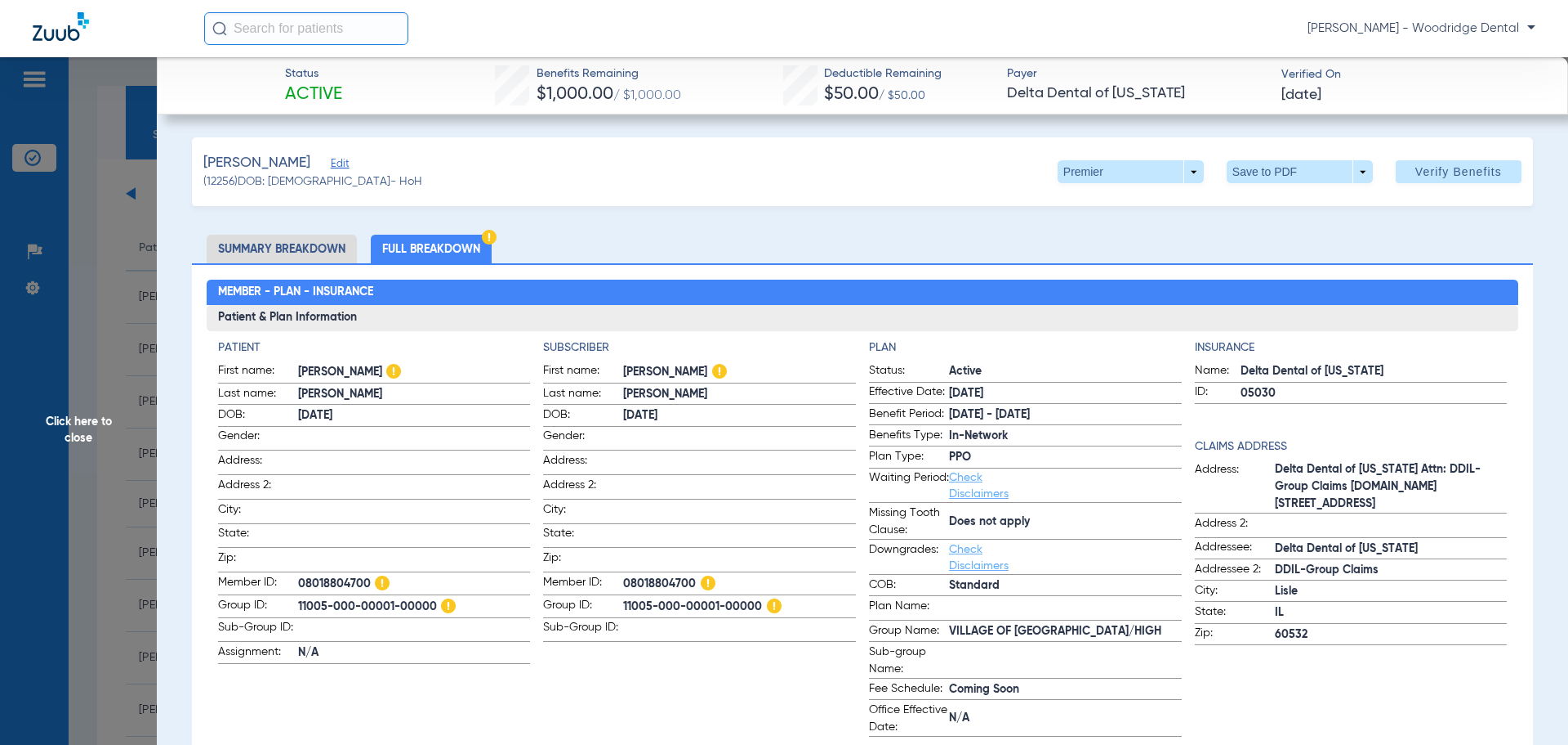
click at [319, 241] on li "Summary Breakdown" at bounding box center [282, 248] width 151 height 28
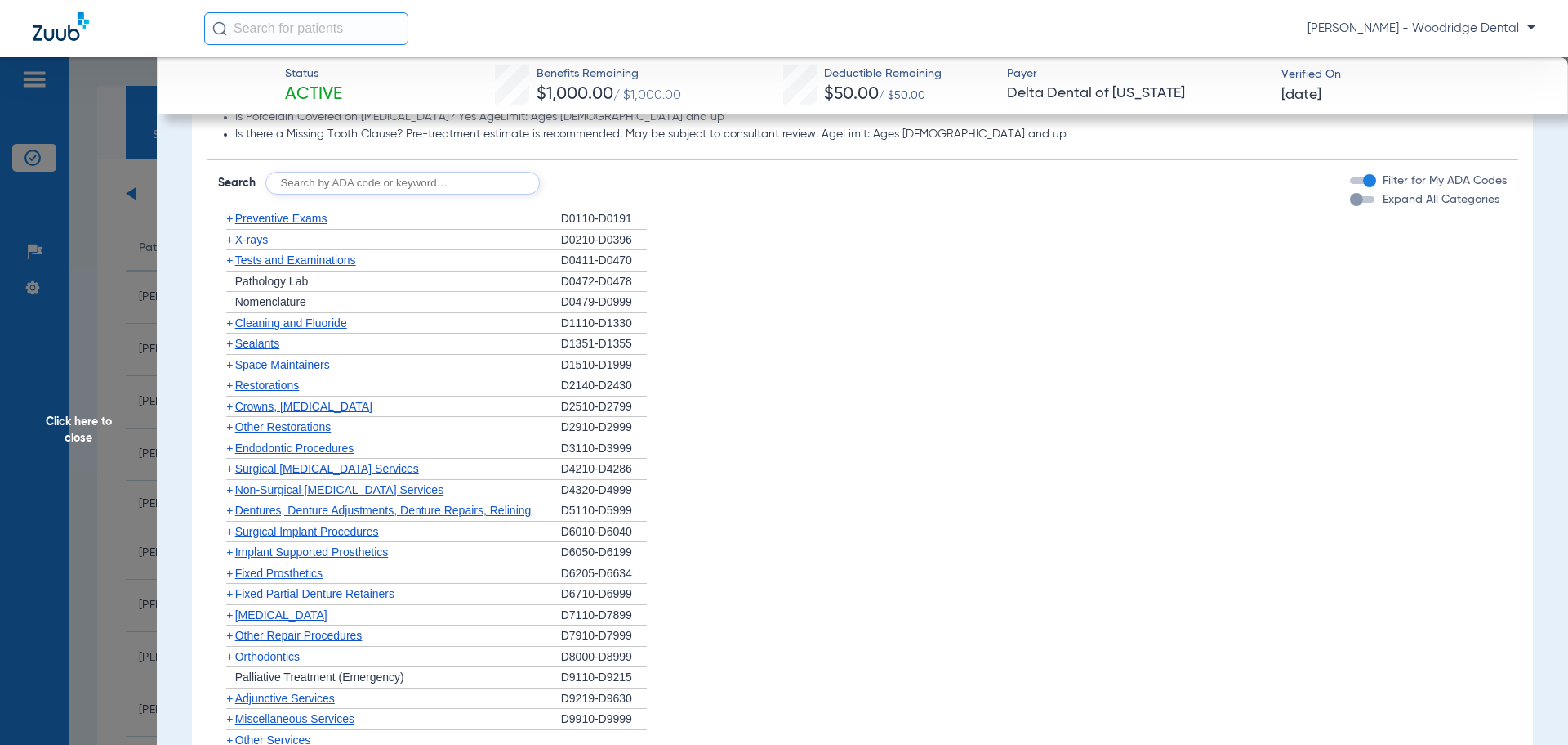
scroll to position [1262, 0]
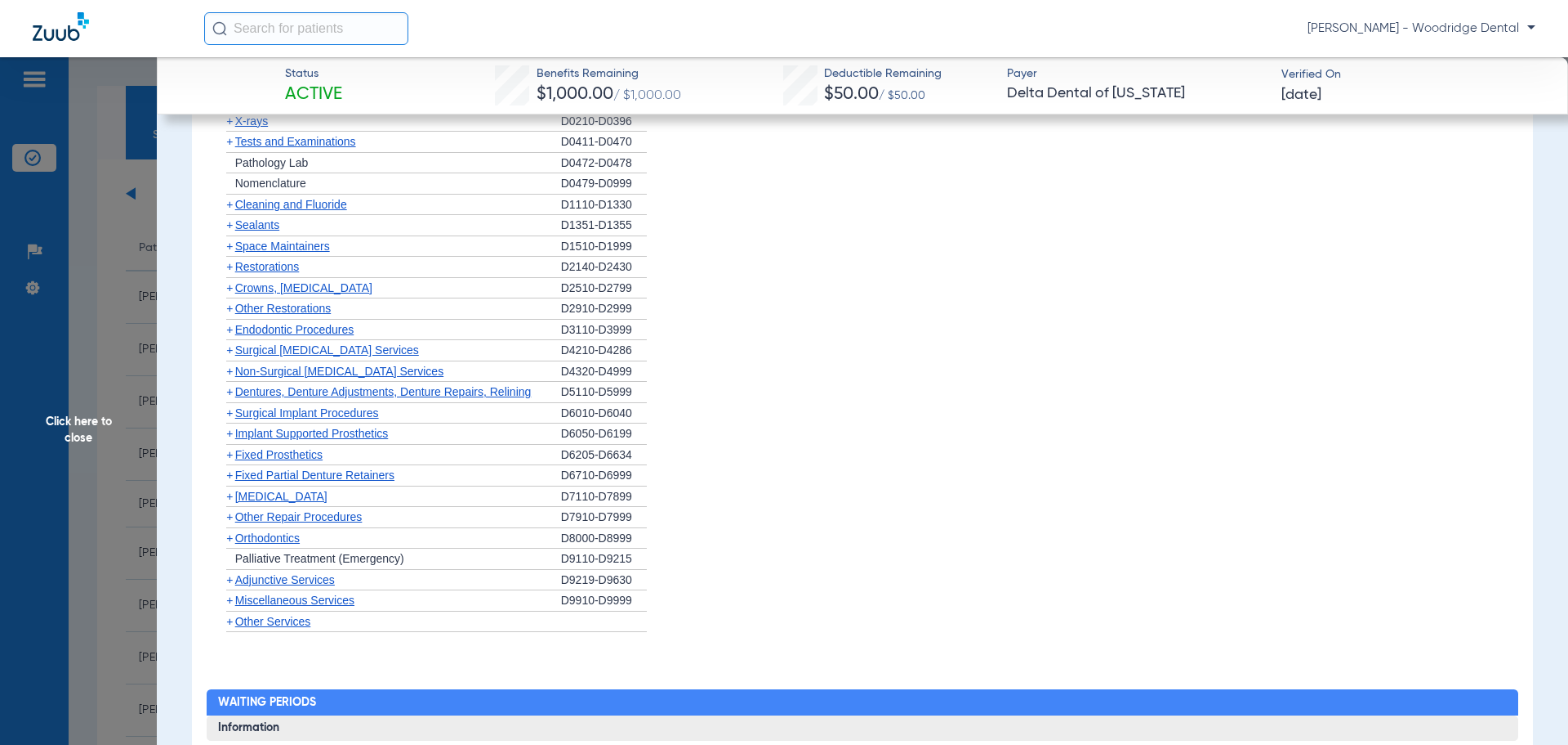
click at [232, 604] on span "+" at bounding box center [229, 600] width 6 height 13
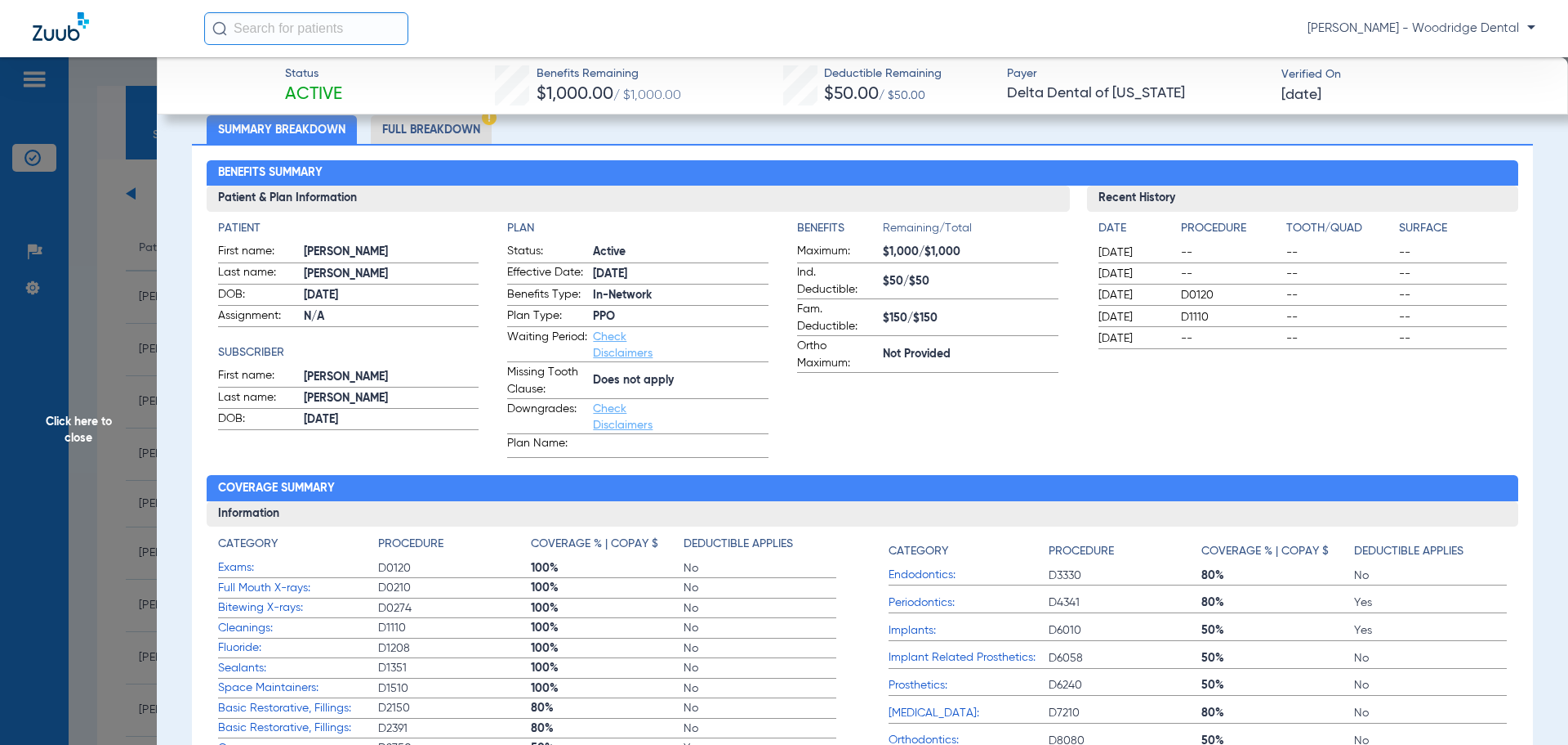
scroll to position [0, 0]
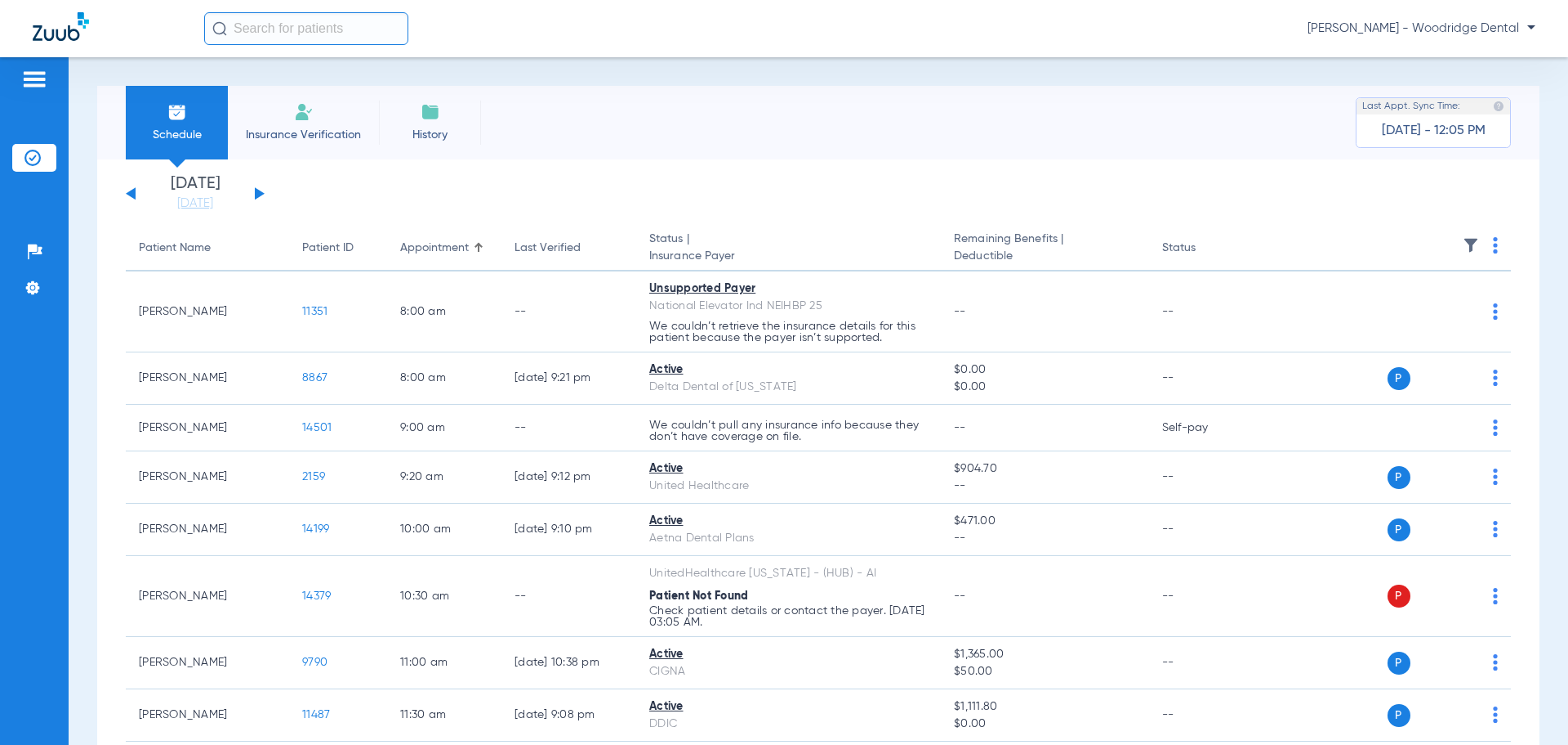
click at [261, 196] on div "[DATE] [DATE] [DATE] [DATE] [DATE] [DATE] [DATE] [DATE] [DATE] [DATE] [DATE] [D…" at bounding box center [195, 194] width 139 height 36
click at [259, 196] on button at bounding box center [260, 193] width 10 height 12
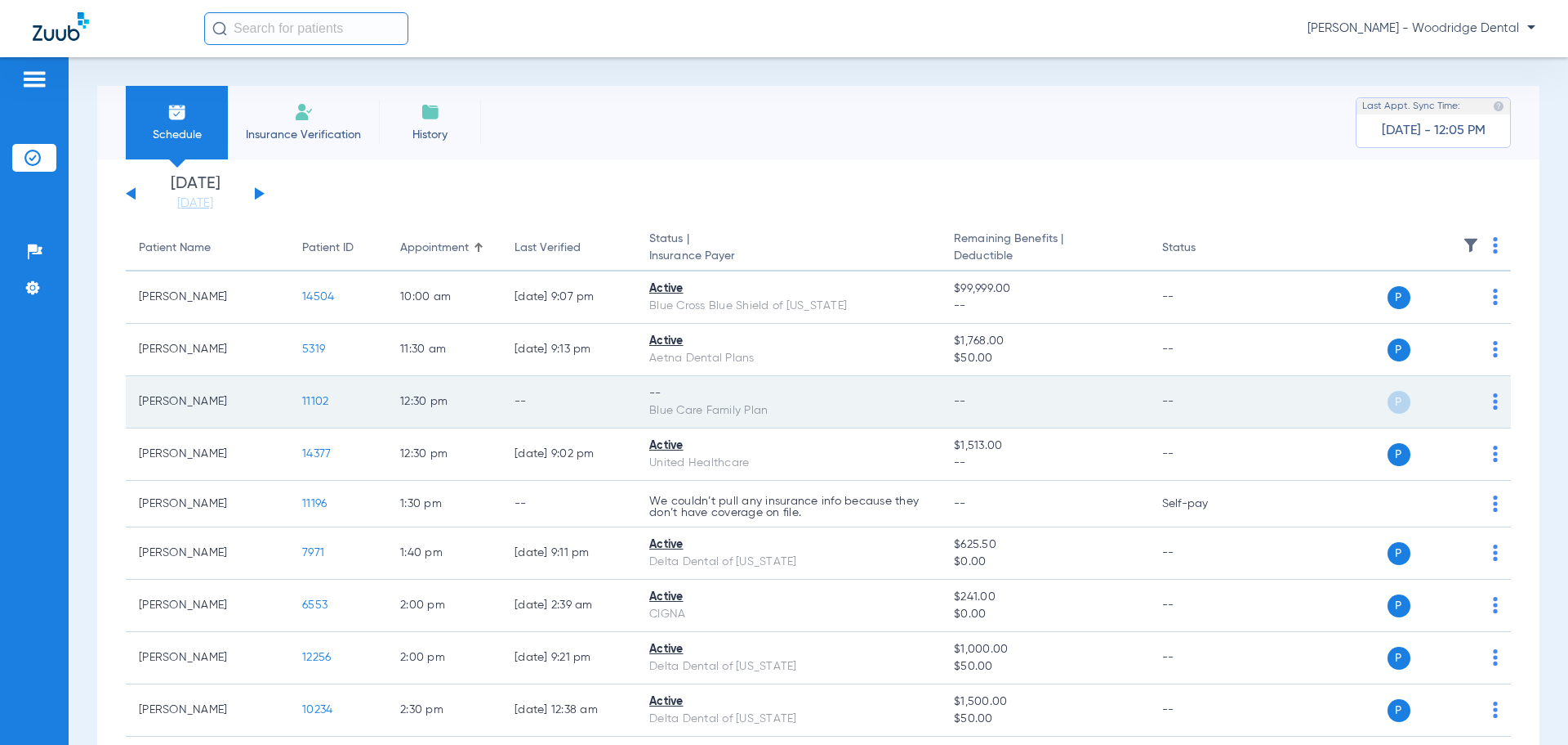
click at [317, 403] on span "11102" at bounding box center [315, 401] width 26 height 12
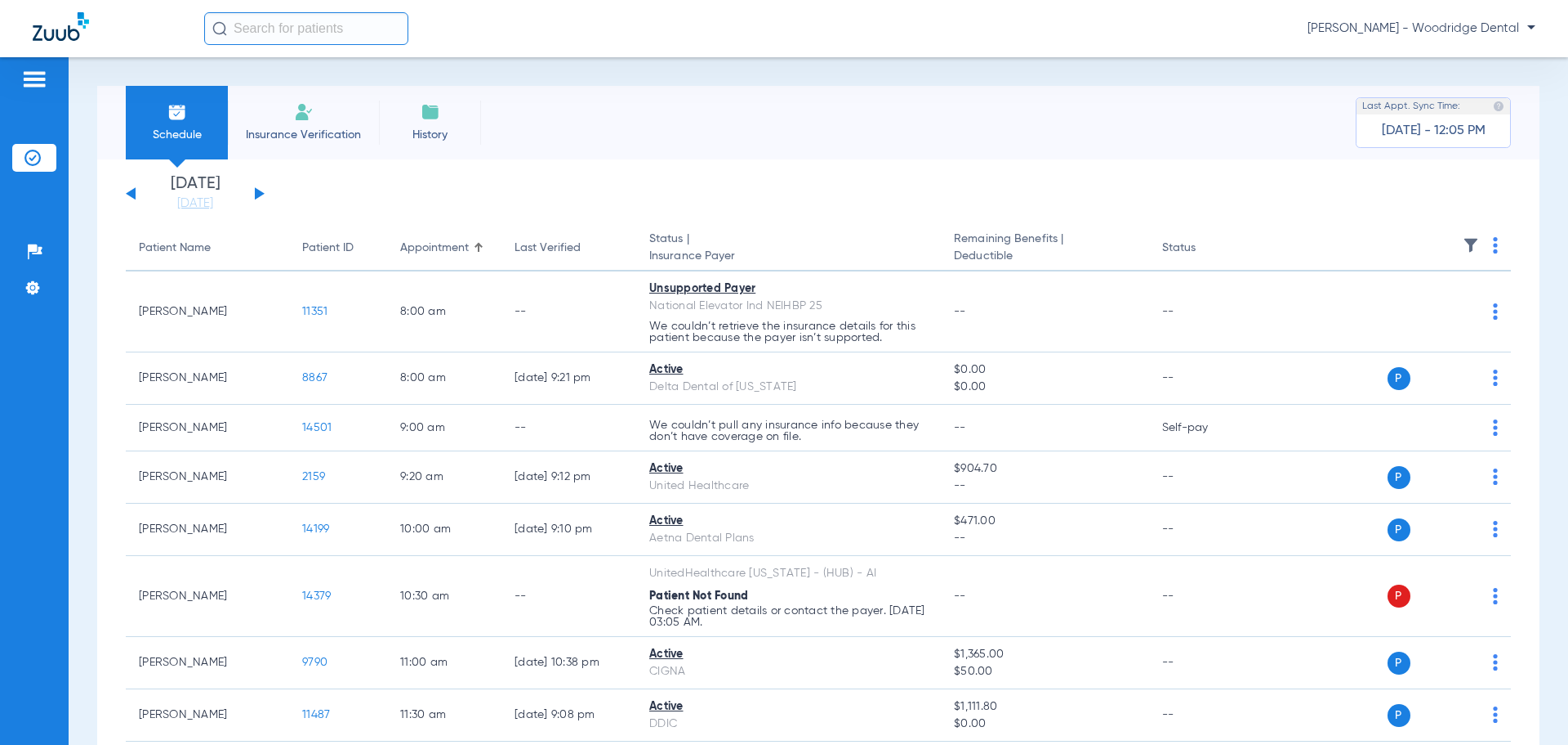
click at [254, 192] on div "[DATE] [DATE] [DATE] [DATE] [DATE] [DATE] [DATE] [DATE] [DATE] [DATE] [DATE] [D…" at bounding box center [195, 194] width 139 height 36
click at [261, 194] on button at bounding box center [260, 193] width 10 height 12
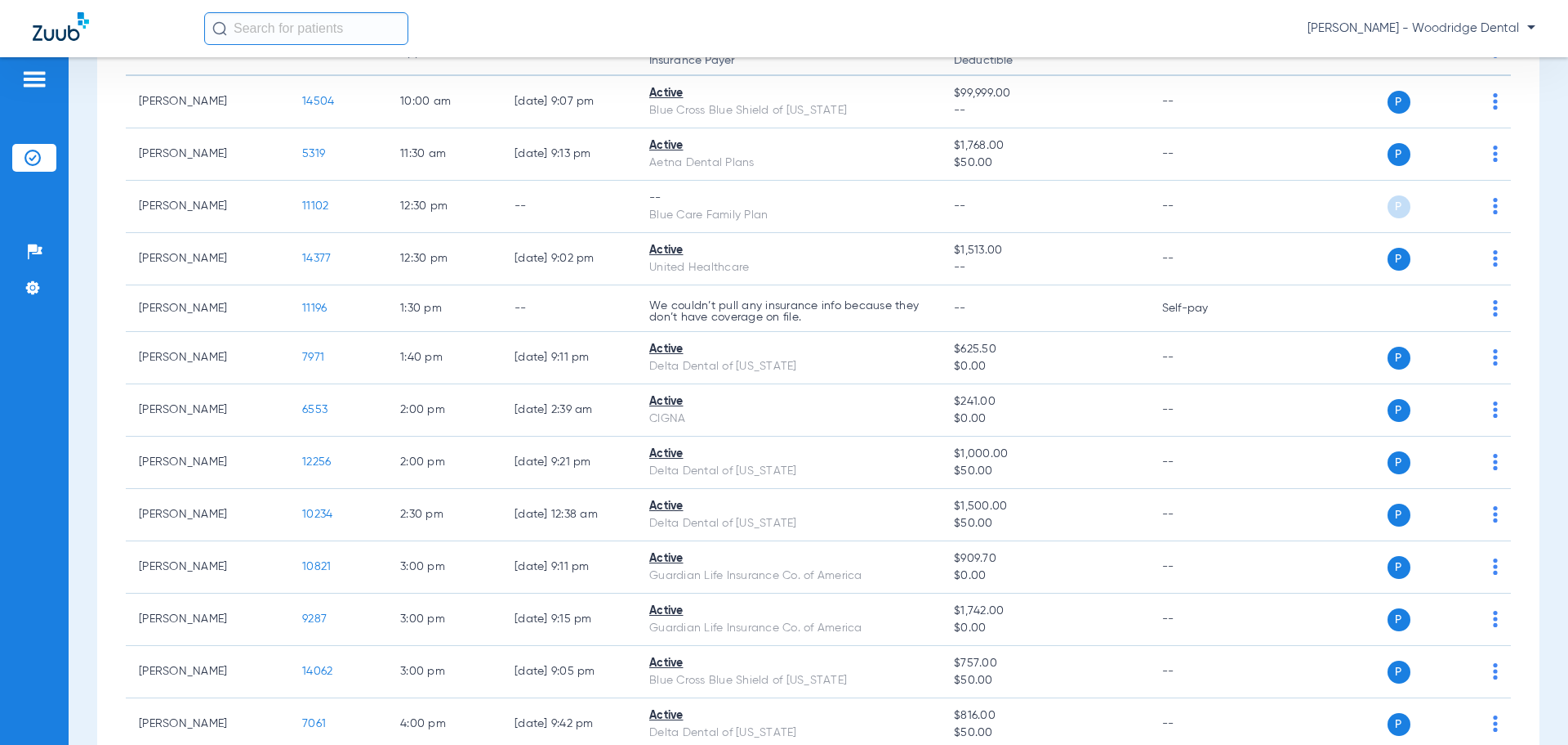
scroll to position [203, 0]
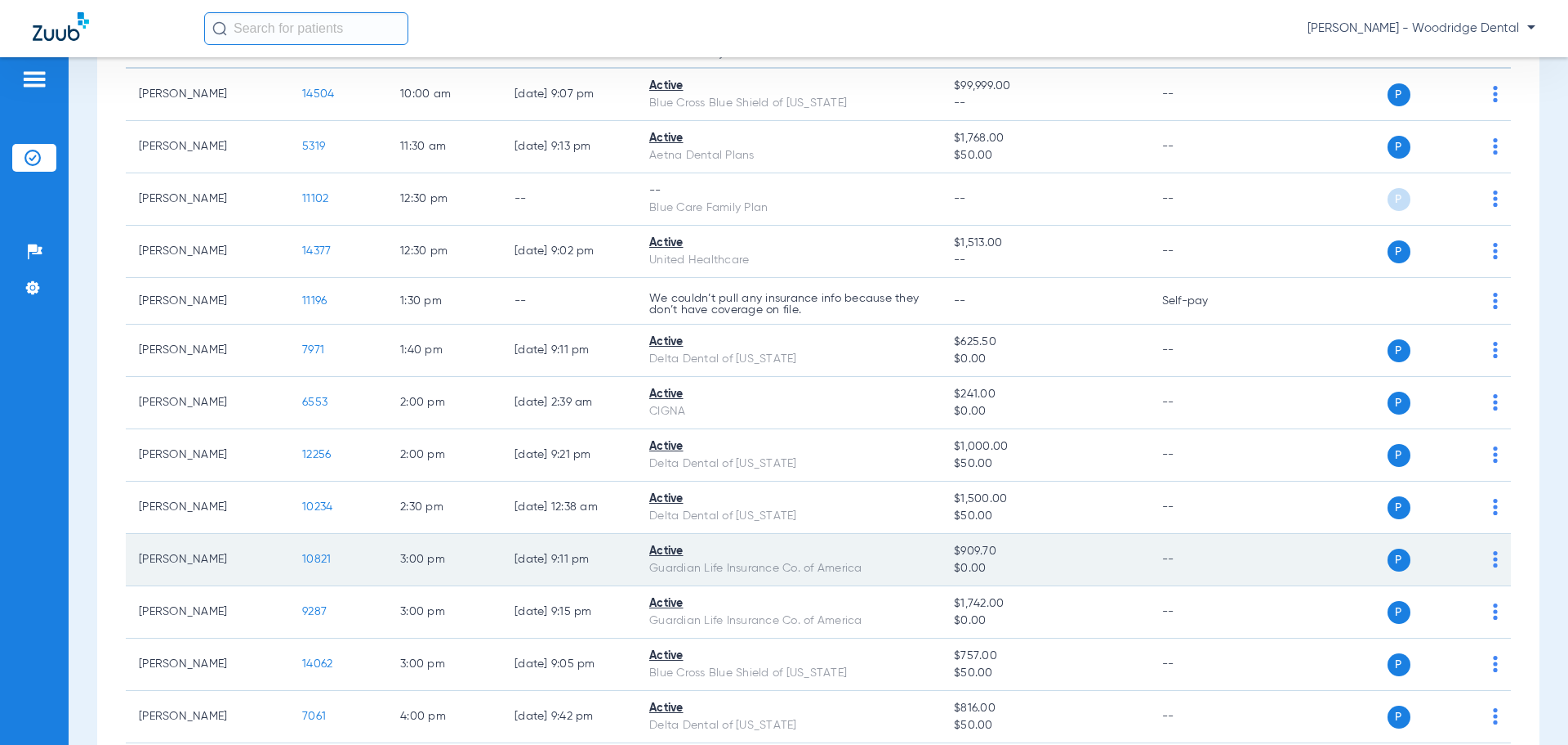
click at [315, 555] on span "10821" at bounding box center [316, 559] width 28 height 12
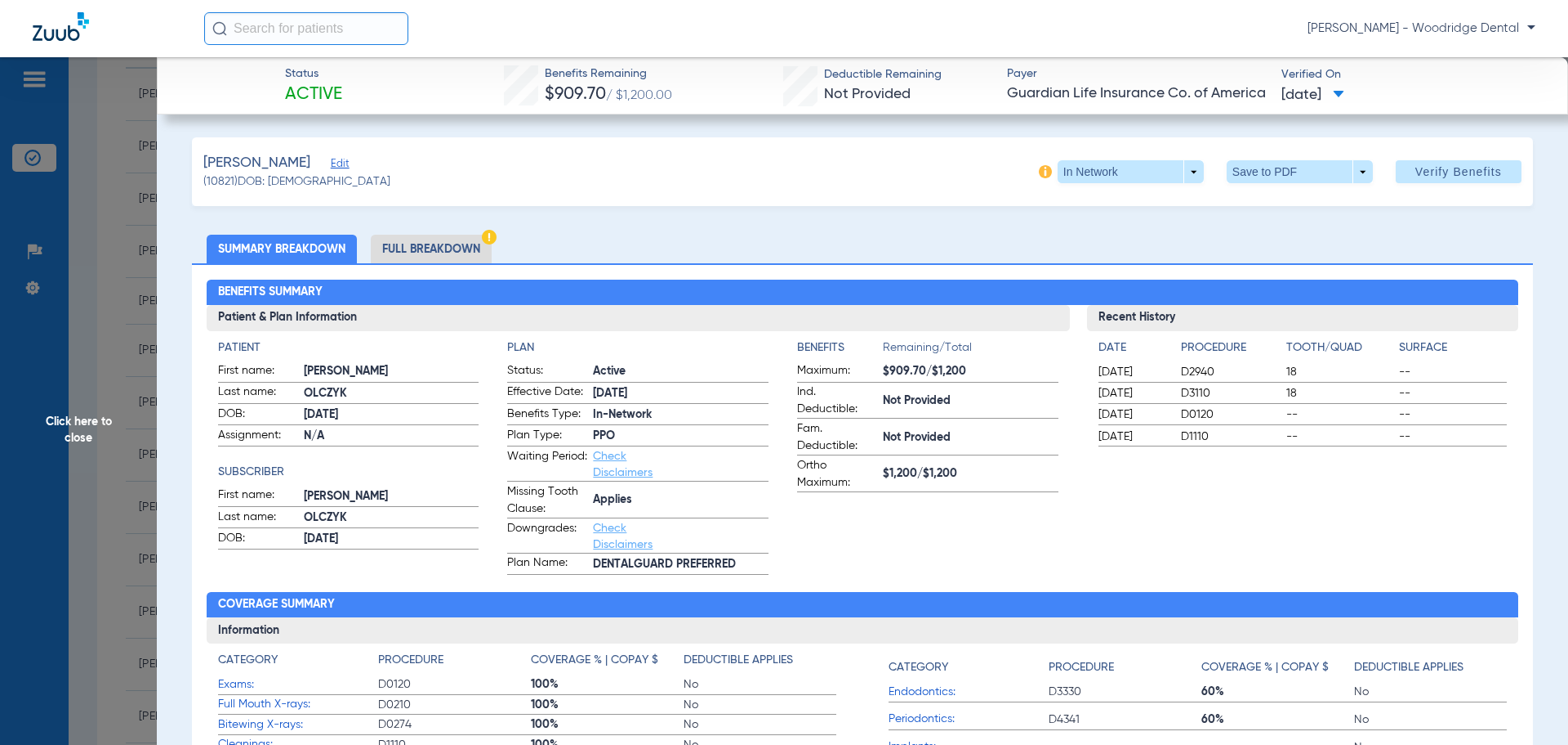
click at [468, 243] on li "Full Breakdown" at bounding box center [430, 248] width 121 height 28
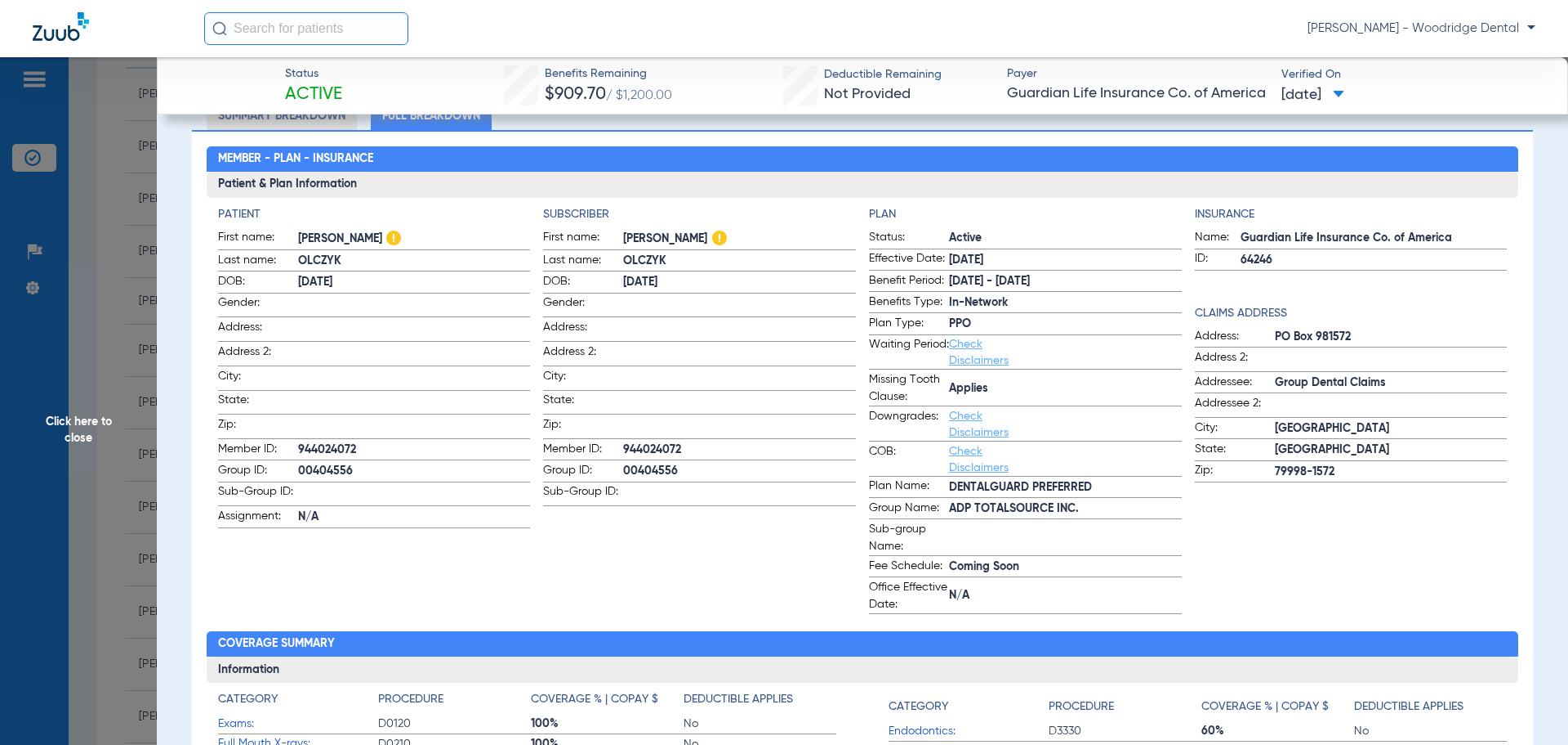
scroll to position [94, 0]
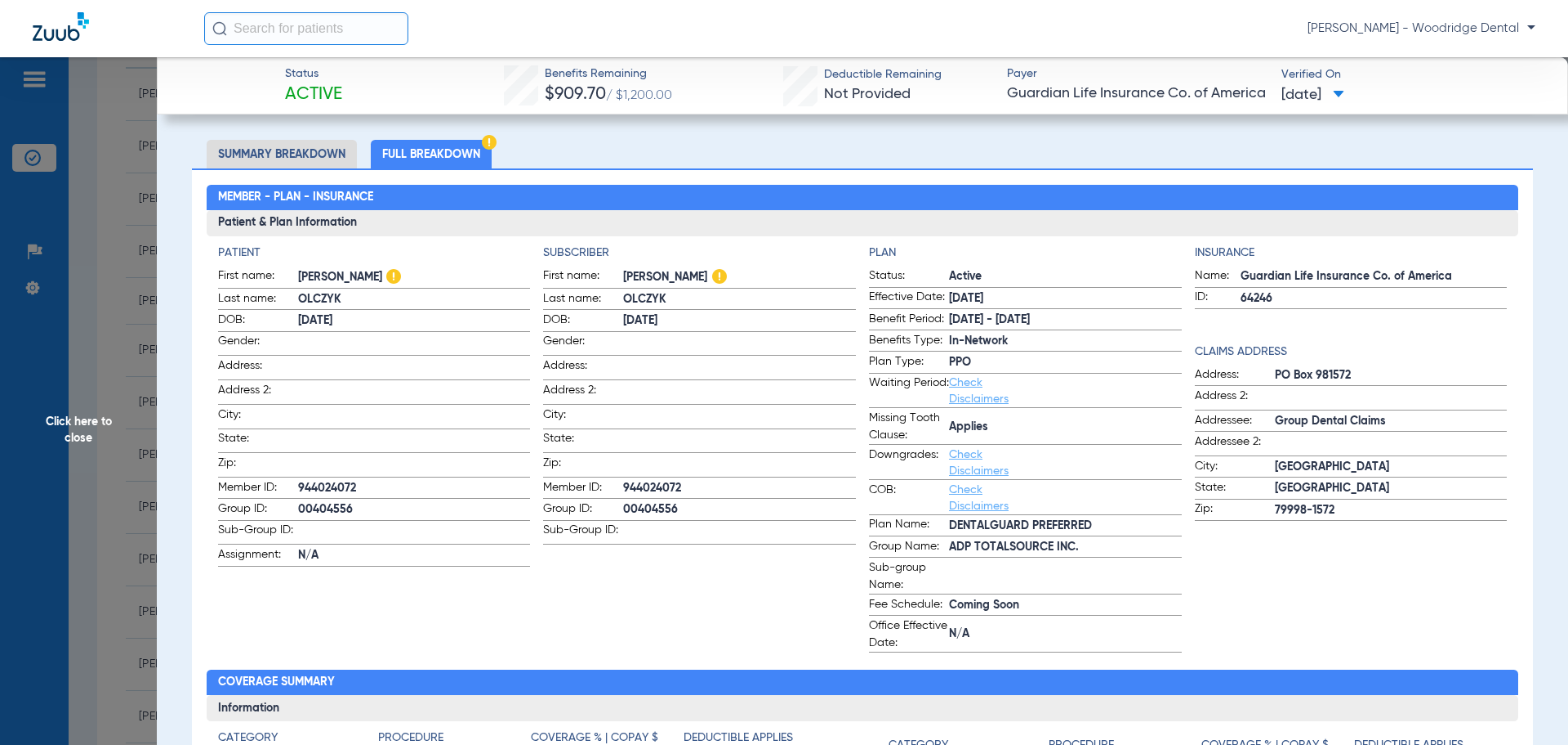
click at [314, 159] on li "Summary Breakdown" at bounding box center [282, 154] width 151 height 28
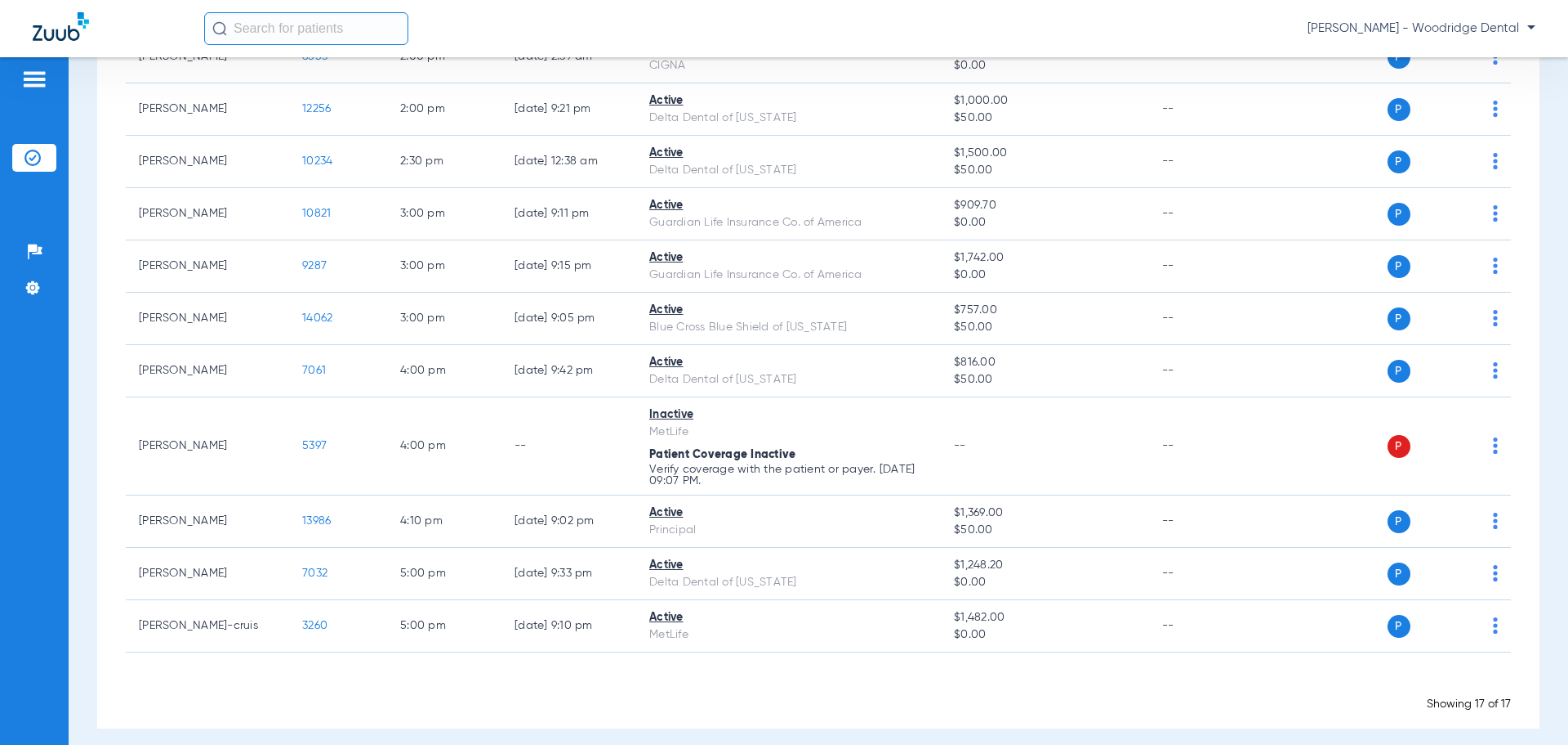
scroll to position [553, 0]
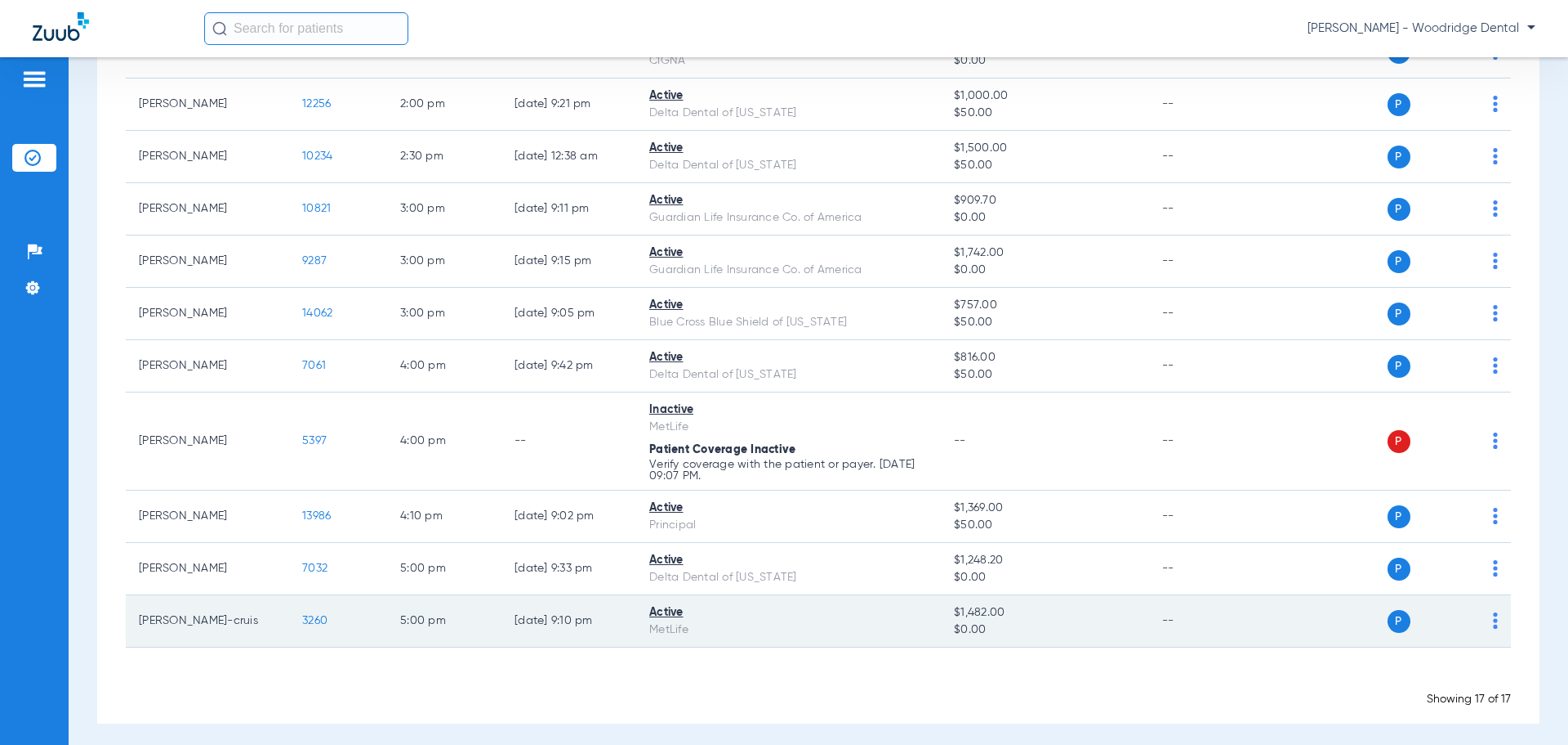
click at [313, 621] on span "3260" at bounding box center [315, 621] width 25 height 12
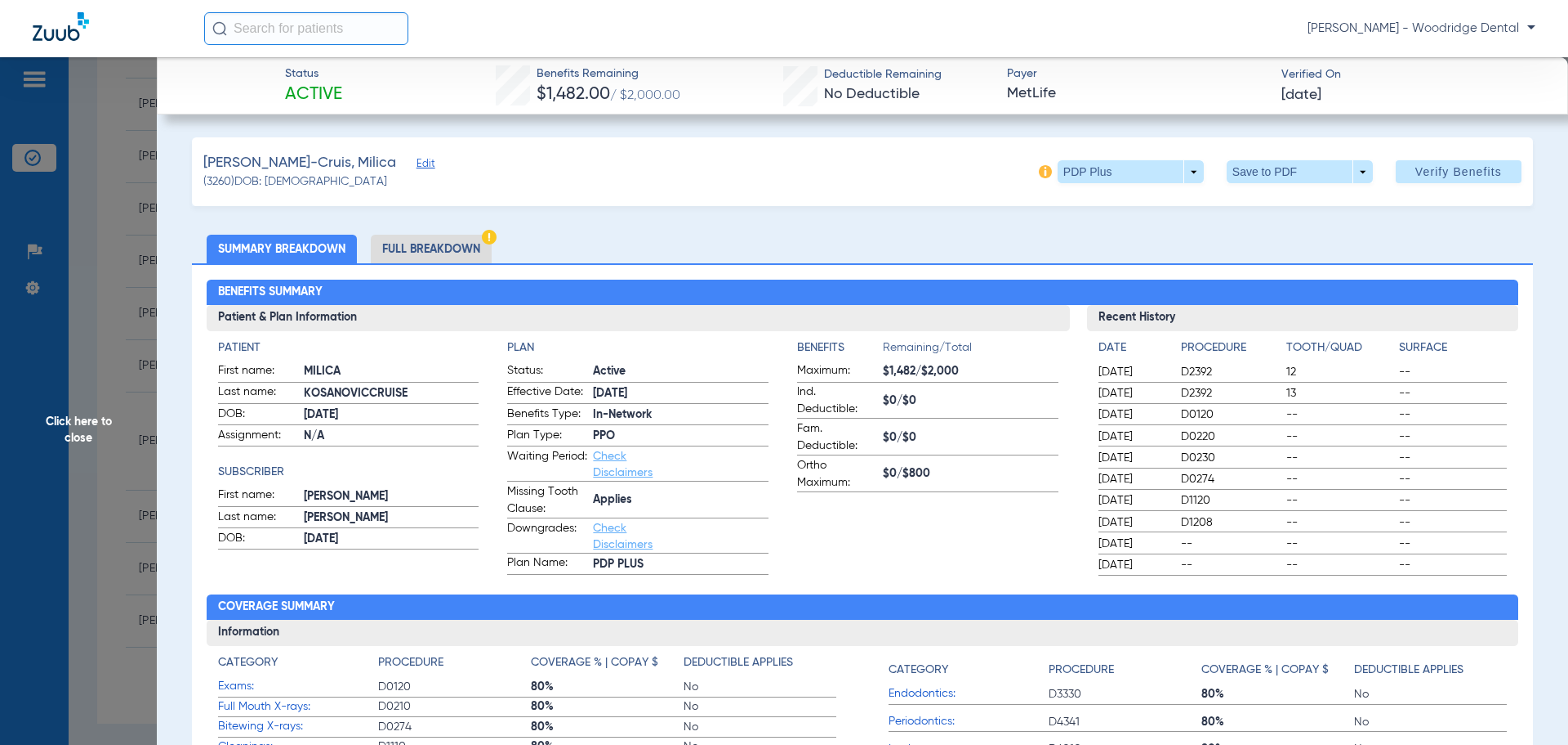
click at [460, 249] on li "Full Breakdown" at bounding box center [430, 248] width 121 height 28
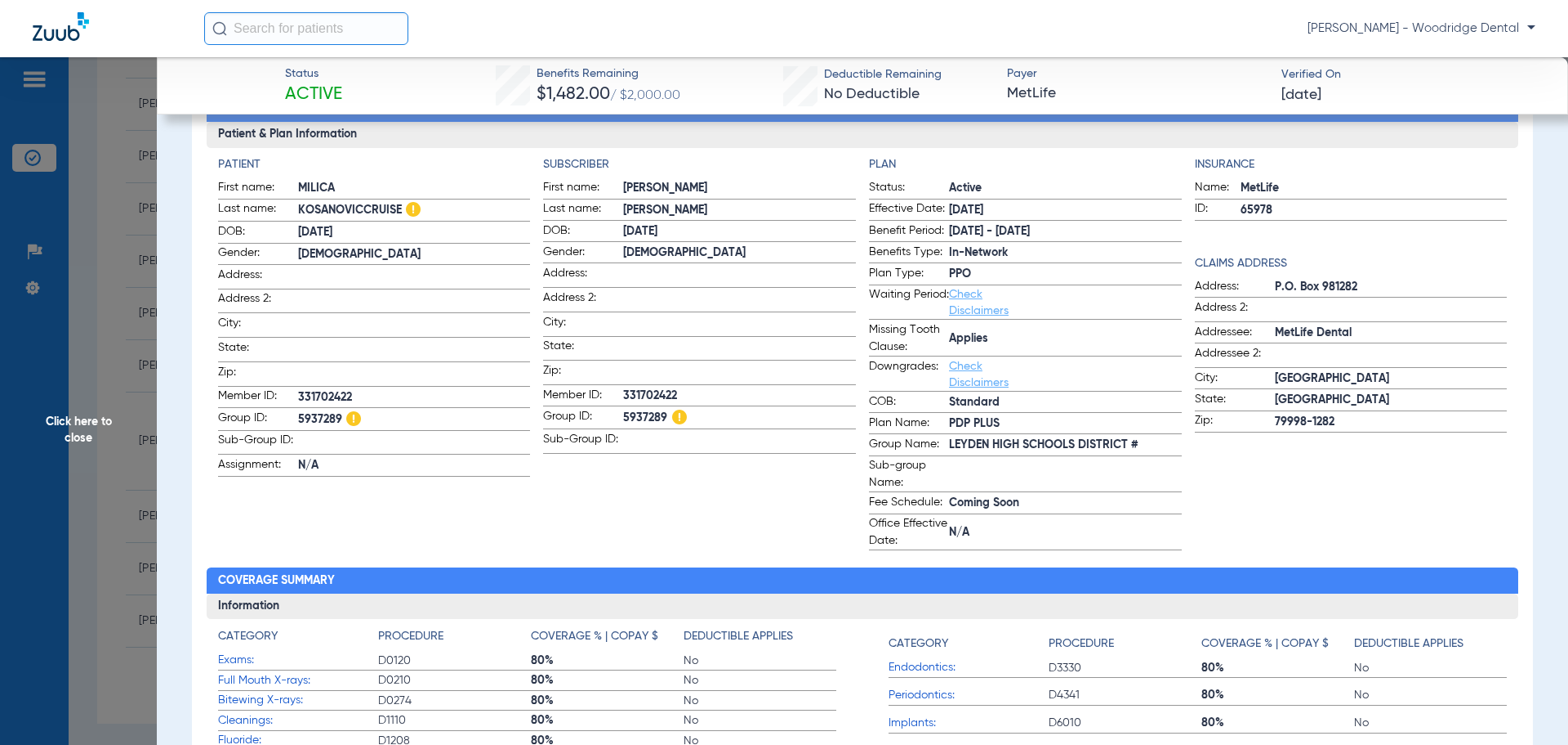
scroll to position [94, 0]
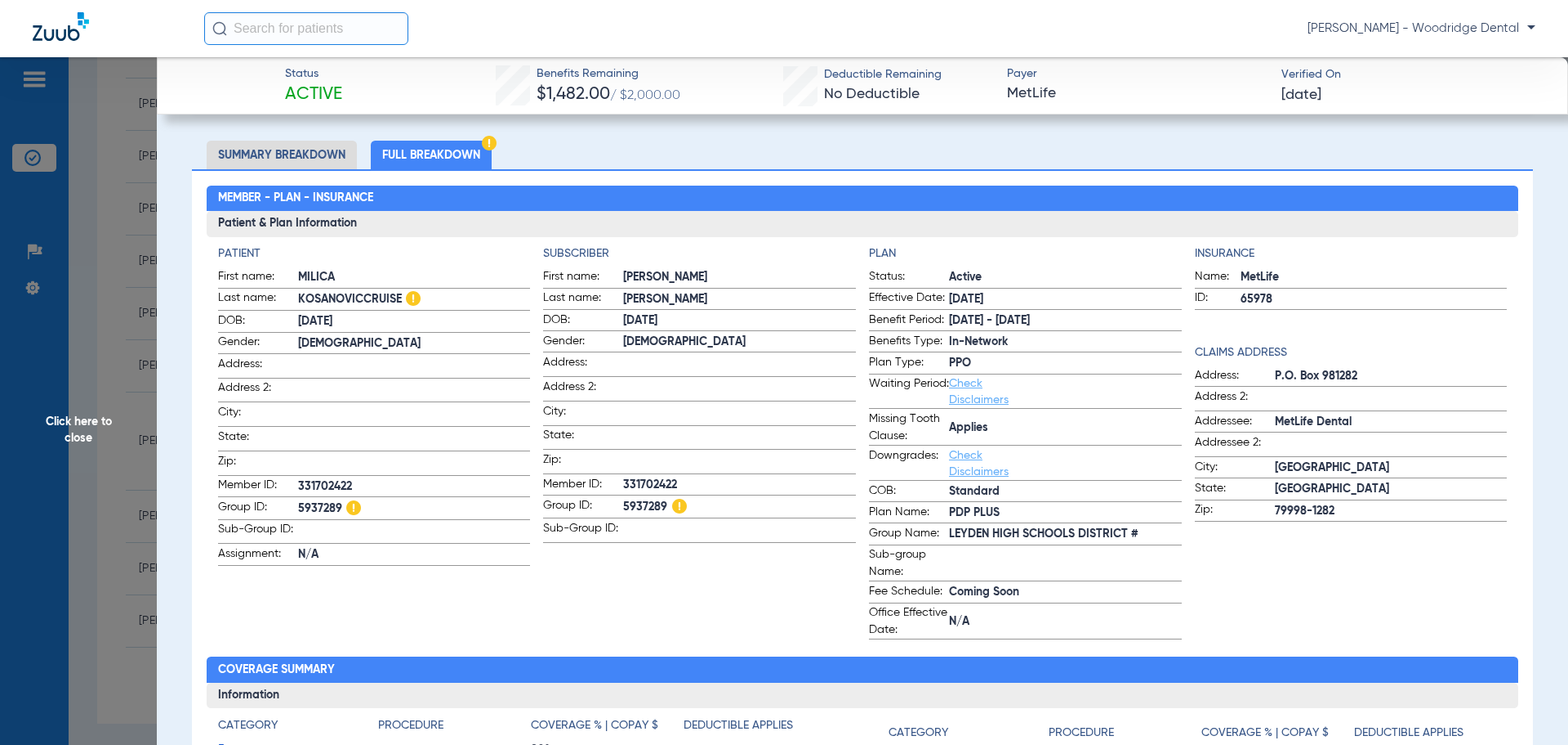
drag, startPoint x: 351, startPoint y: 158, endPoint x: 785, endPoint y: 212, distance: 437.3
click at [292, 152] on li "Summary Breakdown" at bounding box center [282, 154] width 151 height 28
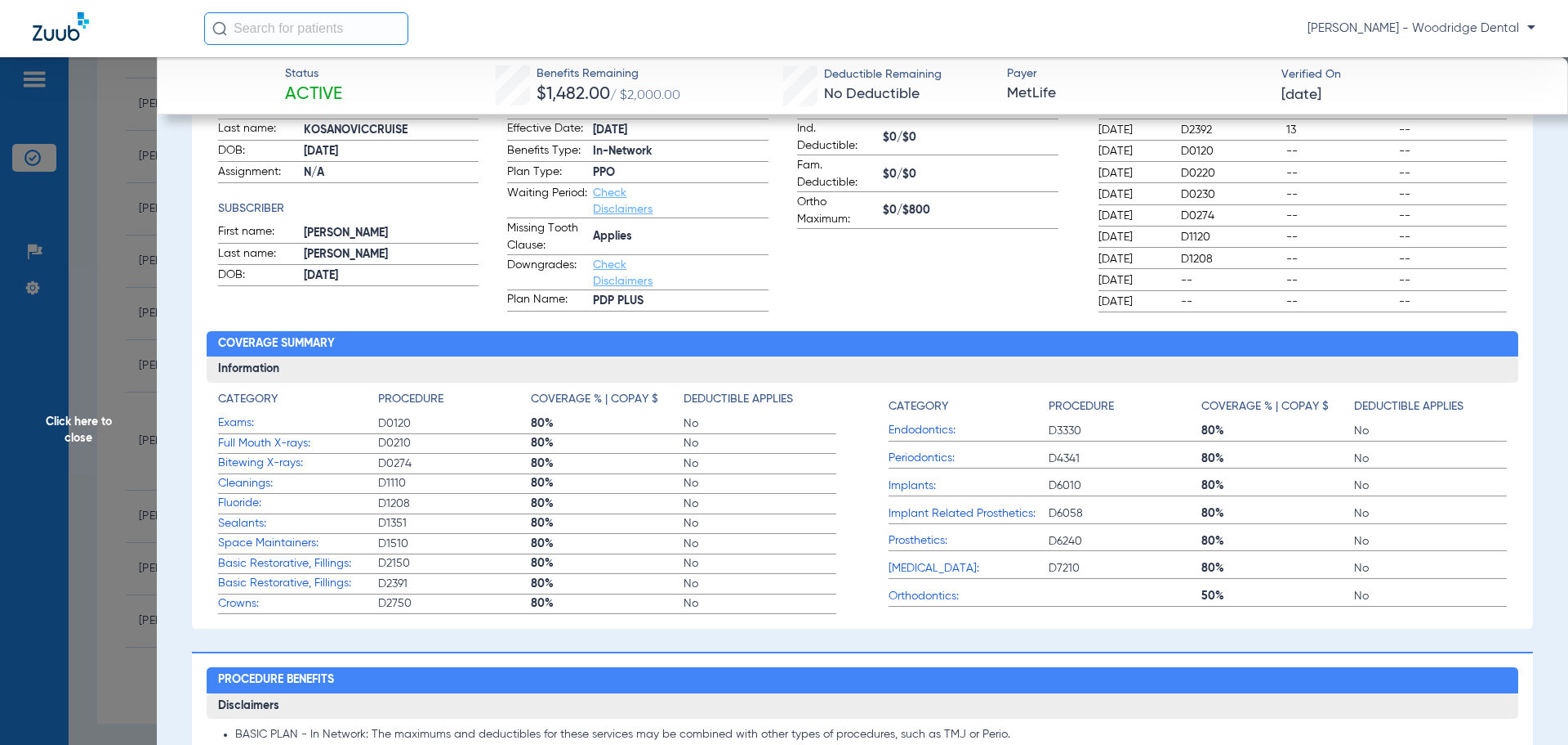
scroll to position [272, 0]
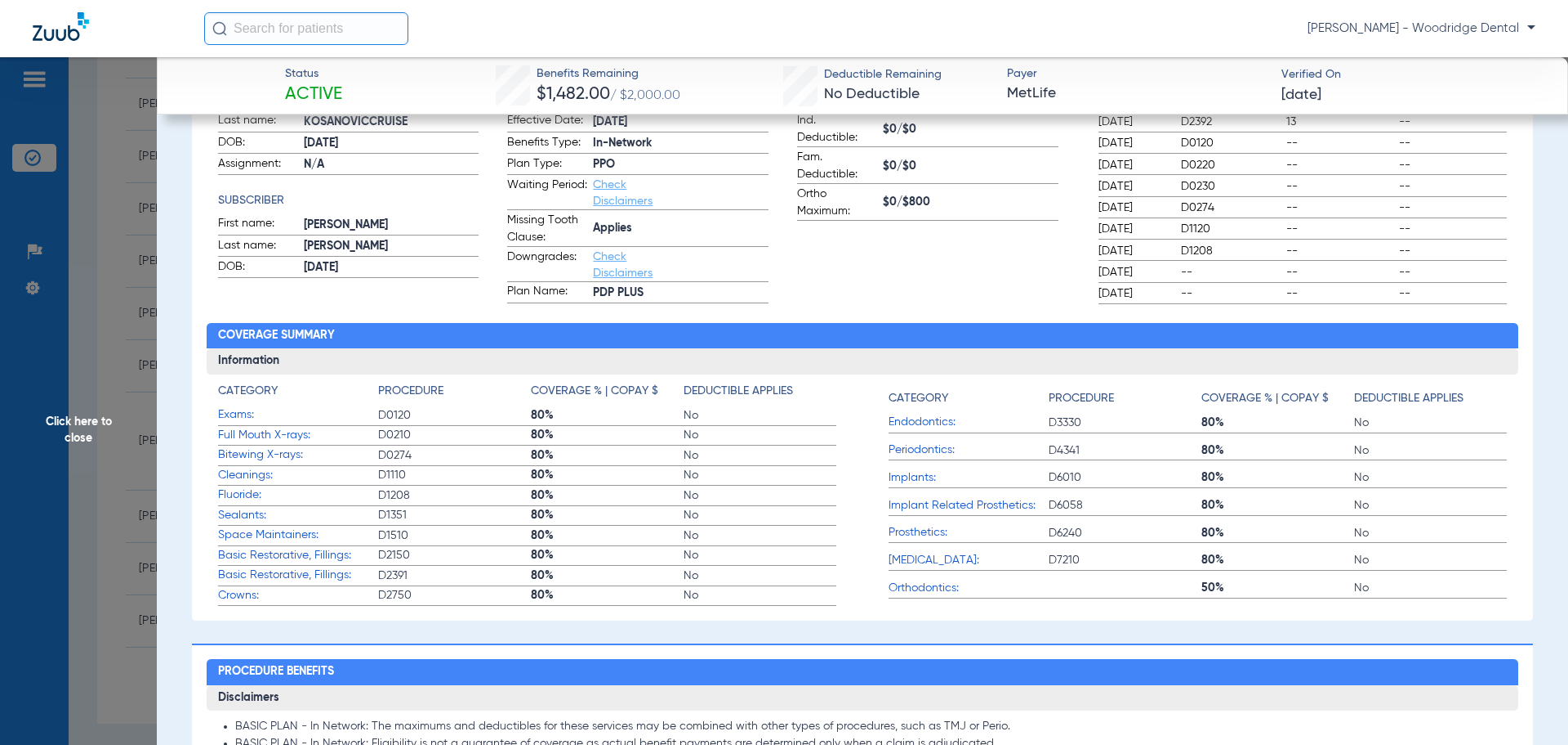
click at [313, 503] on span "Fluoride:" at bounding box center [298, 494] width 160 height 17
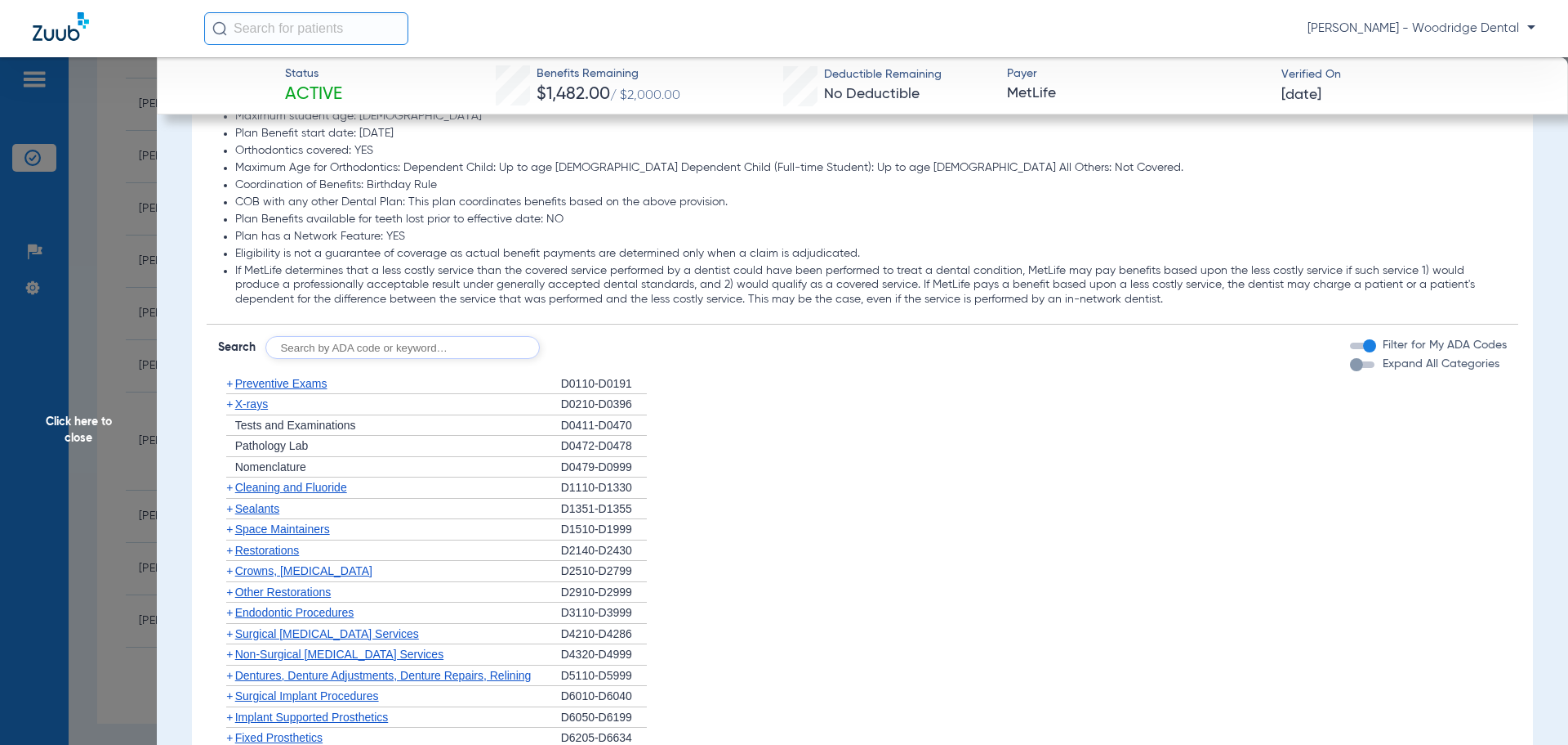
scroll to position [1469, 0]
click at [237, 550] on span "Restorations" at bounding box center [267, 546] width 64 height 13
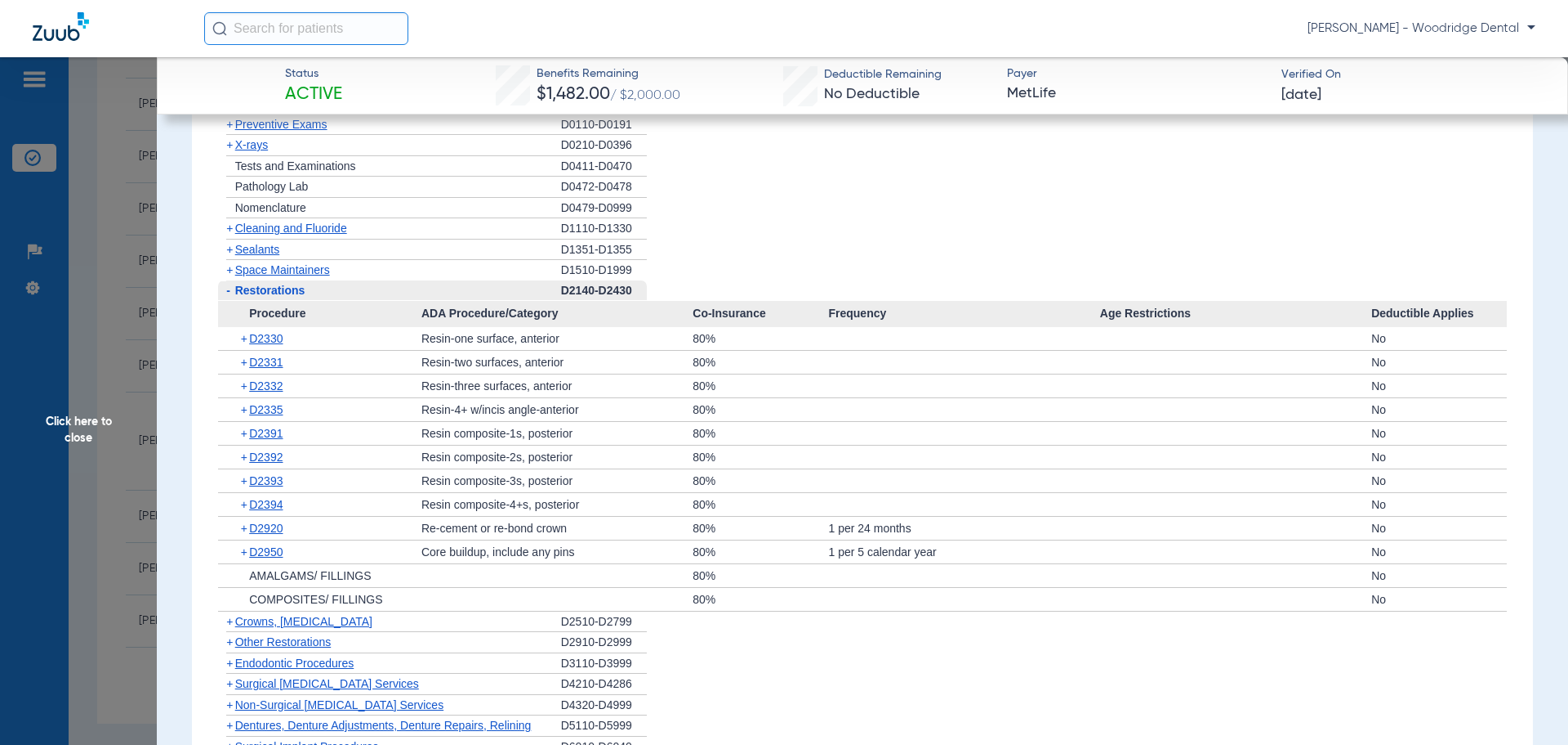
scroll to position [1793, 0]
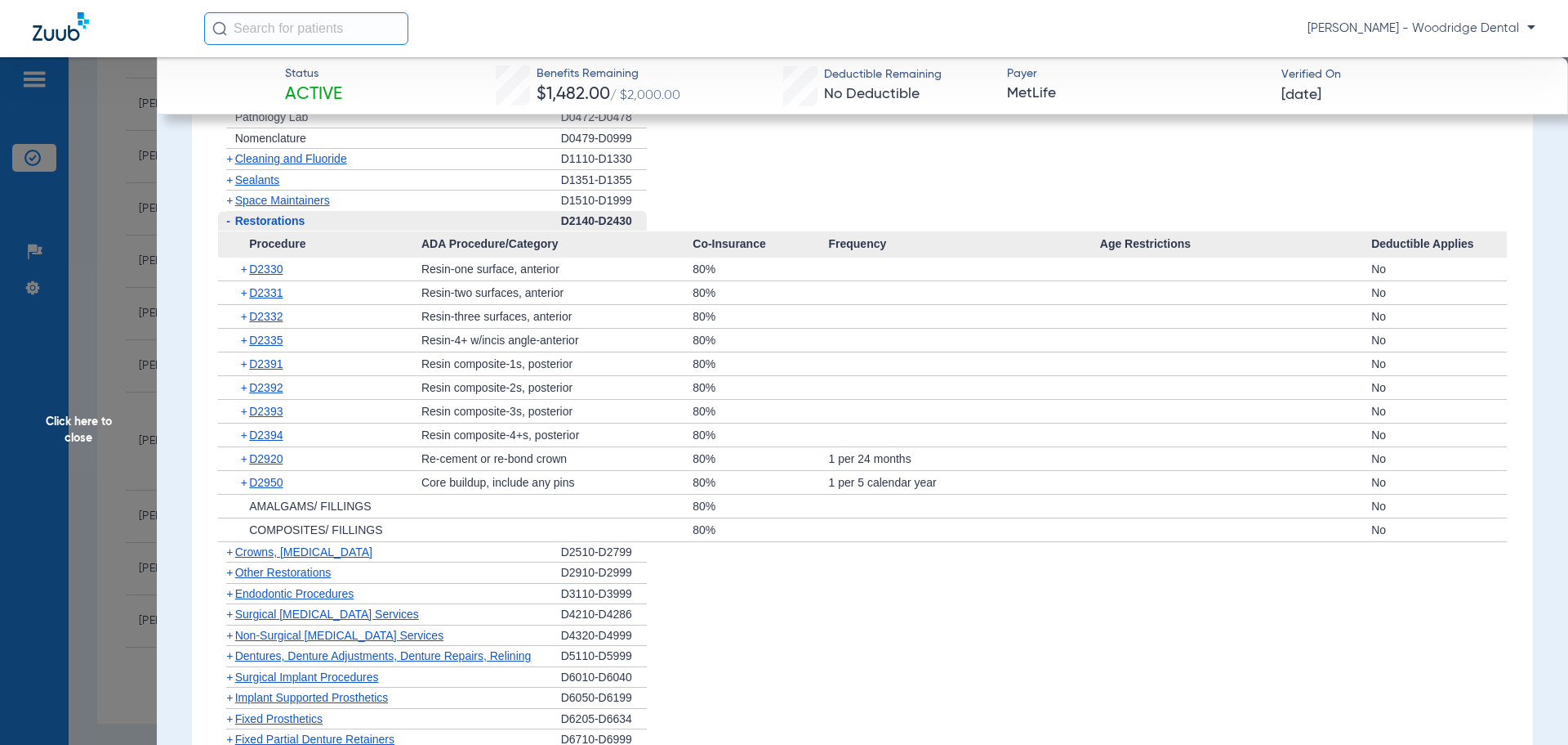
click at [232, 553] on span "+" at bounding box center [229, 551] width 6 height 13
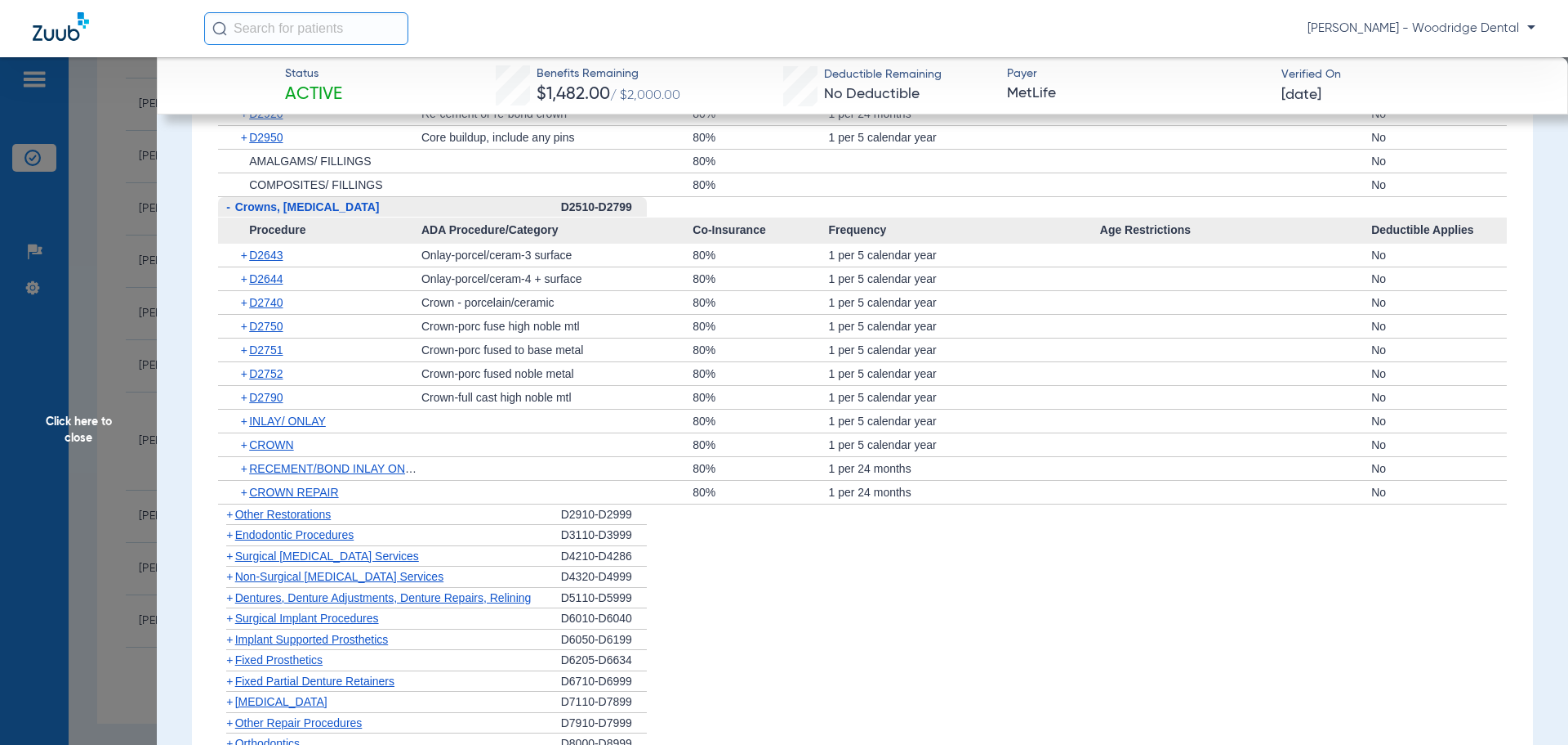
scroll to position [2156, 0]
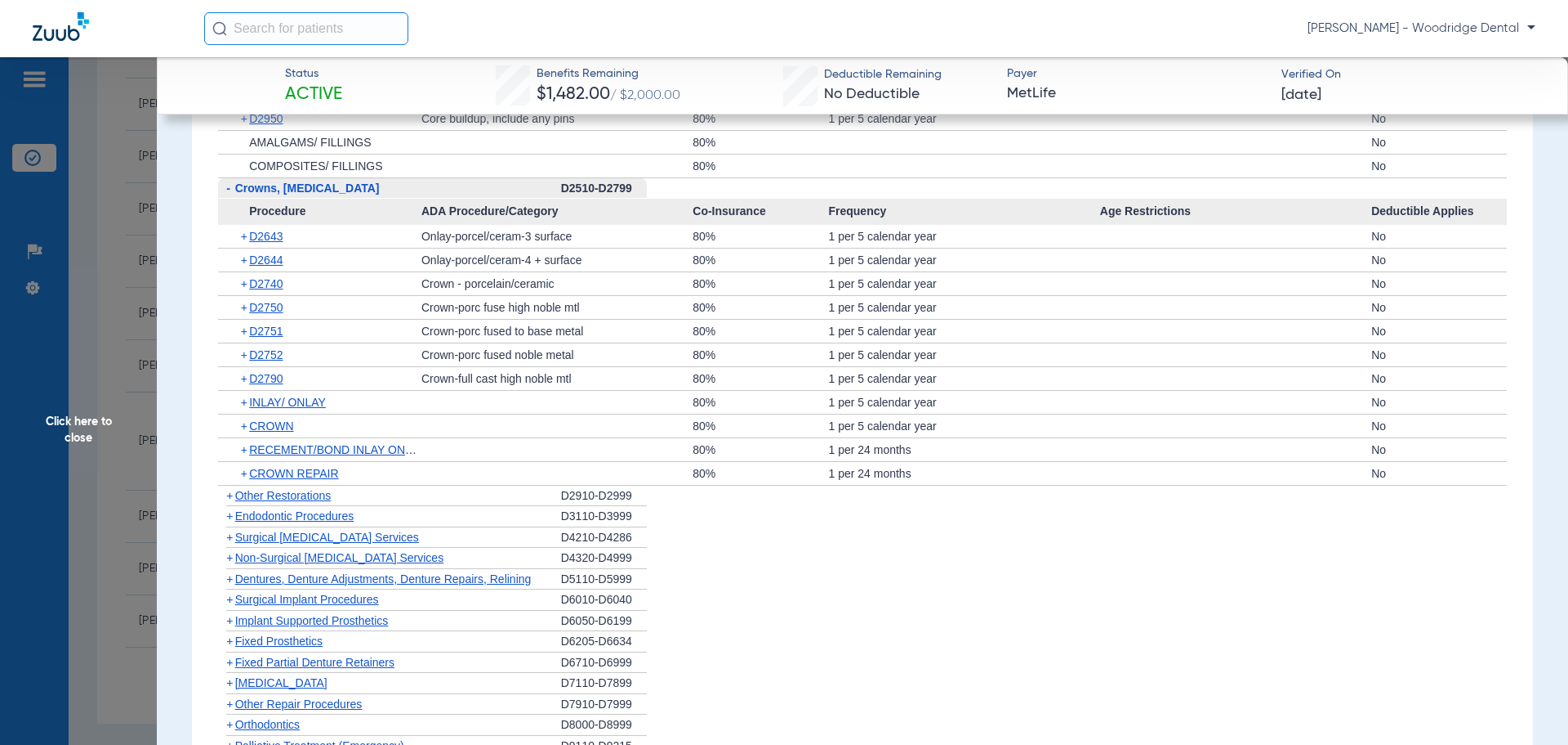
click at [231, 581] on span "+" at bounding box center [229, 579] width 6 height 13
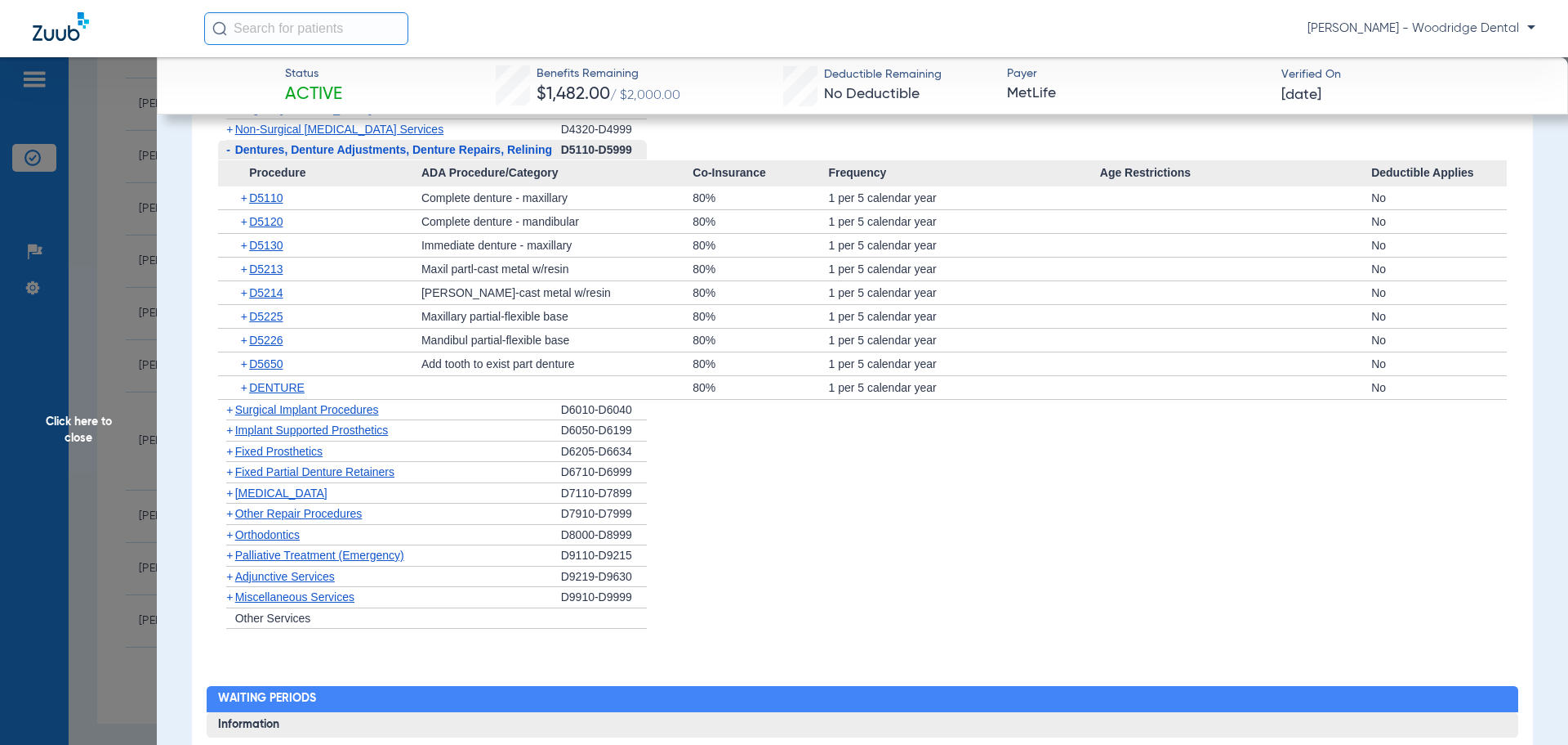
scroll to position [2589, 0]
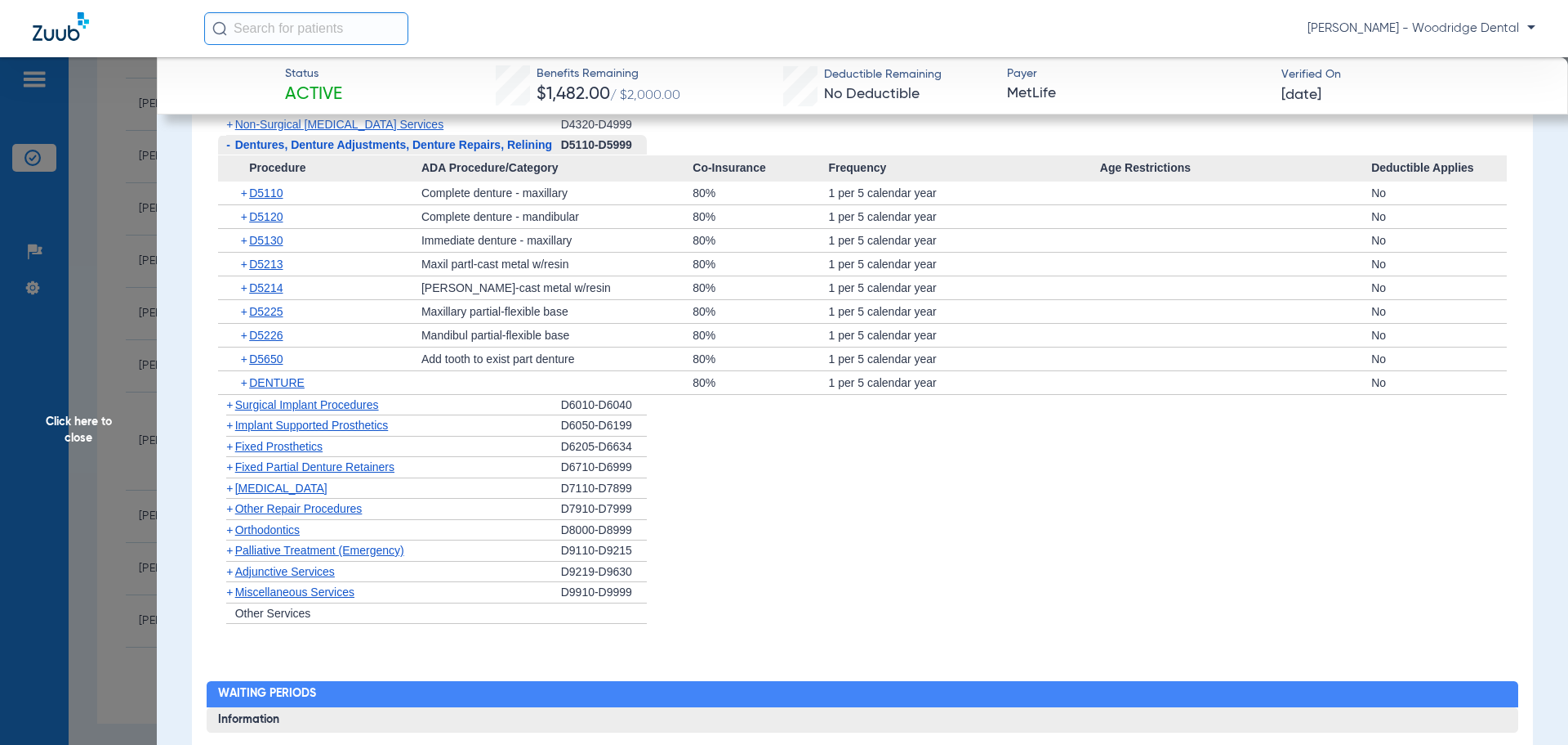
click at [230, 490] on span "+" at bounding box center [229, 488] width 6 height 13
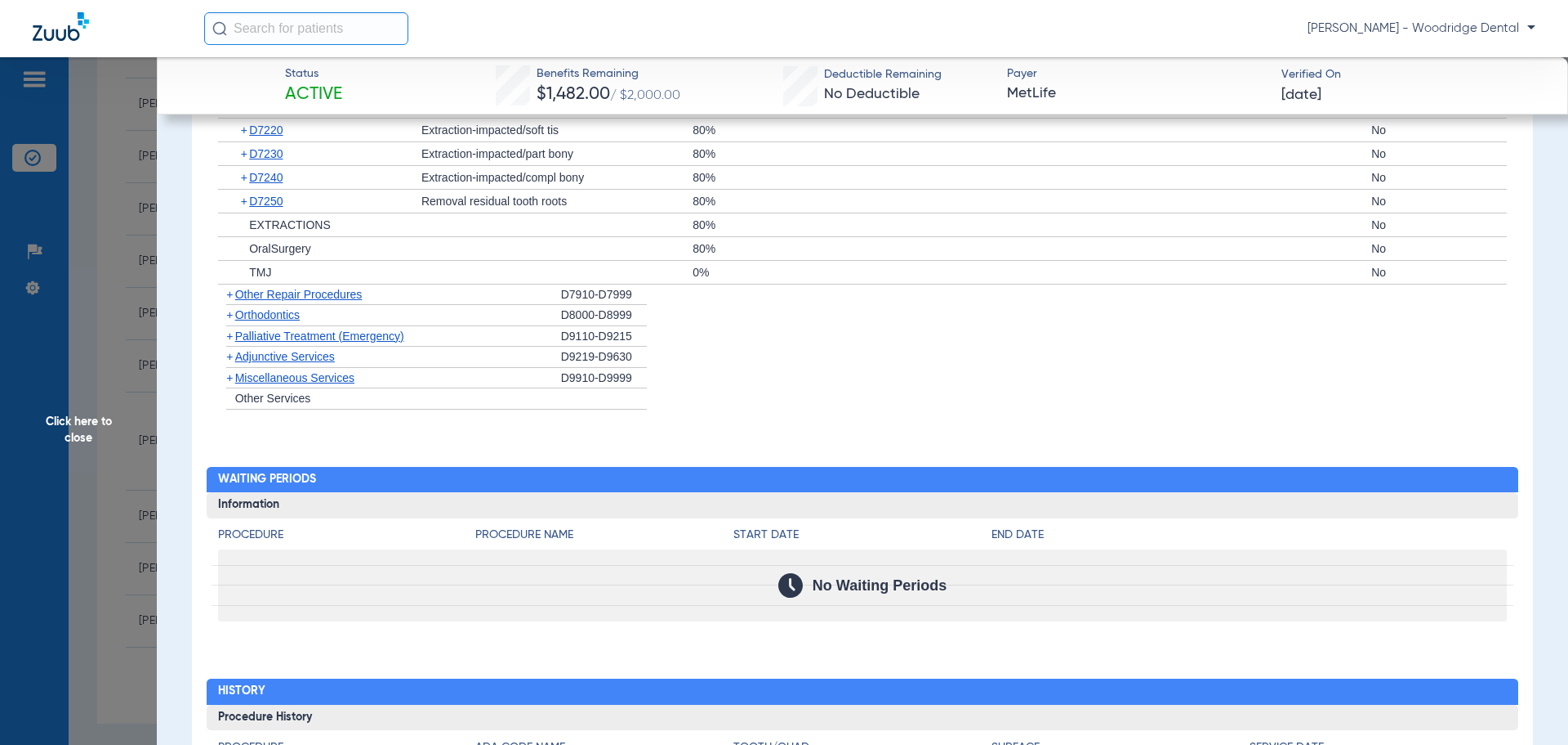
scroll to position [2963, 0]
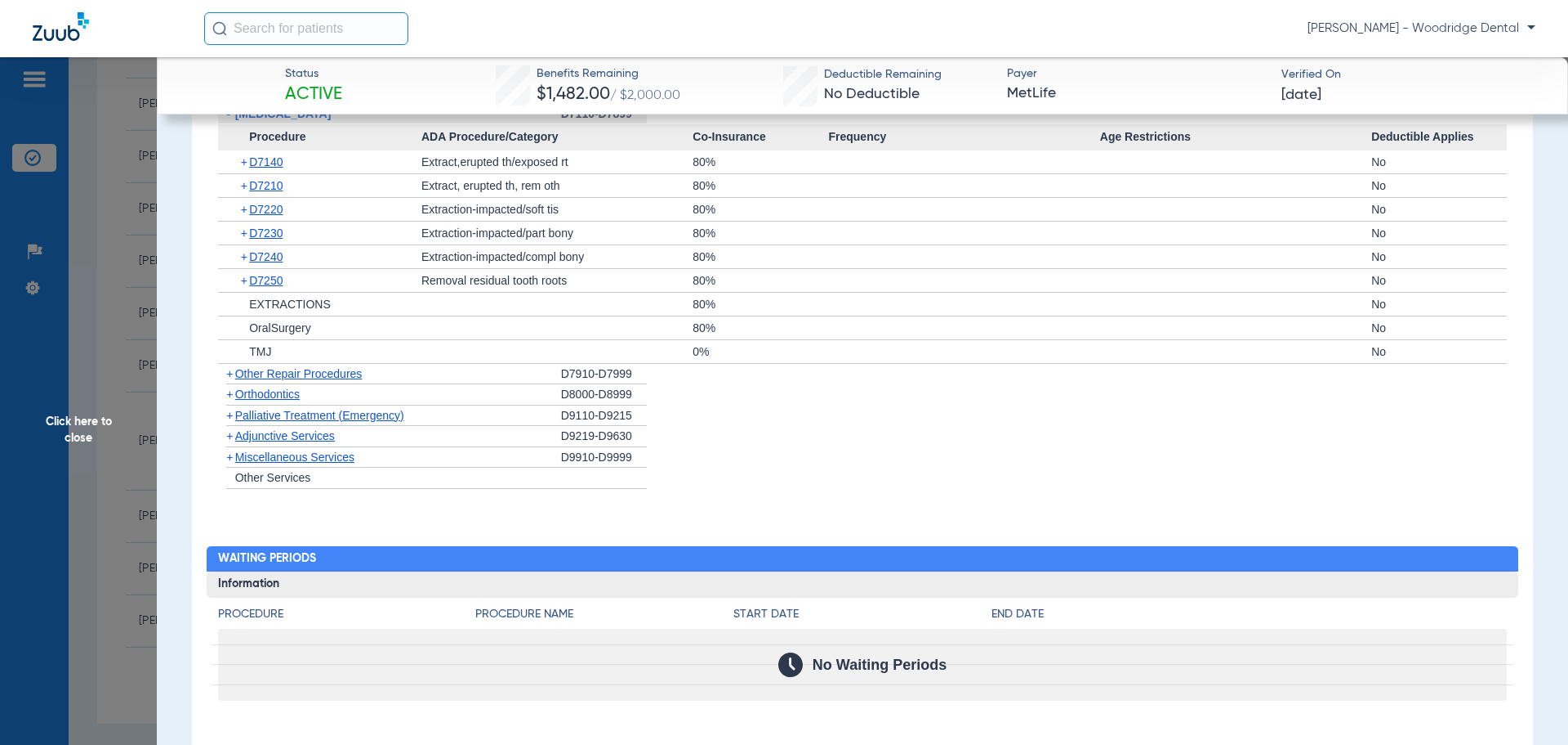
click at [242, 396] on span "Orthodontics" at bounding box center [267, 393] width 64 height 13
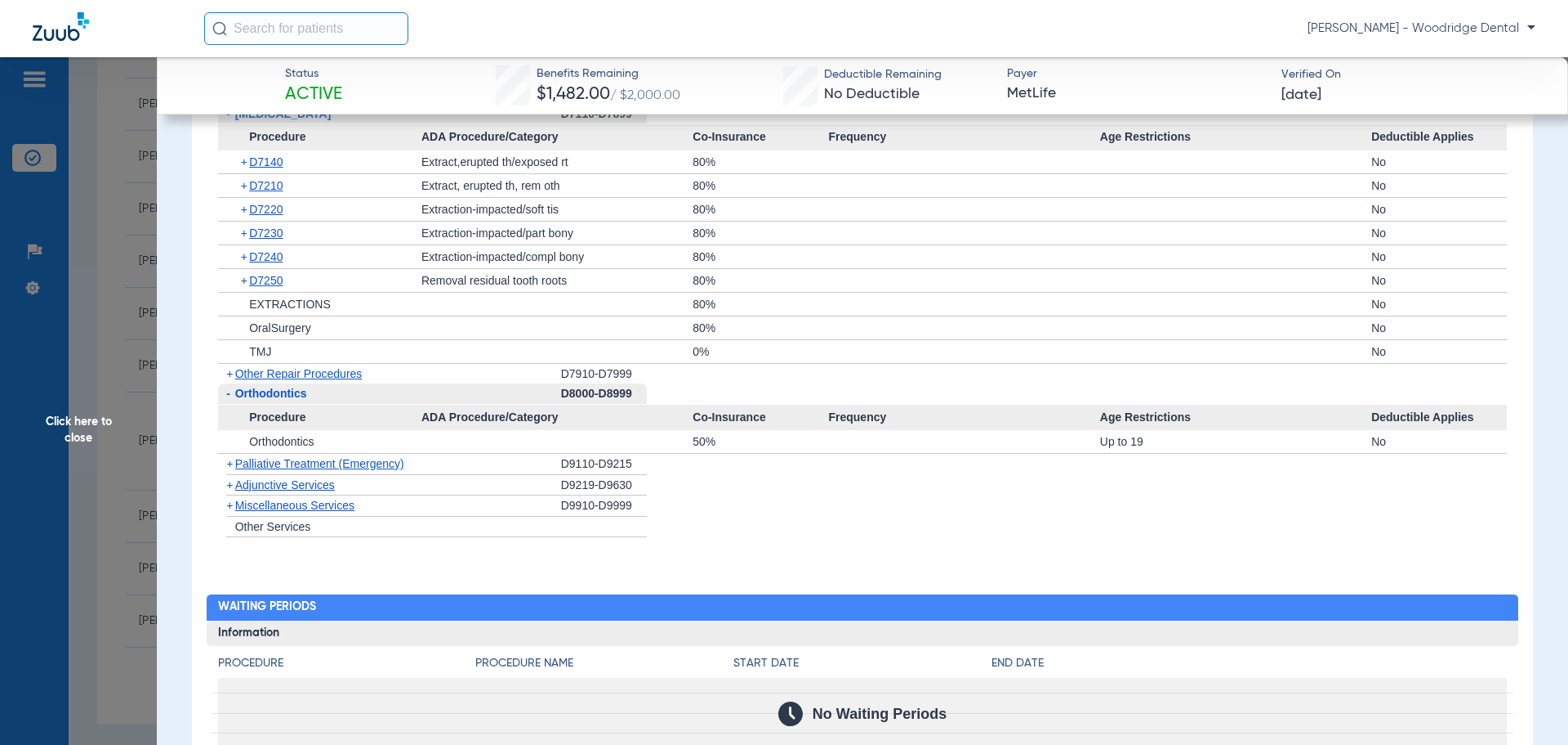
click at [226, 507] on span "+" at bounding box center [229, 505] width 6 height 13
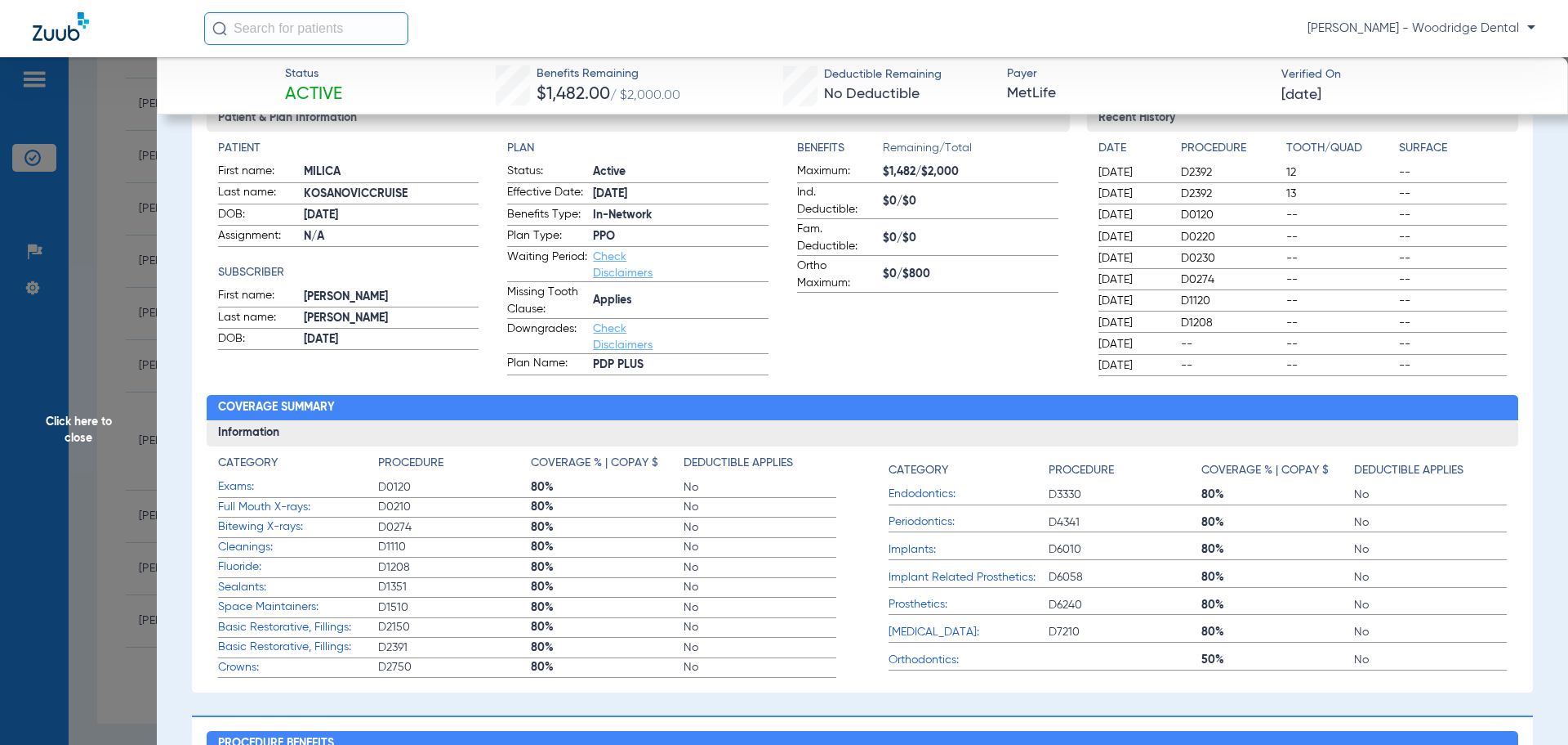
scroll to position [134, 0]
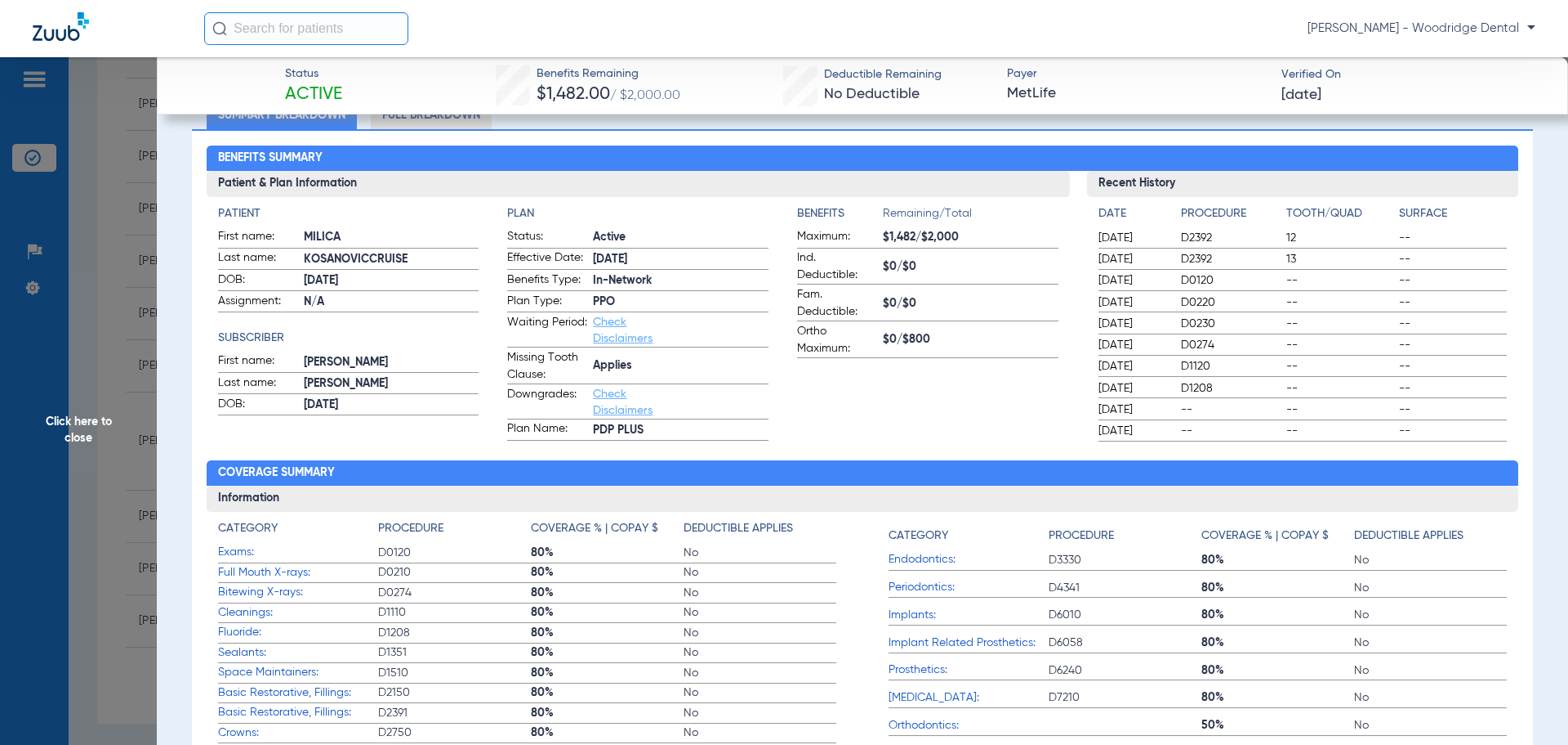
click at [903, 345] on span "$0/$800" at bounding box center [971, 339] width 175 height 17
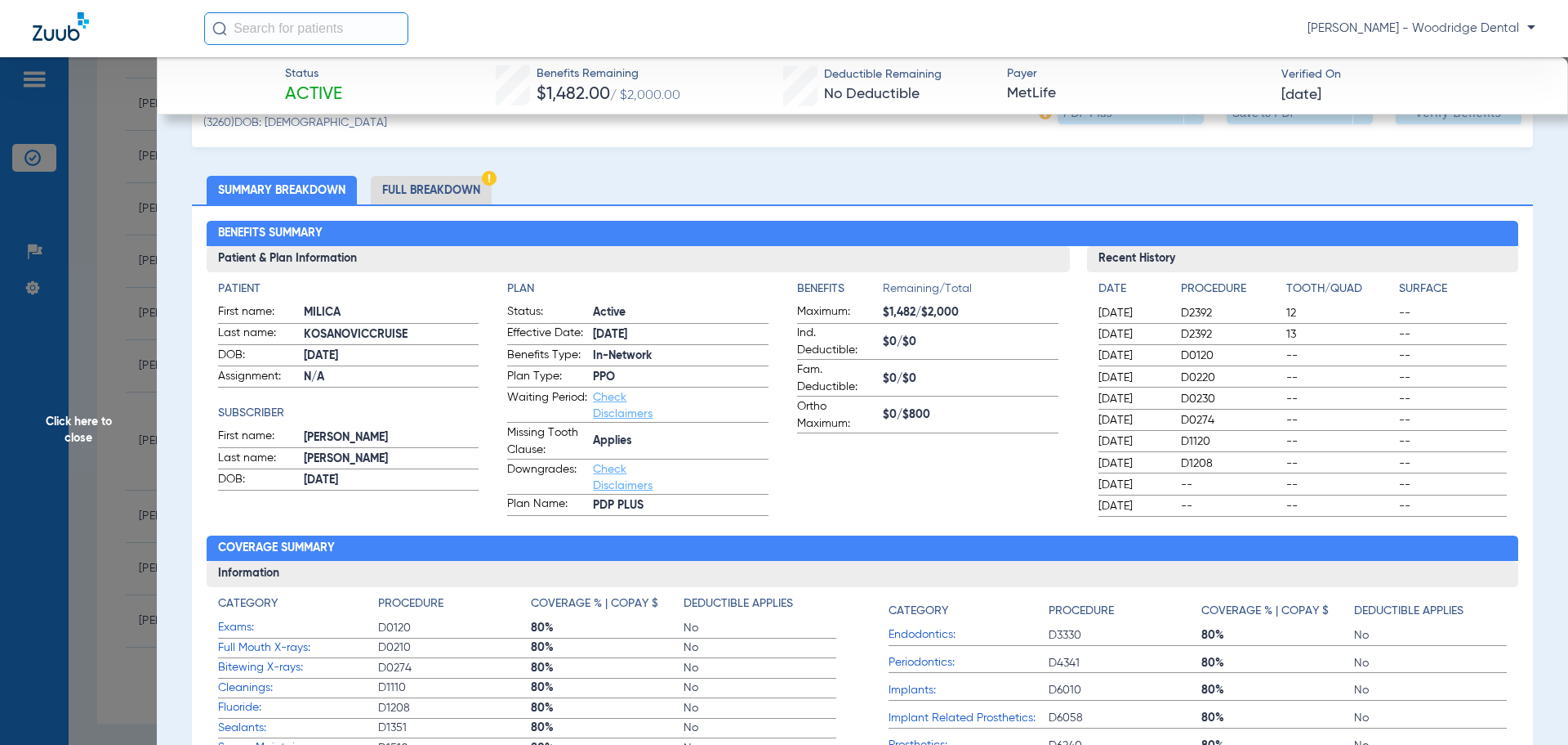
scroll to position [0, 0]
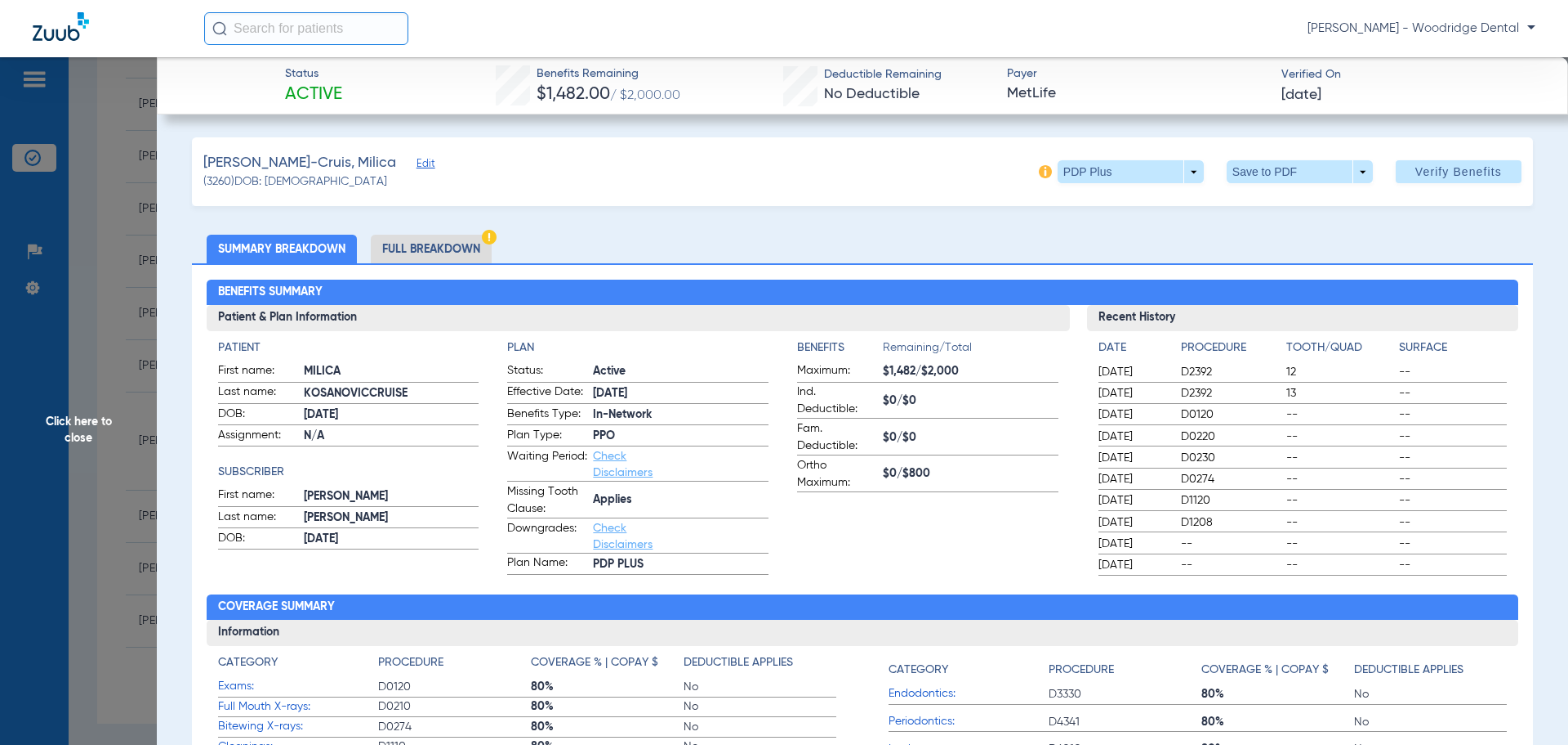
click at [321, 28] on input "text" at bounding box center [306, 28] width 204 height 33
click at [344, 20] on input "text" at bounding box center [306, 28] width 204 height 33
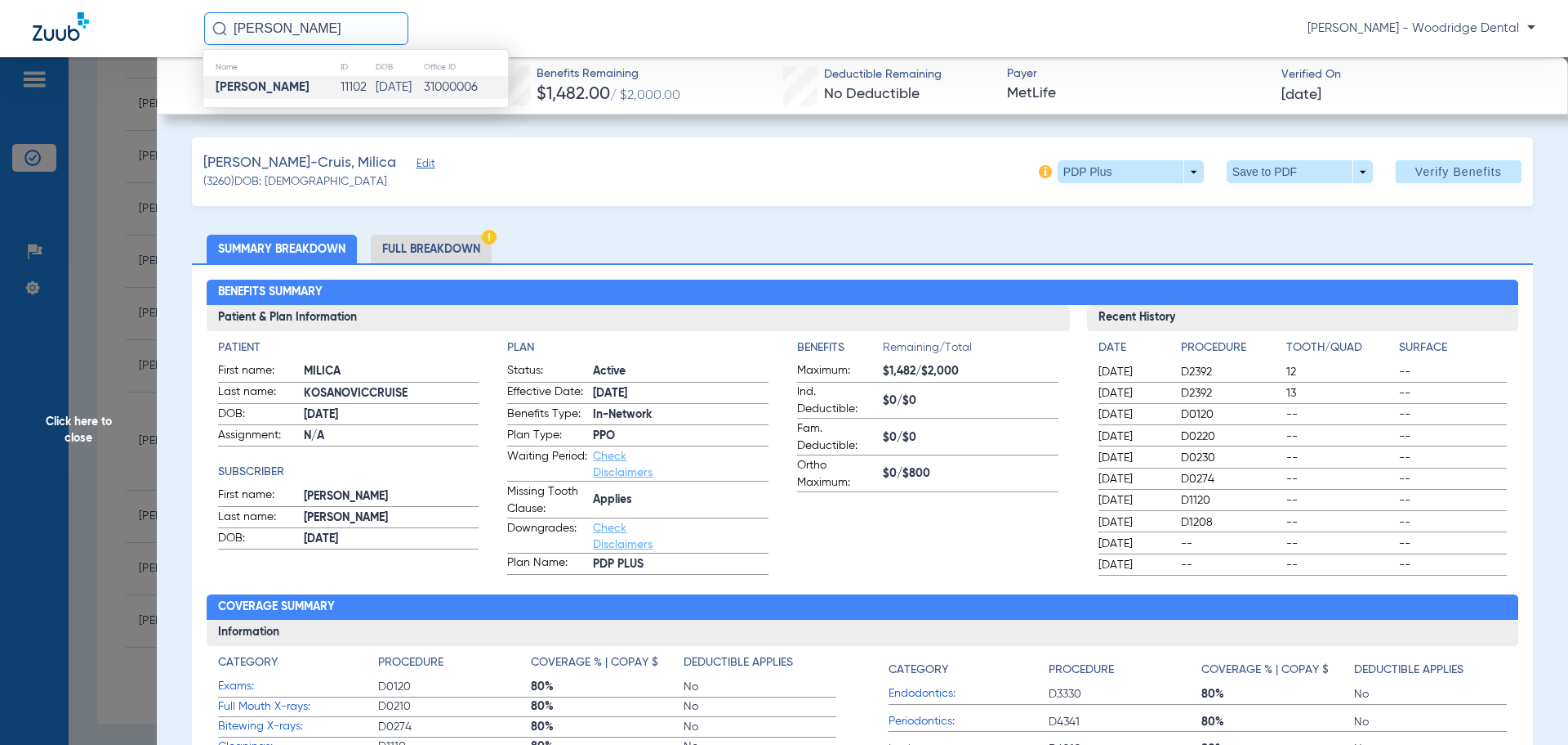
type input "mark Bergnach"
click at [283, 88] on strong "[PERSON_NAME]" at bounding box center [262, 86] width 94 height 12
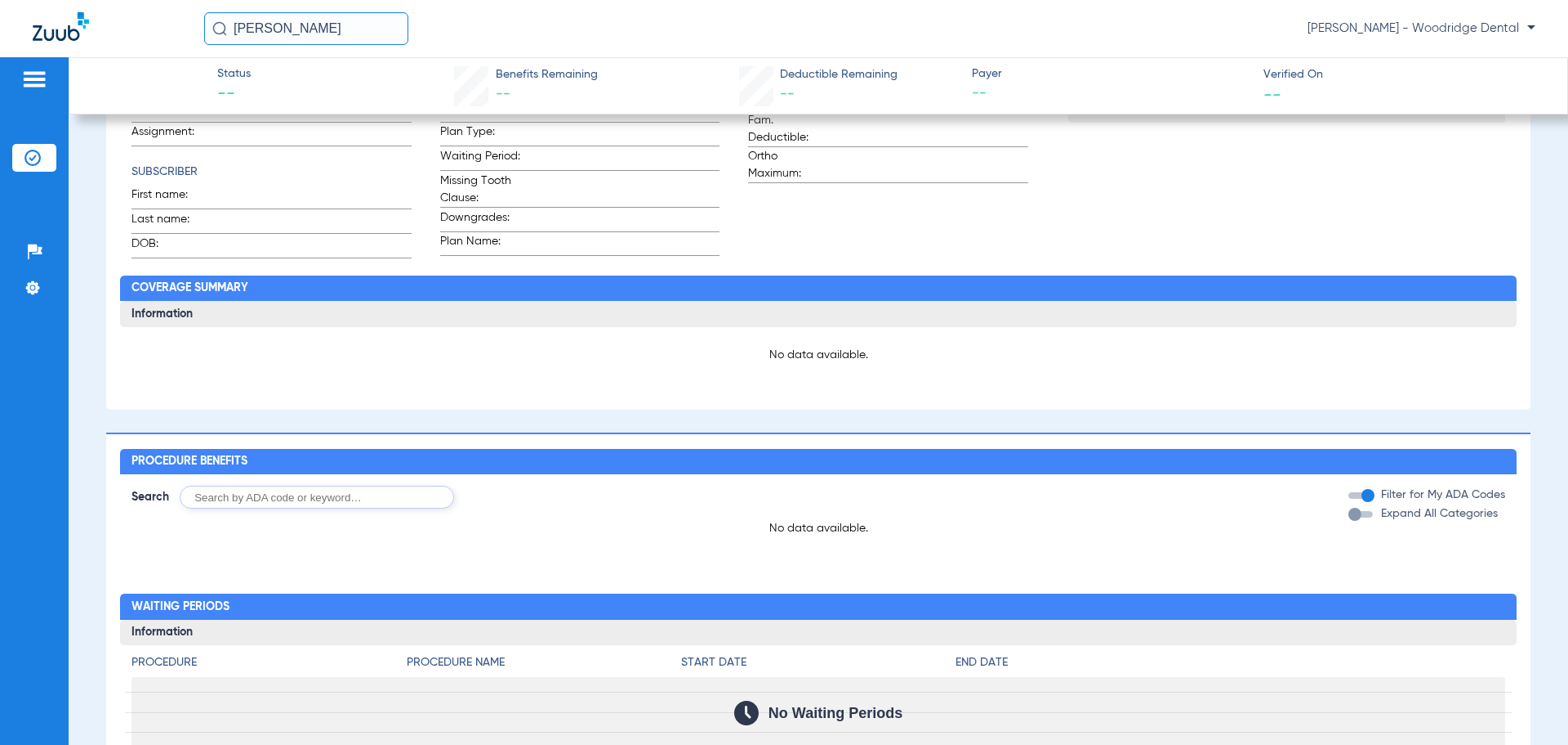
scroll to position [478, 0]
